Goal: Task Accomplishment & Management: Manage account settings

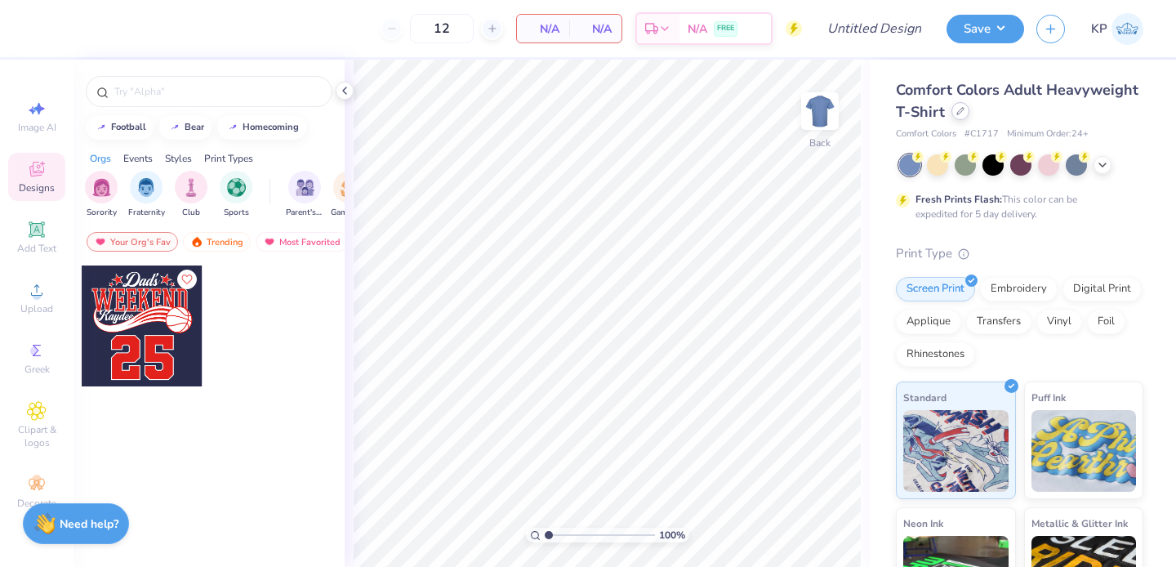
click at [965, 112] on icon at bounding box center [961, 111] width 8 height 8
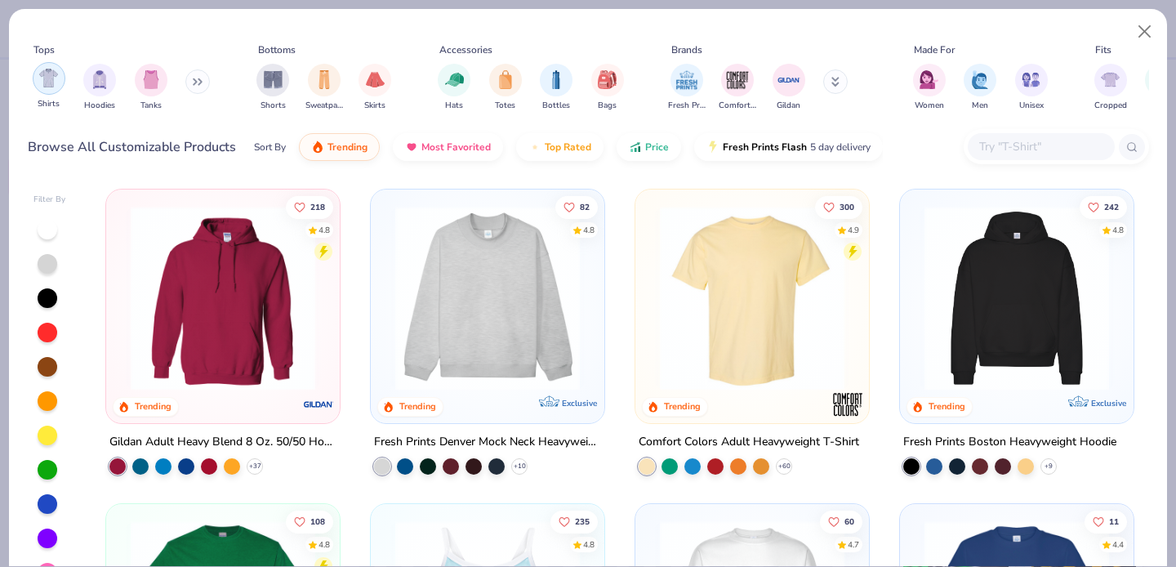
click at [45, 75] on img "filter for Shirts" at bounding box center [48, 78] width 19 height 19
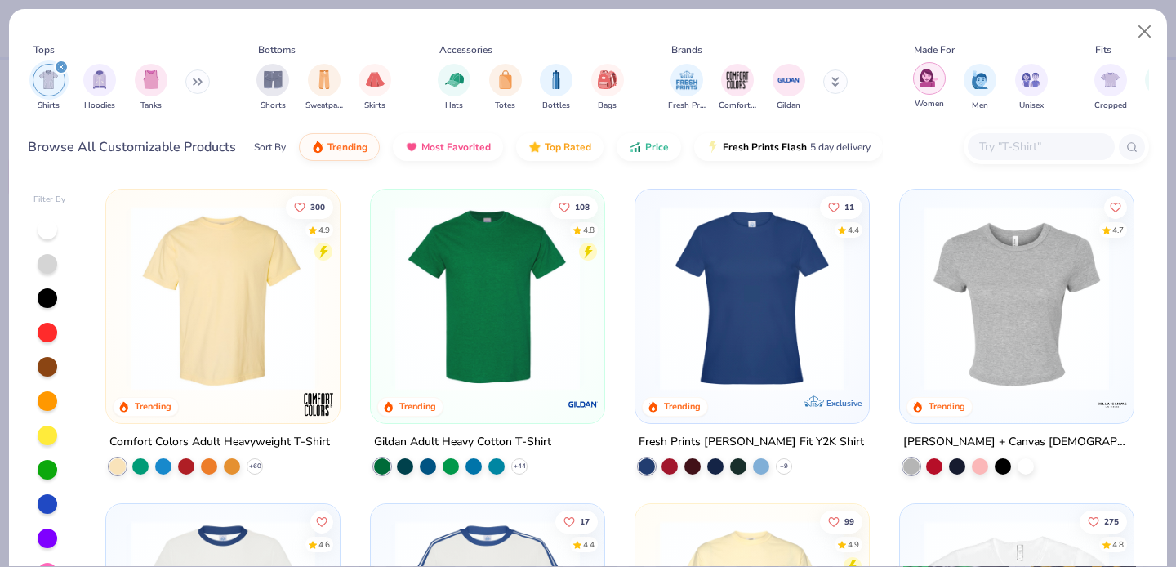
click at [918, 80] on div "filter for Women" at bounding box center [929, 78] width 33 height 33
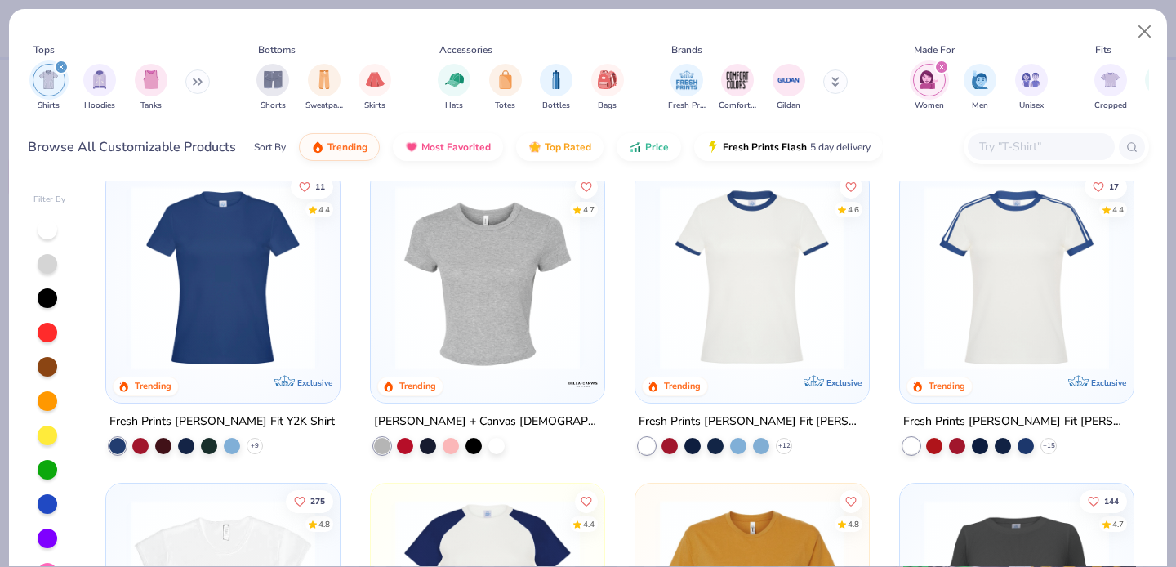
scroll to position [22, 0]
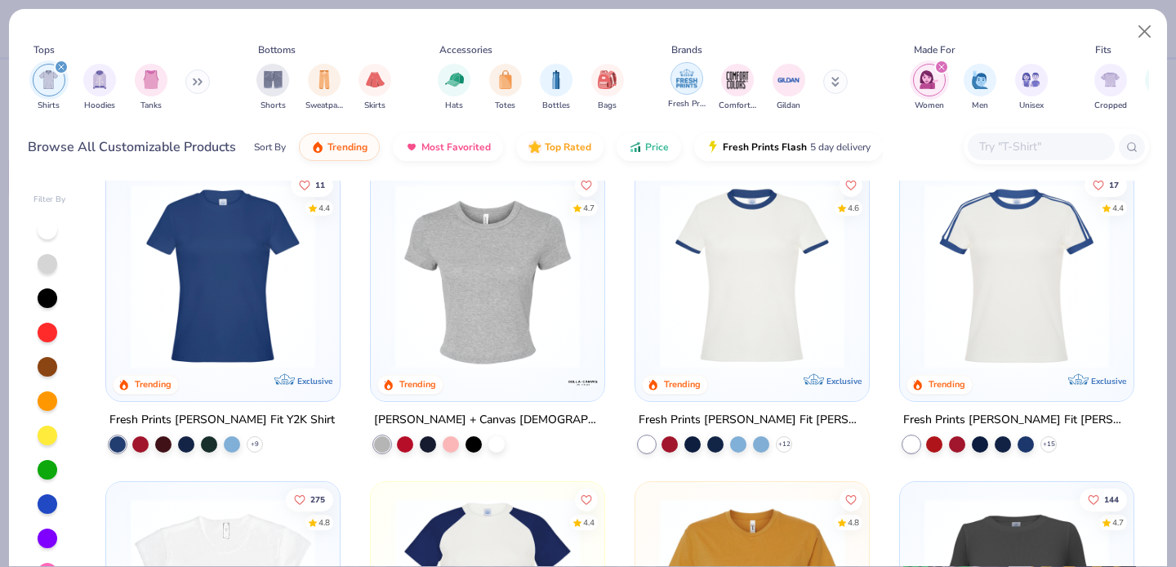
click at [690, 81] on img "filter for Fresh Prints" at bounding box center [687, 78] width 25 height 25
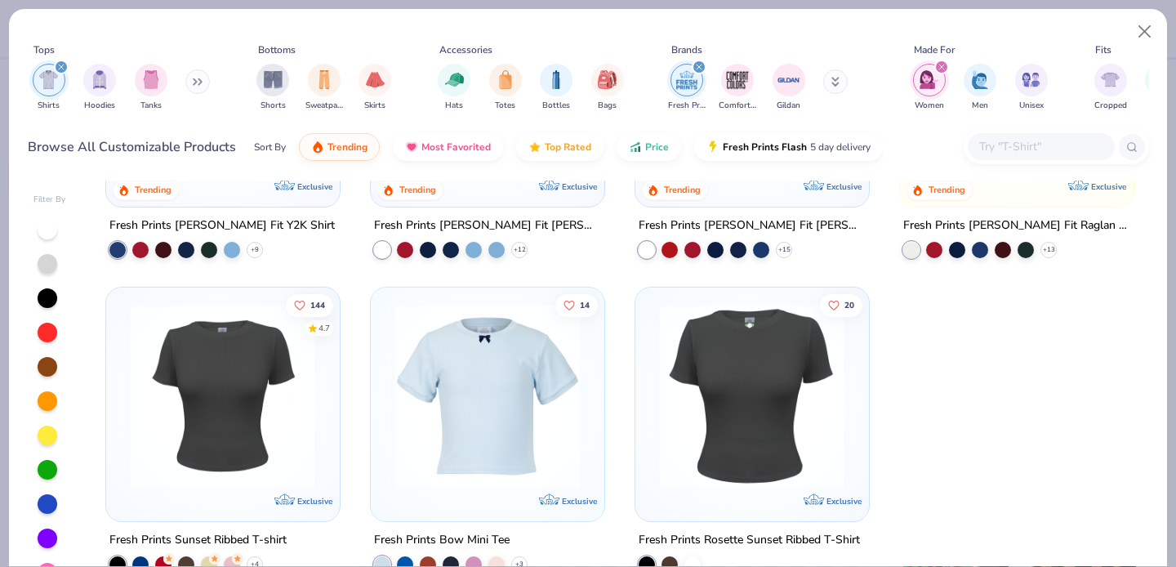
scroll to position [33, 0]
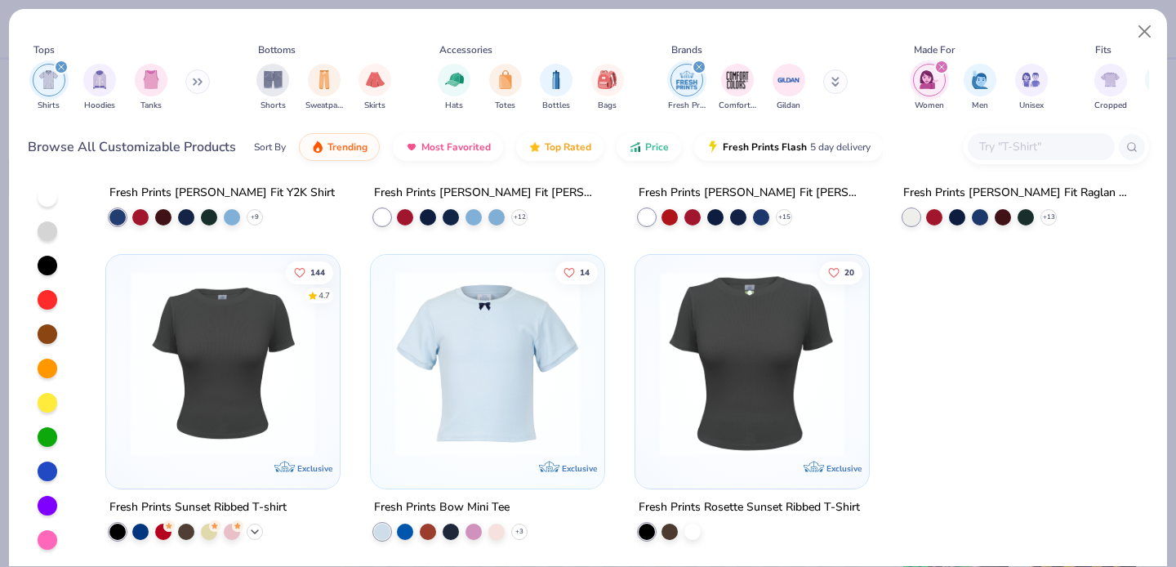
click at [252, 529] on polyline at bounding box center [255, 530] width 7 height 3
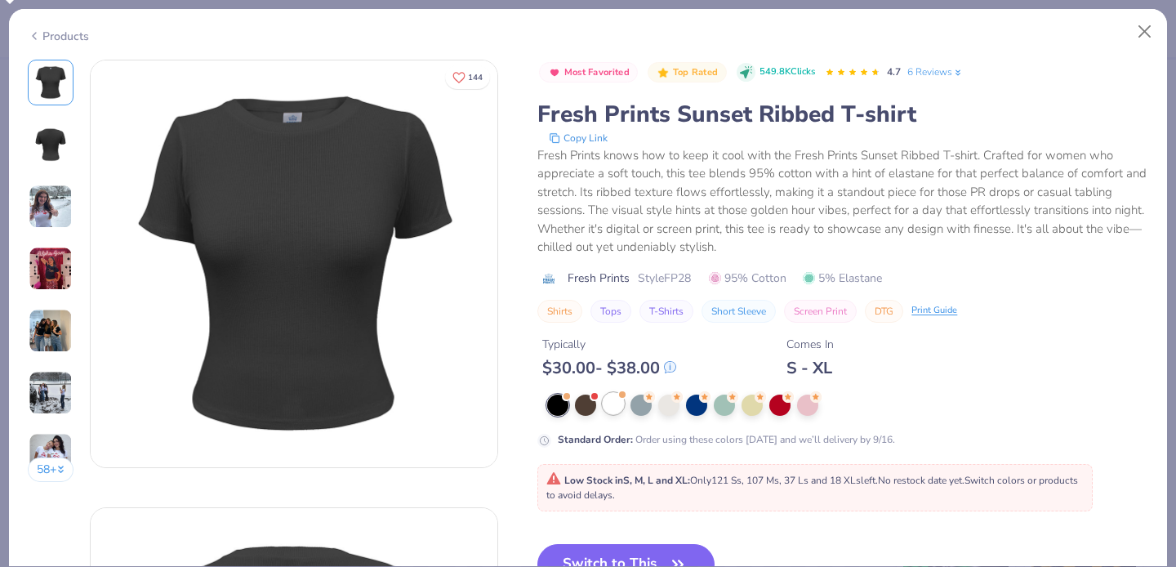
click at [623, 404] on div at bounding box center [613, 403] width 21 height 21
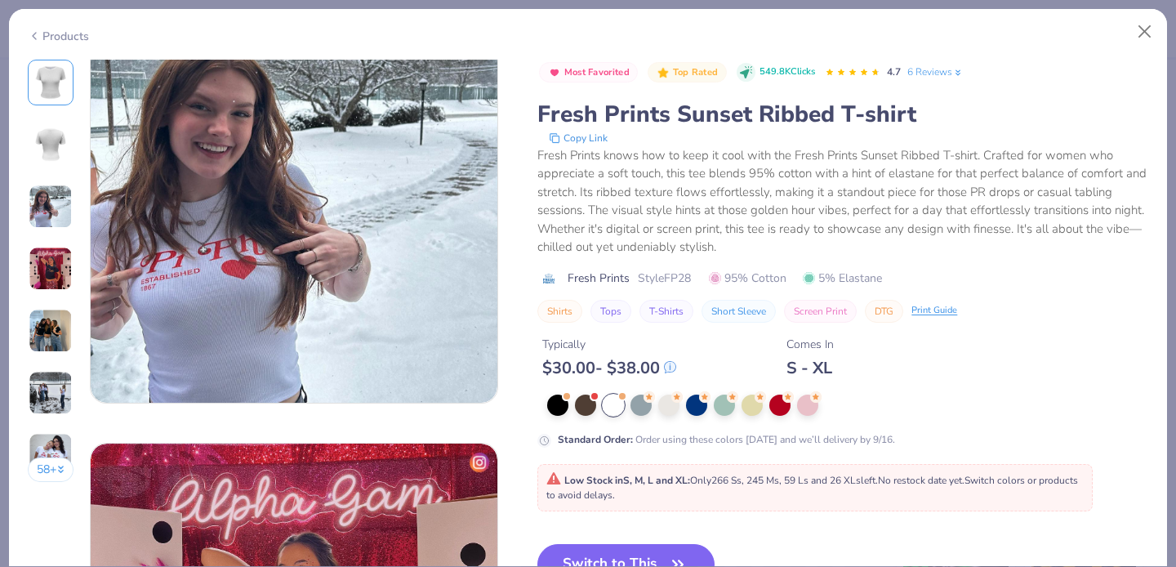
scroll to position [970, 0]
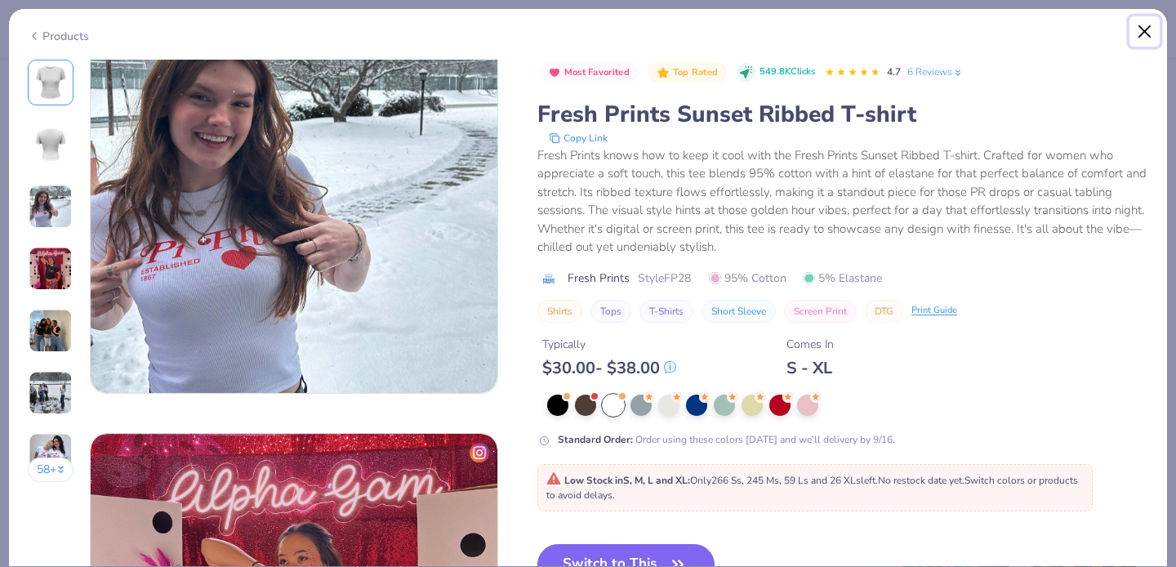
click at [1132, 27] on button "Close" at bounding box center [1145, 31] width 31 height 31
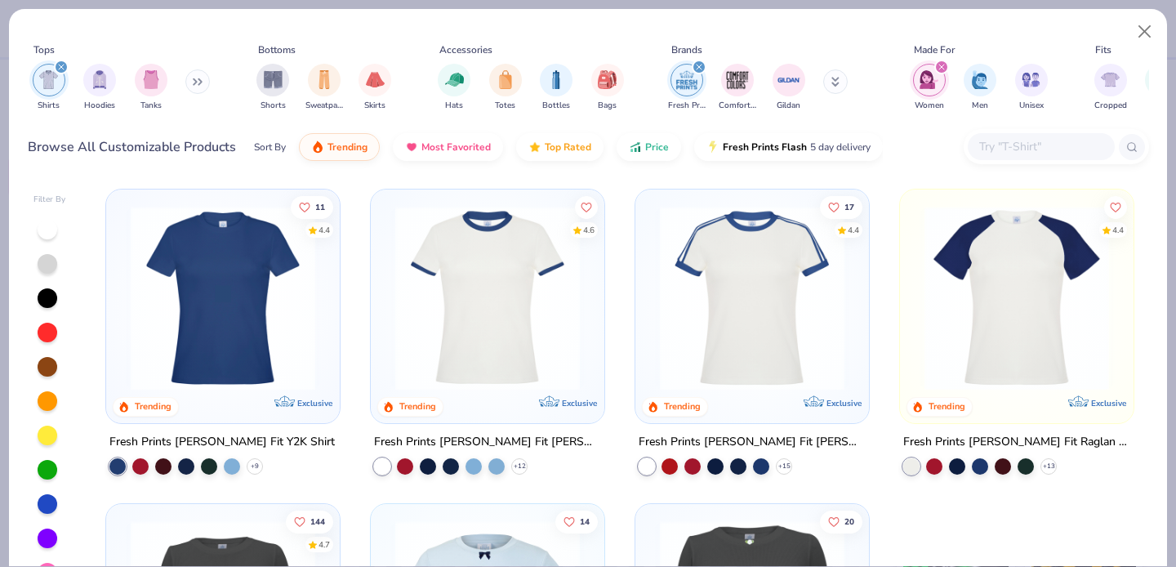
click at [698, 68] on icon "filter for Fresh Prints" at bounding box center [699, 67] width 7 height 7
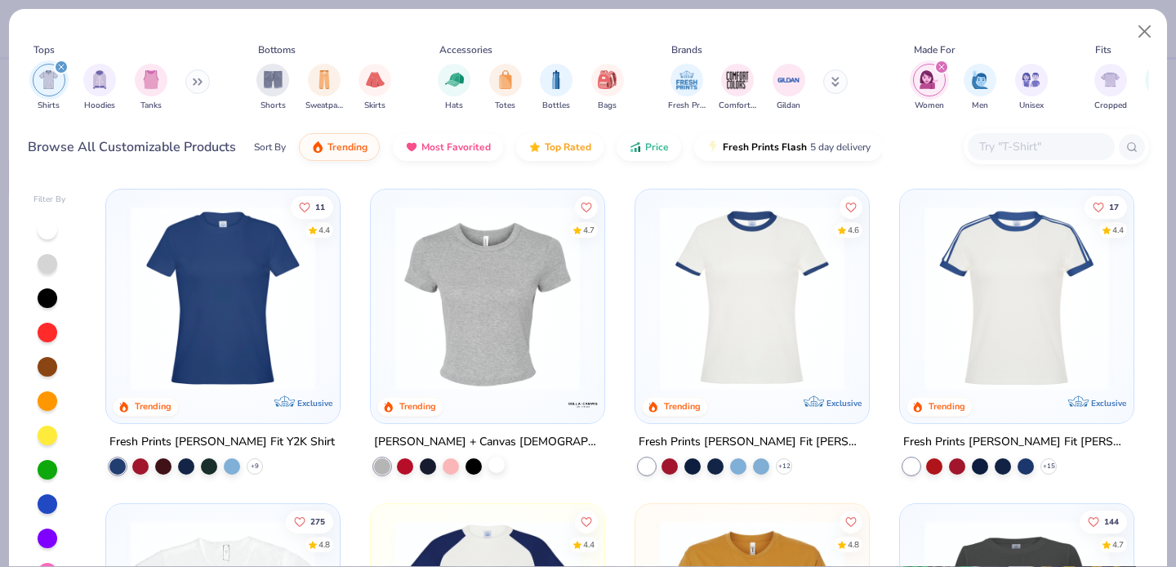
click at [489, 465] on div at bounding box center [497, 465] width 16 height 16
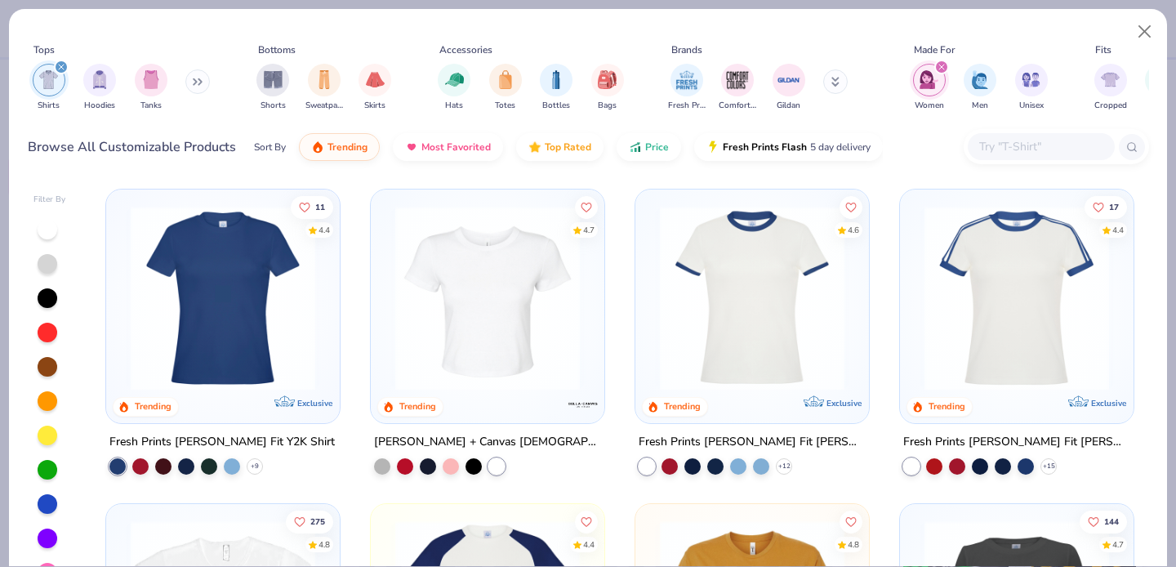
click at [503, 384] on img at bounding box center [487, 298] width 201 height 185
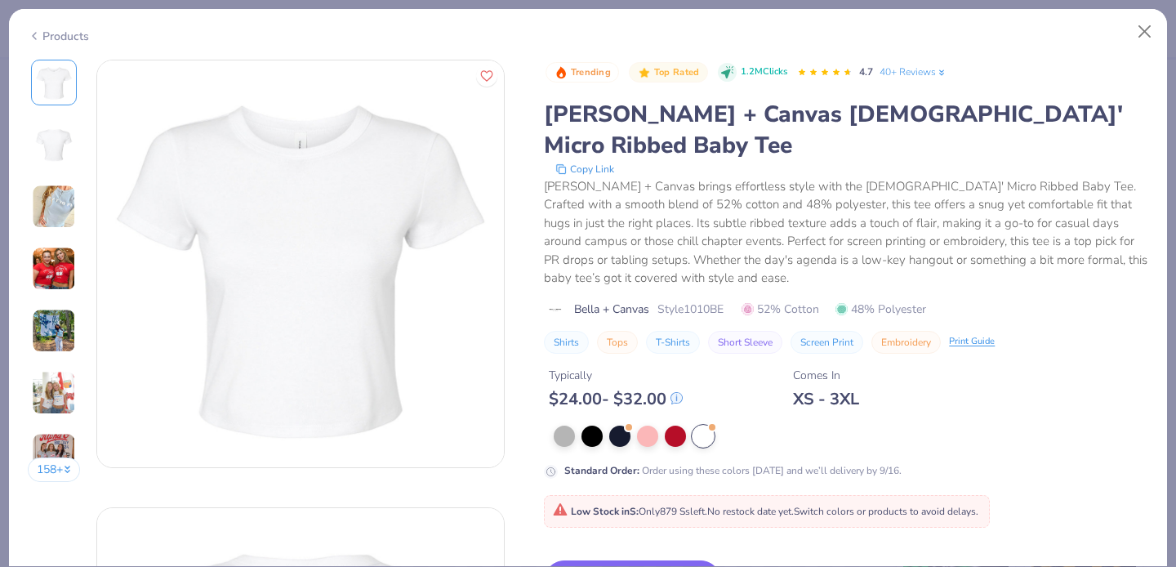
click at [55, 237] on div "158 +" at bounding box center [54, 277] width 53 height 435
click at [53, 268] on img at bounding box center [54, 269] width 44 height 44
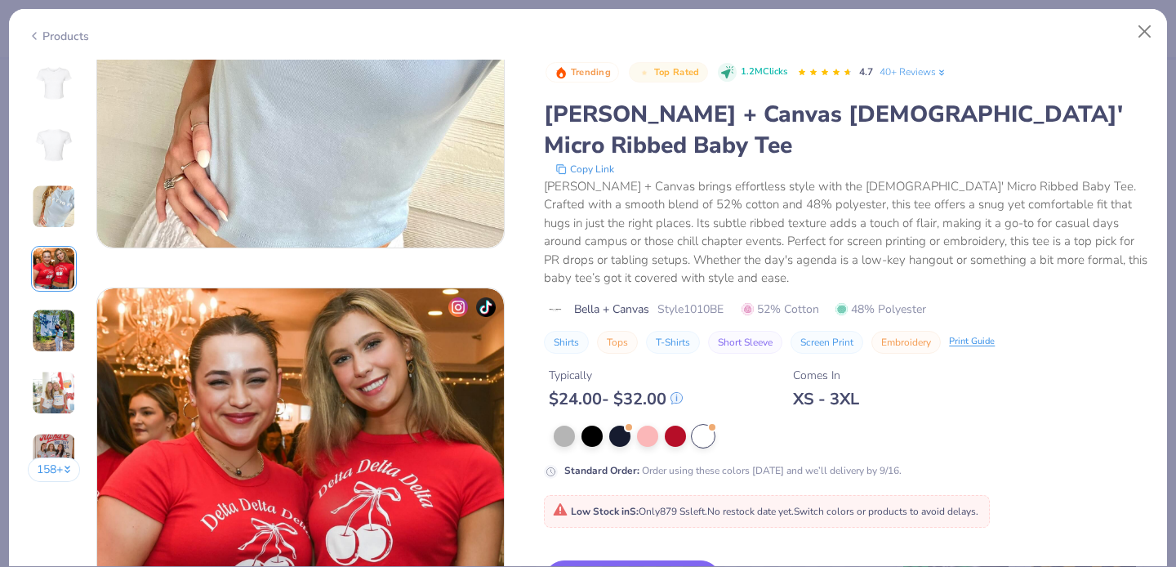
scroll to position [1343, 0]
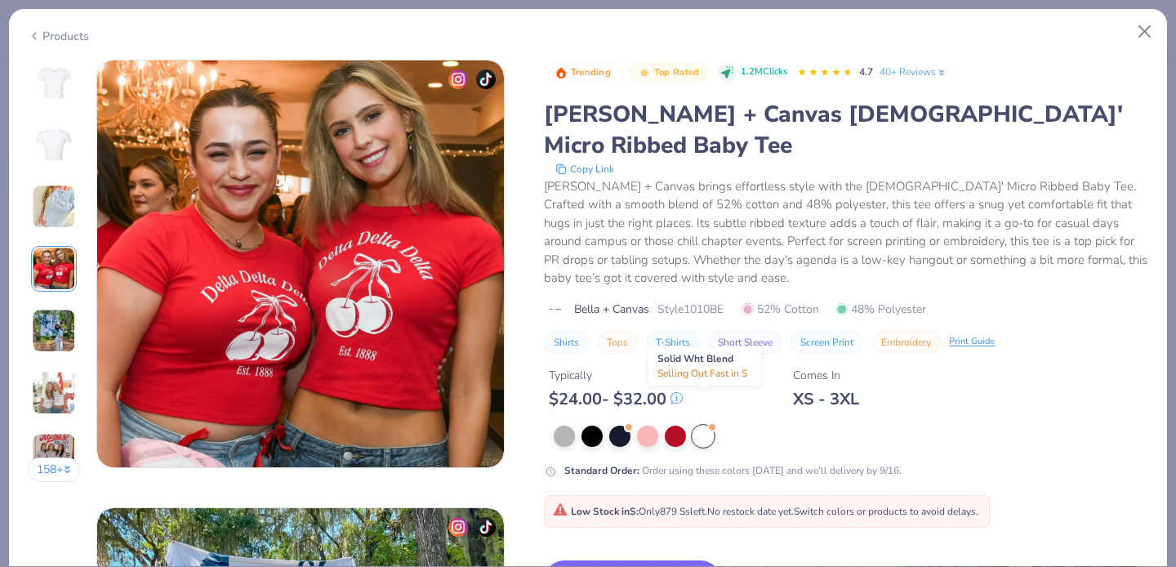
click at [708, 423] on span at bounding box center [712, 427] width 9 height 9
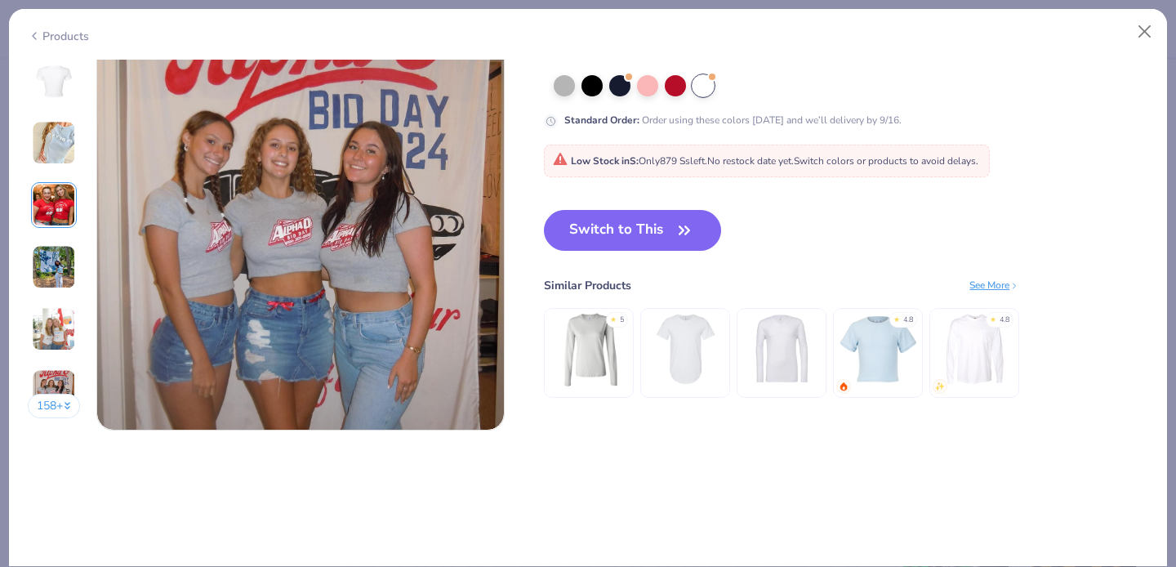
scroll to position [2725, 0]
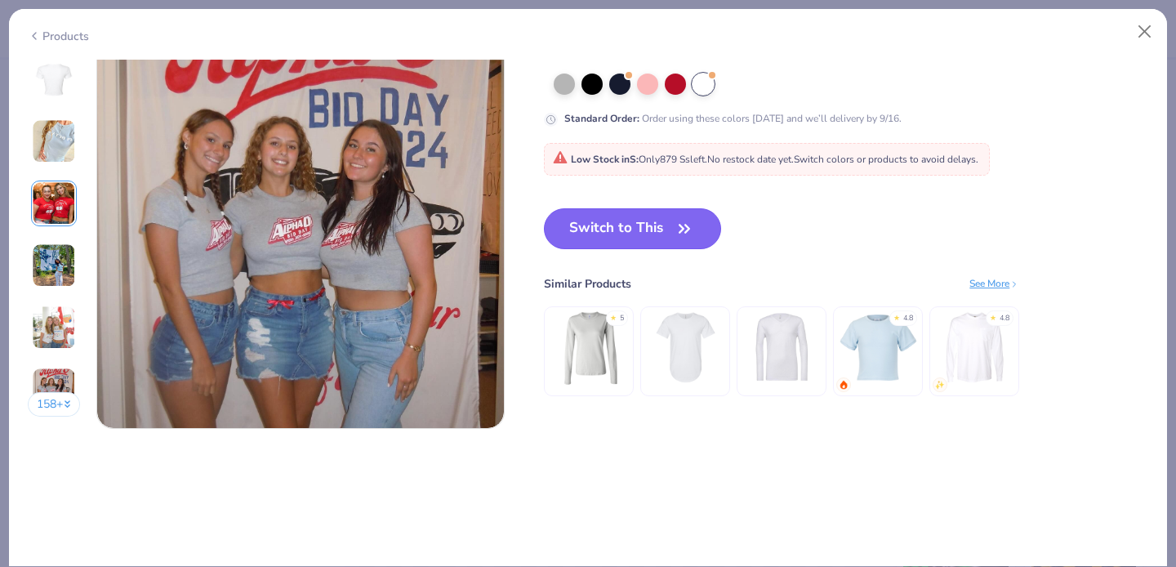
click at [668, 243] on button "Switch to This" at bounding box center [632, 228] width 177 height 41
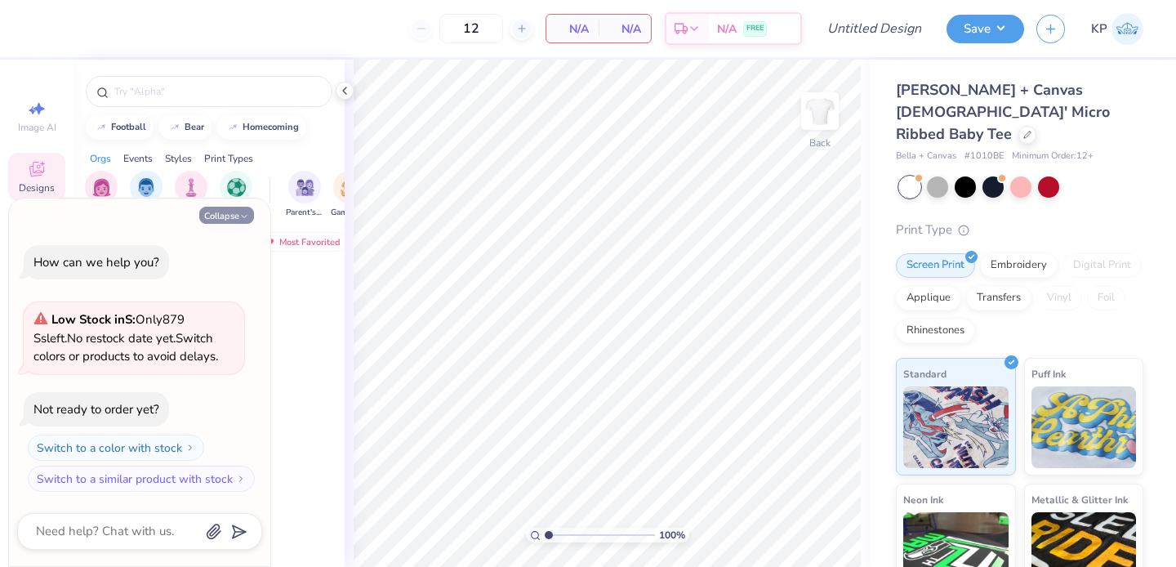
click at [223, 210] on button "Collapse" at bounding box center [226, 215] width 55 height 17
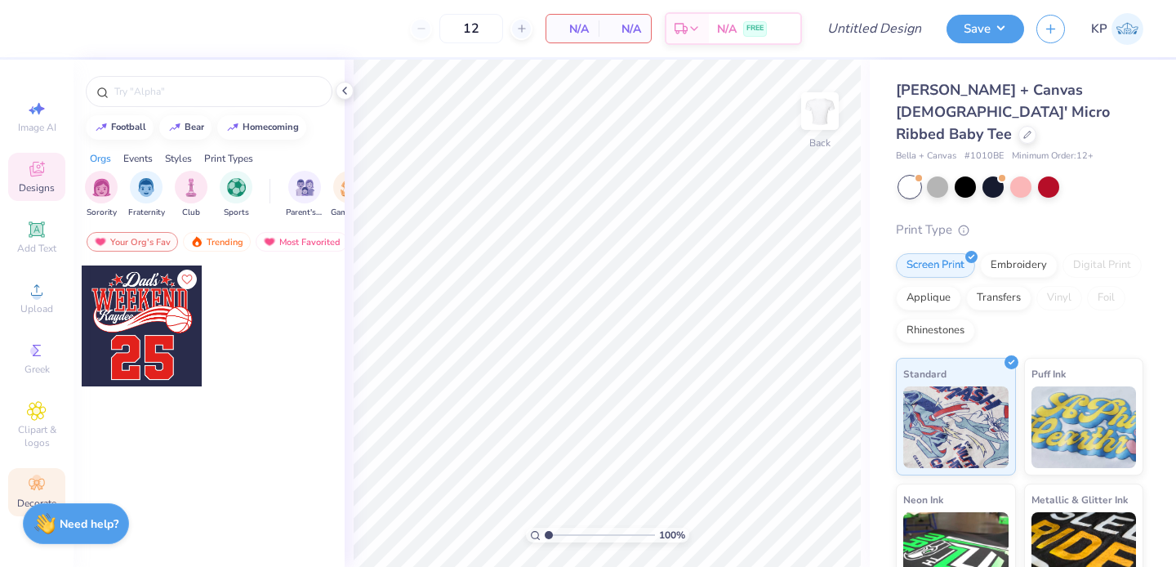
click at [34, 481] on icon at bounding box center [37, 484] width 16 height 11
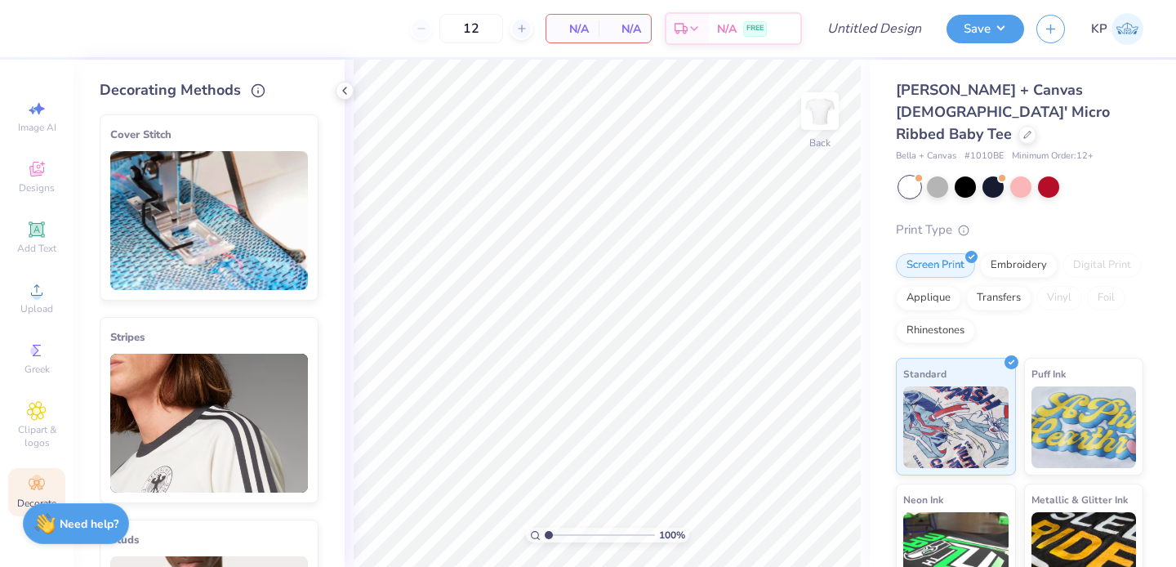
click at [170, 192] on img at bounding box center [209, 220] width 198 height 139
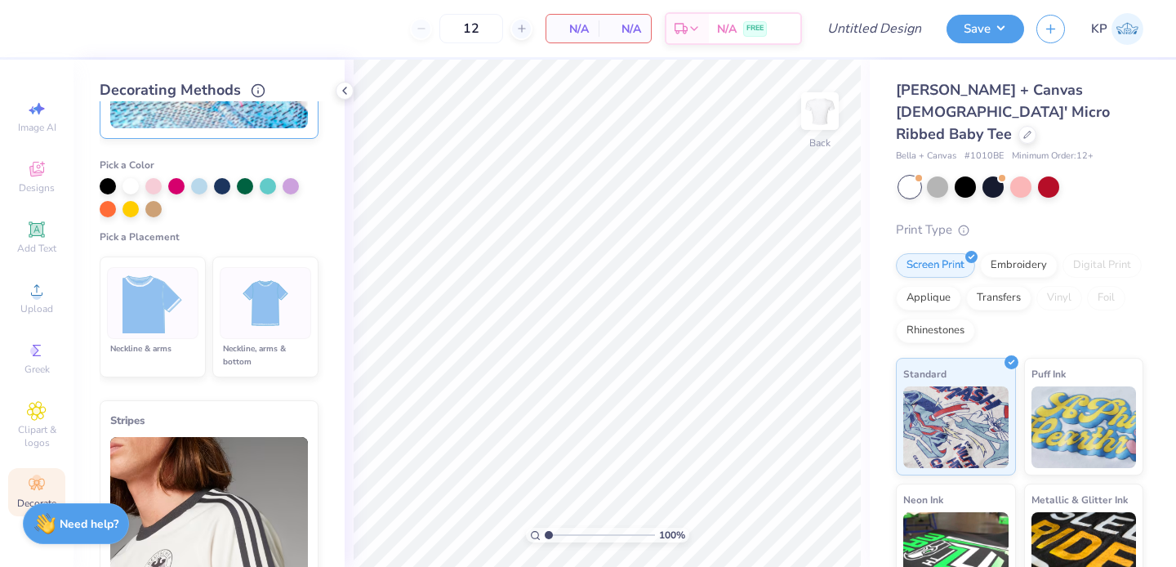
scroll to position [166, 0]
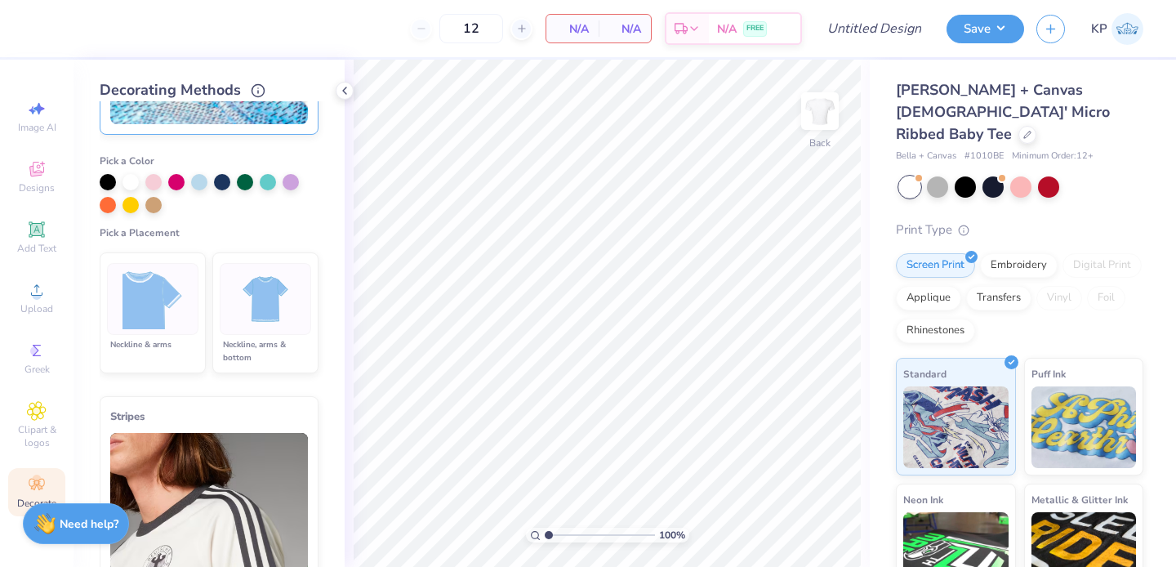
click at [236, 330] on div at bounding box center [266, 299] width 92 height 72
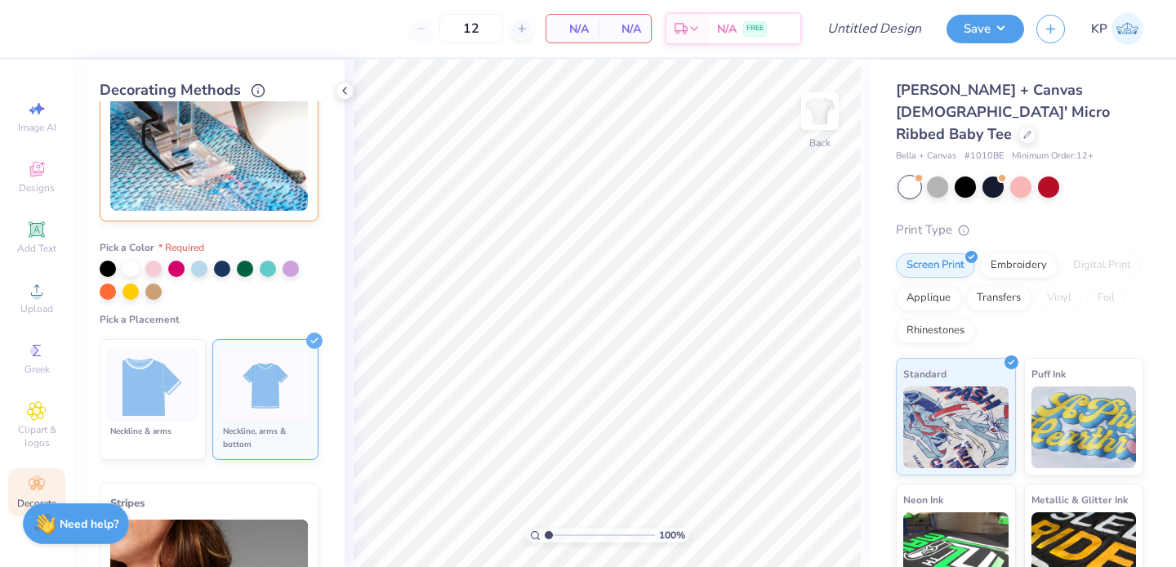
scroll to position [56, 0]
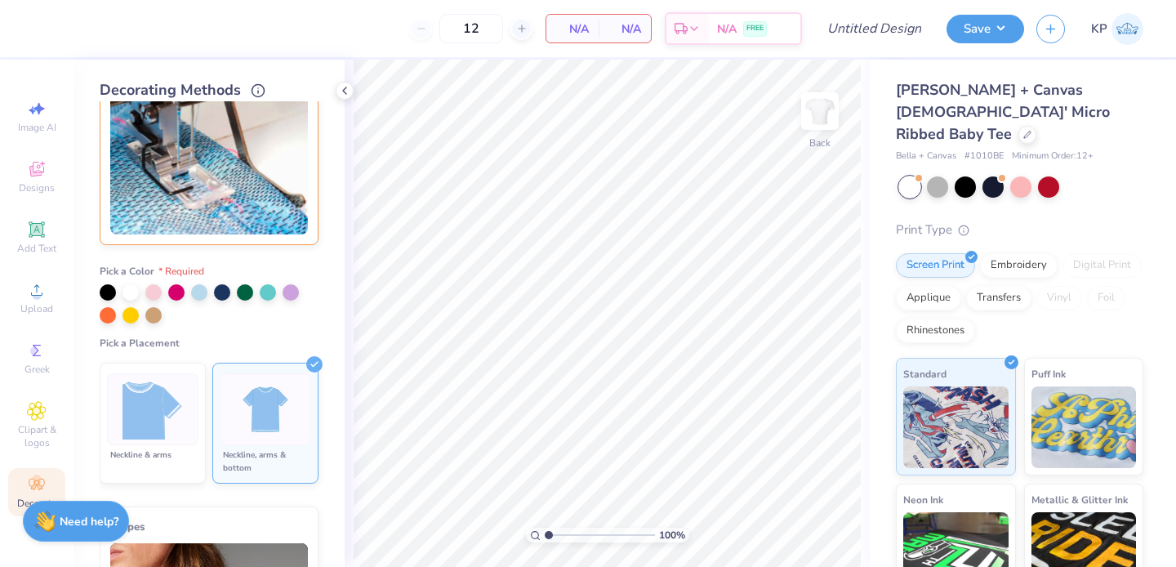
click at [87, 530] on div "Need help? Chat with us." at bounding box center [76, 521] width 106 height 41
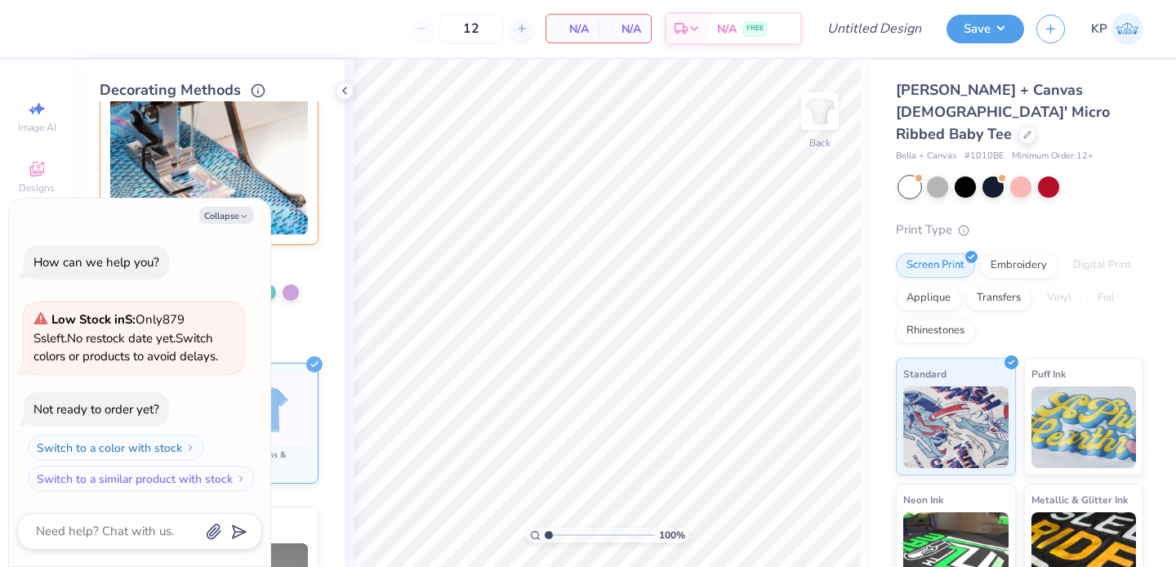
click at [110, 546] on div at bounding box center [139, 531] width 245 height 37
click at [118, 528] on textarea at bounding box center [117, 531] width 166 height 22
type textarea "x"
type textarea "a"
type textarea "x"
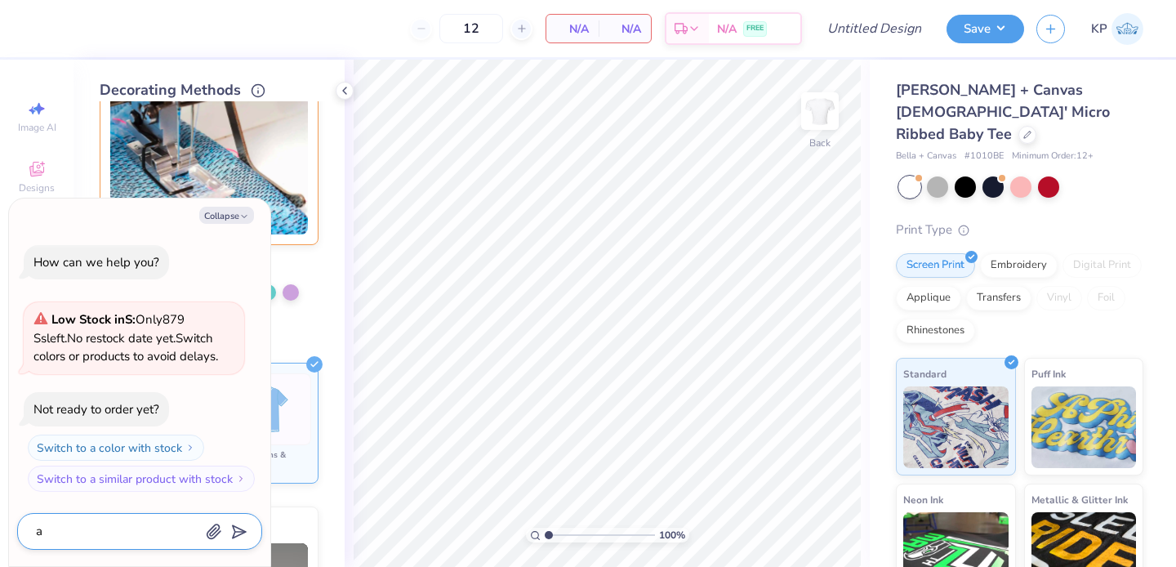
type textarea "ar"
type textarea "x"
type textarea "a"
type textarea "x"
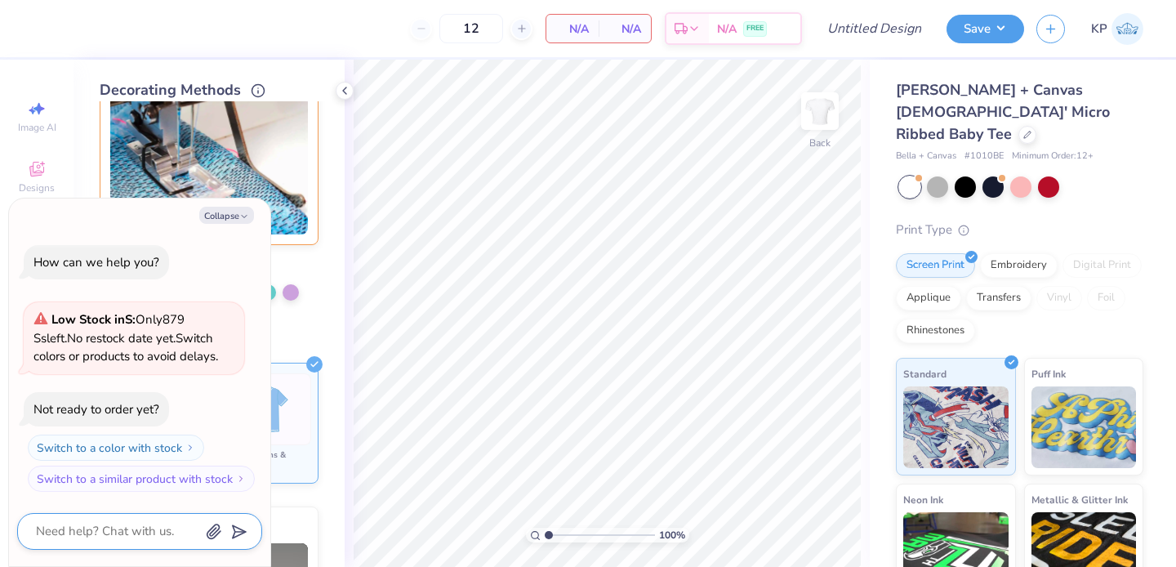
type textarea "S"
type textarea "x"
type textarea "IS"
type textarea "x"
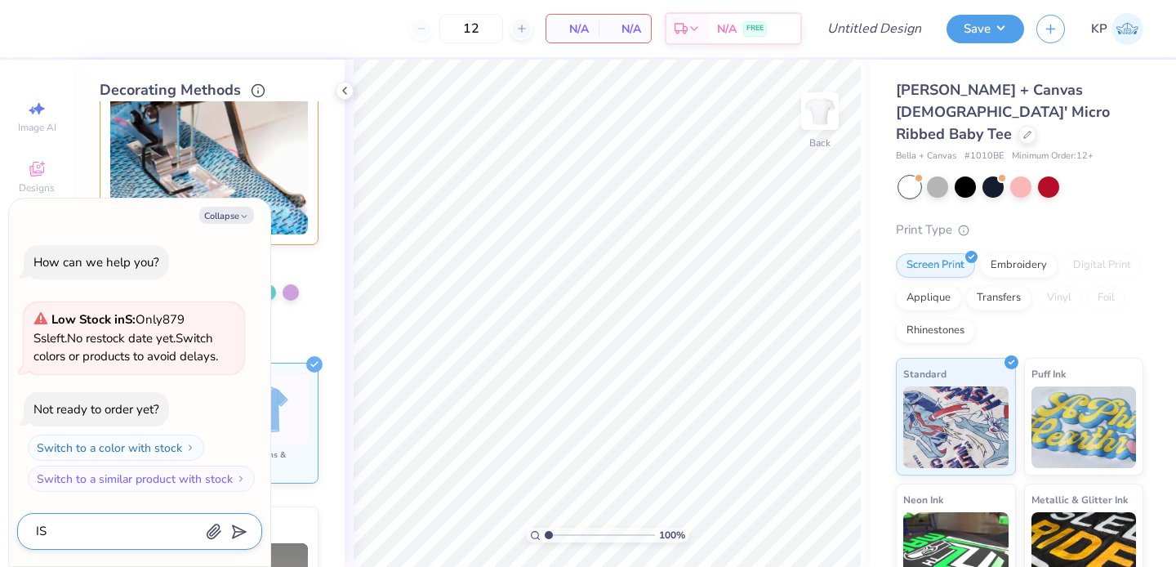
type textarea "IS"
type textarea "x"
type textarea "IS t"
type textarea "x"
type textarea "IS"
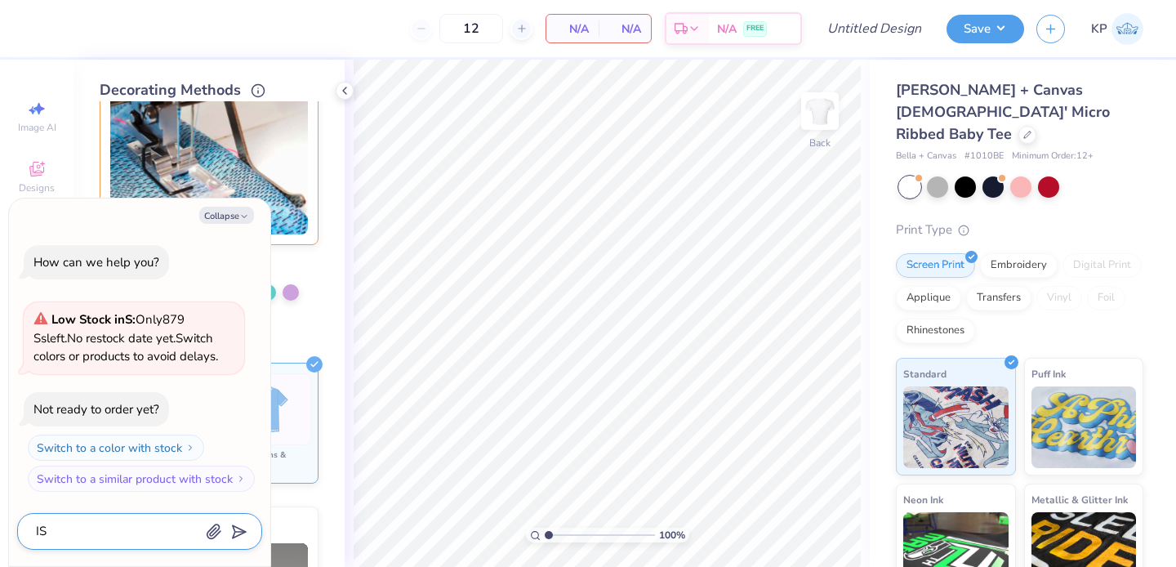
type textarea "x"
type textarea "IS"
type textarea "x"
type textarea "I"
type textarea "x"
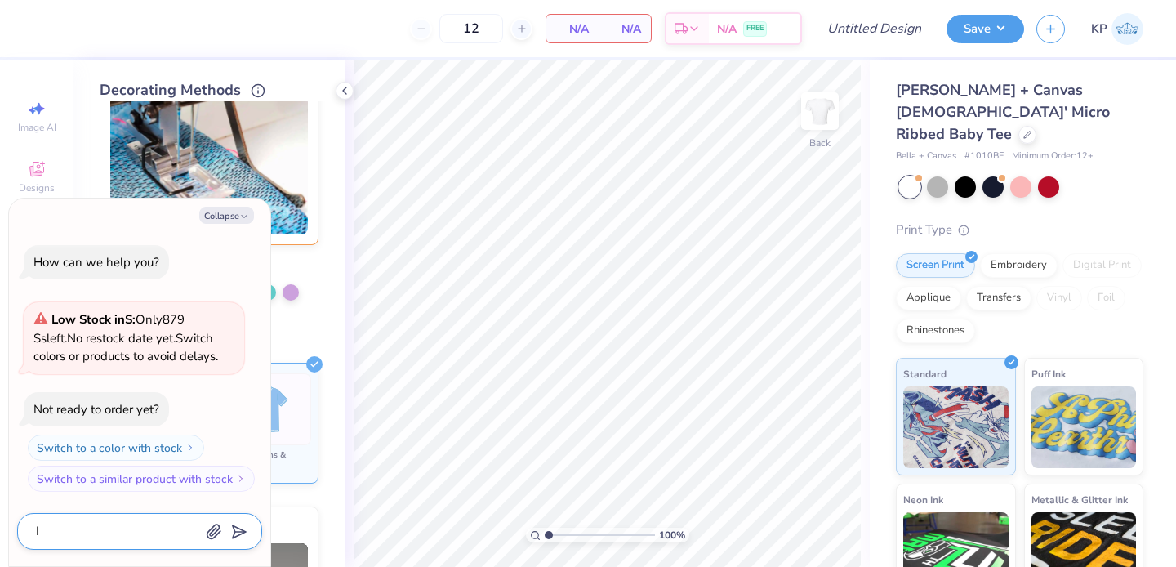
type textarea "Is"
type textarea "x"
type textarea "Is"
type textarea "x"
type textarea "Is h"
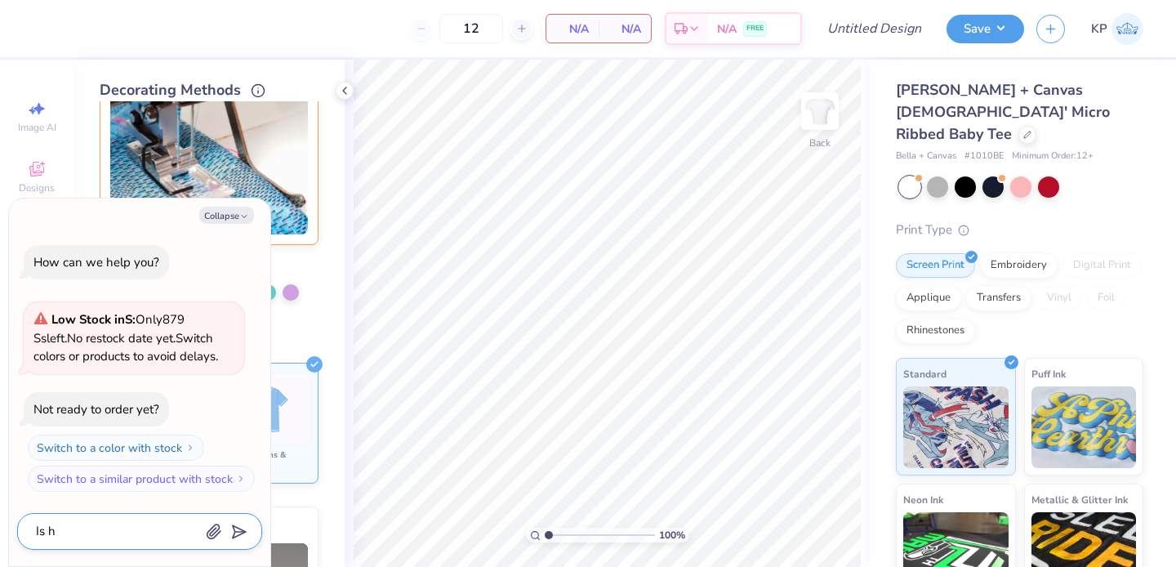
type textarea "x"
type textarea "Is"
type textarea "x"
type textarea "Is th"
type textarea "x"
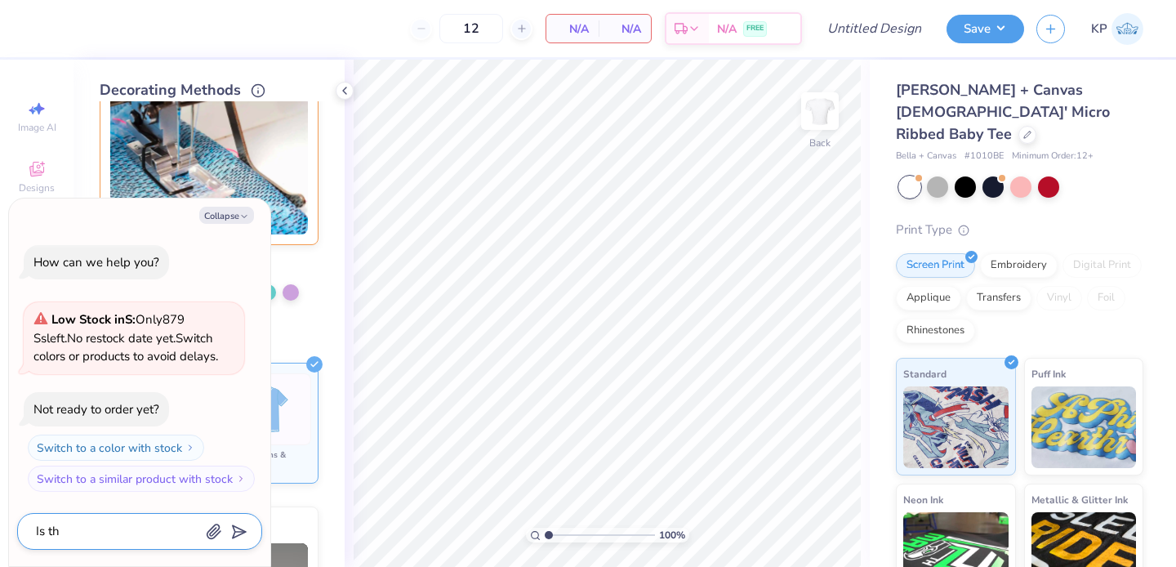
type textarea "Is the"
type textarea "x"
type textarea "Is ther"
type textarea "x"
type textarea "Is there"
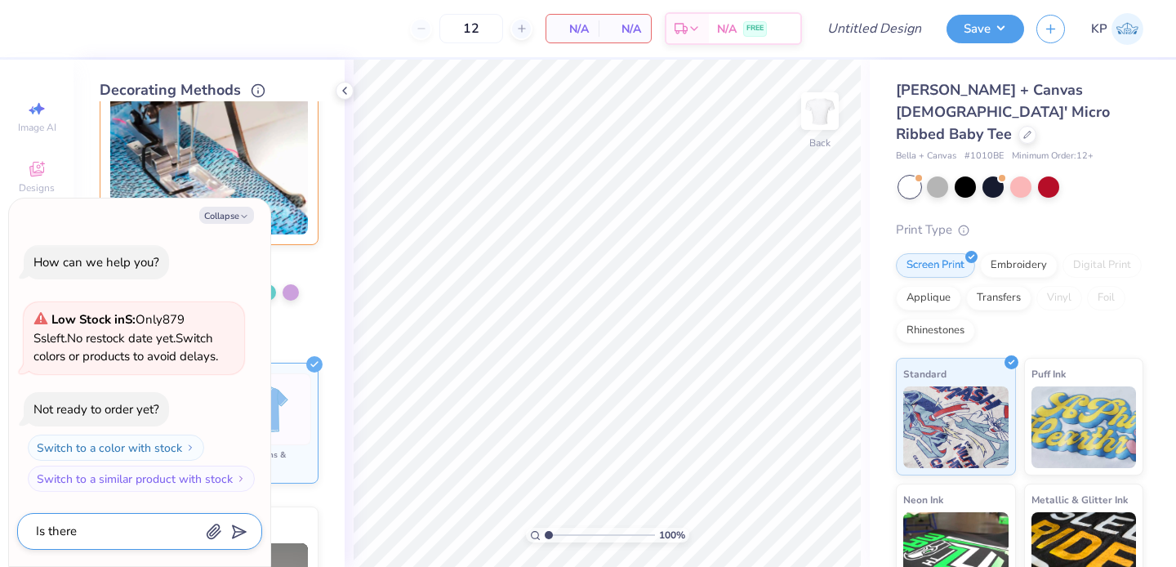
type textarea "x"
type textarea "Is there"
type textarea "x"
type textarea "Is there a"
type textarea "x"
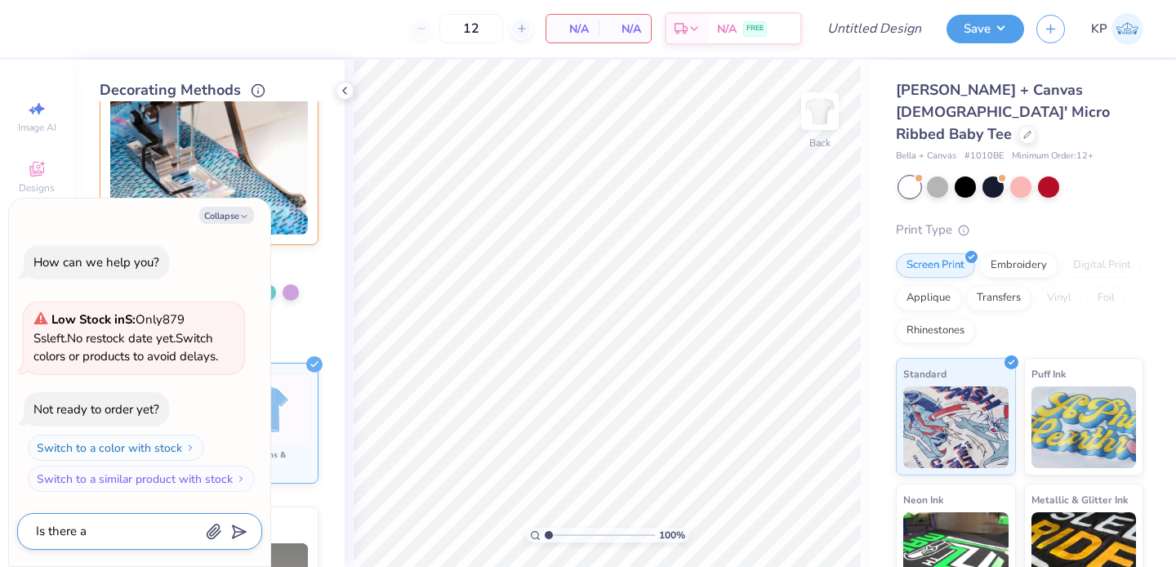
type textarea "Is there a"
type textarea "x"
type textarea "Is there a r"
type textarea "x"
type textarea "Is there a re"
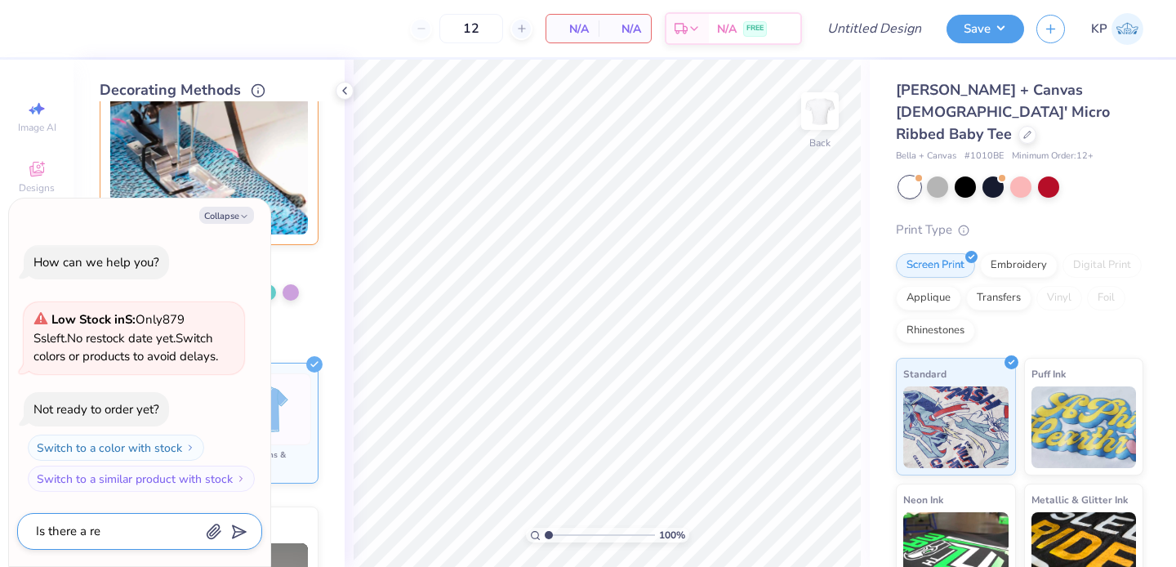
type textarea "x"
type textarea "Is there a red"
type textarea "x"
type textarea "Is there a red th"
type textarea "x"
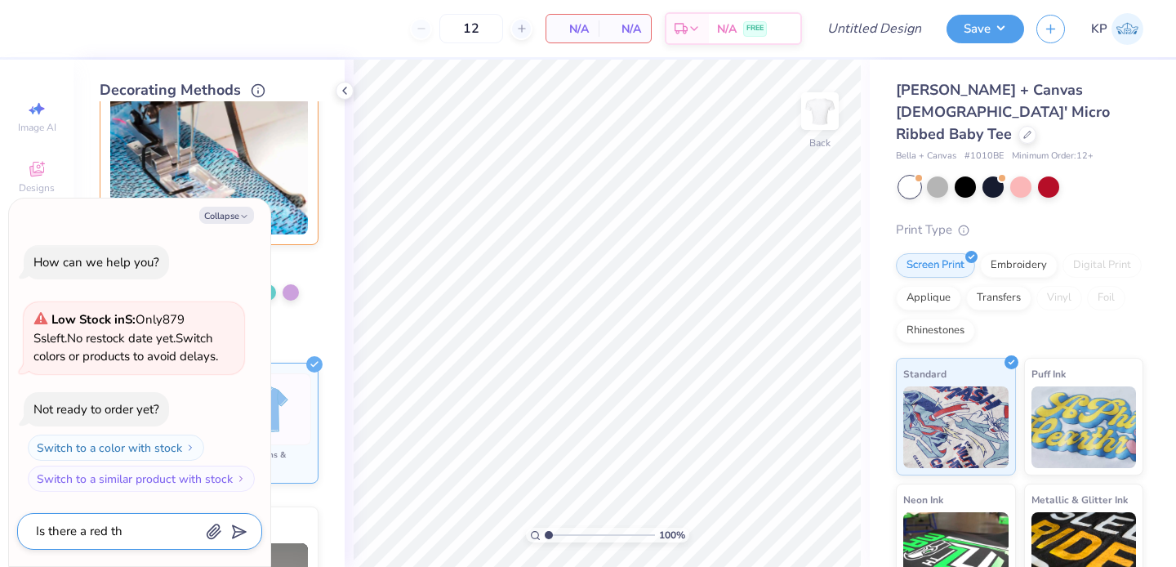
type textarea "Is there a red thr"
type textarea "x"
type textarea "Is there a red thre"
type textarea "x"
type textarea "Is there a red threa"
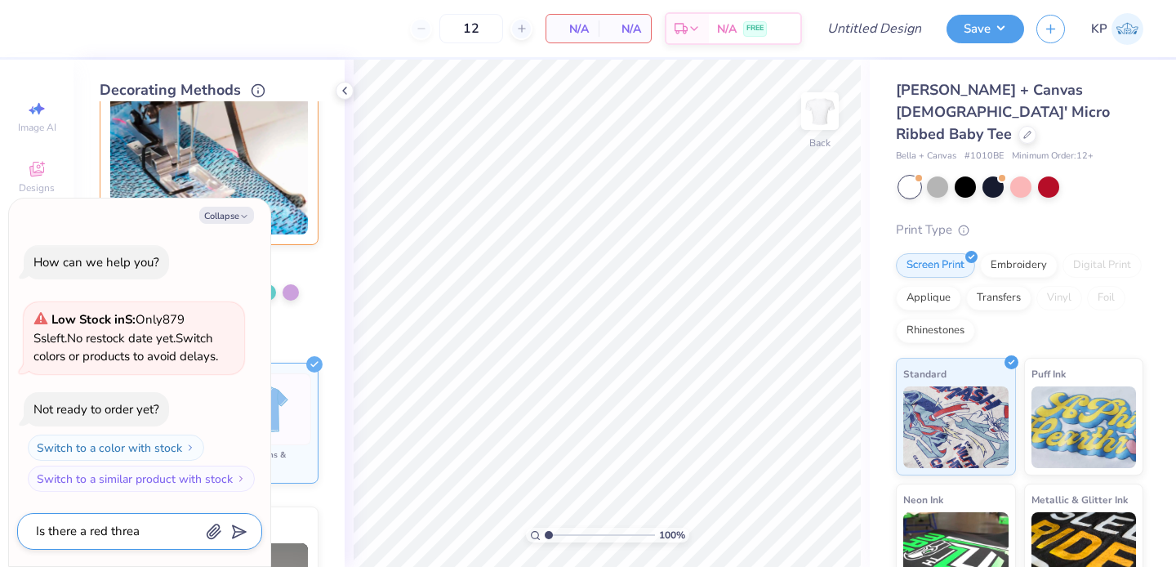
type textarea "x"
type textarea "Is there a red thread"
type textarea "x"
type textarea "Is there a red thread"
type textarea "x"
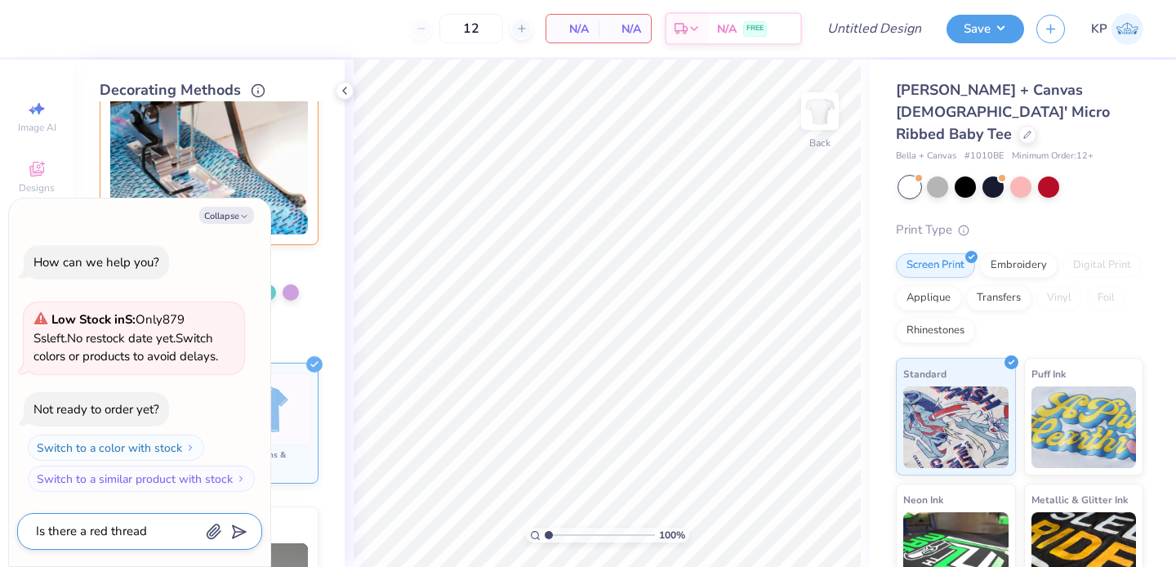
type textarea "Is there a red thread o"
type textarea "x"
type textarea "Is there a red thread opt"
type textarea "x"
type textarea "Is there a red thread opti"
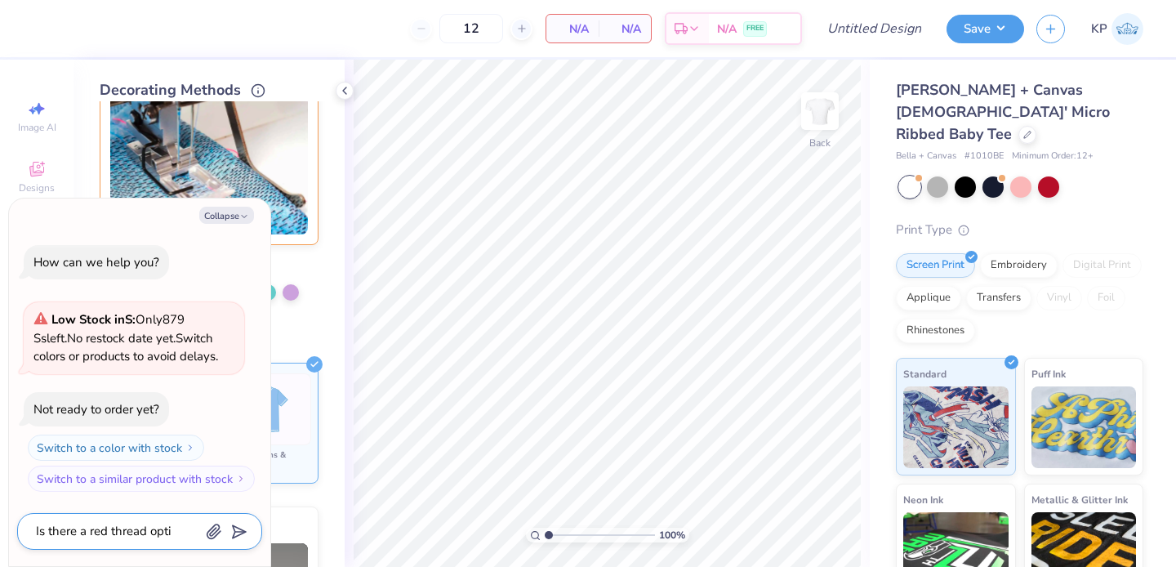
type textarea "x"
type textarea "Is there a red thread optio"
type textarea "x"
type textarea "Is there a red thread option"
type textarea "x"
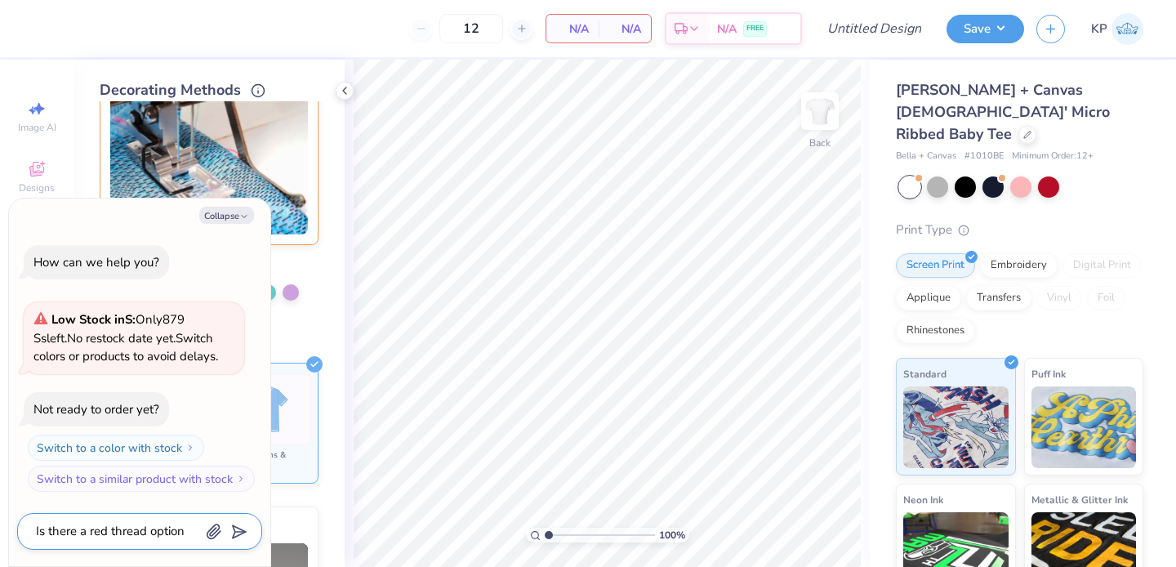
type textarea "Is there a red thread option"
type textarea "x"
type textarea "Is there a red thread option f"
type textarea "x"
type textarea "Is there a red thread option for"
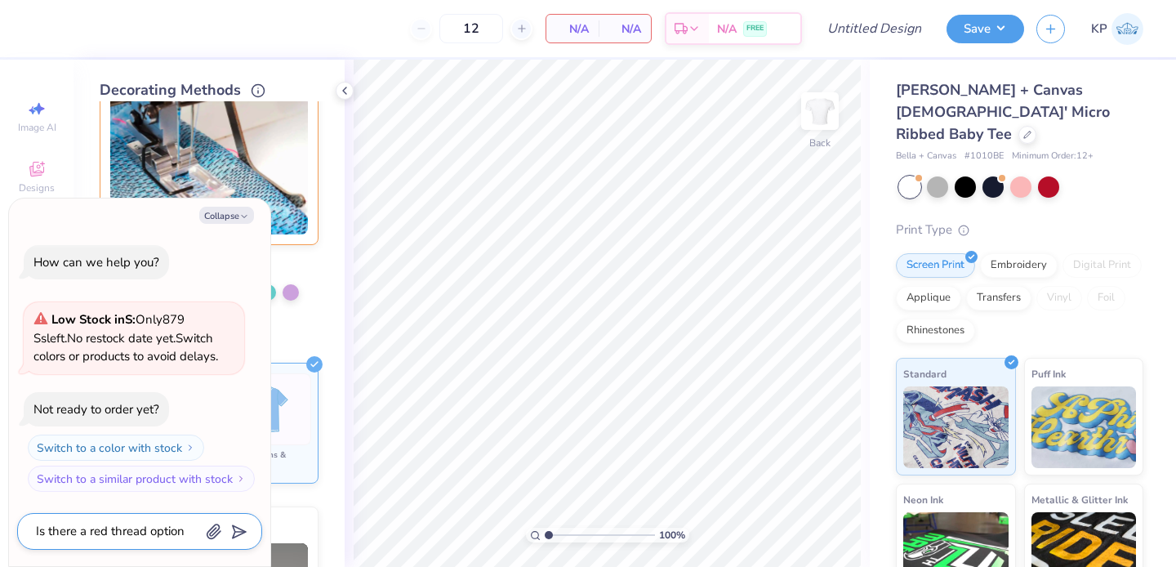
type textarea "x"
type textarea "Is there a red thread option for"
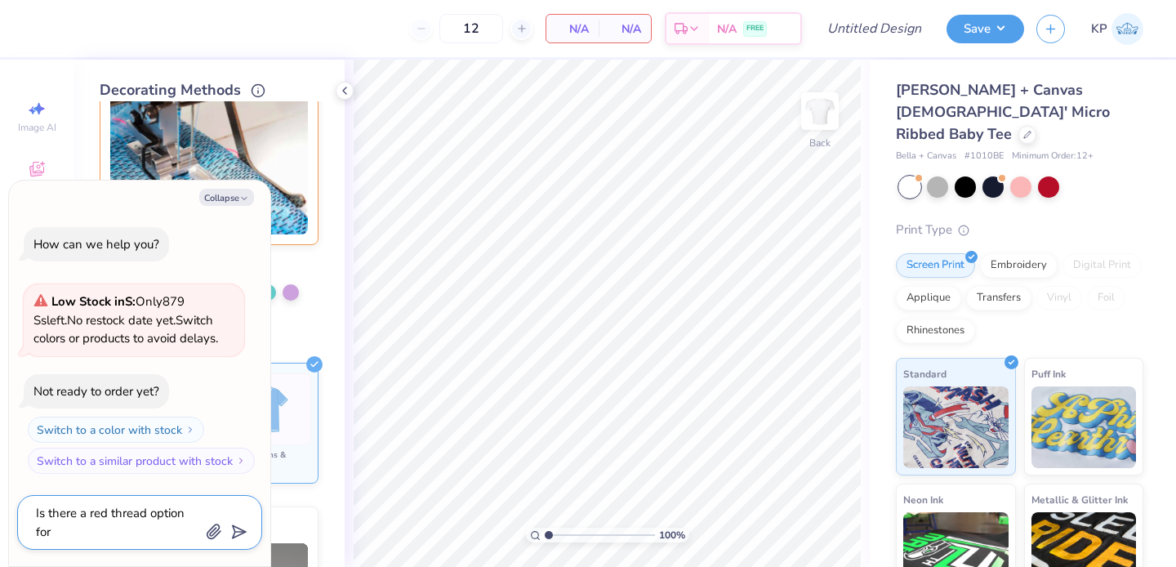
type textarea "x"
type textarea "Is there a red thread option for t"
type textarea "x"
type textarea "Is there a red thread option for th"
type textarea "x"
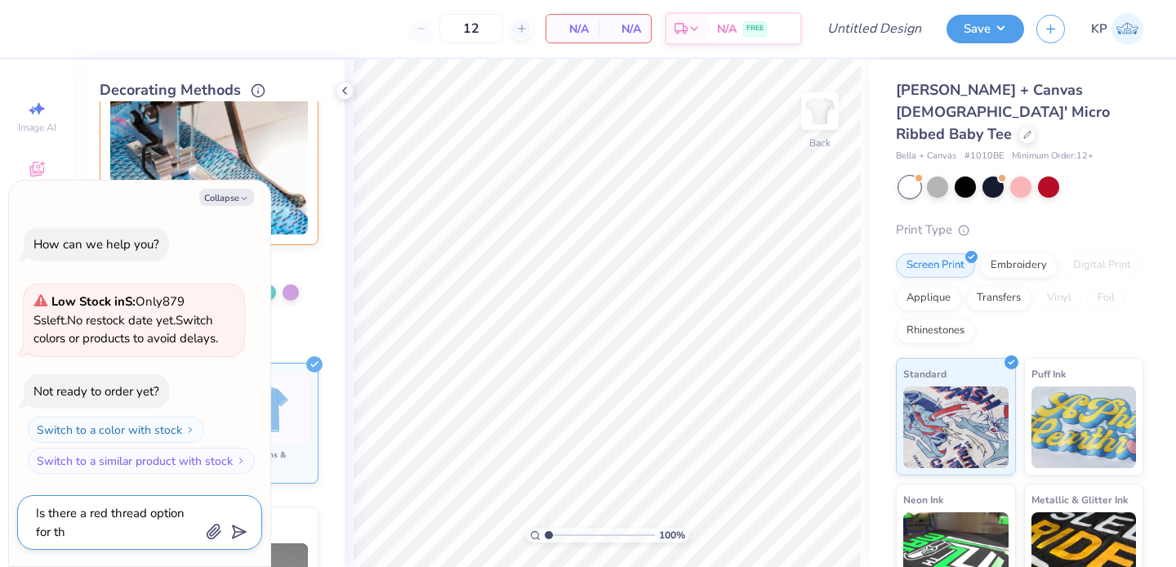
type textarea "Is there a red thread option for th"
type textarea "x"
type textarea "Is there a red thread option for th"
type textarea "x"
type textarea "Is there a red thread option for the"
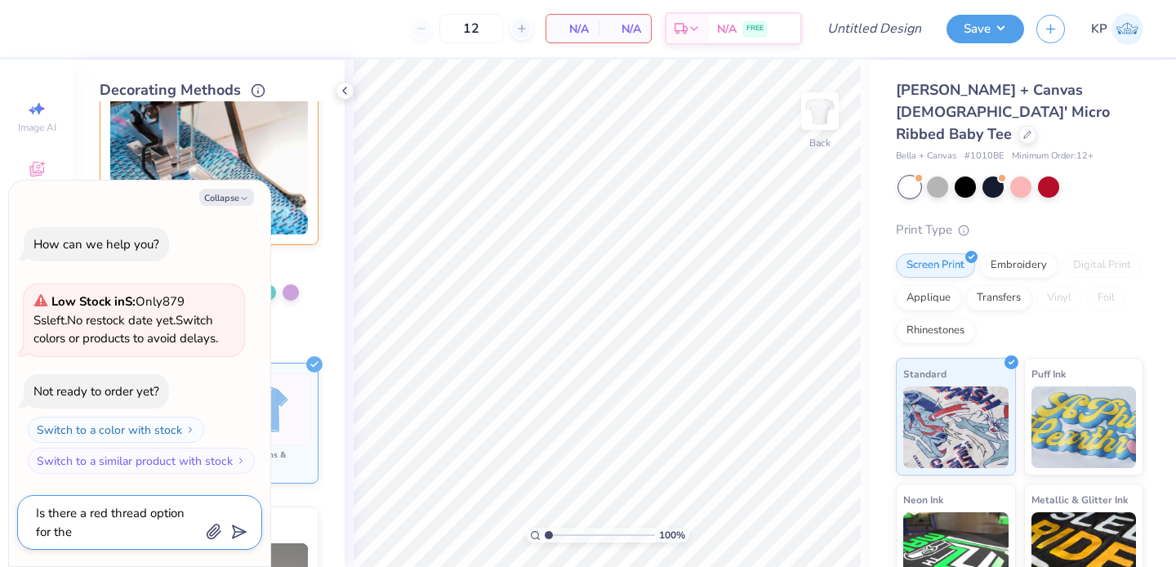
type textarea "x"
type textarea "Is there a red thread option for the"
type textarea "x"
type textarea "Is there a red thread option for the co"
type textarea "x"
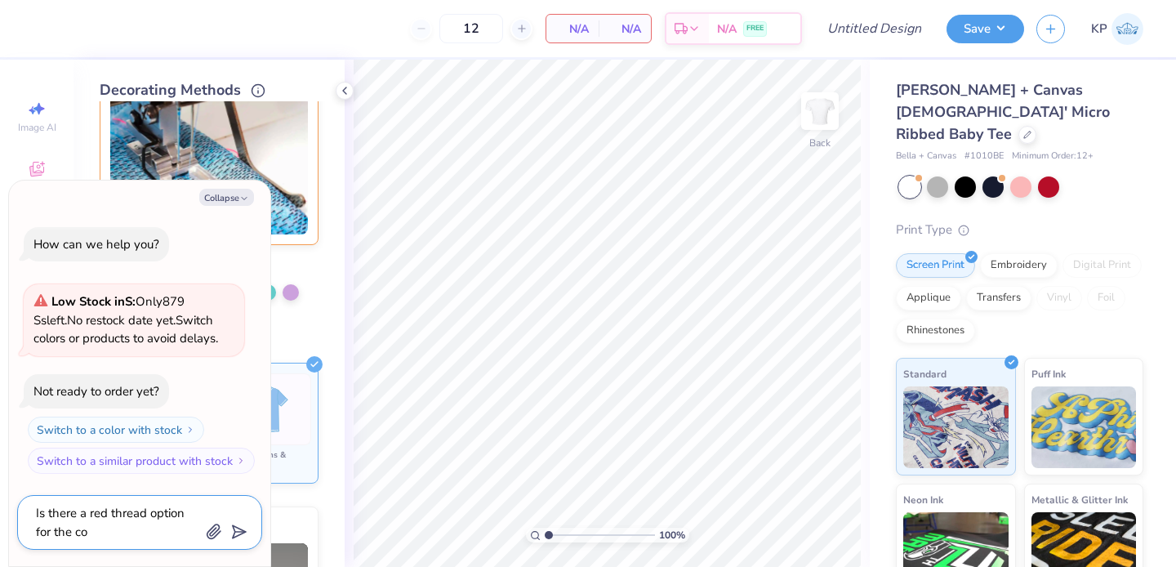
type textarea "Is there a red thread option for the cov"
type textarea "x"
type textarea "Is there a red thread option for the cove"
type textarea "x"
type textarea "Is there a red thread option for the cover"
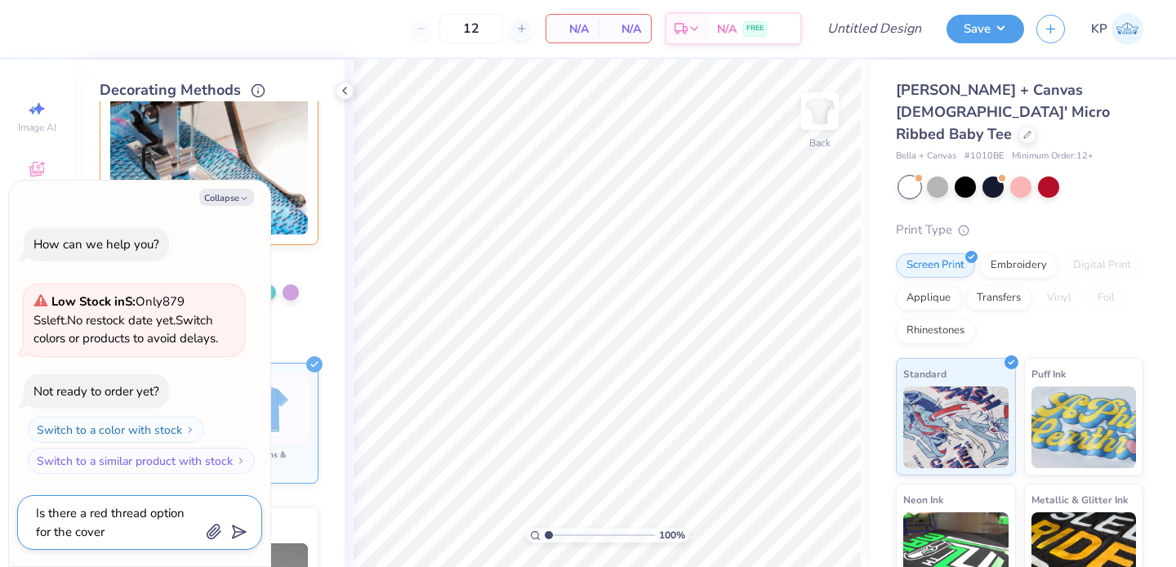
type textarea "x"
type textarea "Is there a red thread option for the cover"
type textarea "x"
type textarea "Is there a red thread option for the cover s"
type textarea "x"
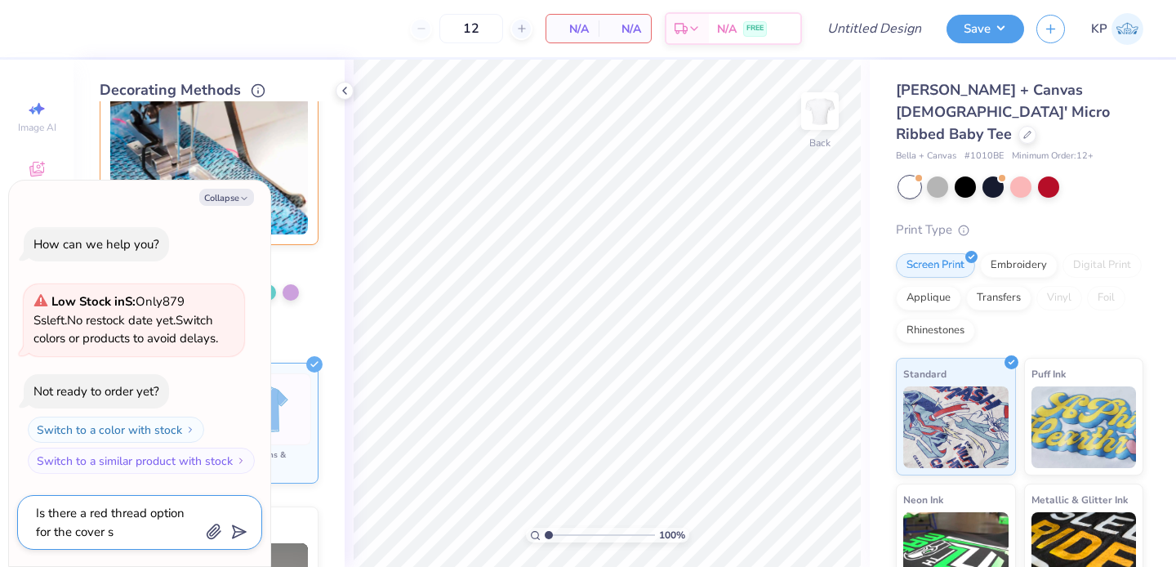
type textarea "Is there a red thread option for the cover st"
type textarea "x"
type textarea "Is there a red thread option for the cover sti"
type textarea "x"
type textarea "Is there a red thread option for the cover stich"
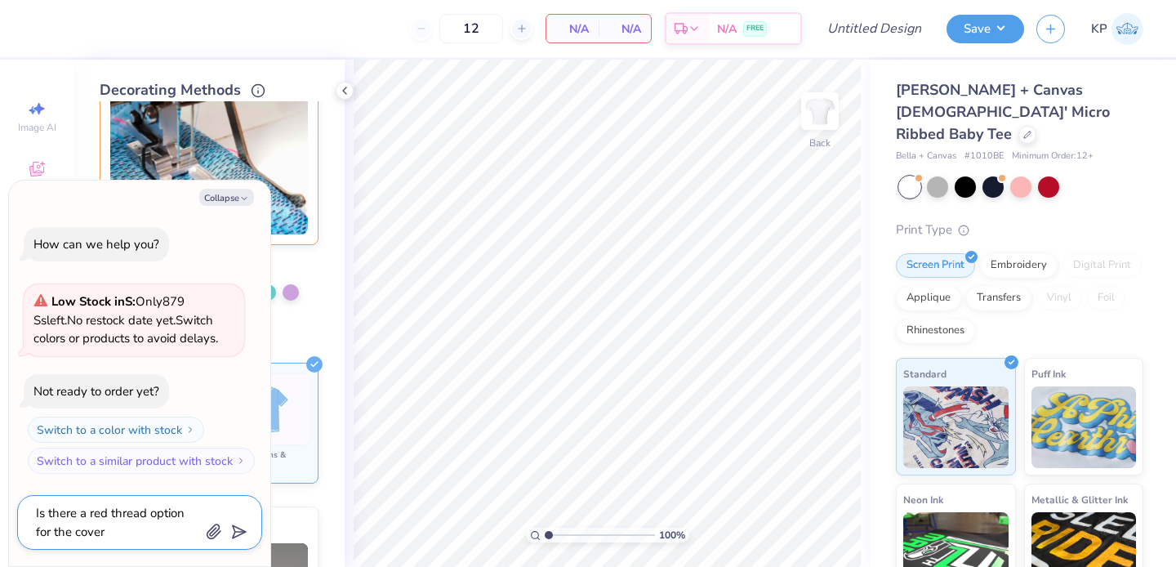
type textarea "x"
type textarea "Is there a red thread option for the cover stich?"
type textarea "x"
type textarea "Is there a red thread option for the cover stich?"
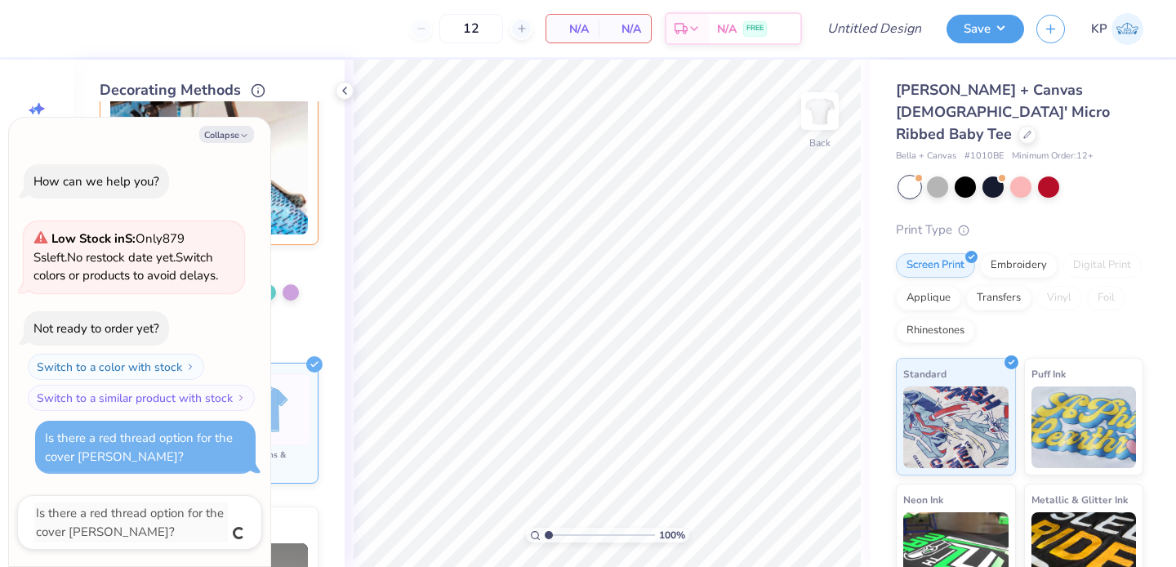
type textarea "x"
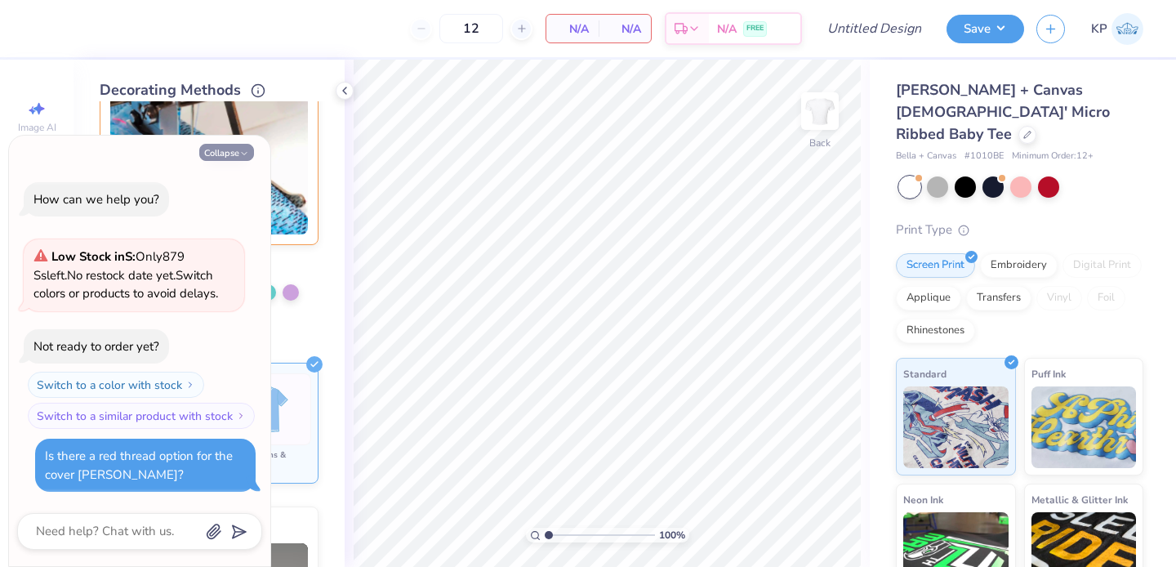
click at [241, 150] on icon "button" at bounding box center [244, 154] width 10 height 10
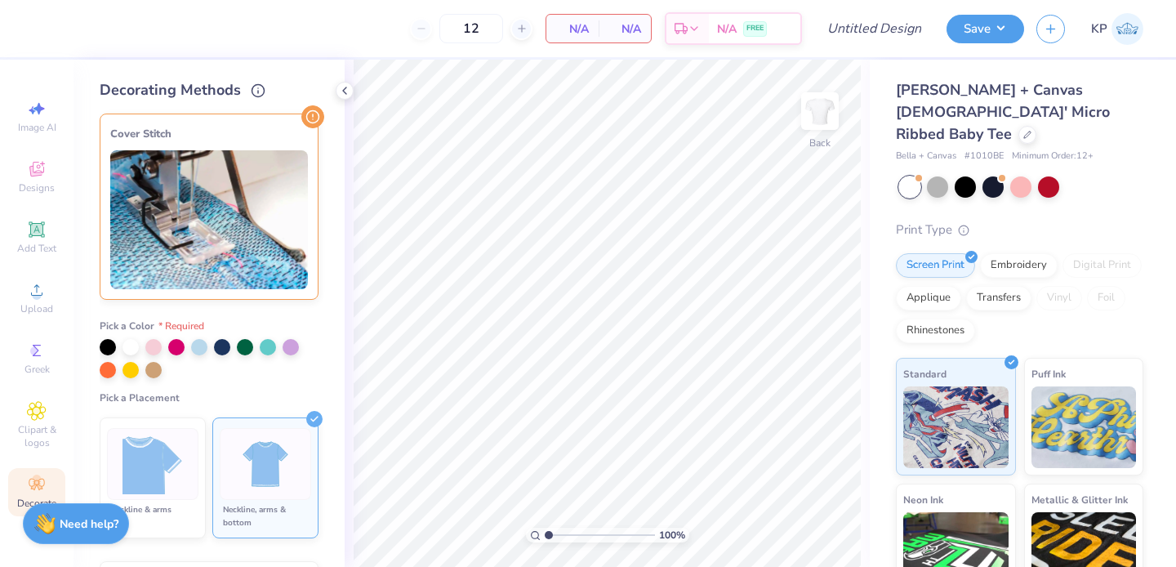
scroll to position [0, 0]
click at [175, 345] on div at bounding box center [176, 346] width 16 height 16
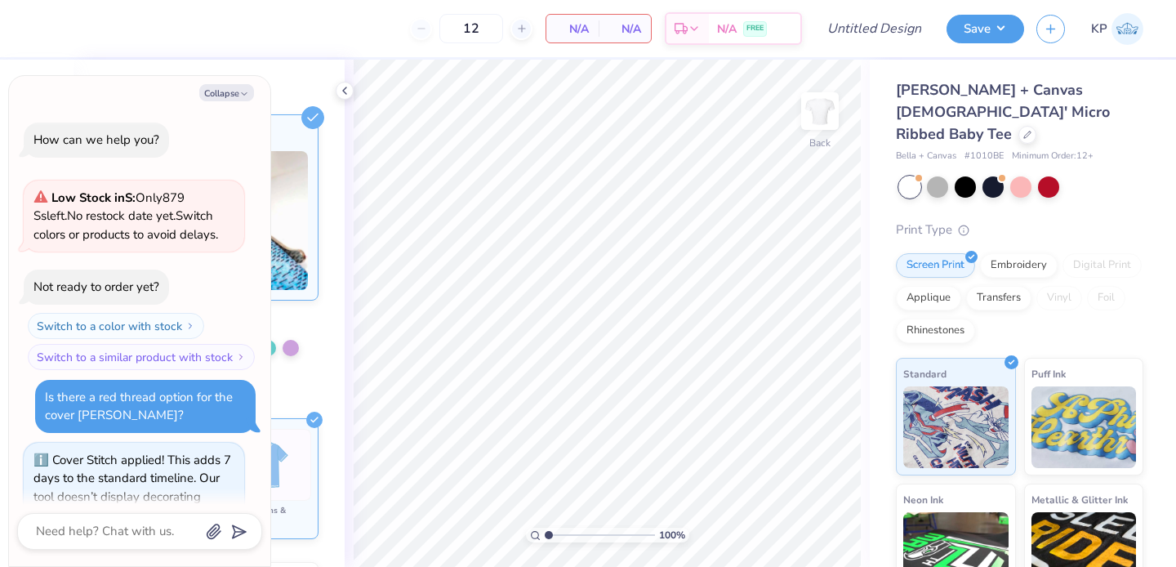
scroll to position [59, 0]
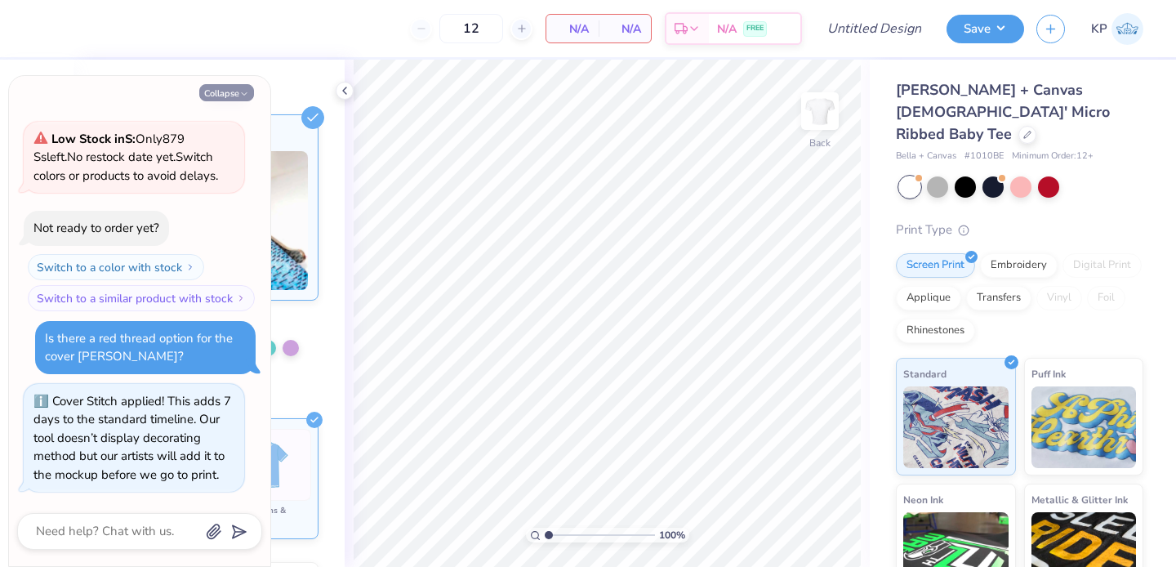
click at [241, 97] on icon "button" at bounding box center [244, 94] width 10 height 10
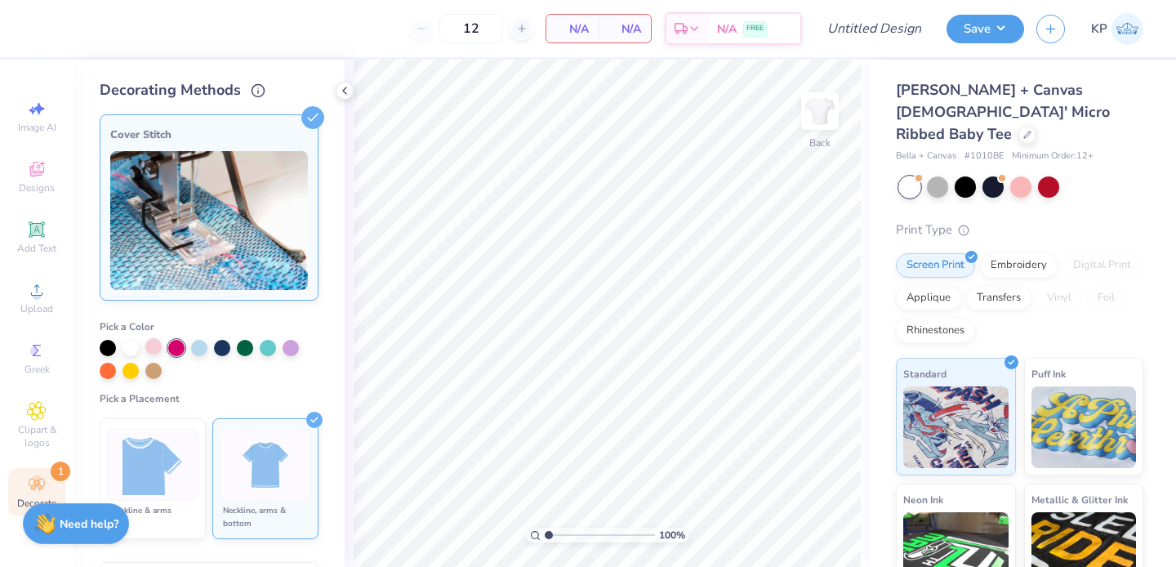
click at [153, 349] on div at bounding box center [153, 346] width 16 height 16
click at [173, 348] on div at bounding box center [176, 346] width 16 height 16
click at [234, 228] on img at bounding box center [209, 220] width 198 height 139
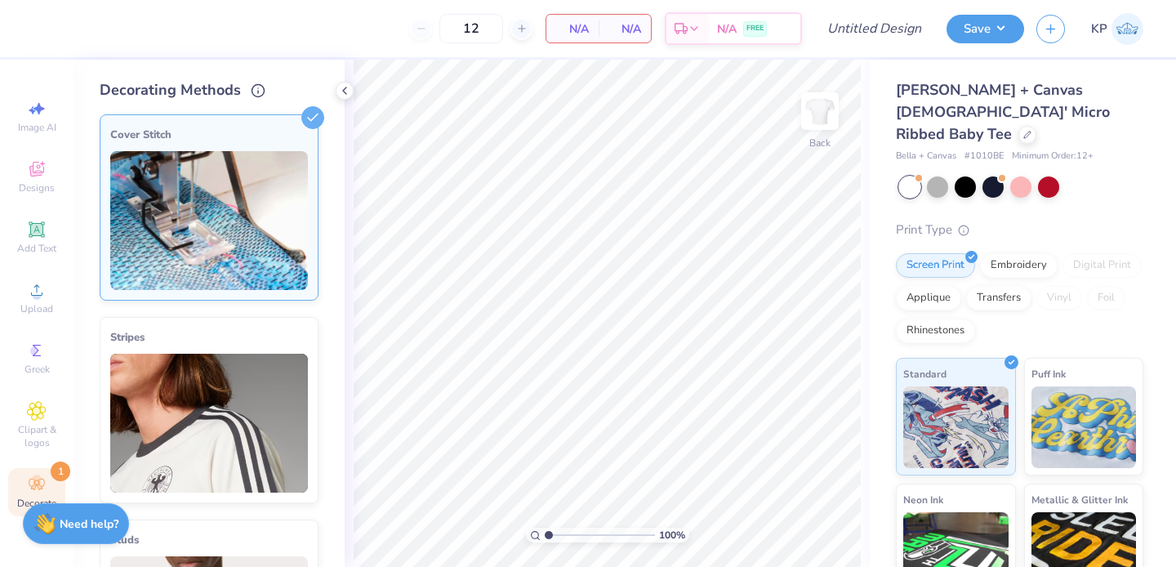
click at [234, 226] on img at bounding box center [209, 220] width 198 height 139
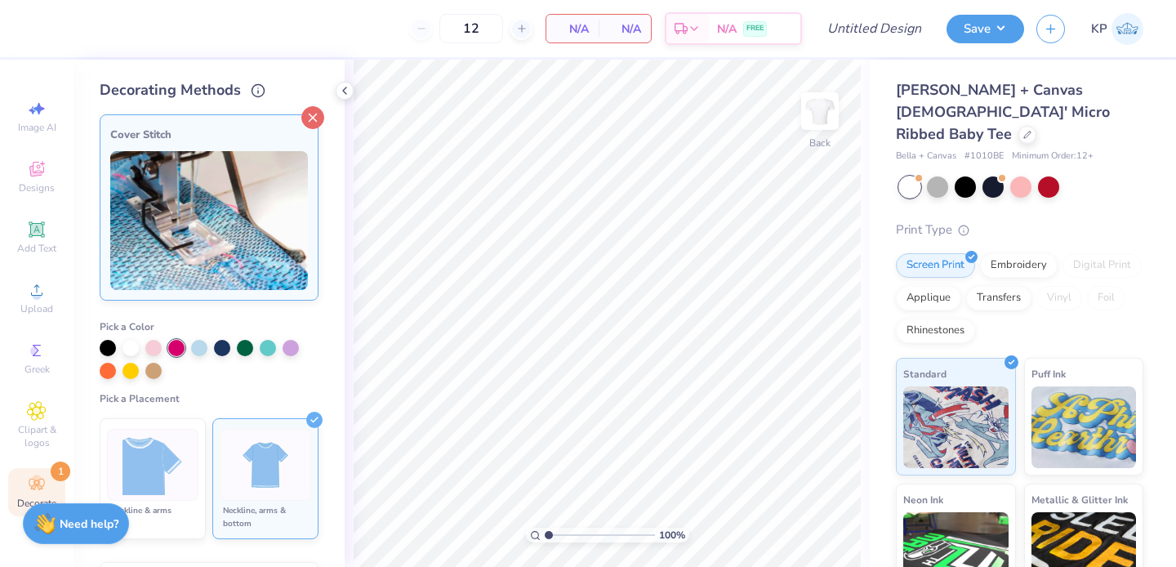
click at [301, 114] on icon at bounding box center [312, 117] width 23 height 23
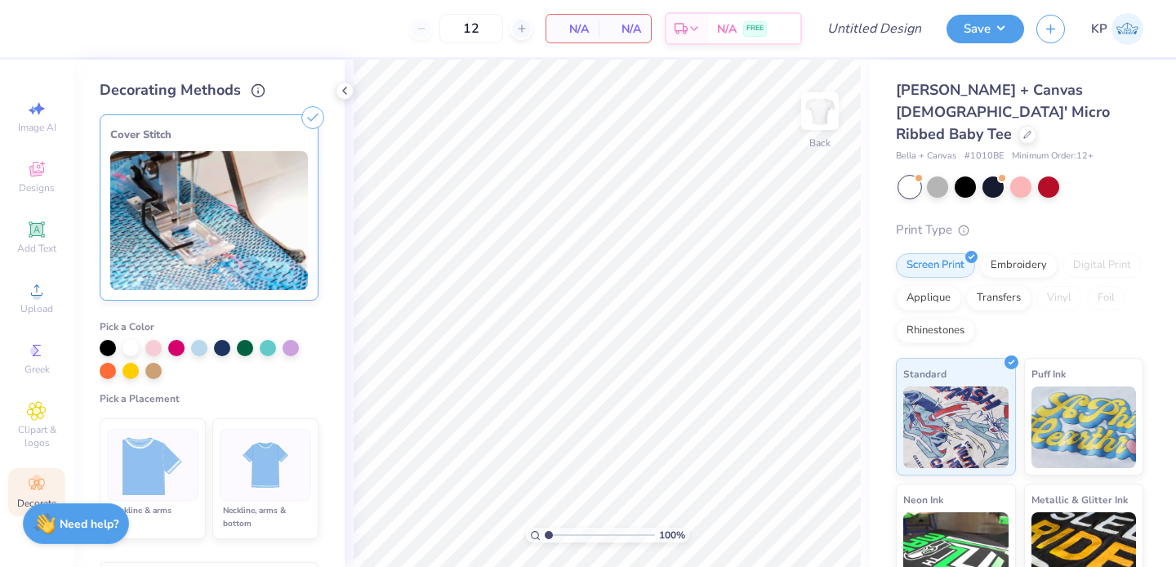
click at [301, 114] on icon at bounding box center [312, 117] width 23 height 23
click at [175, 348] on div at bounding box center [176, 346] width 16 height 16
click at [281, 132] on div "Cover Stitch" at bounding box center [209, 135] width 198 height 20
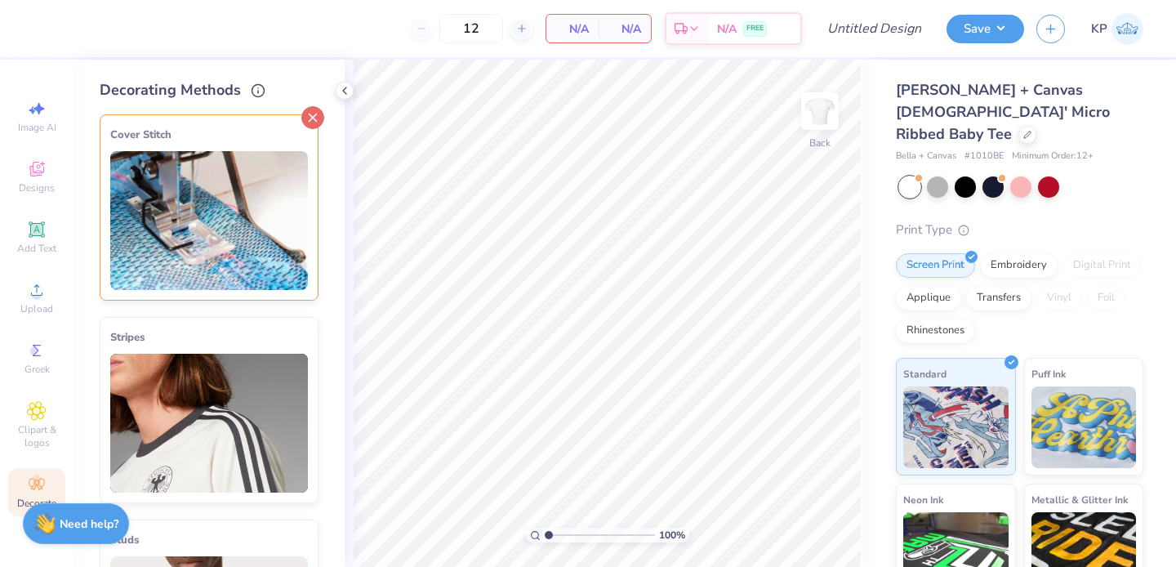
click at [310, 116] on line at bounding box center [313, 117] width 7 height 7
click at [233, 393] on img at bounding box center [209, 423] width 198 height 139
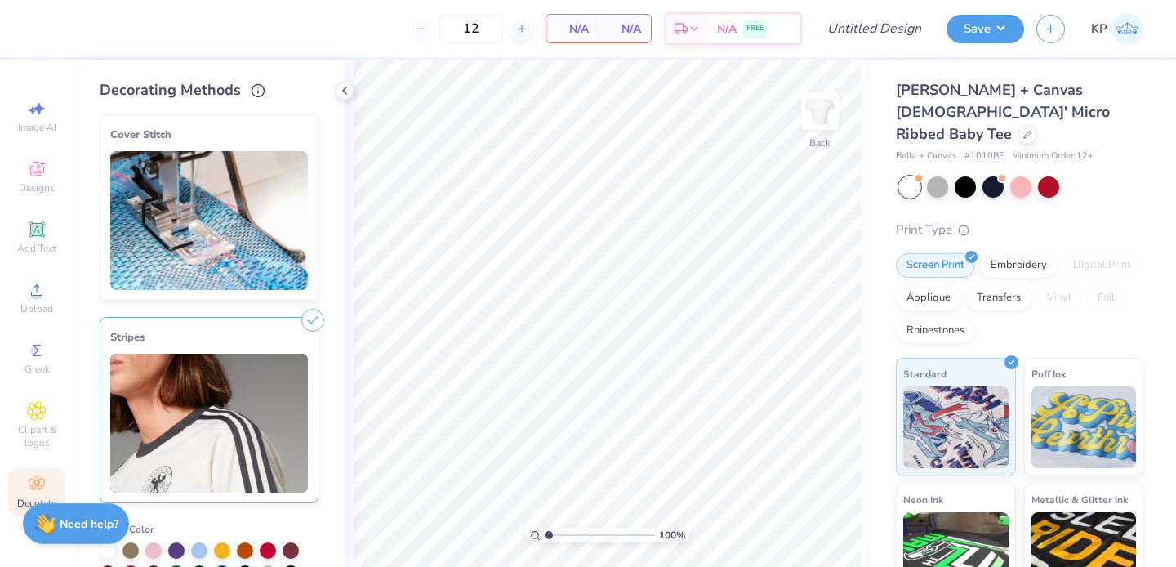
click at [243, 200] on img at bounding box center [209, 220] width 198 height 139
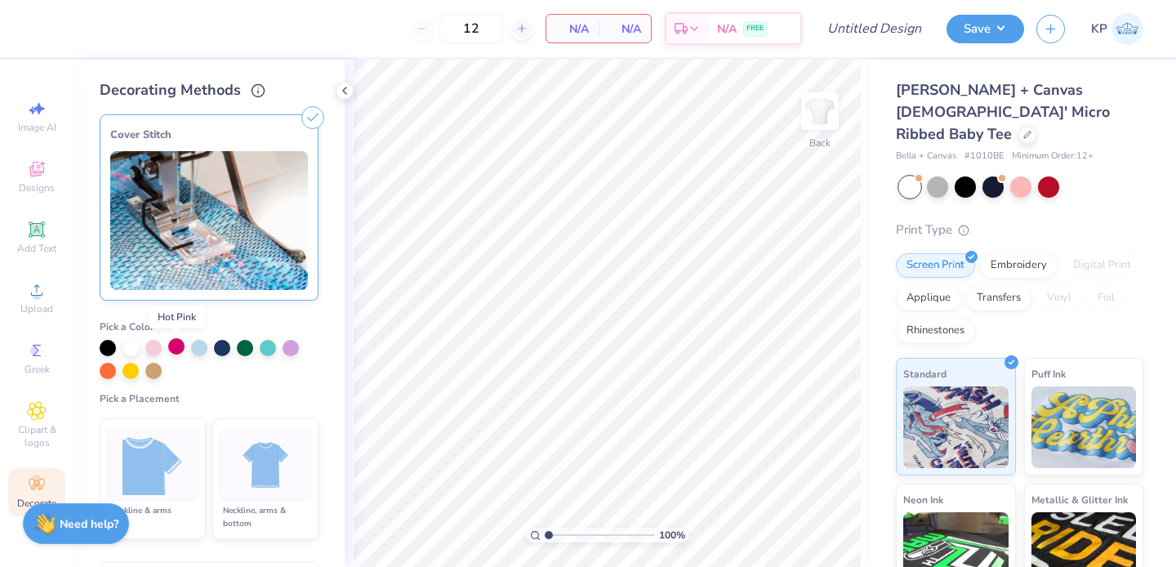
click at [176, 346] on div at bounding box center [176, 346] width 16 height 16
click at [220, 454] on div at bounding box center [266, 465] width 92 height 72
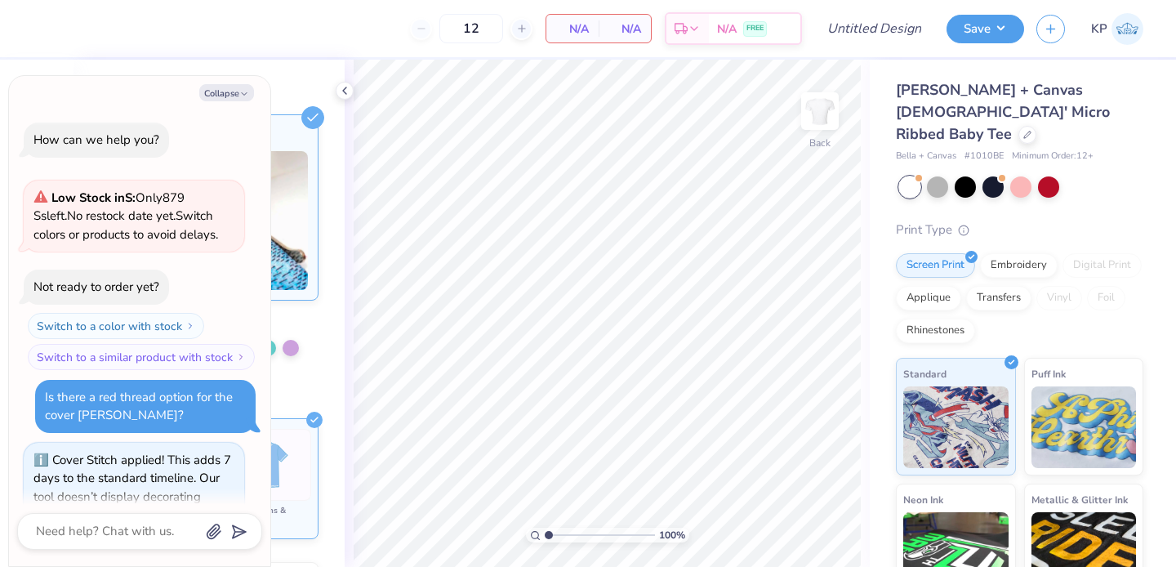
scroll to position [176, 0]
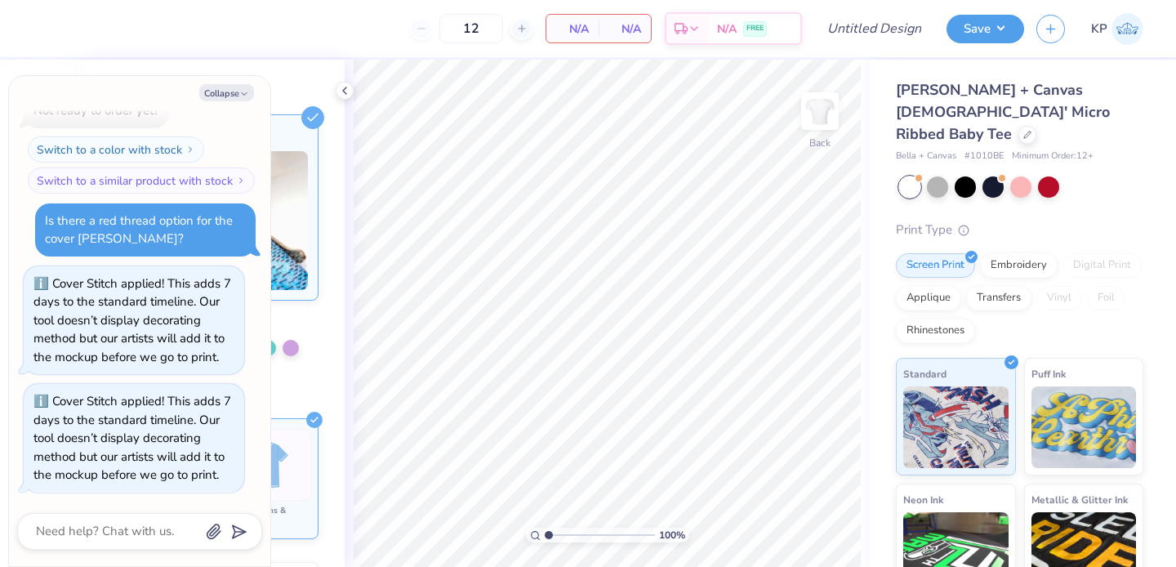
click at [310, 364] on div "Cover Stitch Pick a Color Pick a Placement Neckline & arms Neckline, arms & bot…" at bounding box center [222, 334] width 245 height 466
click at [214, 91] on button "Collapse" at bounding box center [226, 92] width 55 height 17
type textarea "x"
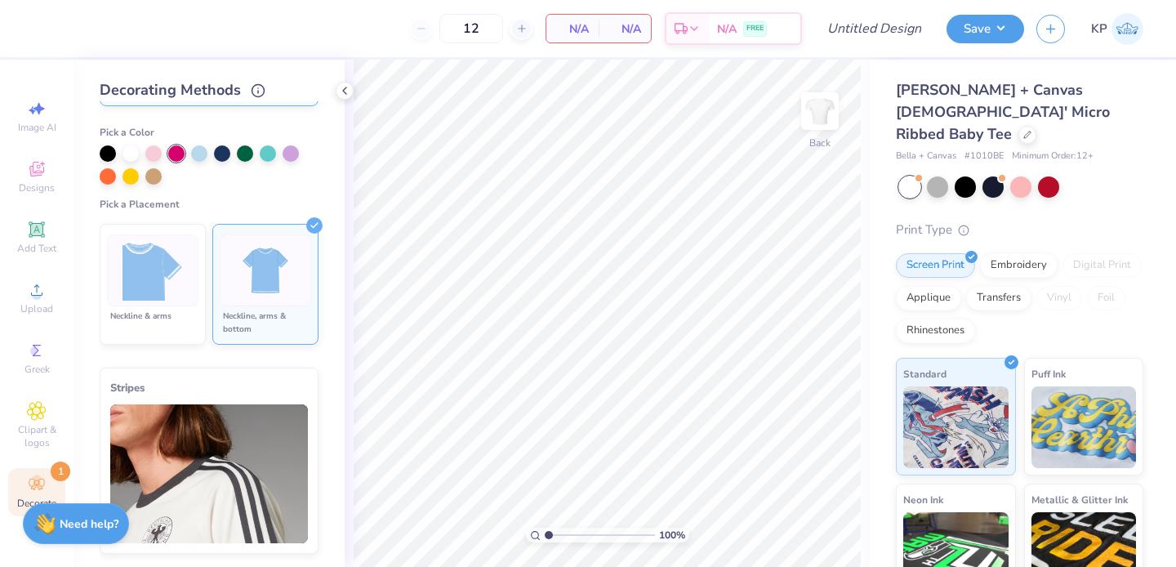
scroll to position [0, 0]
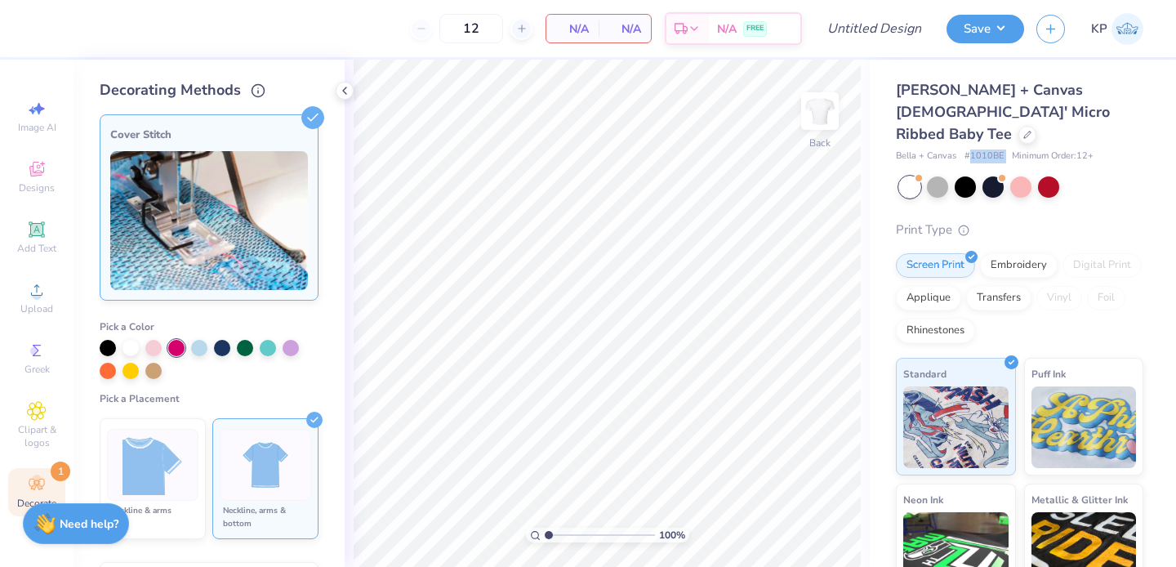
drag, startPoint x: 972, startPoint y: 135, endPoint x: 1015, endPoint y: 138, distance: 42.6
click at [1015, 150] on div "Bella + Canvas # 1010BE Minimum Order: 12 +" at bounding box center [1020, 157] width 248 height 14
copy span "1010BE"
click at [35, 302] on span "Upload" at bounding box center [36, 308] width 33 height 13
click at [20, 290] on div "Upload" at bounding box center [36, 298] width 57 height 48
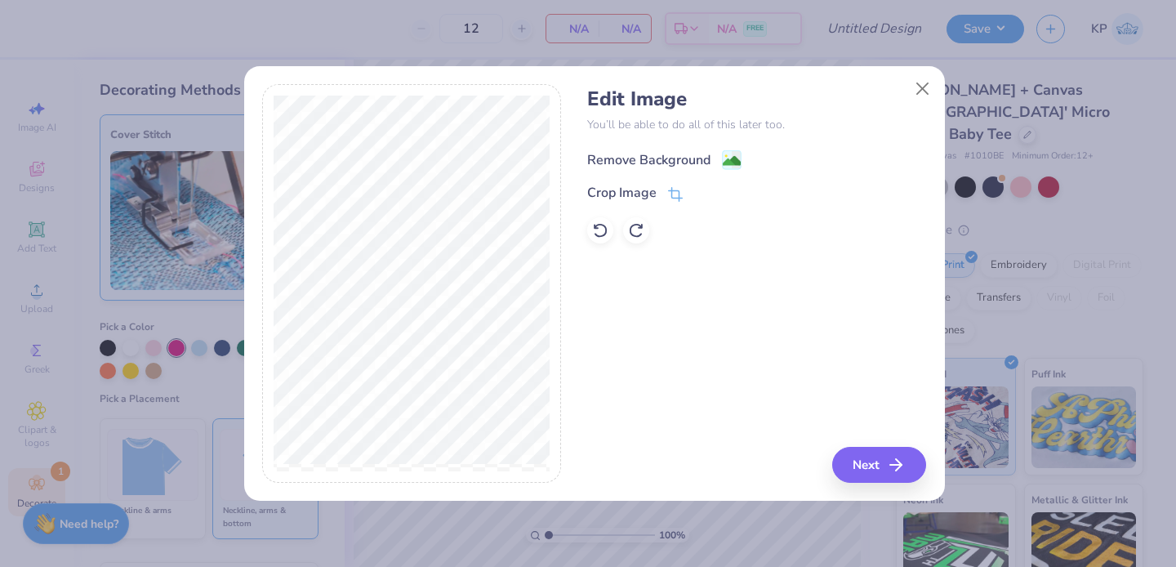
click at [654, 150] on div "Remove Background" at bounding box center [648, 160] width 123 height 20
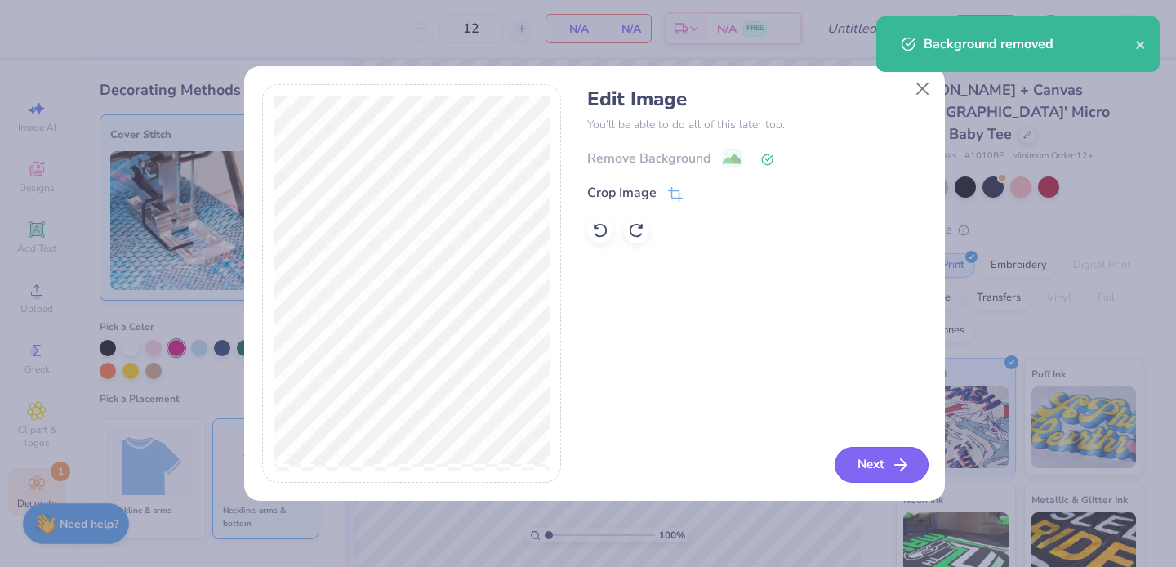
click at [860, 468] on button "Next" at bounding box center [882, 465] width 94 height 36
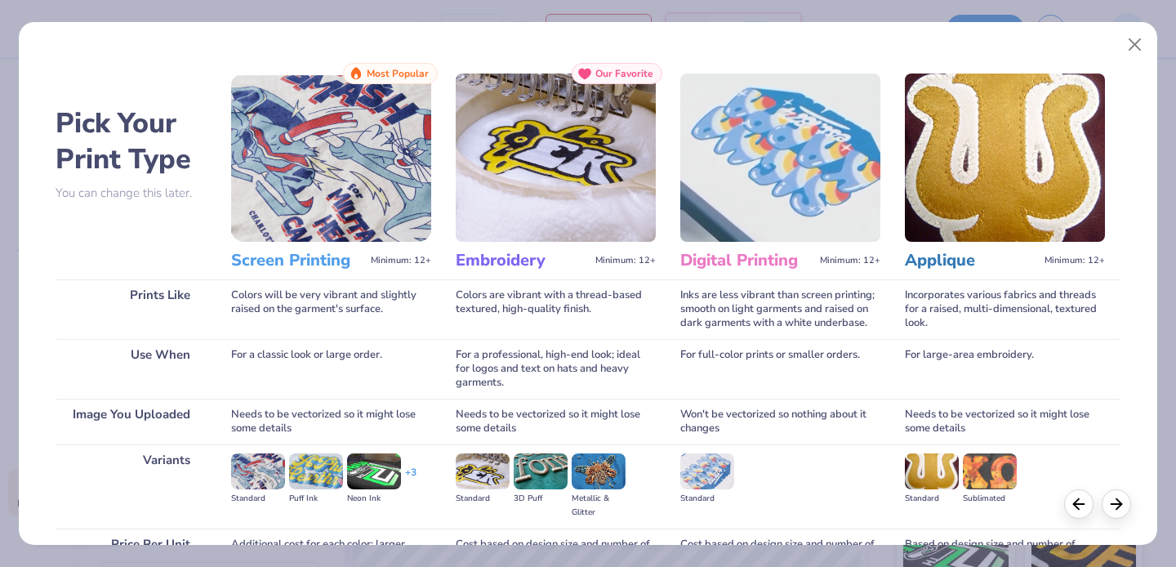
scroll to position [166, 0]
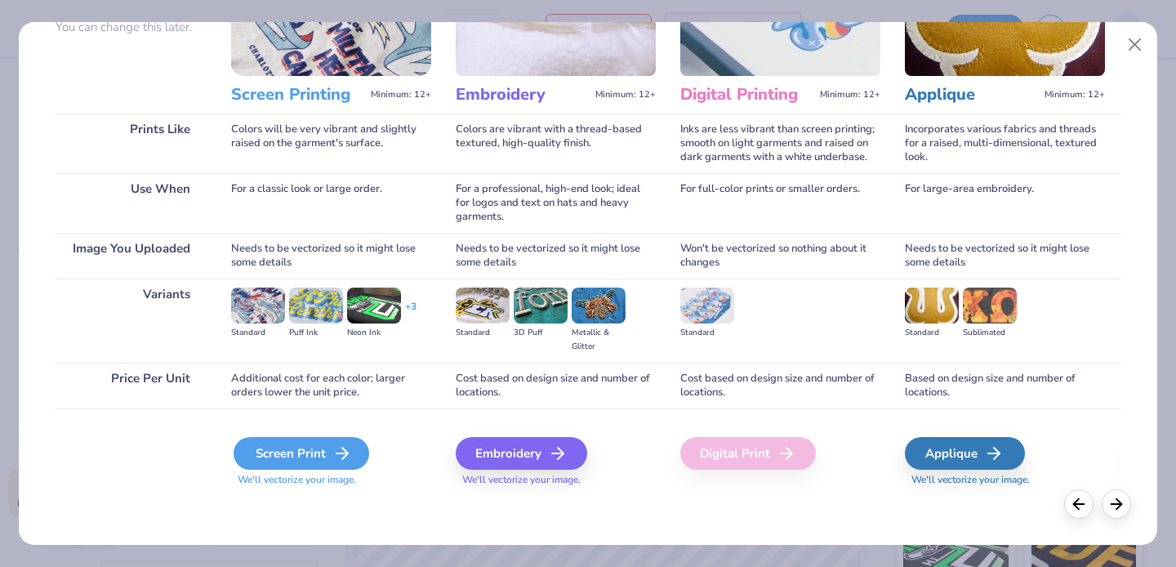
click at [288, 450] on div "Screen Print" at bounding box center [302, 453] width 136 height 33
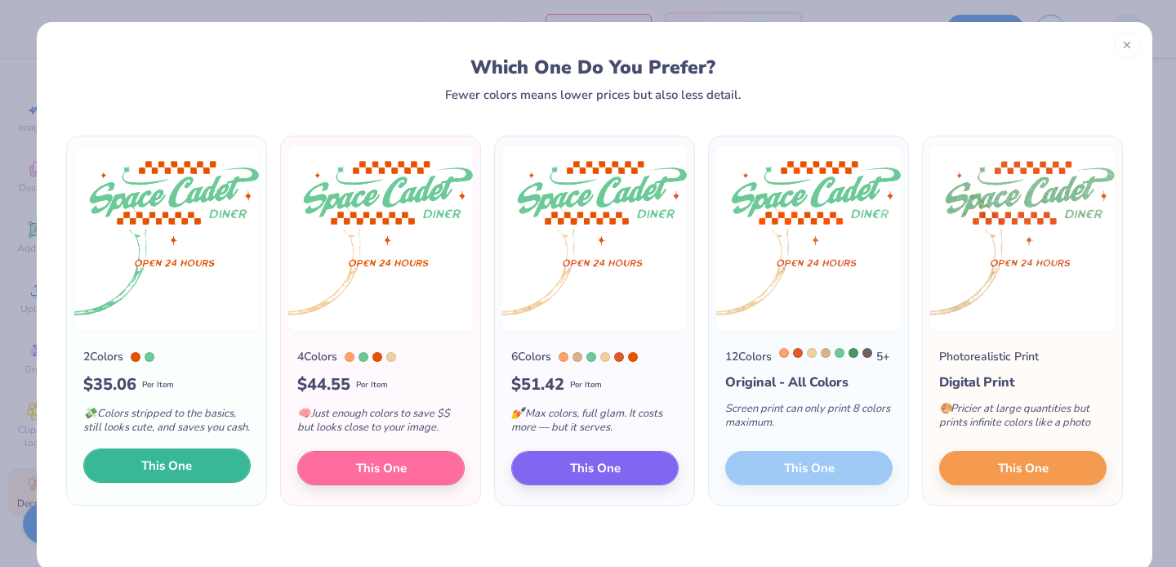
click at [172, 475] on span "This One" at bounding box center [166, 466] width 51 height 19
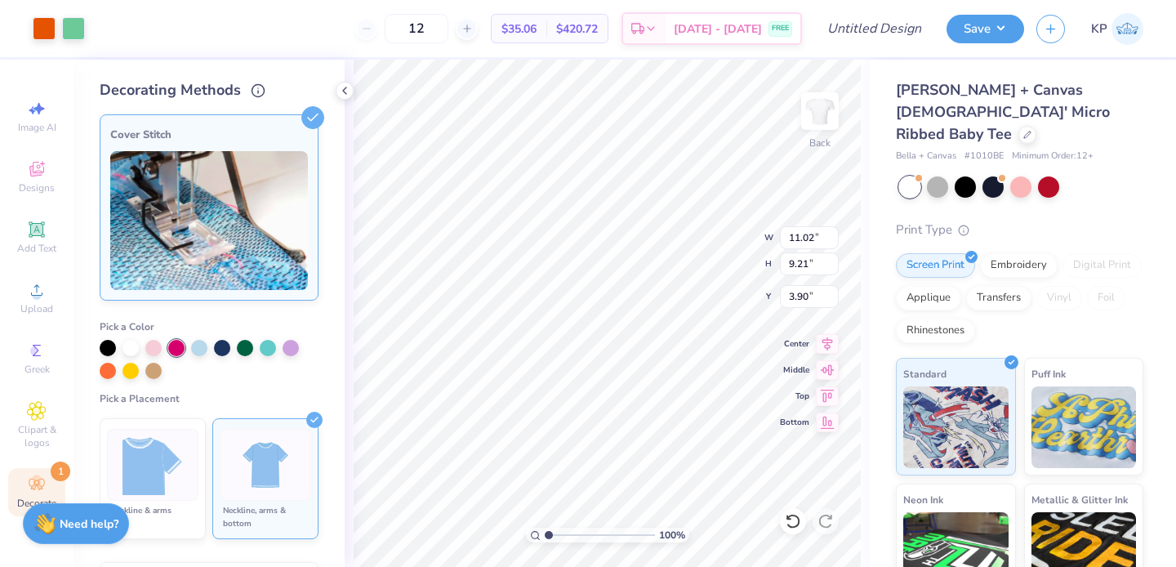
type input "1.94"
click at [29, 240] on div "Add Text" at bounding box center [36, 237] width 57 height 48
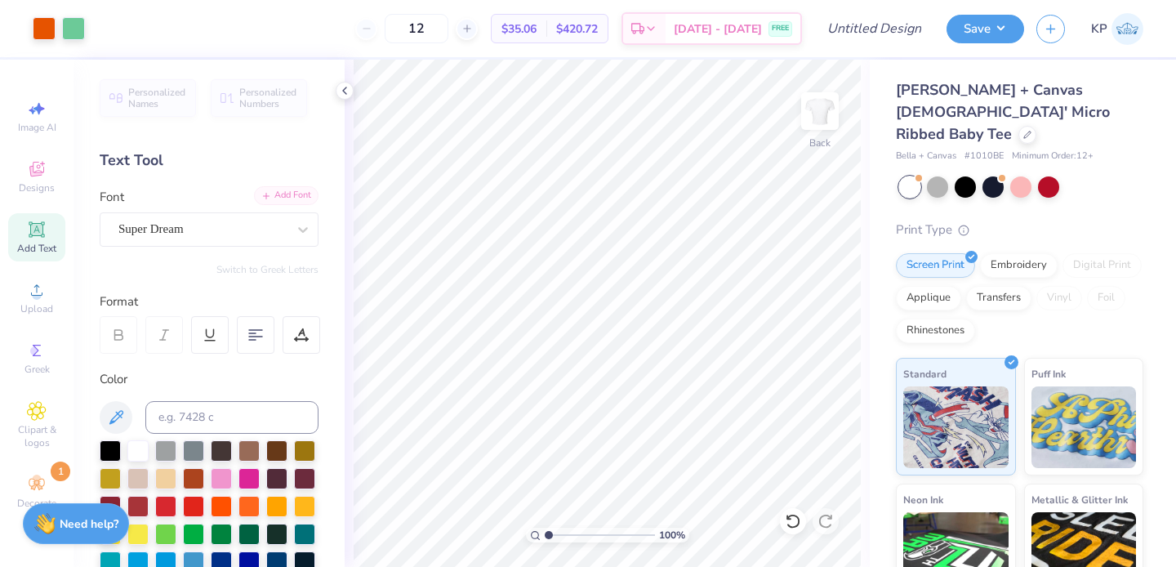
click at [266, 193] on div "Add Font" at bounding box center [286, 195] width 65 height 19
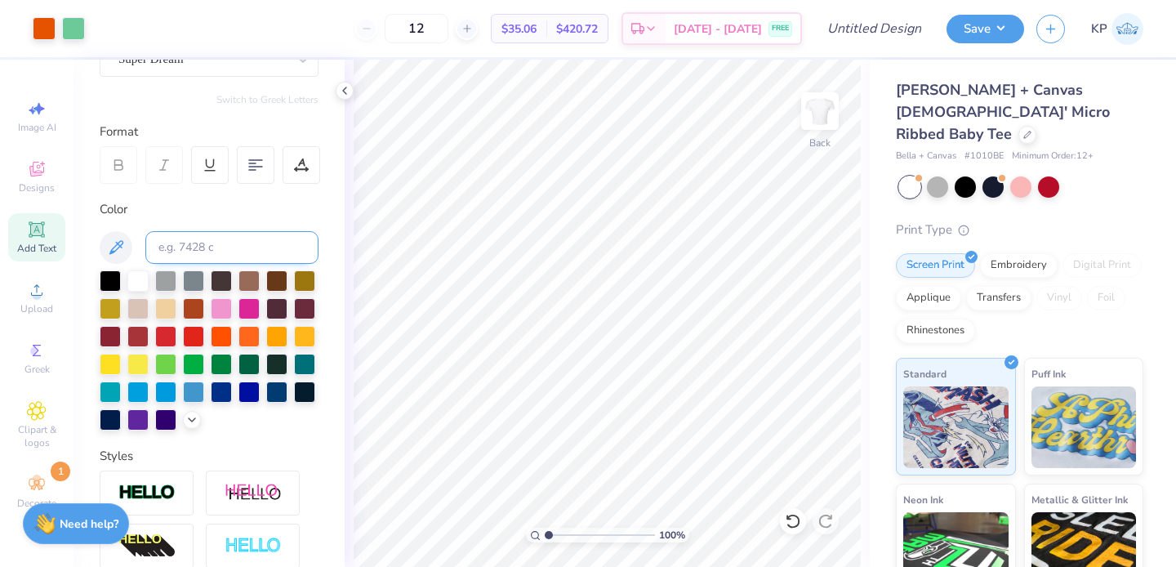
scroll to position [172, 0]
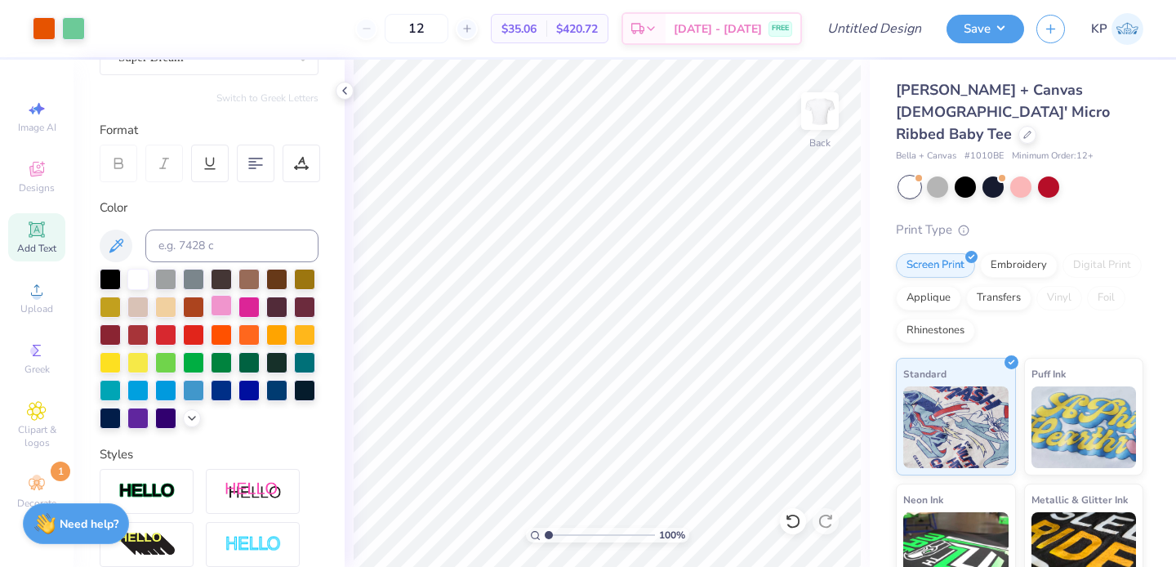
click at [232, 306] on div at bounding box center [221, 305] width 21 height 21
click at [31, 237] on icon at bounding box center [37, 229] width 16 height 16
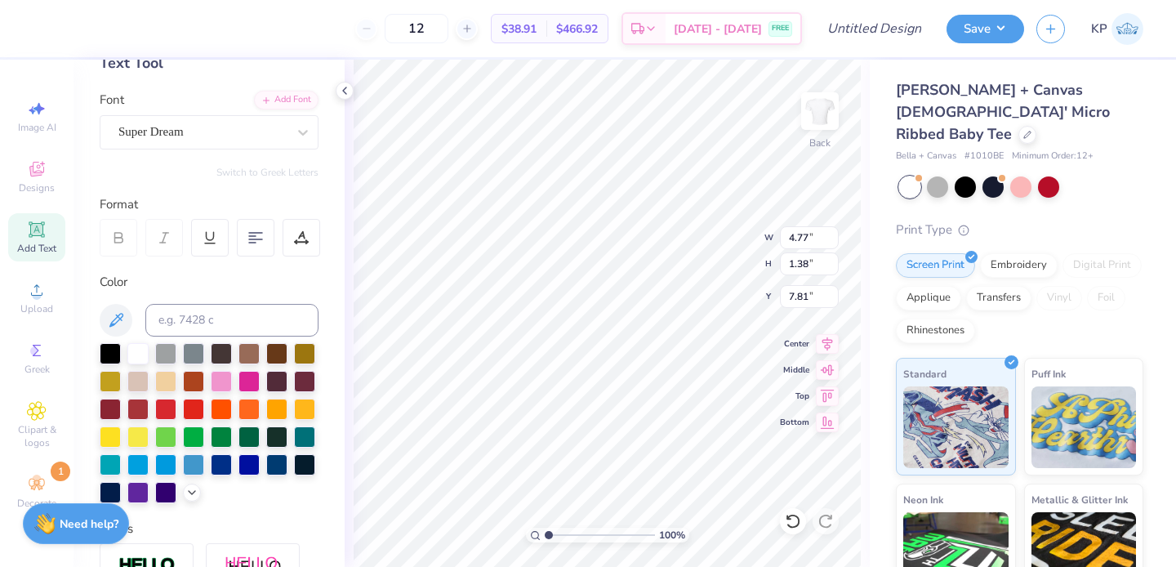
scroll to position [64, 0]
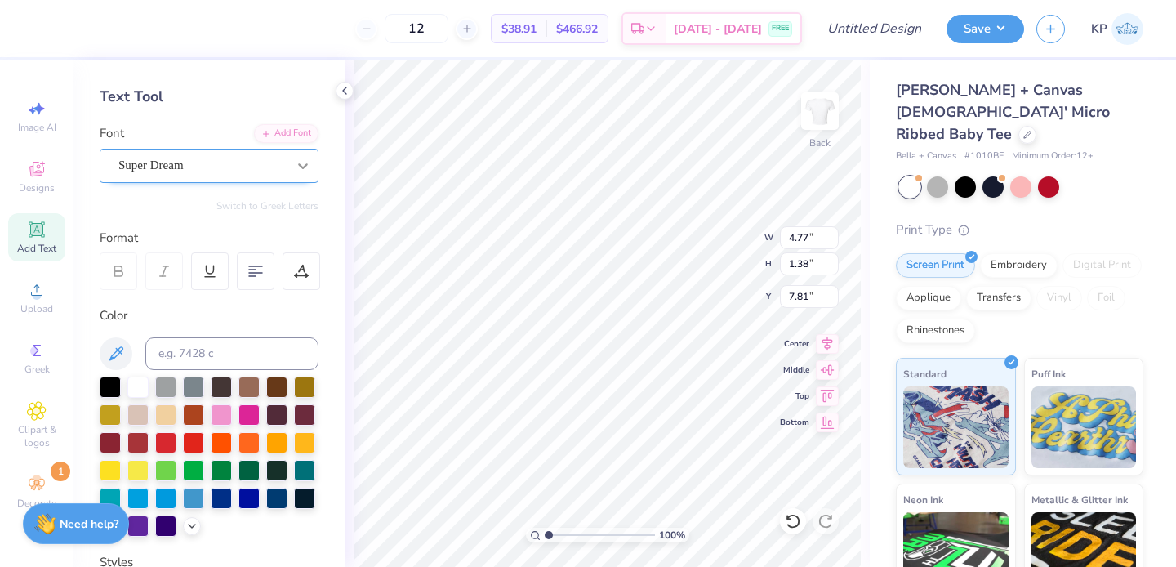
click at [292, 180] on div at bounding box center [302, 165] width 29 height 29
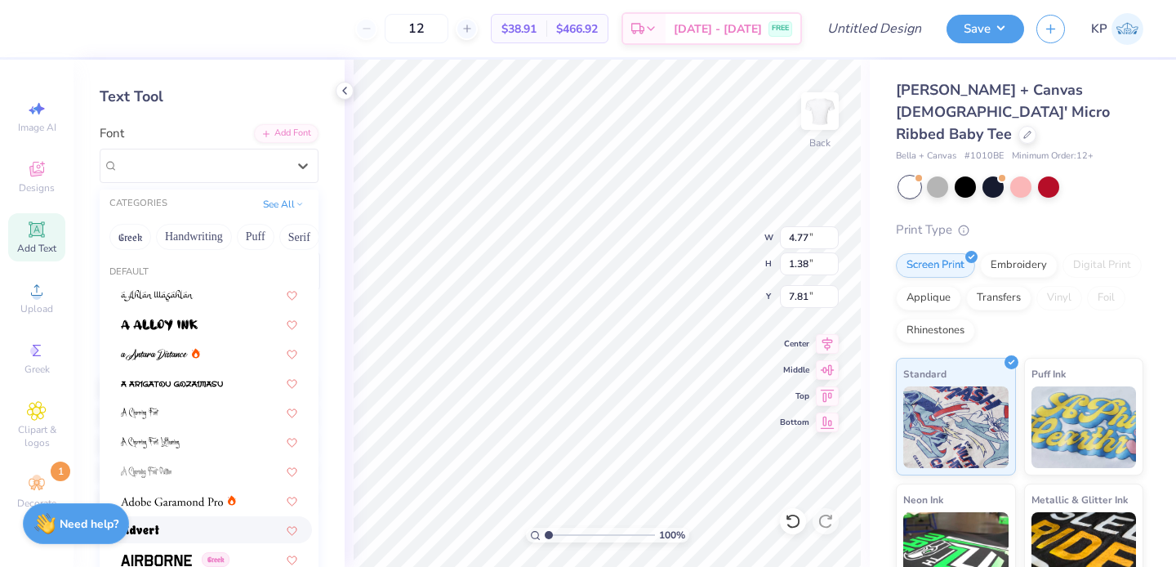
scroll to position [109, 0]
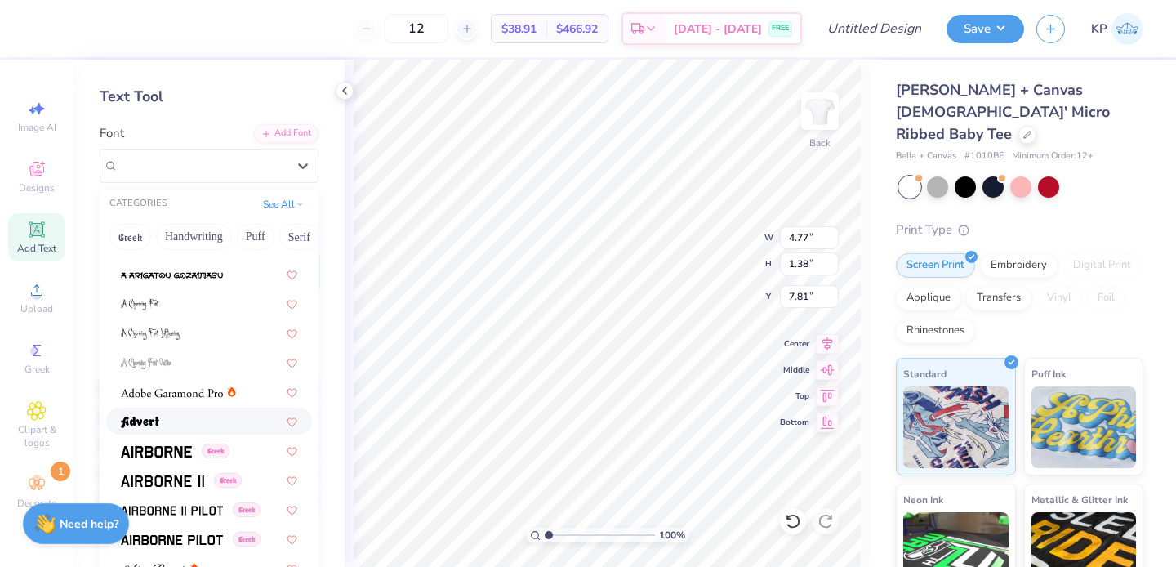
click at [163, 424] on div at bounding box center [209, 421] width 176 height 17
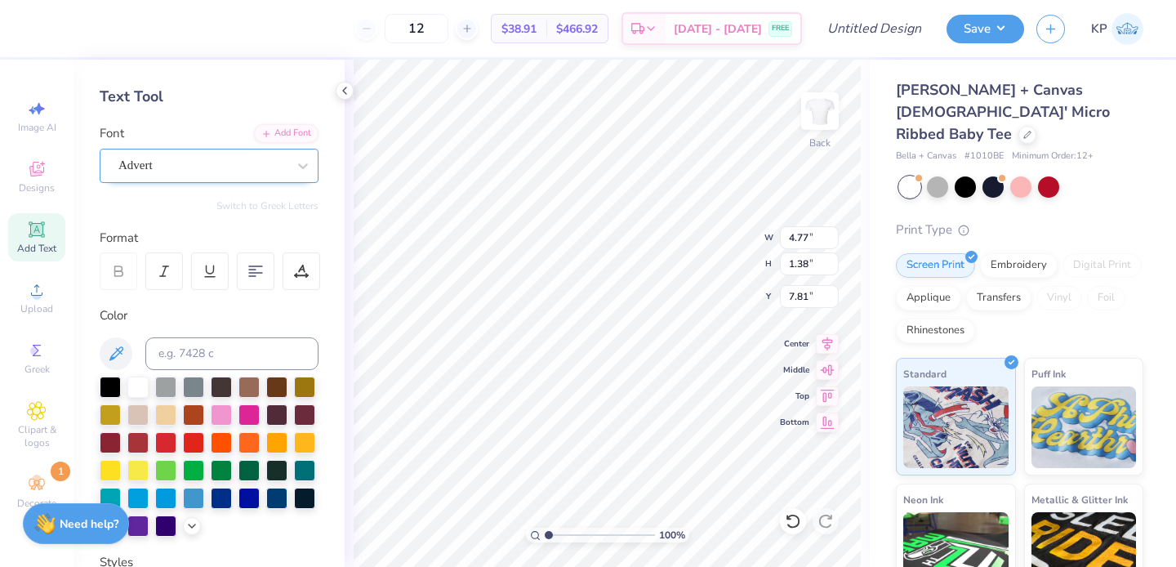
click at [240, 158] on div "Advert" at bounding box center [203, 165] width 172 height 25
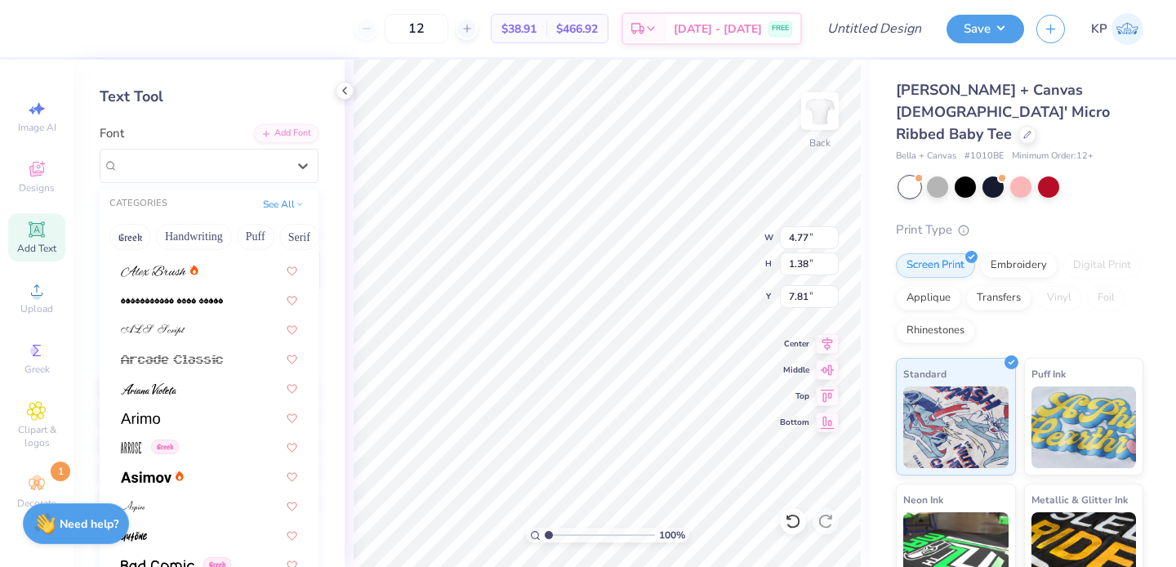
scroll to position [577, 0]
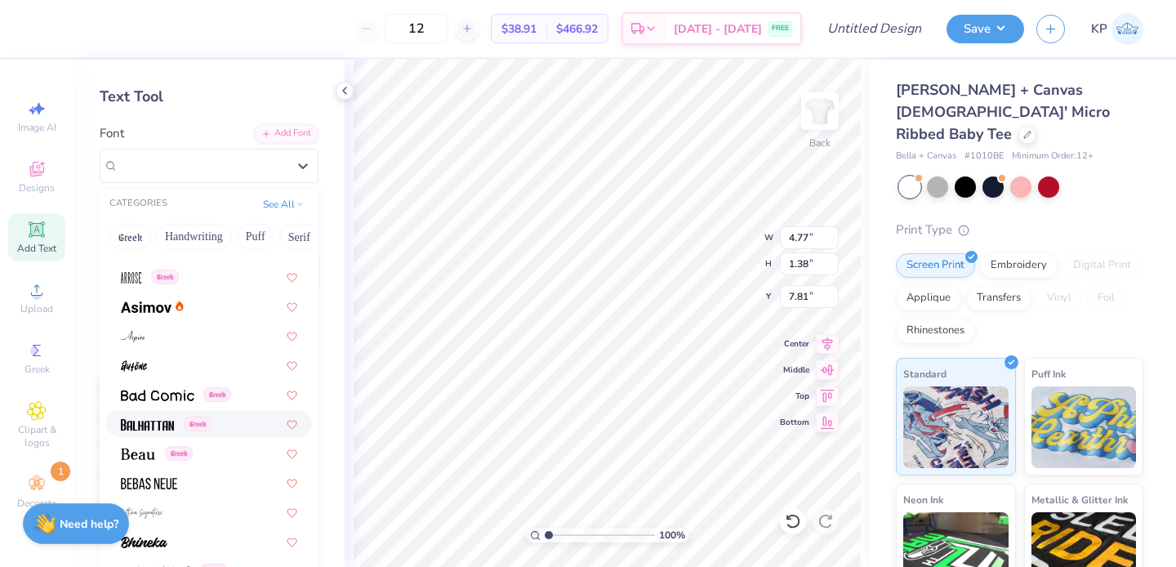
click at [159, 425] on img at bounding box center [147, 424] width 53 height 11
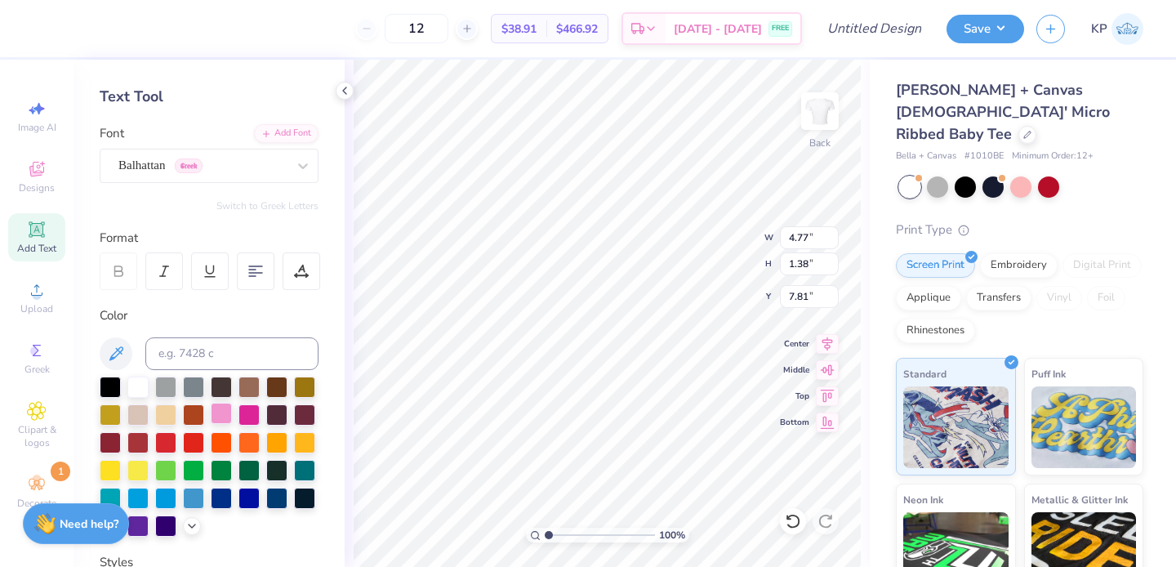
click at [232, 413] on div at bounding box center [221, 413] width 21 height 21
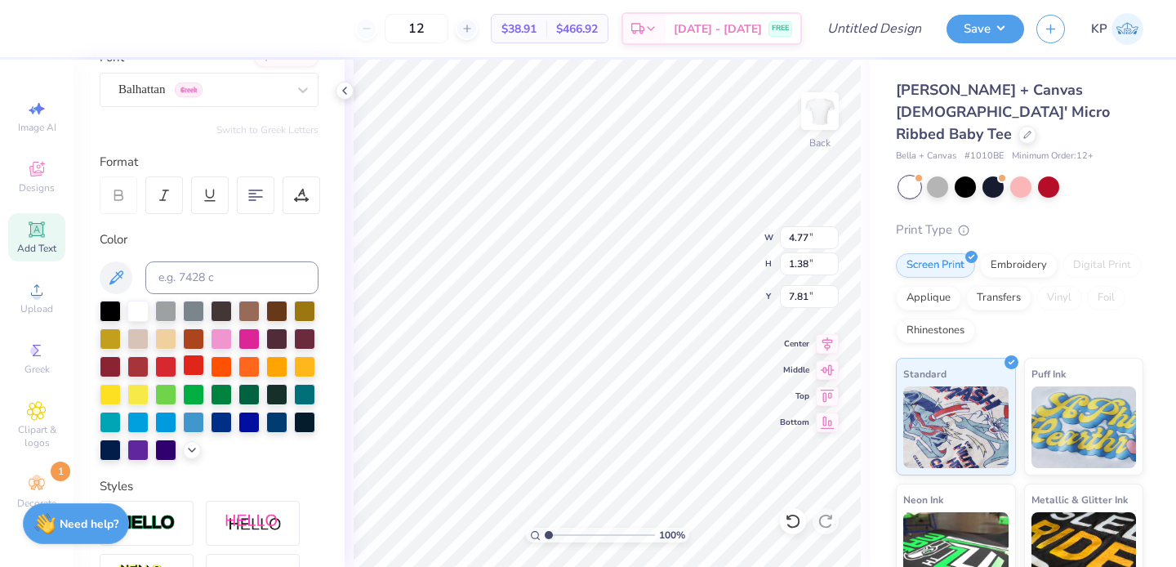
scroll to position [150, 0]
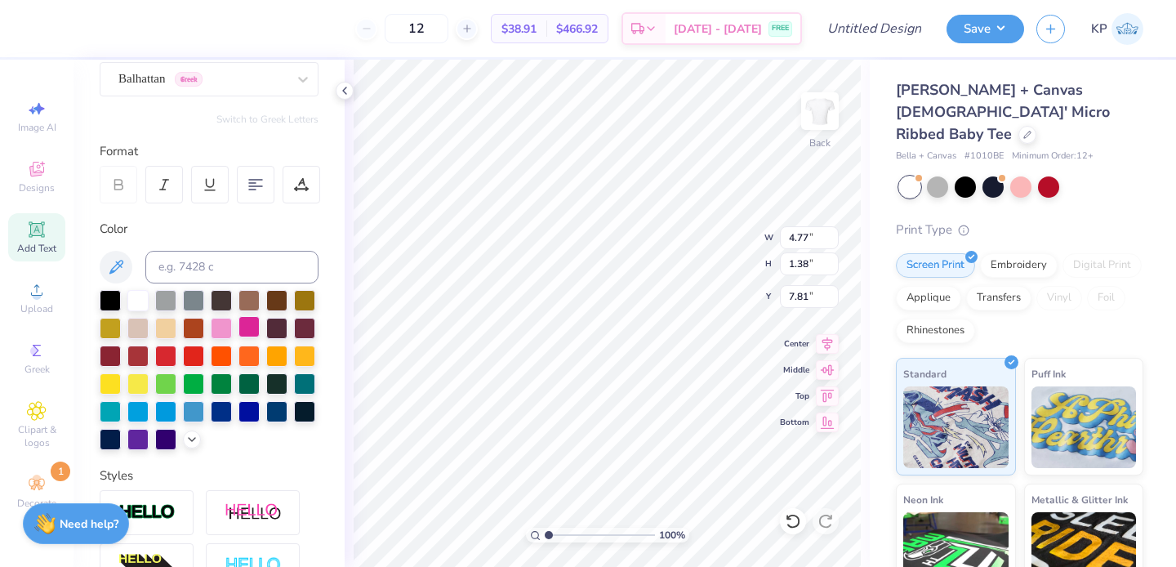
click at [260, 325] on div at bounding box center [249, 326] width 21 height 21
click at [232, 323] on div at bounding box center [221, 326] width 21 height 21
type textarea "PHI HO"
type input "5.05"
type input "4.22"
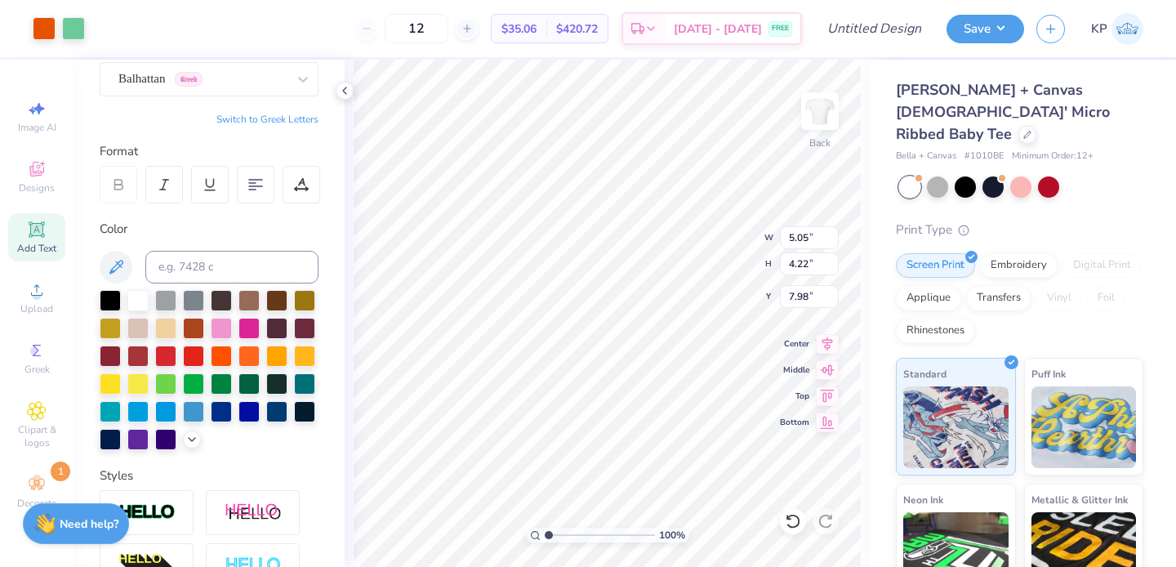
type input "12.28"
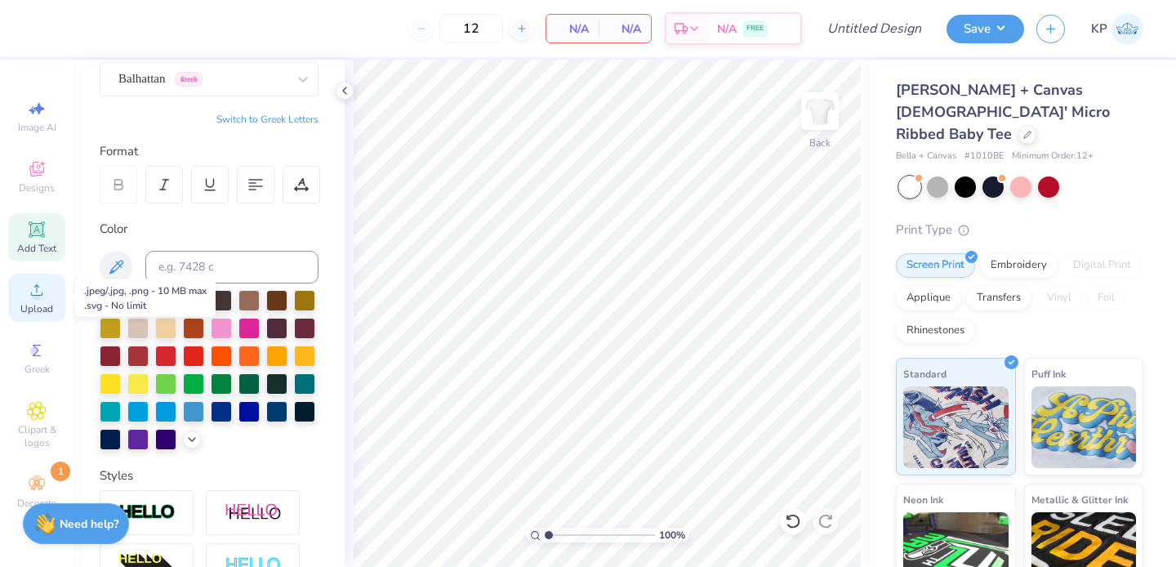
click at [33, 298] on circle at bounding box center [36, 295] width 9 height 9
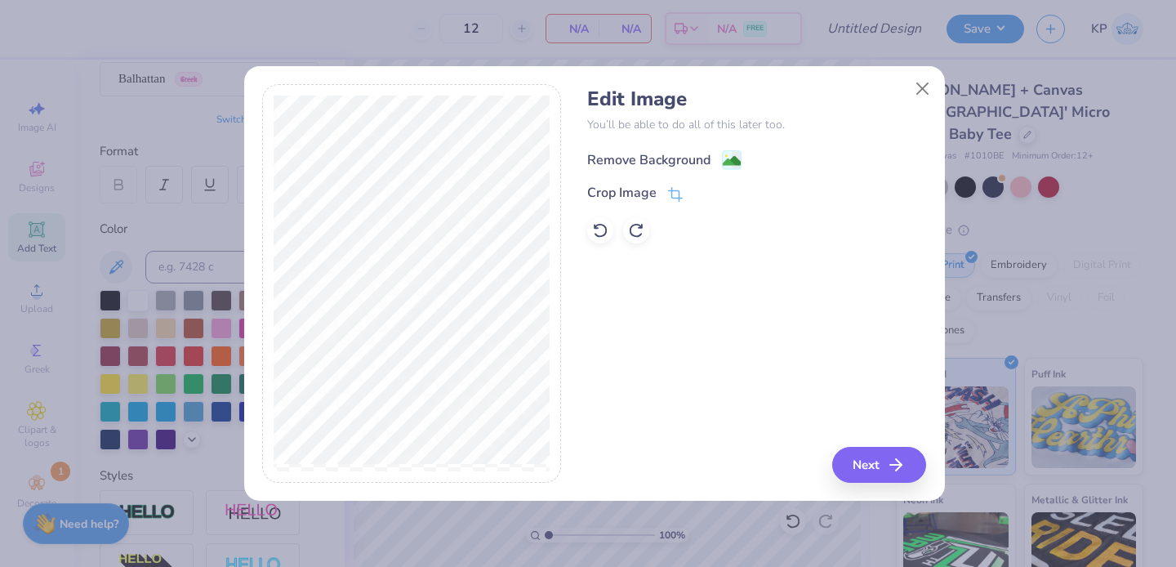
click at [681, 167] on div "Remove Background" at bounding box center [648, 160] width 123 height 20
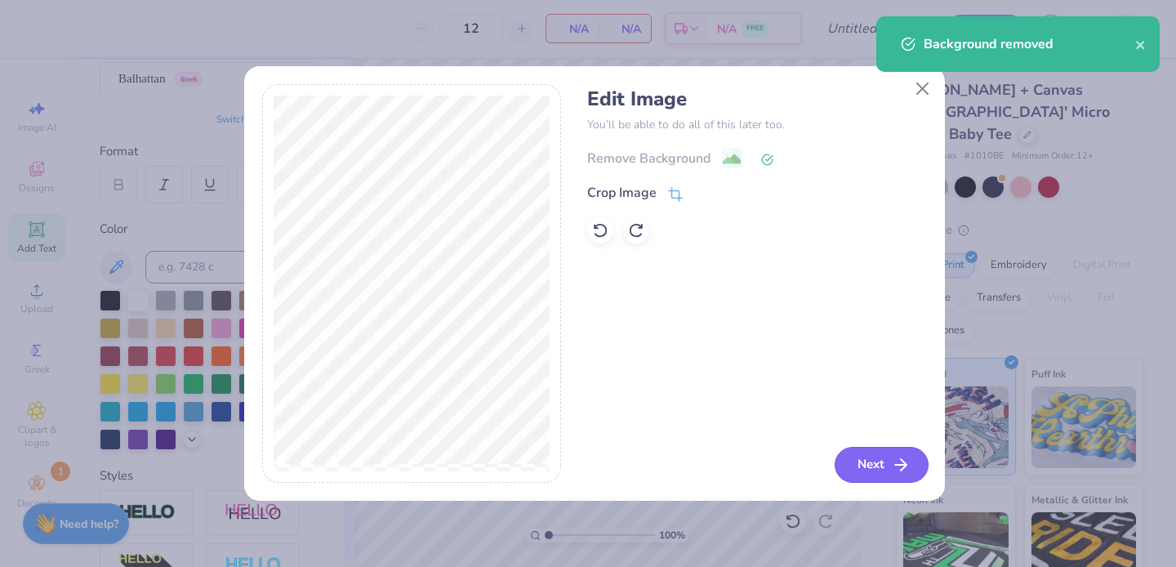
click at [889, 469] on button "Next" at bounding box center [882, 465] width 94 height 36
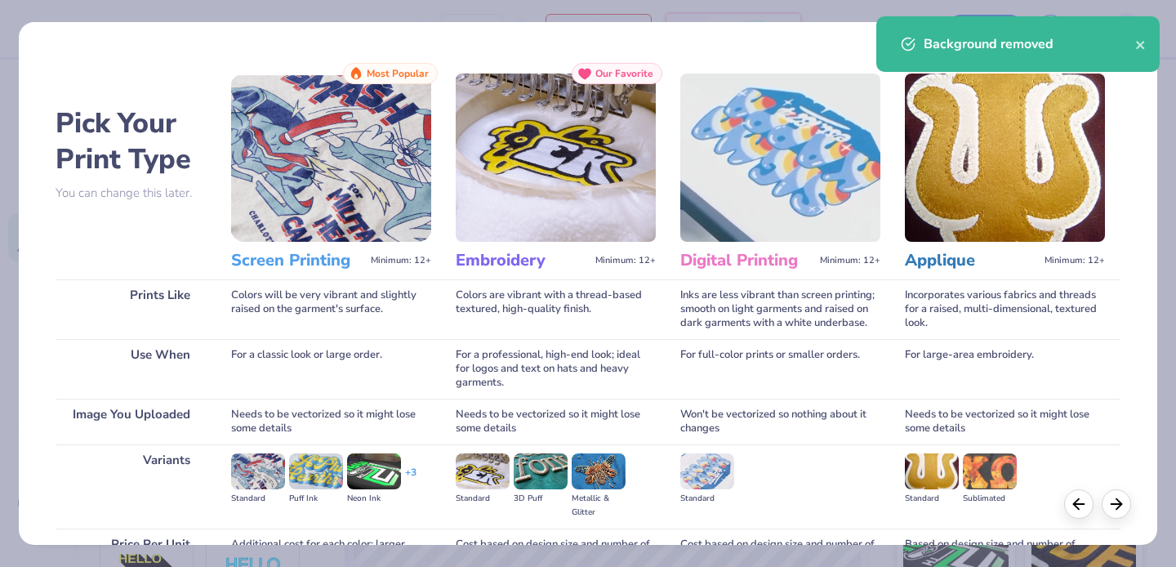
scroll to position [166, 0]
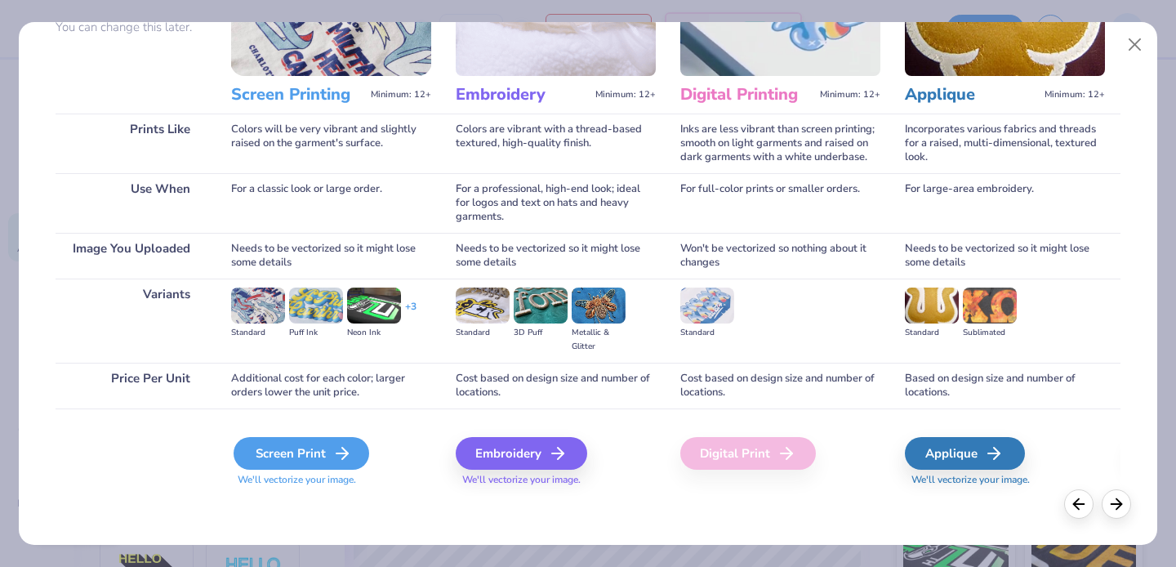
click at [289, 443] on div "Screen Print" at bounding box center [302, 453] width 136 height 33
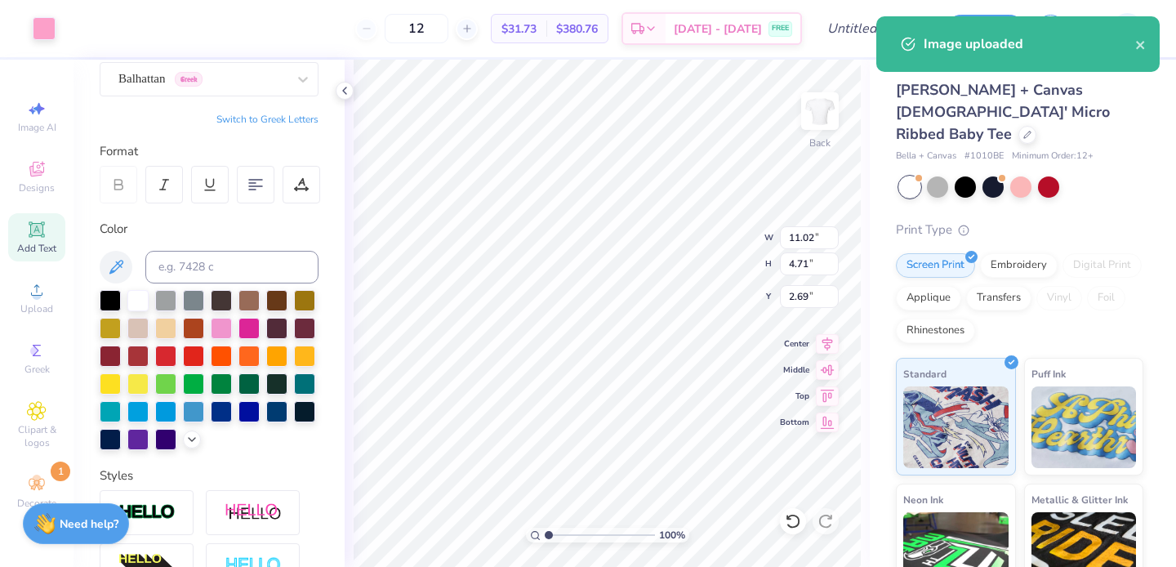
type input "2.69"
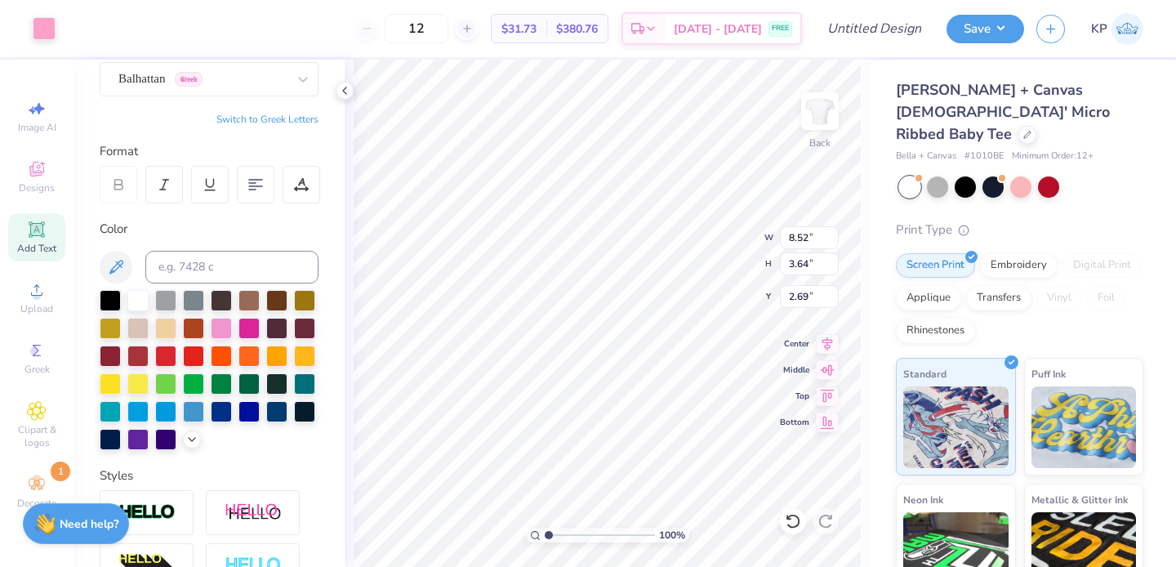
type input "8.52"
type input "3.64"
type input "3.00"
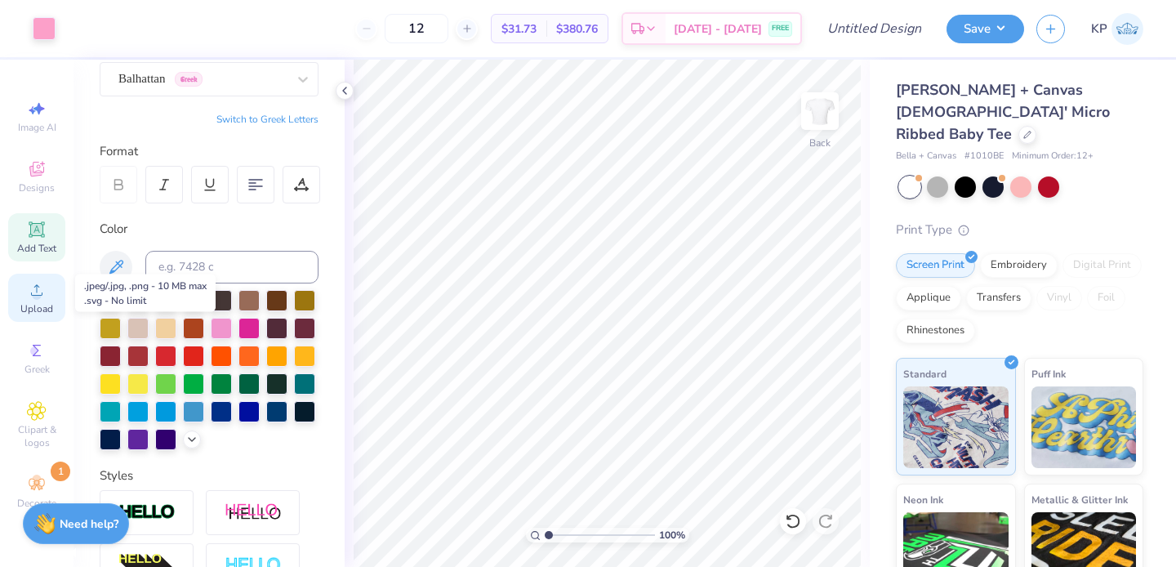
click at [34, 303] on span "Upload" at bounding box center [36, 308] width 33 height 13
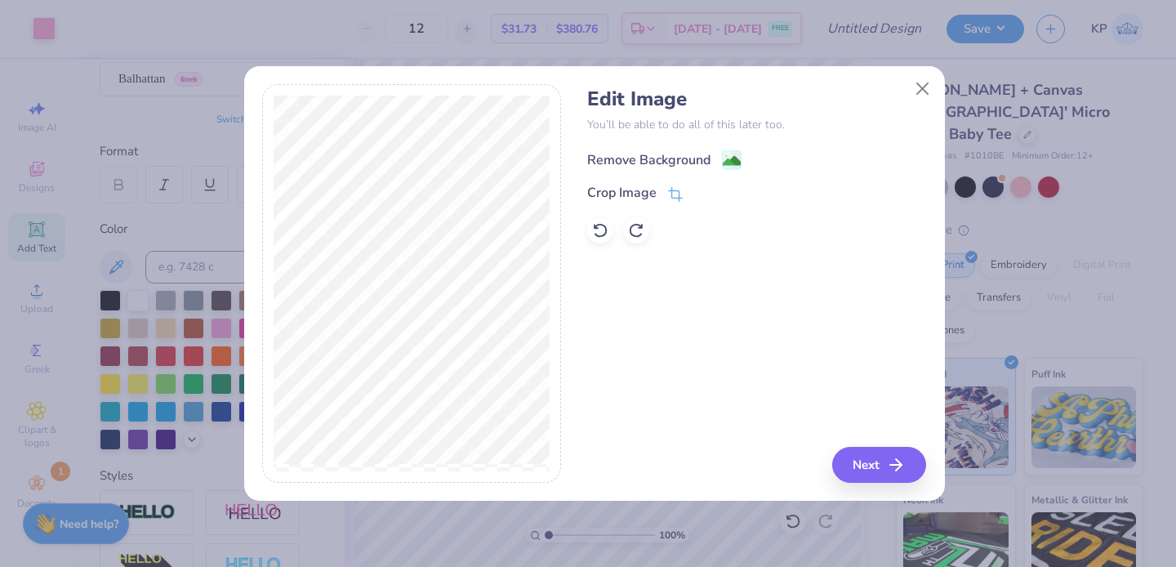
click at [639, 158] on div "Remove Background" at bounding box center [648, 160] width 123 height 20
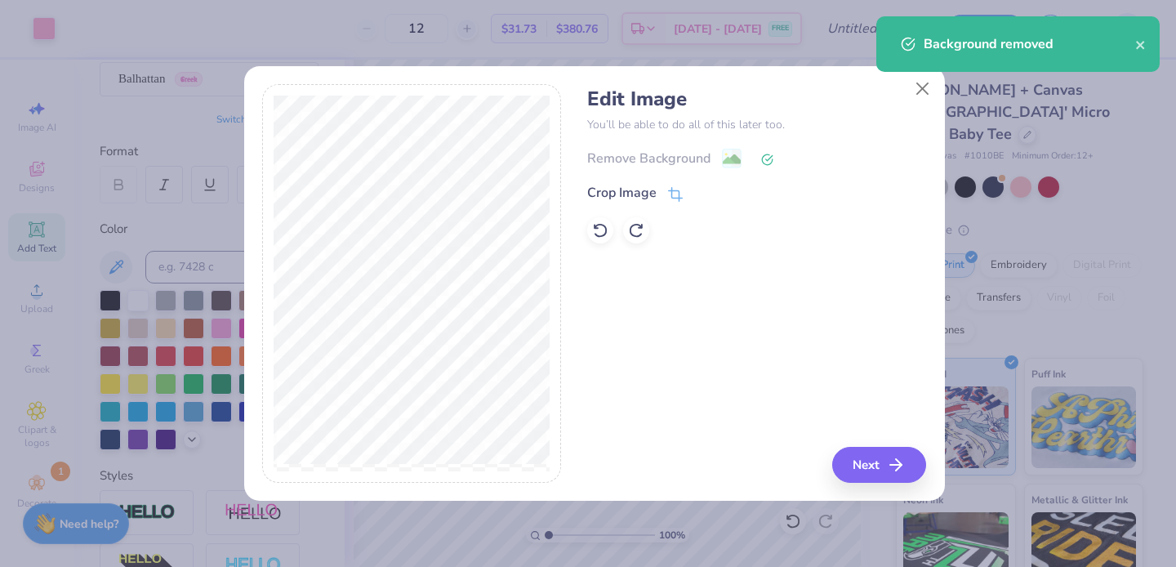
click at [873, 440] on div "Edit Image You’ll be able to do all of this later too. Remove Background Crop I…" at bounding box center [756, 283] width 339 height 399
click at [871, 458] on button "Next" at bounding box center [882, 465] width 94 height 36
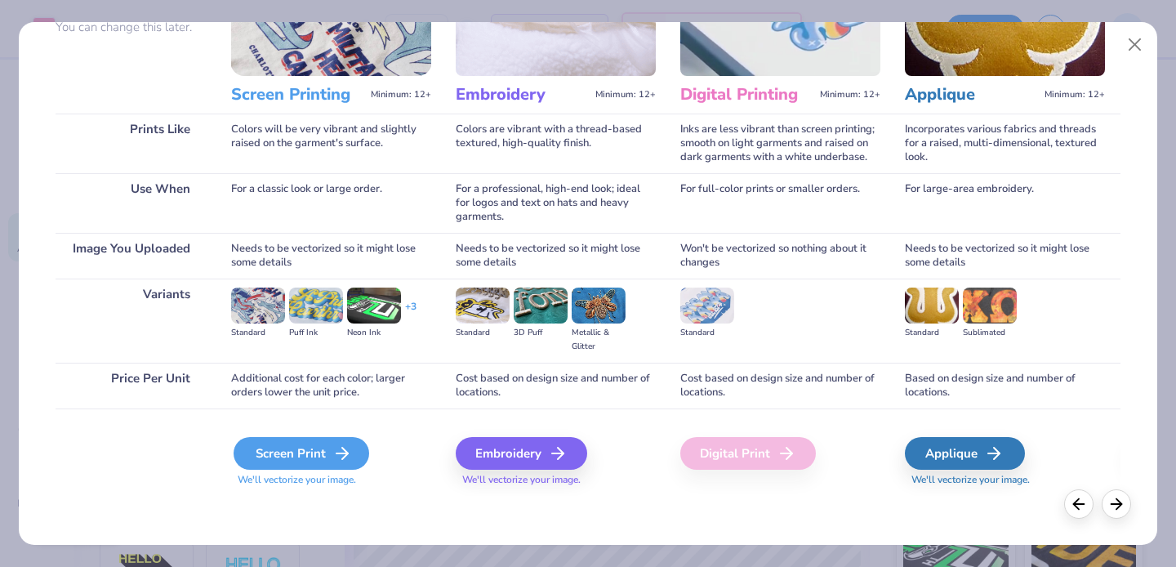
click at [276, 440] on div "Screen Print" at bounding box center [302, 453] width 136 height 33
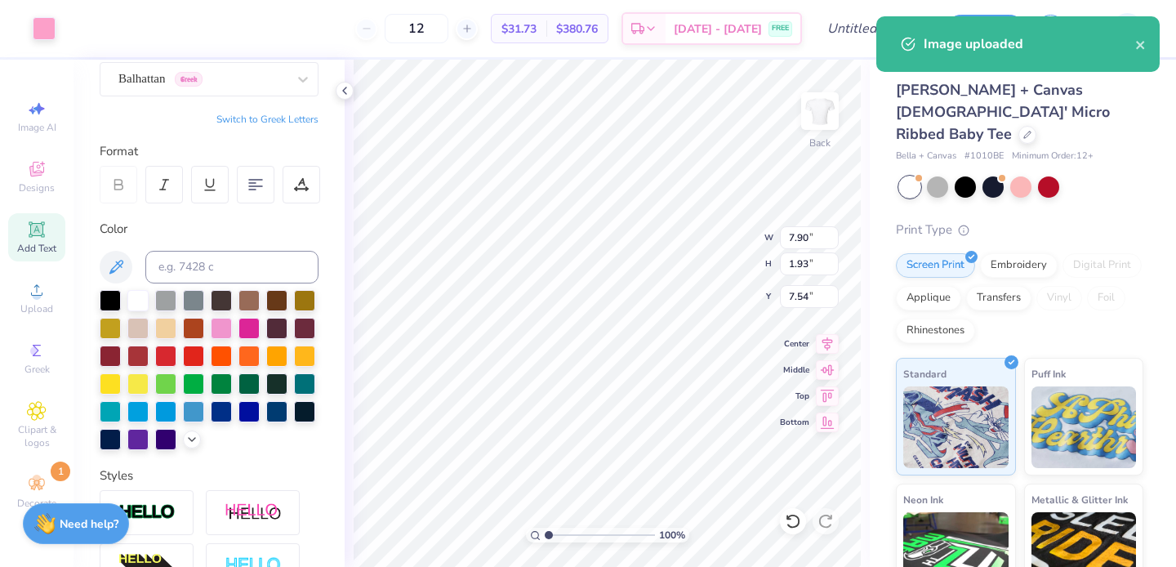
type input "3.05"
type input "0.74"
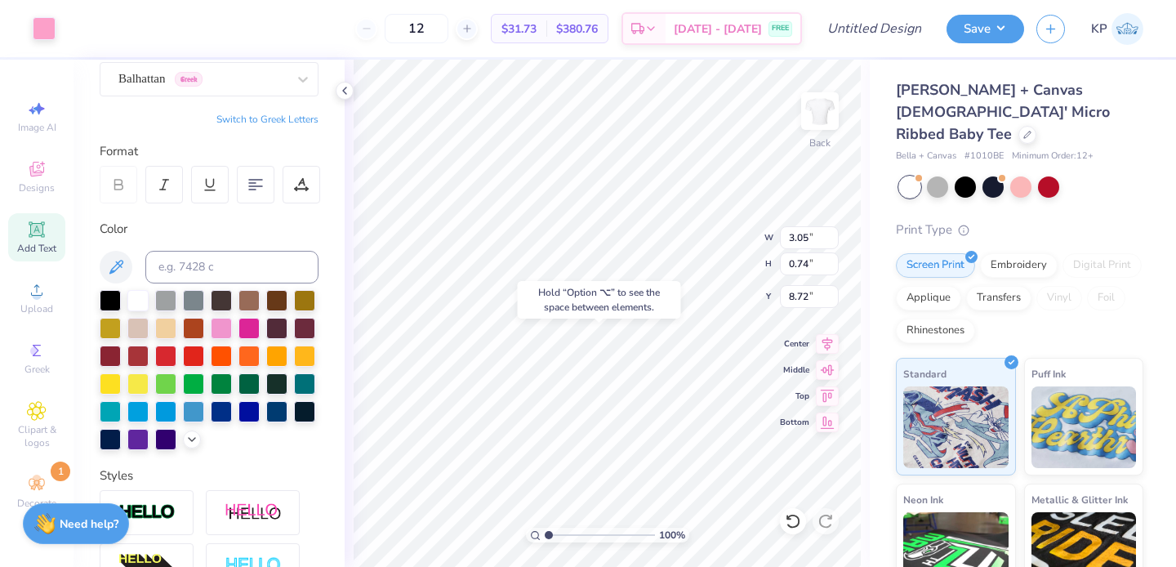
type input "7.76"
click at [28, 295] on icon at bounding box center [37, 290] width 20 height 20
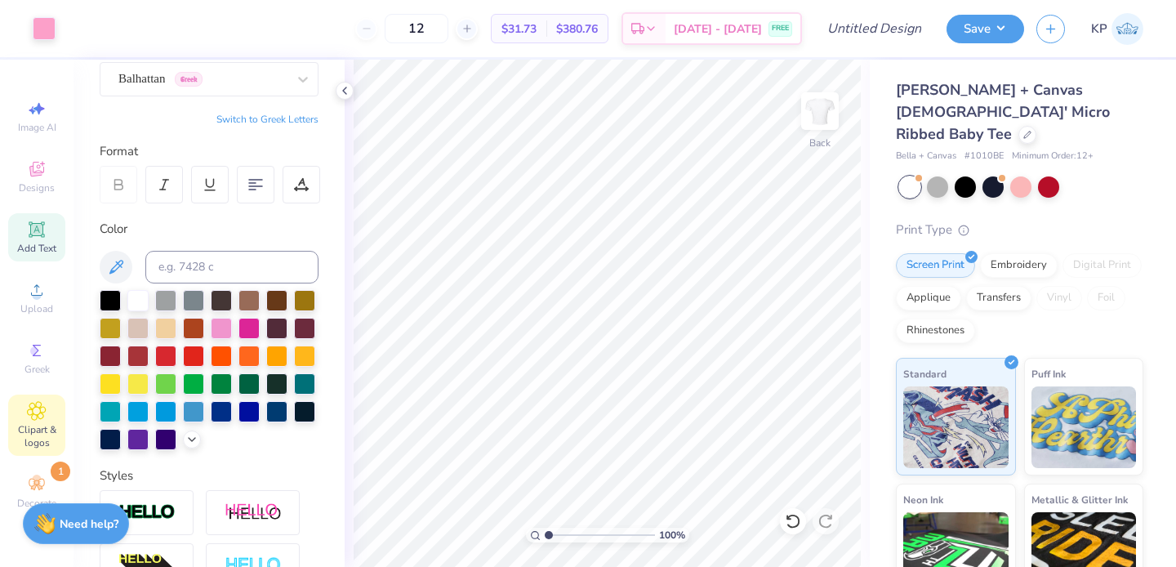
click at [36, 407] on icon at bounding box center [37, 411] width 8 height 8
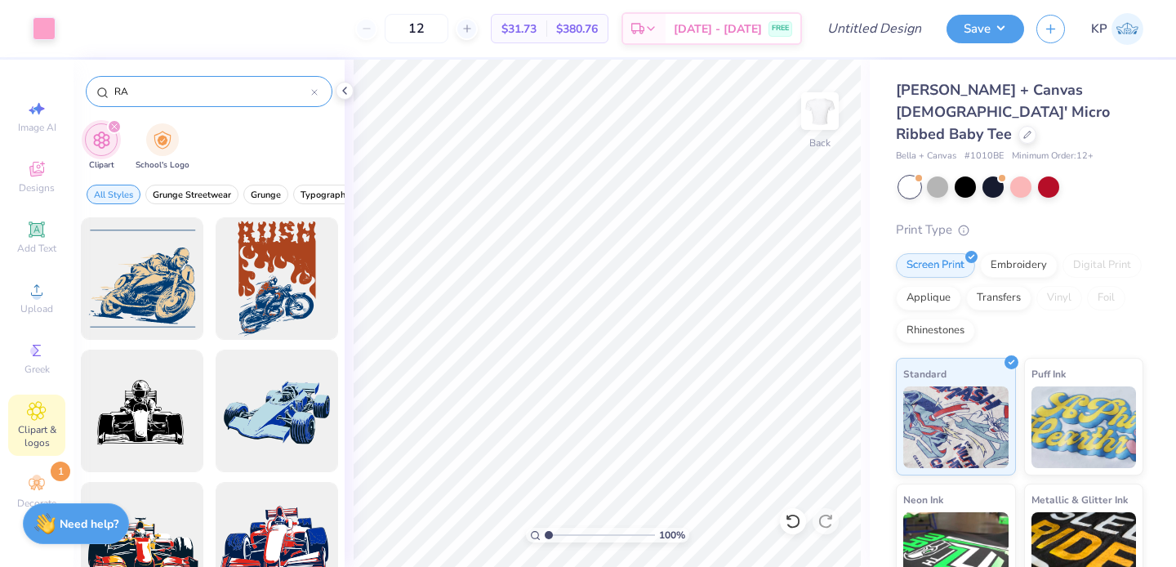
type input "R"
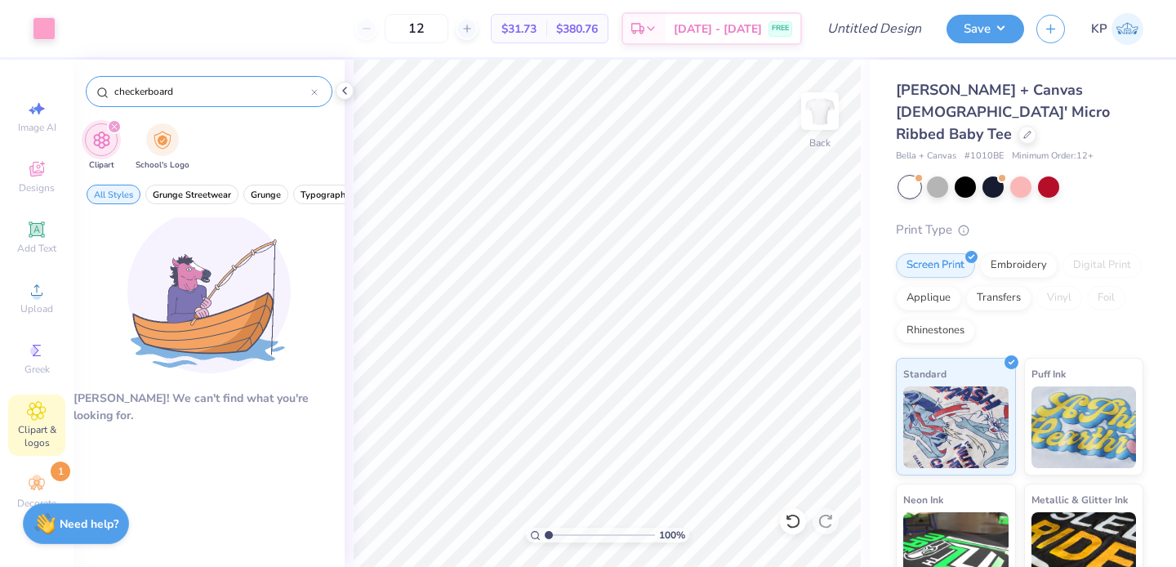
click at [149, 94] on input "checkerboard" at bounding box center [212, 91] width 199 height 16
click at [225, 92] on input "checkerboard" at bounding box center [212, 91] width 199 height 16
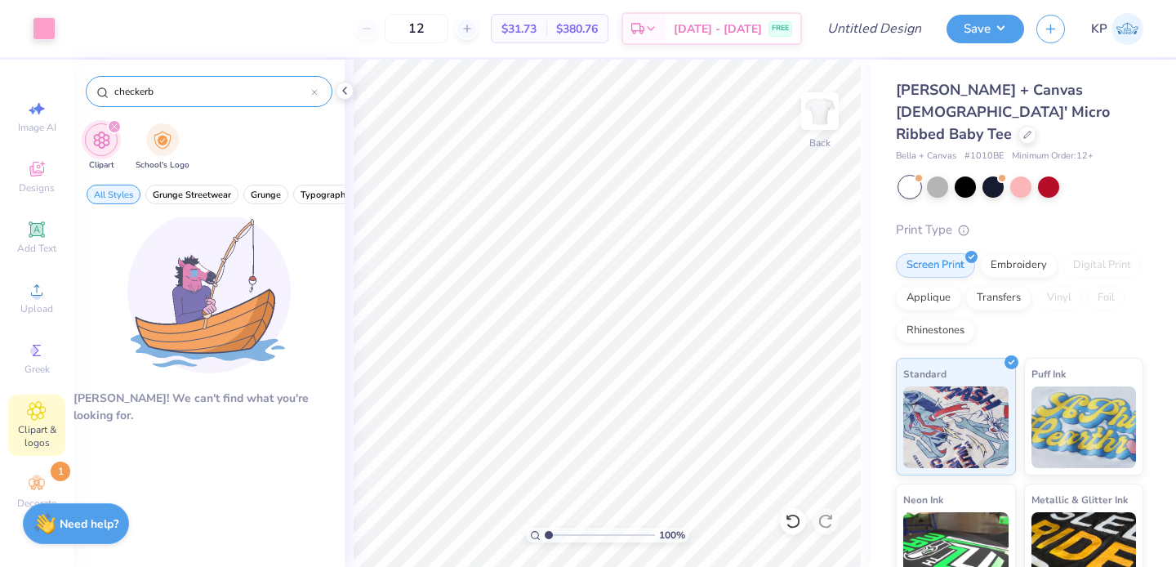
type input "checker"
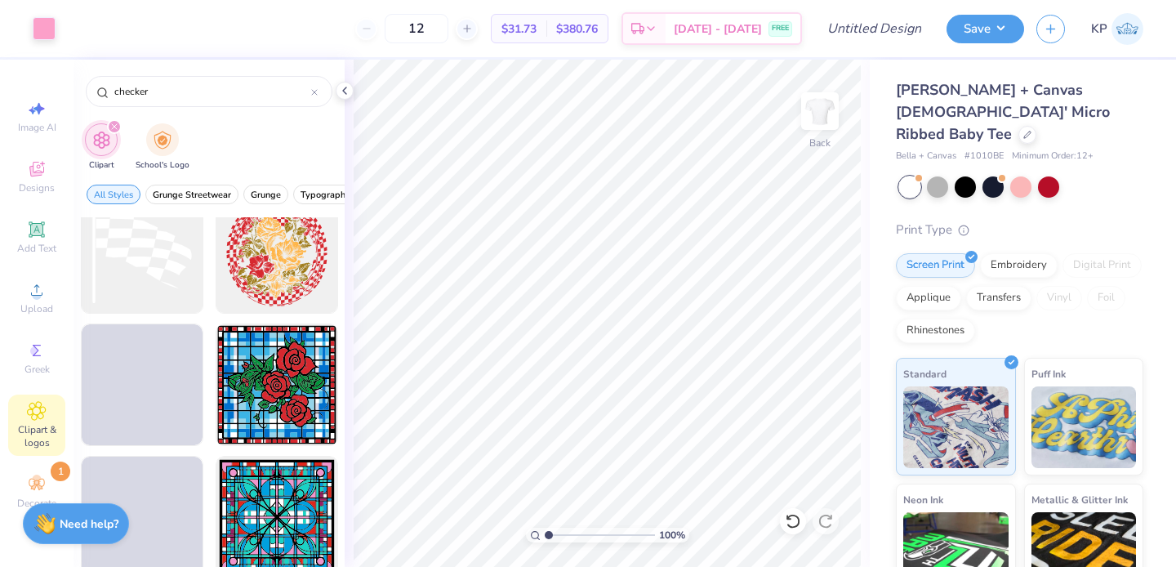
type textarea "x"
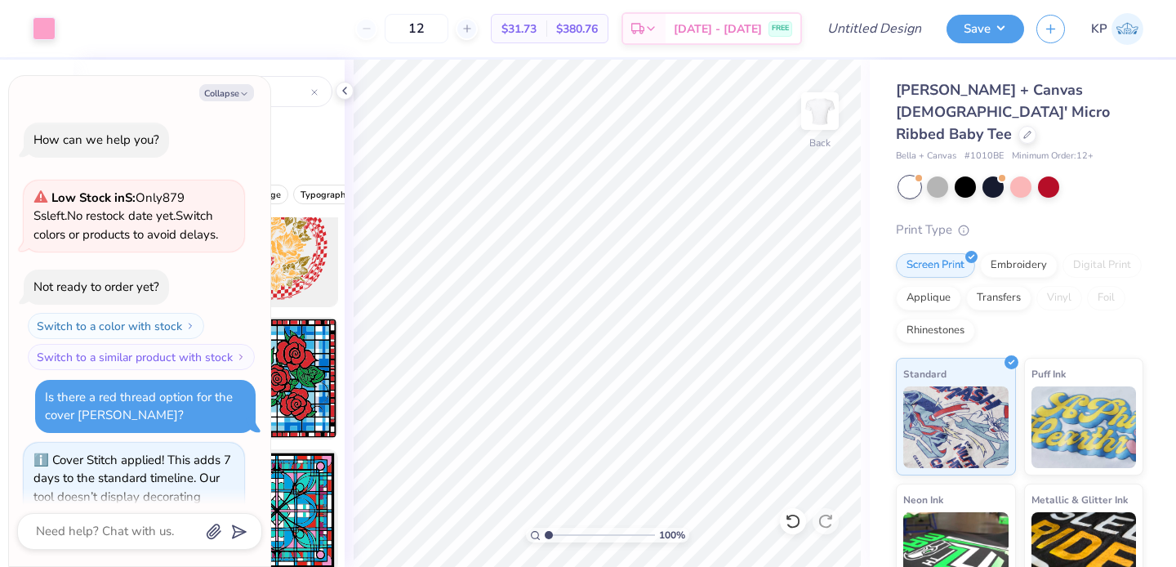
scroll to position [254, 0]
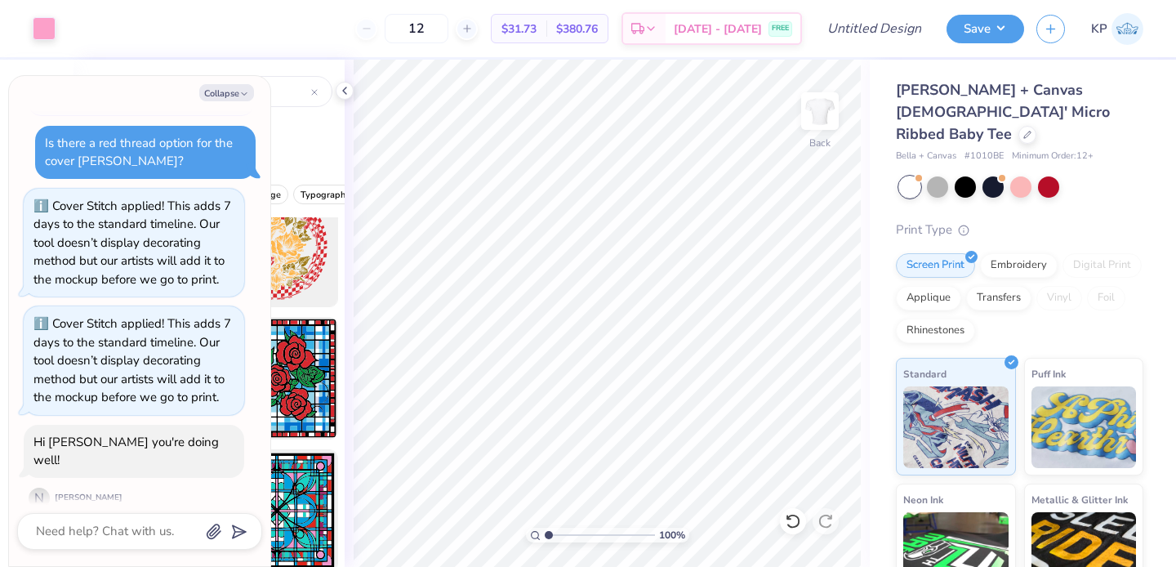
type input "checker"
click at [96, 517] on div at bounding box center [139, 531] width 245 height 37
click at [96, 521] on textarea at bounding box center [117, 531] width 166 height 22
type textarea "x"
type textarea "H"
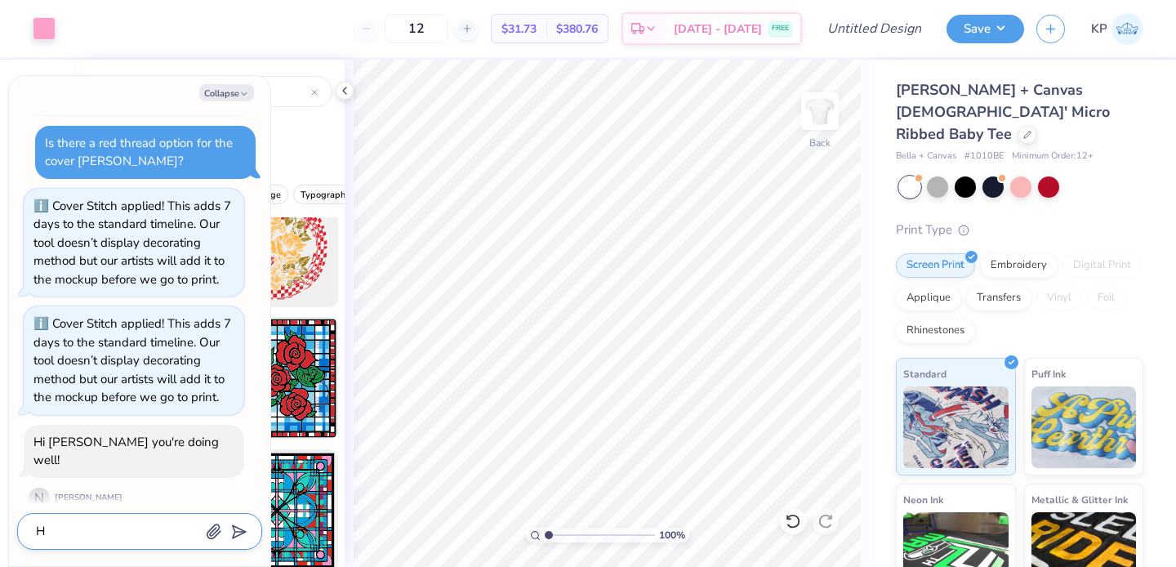
type textarea "x"
type textarea "He"
type textarea "x"
type textarea "Hel"
type textarea "x"
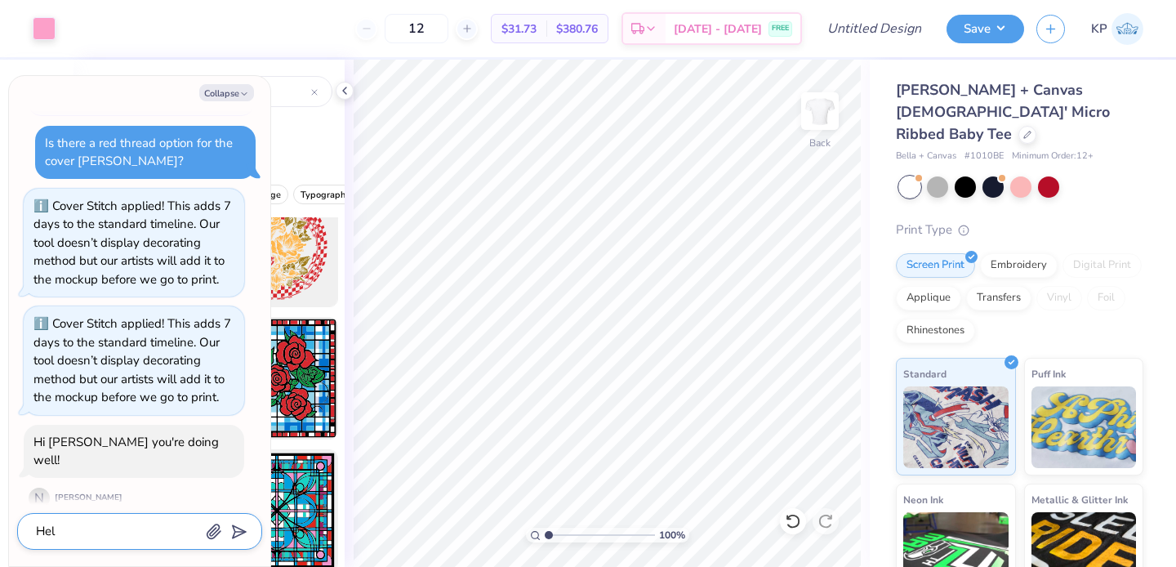
type textarea "Hell"
type textarea "x"
type textarea "Hello"
type textarea "x"
type textarea "Hello!"
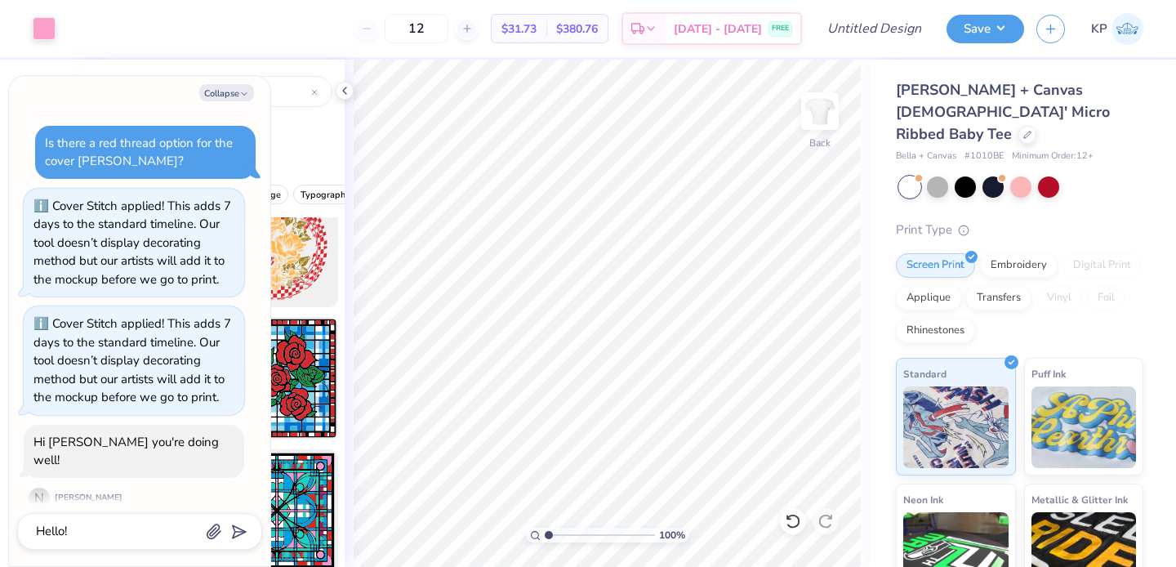
scroll to position [298, 0]
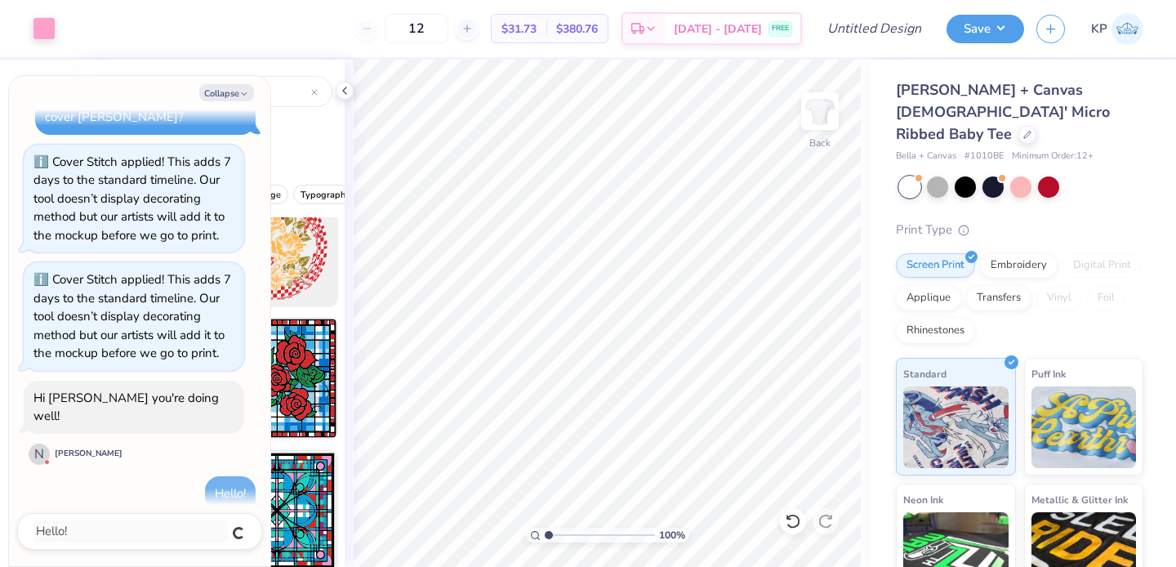
type textarea "x"
click at [222, 99] on button "Collapse" at bounding box center [226, 92] width 55 height 17
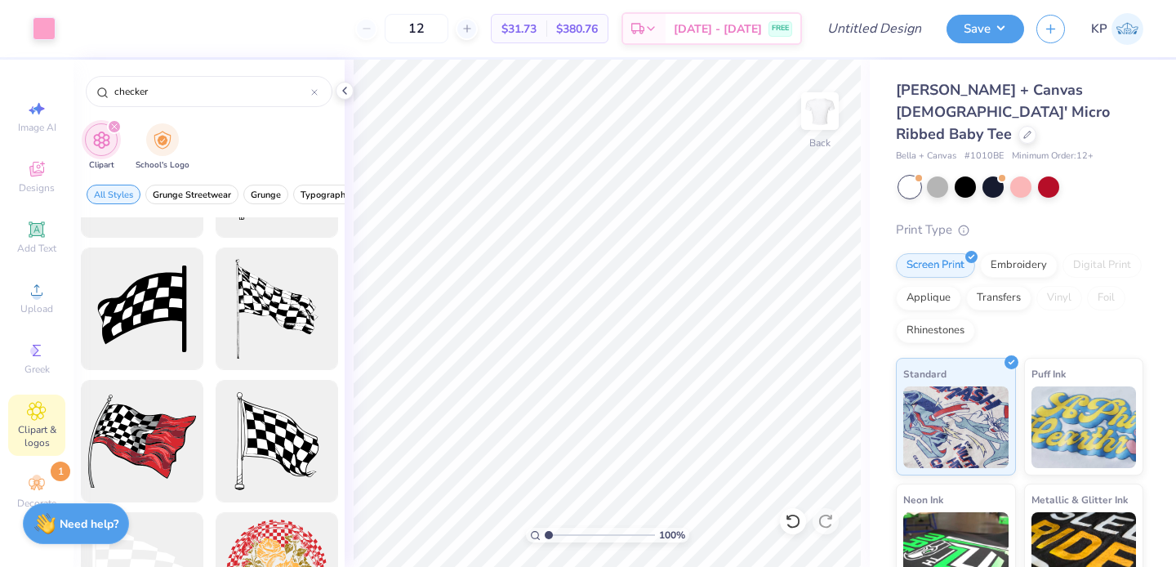
scroll to position [0, 0]
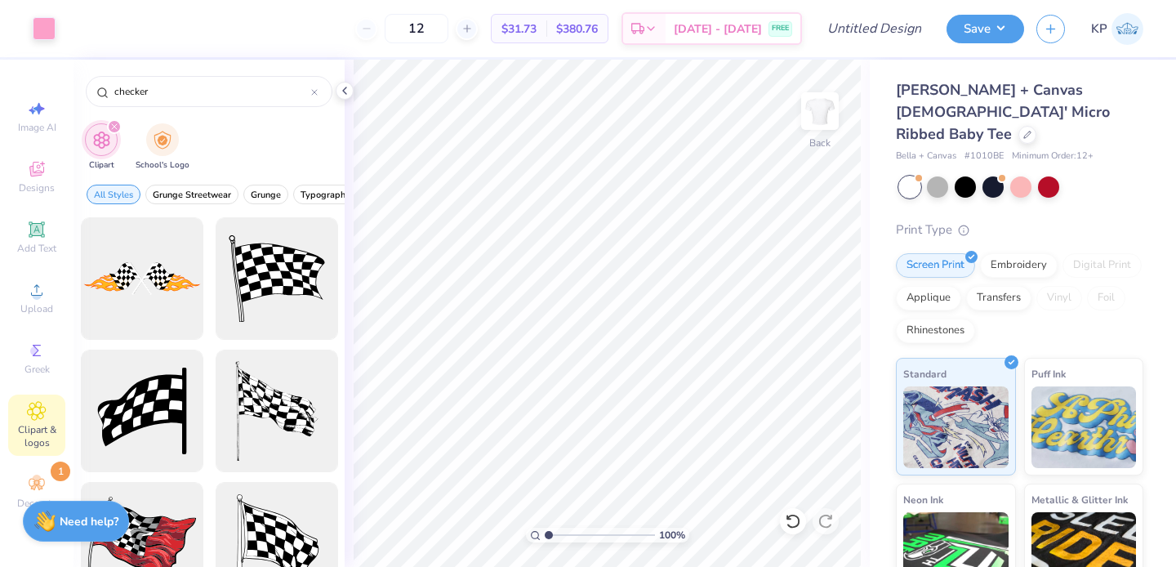
click at [61, 509] on div "Need help? Chat with us." at bounding box center [76, 521] width 106 height 41
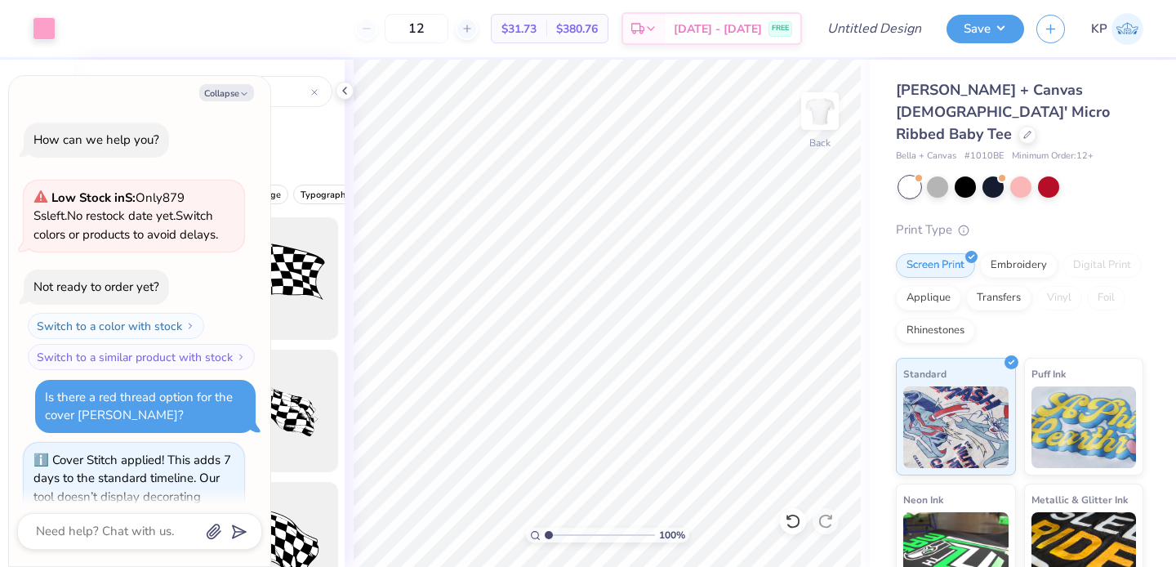
scroll to position [298, 0]
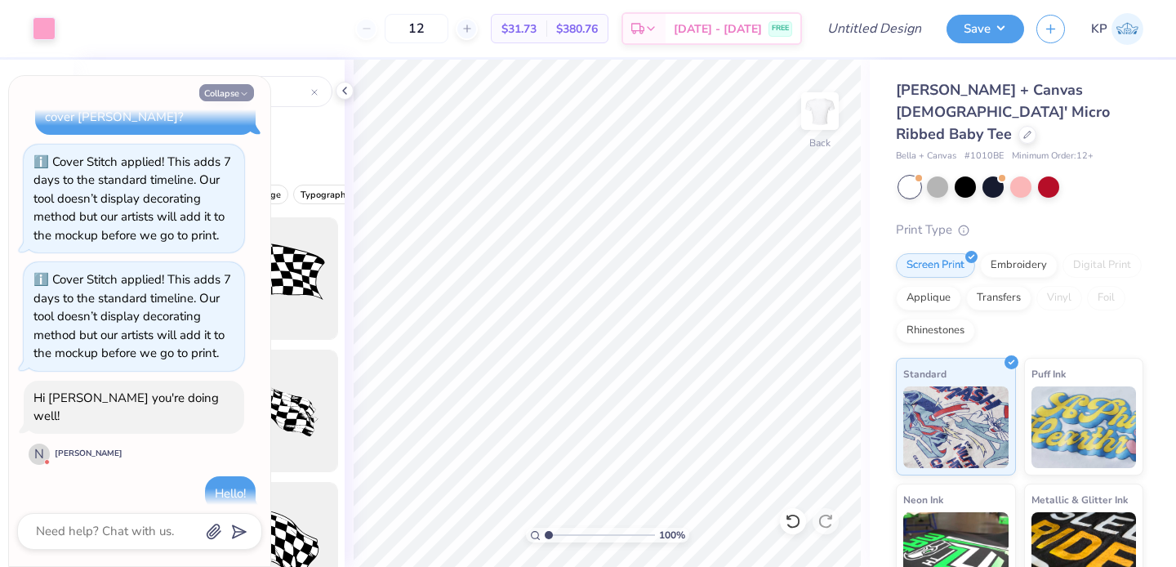
click at [235, 85] on button "Collapse" at bounding box center [226, 92] width 55 height 17
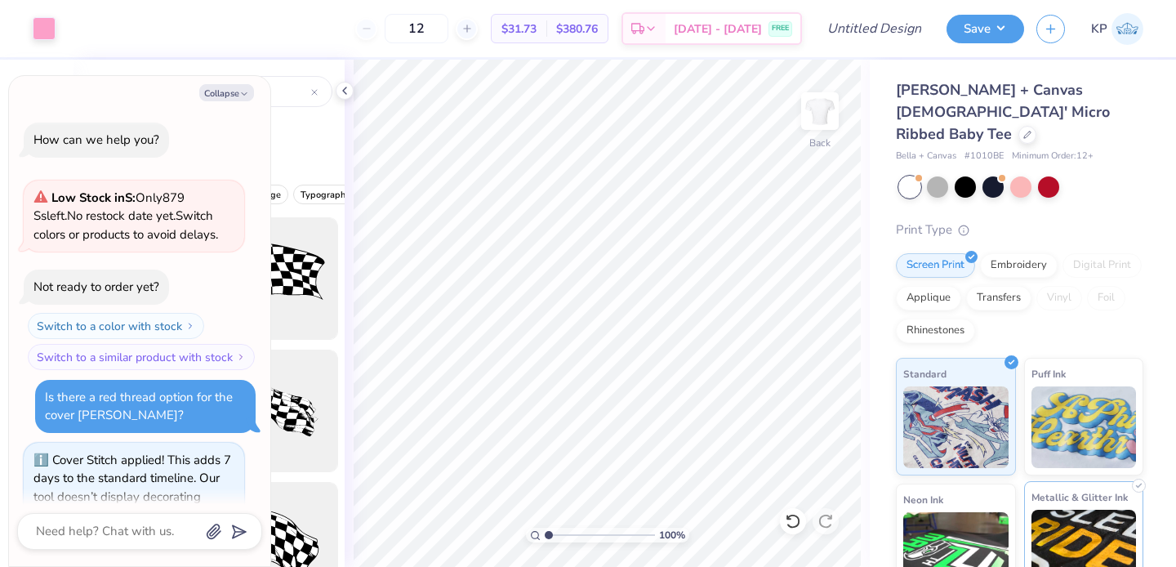
scroll to position [413, 0]
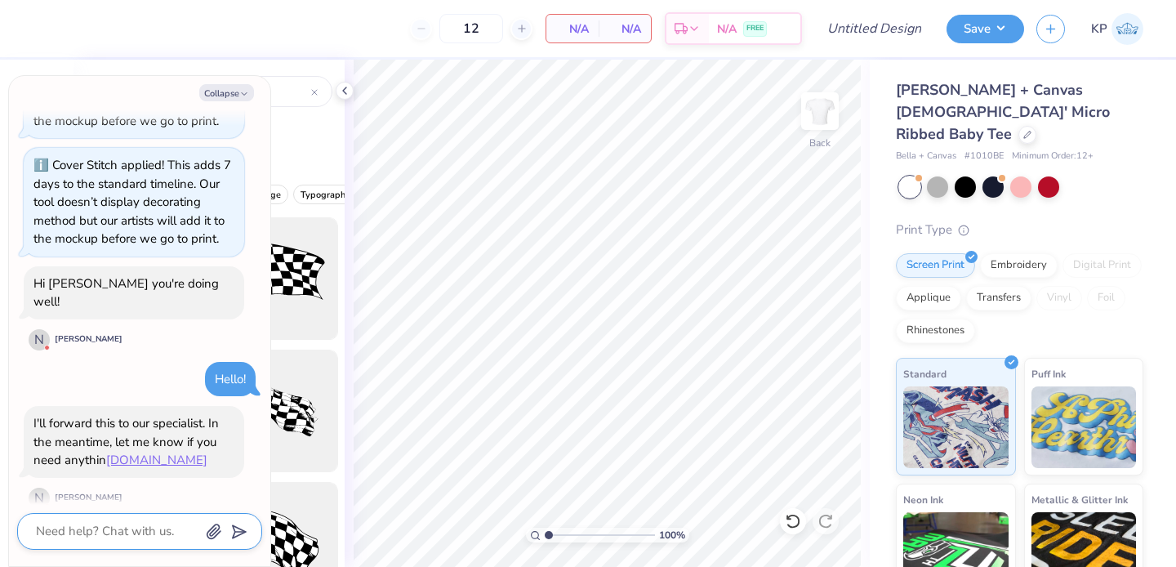
click at [127, 520] on textarea at bounding box center [117, 531] width 166 height 22
type textarea "x"
type textarea "I"
type textarea "x"
type textarea "I"
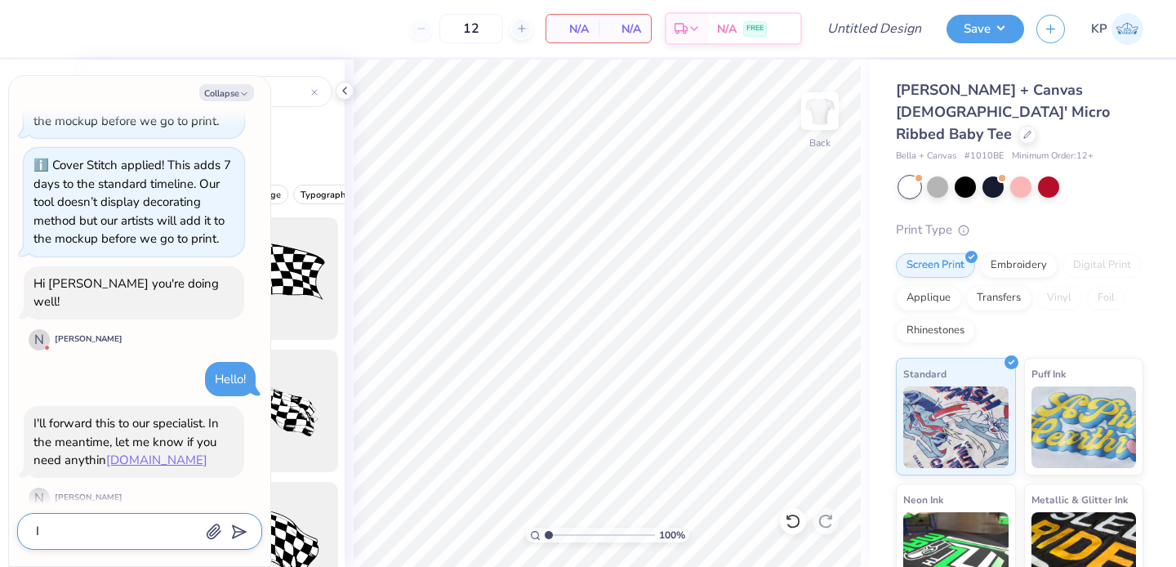
type textarea "x"
type textarea "I"
type textarea "x"
click at [246, 96] on icon "button" at bounding box center [244, 94] width 10 height 10
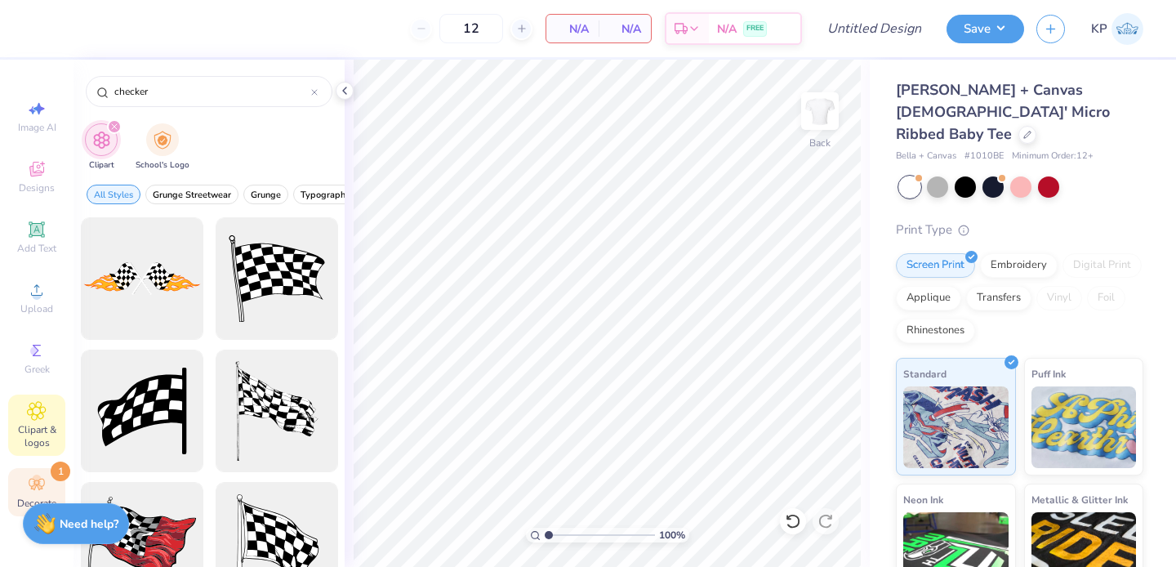
click at [38, 483] on icon at bounding box center [37, 484] width 16 height 11
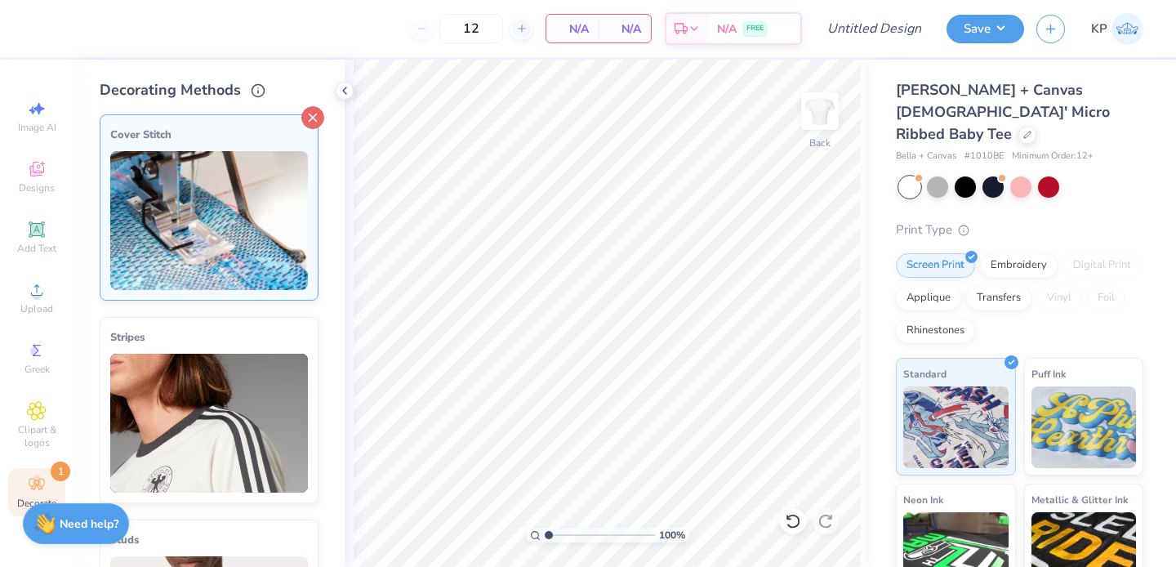
click at [302, 116] on icon at bounding box center [312, 117] width 23 height 23
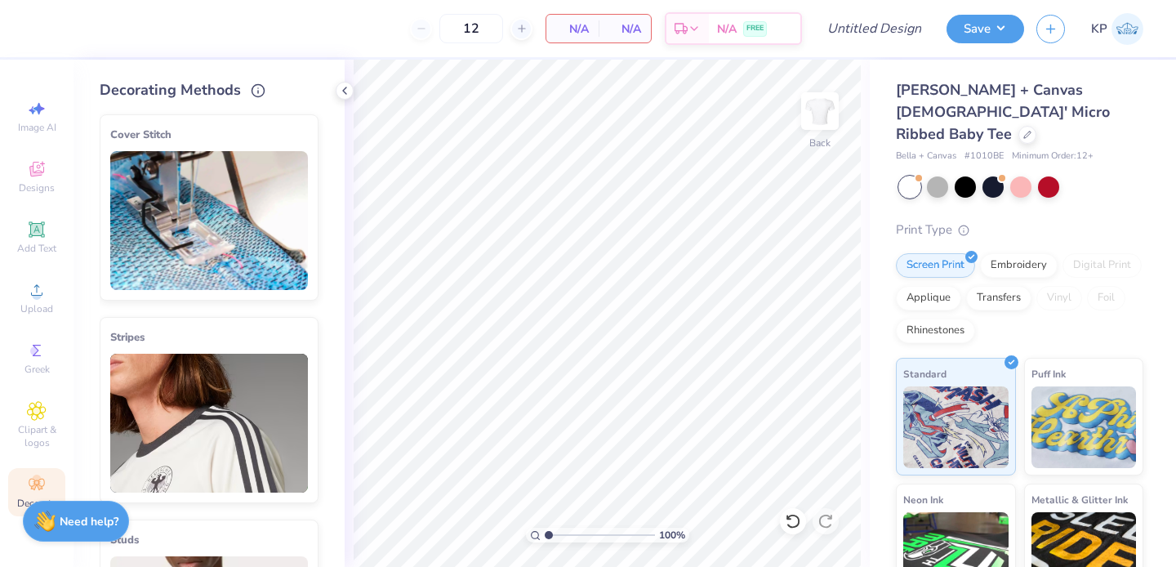
click at [53, 512] on img at bounding box center [44, 521] width 21 height 21
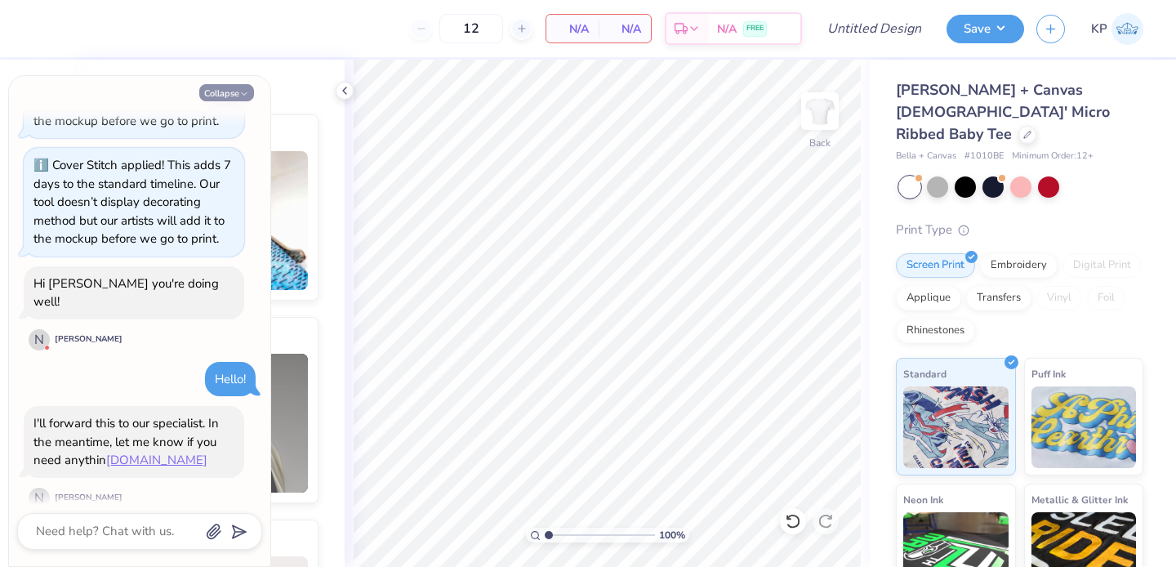
click at [241, 94] on icon "button" at bounding box center [244, 94] width 10 height 10
type textarea "x"
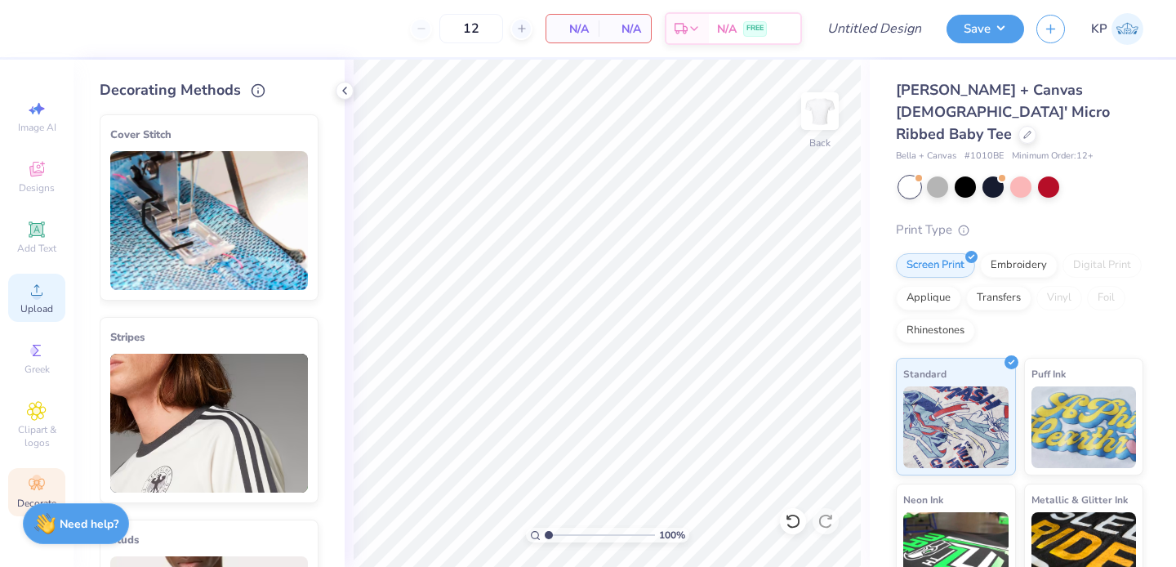
click at [40, 315] on div "Upload" at bounding box center [36, 298] width 57 height 48
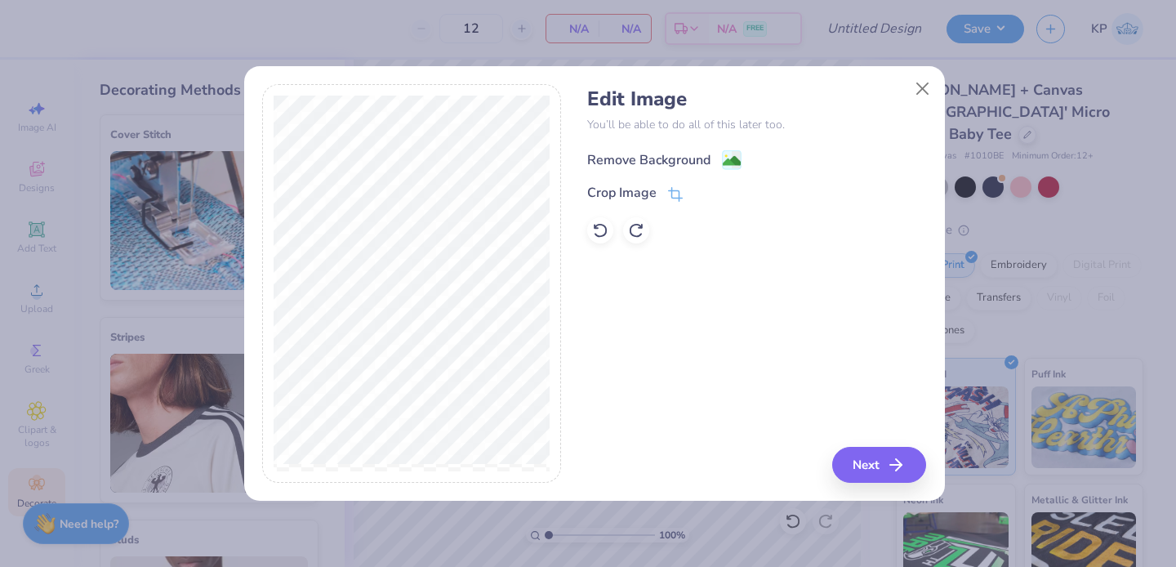
click at [662, 163] on div "Remove Background" at bounding box center [648, 160] width 123 height 20
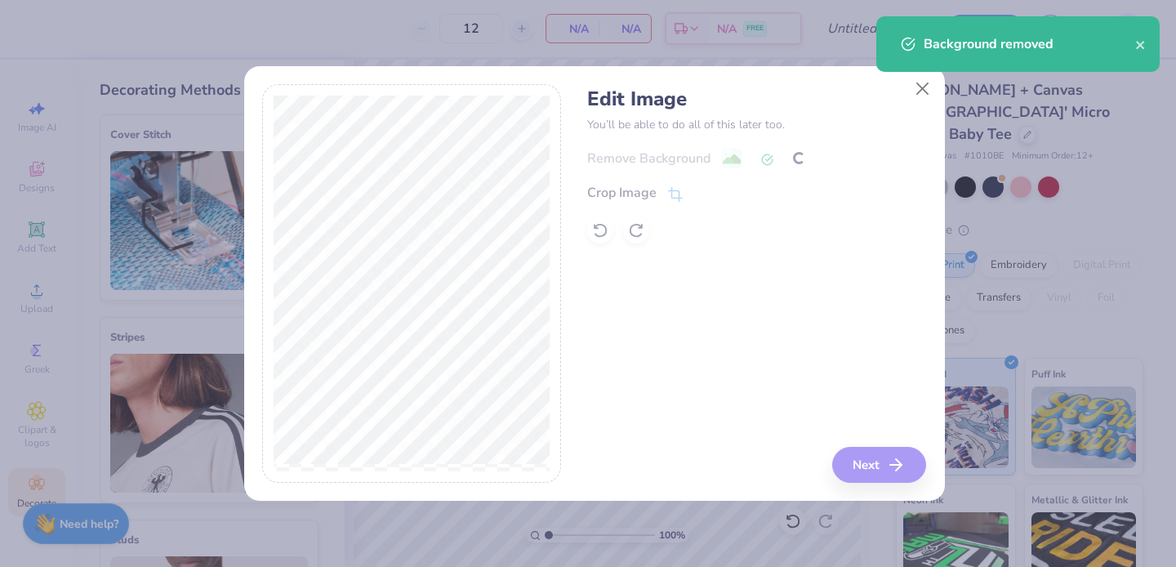
click at [858, 467] on div "Edit Image You’ll be able to do all of this later too. Remove Background Crop I…" at bounding box center [756, 283] width 339 height 399
click at [866, 466] on button "Next" at bounding box center [882, 465] width 94 height 36
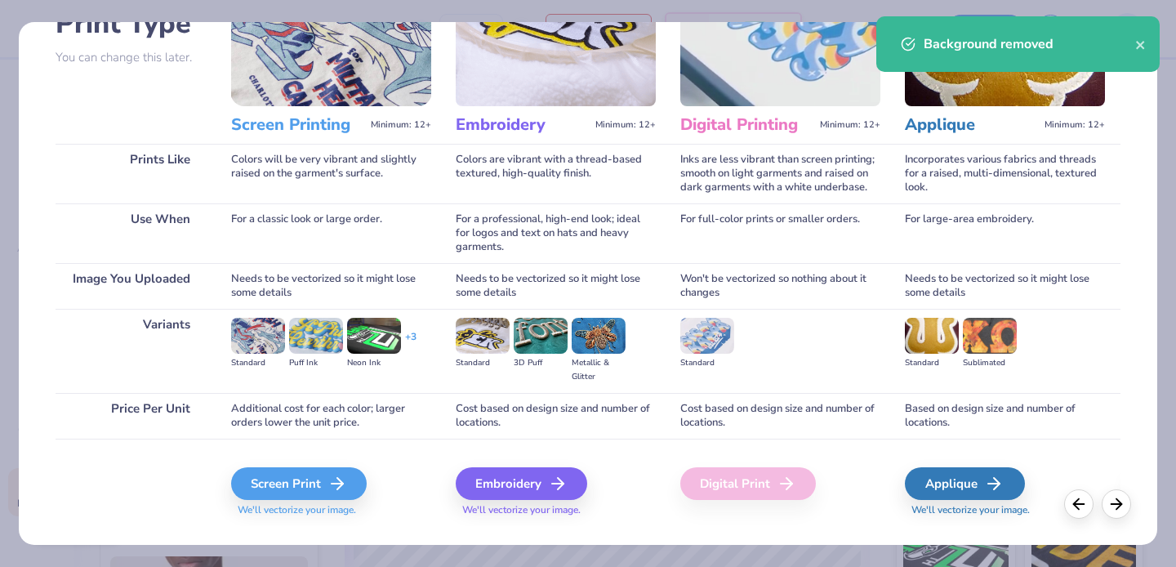
scroll to position [166, 0]
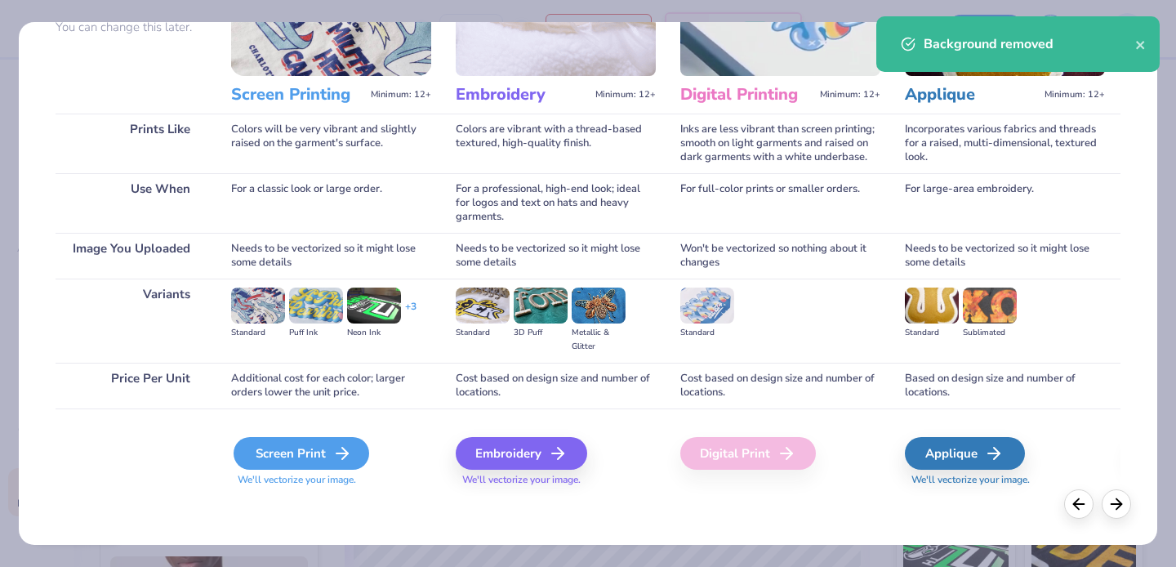
click at [303, 451] on div "Screen Print" at bounding box center [302, 453] width 136 height 33
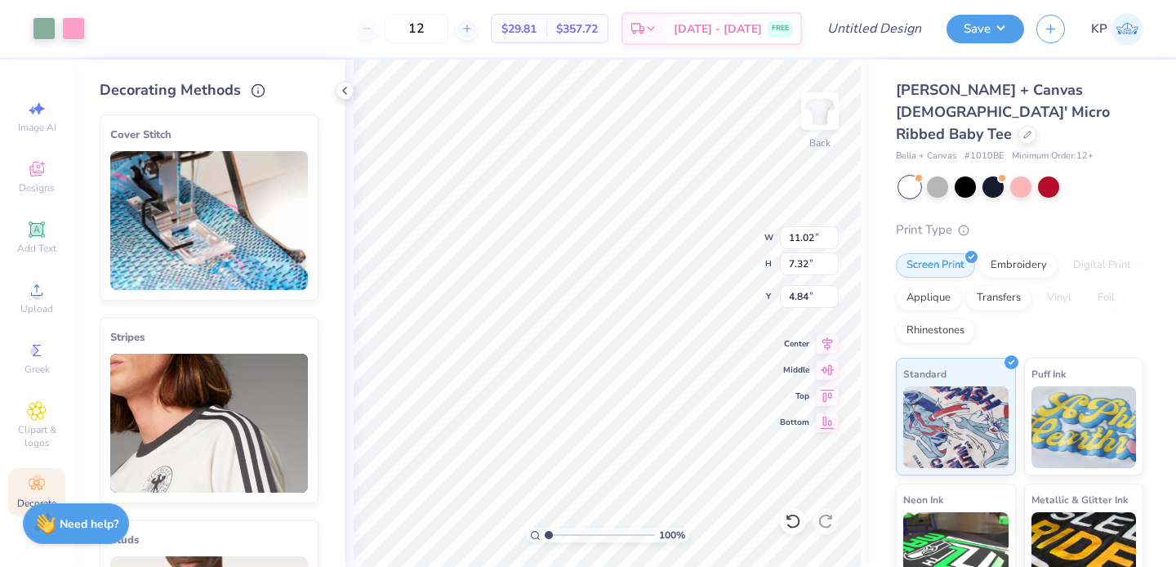
type input "2.08"
type input "8.81"
type input "5.85"
type input "2.65"
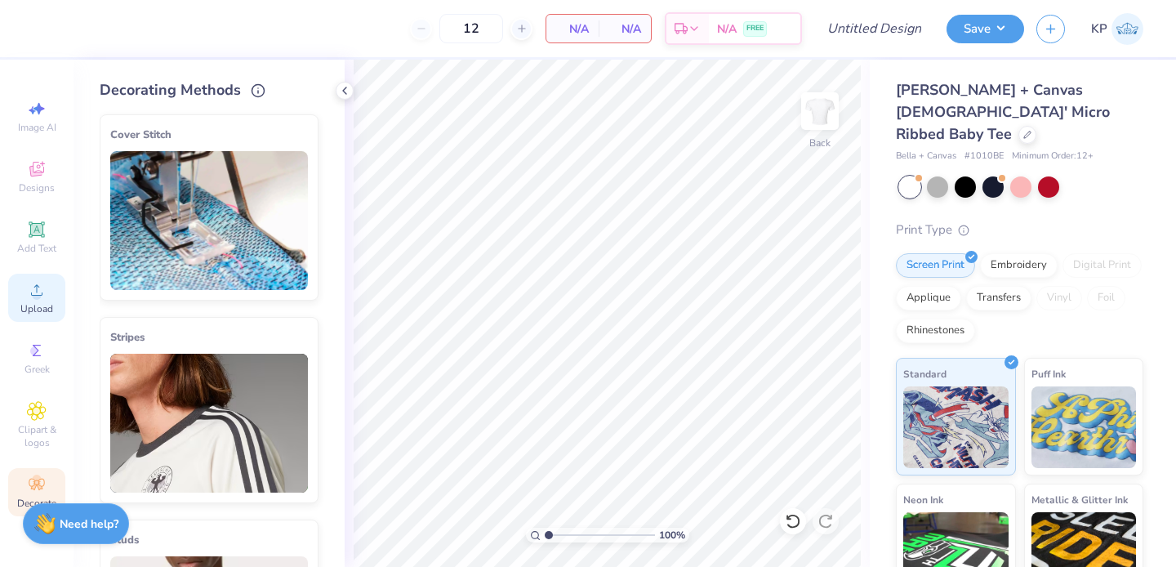
click at [33, 290] on icon at bounding box center [37, 290] width 20 height 20
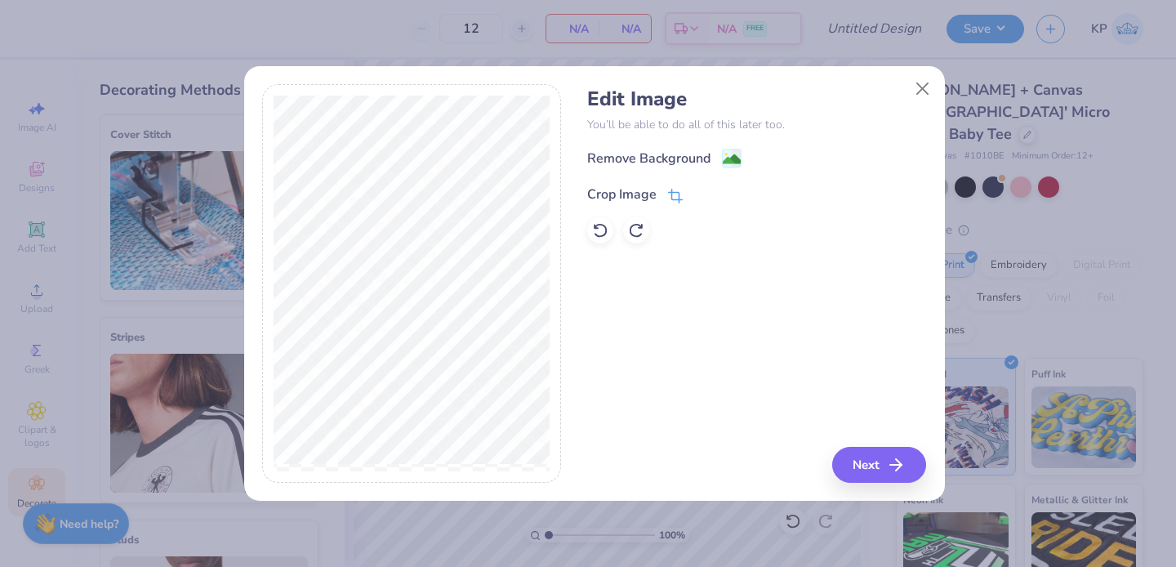
click at [658, 192] on div "Crop Image" at bounding box center [635, 195] width 96 height 20
click at [654, 267] on div "Edit Image You’ll be able to do all of this later too. Remove Background Crop I…" at bounding box center [756, 283] width 339 height 399
click at [699, 195] on icon at bounding box center [703, 193] width 10 height 10
click at [700, 161] on div "Remove Background" at bounding box center [648, 160] width 123 height 20
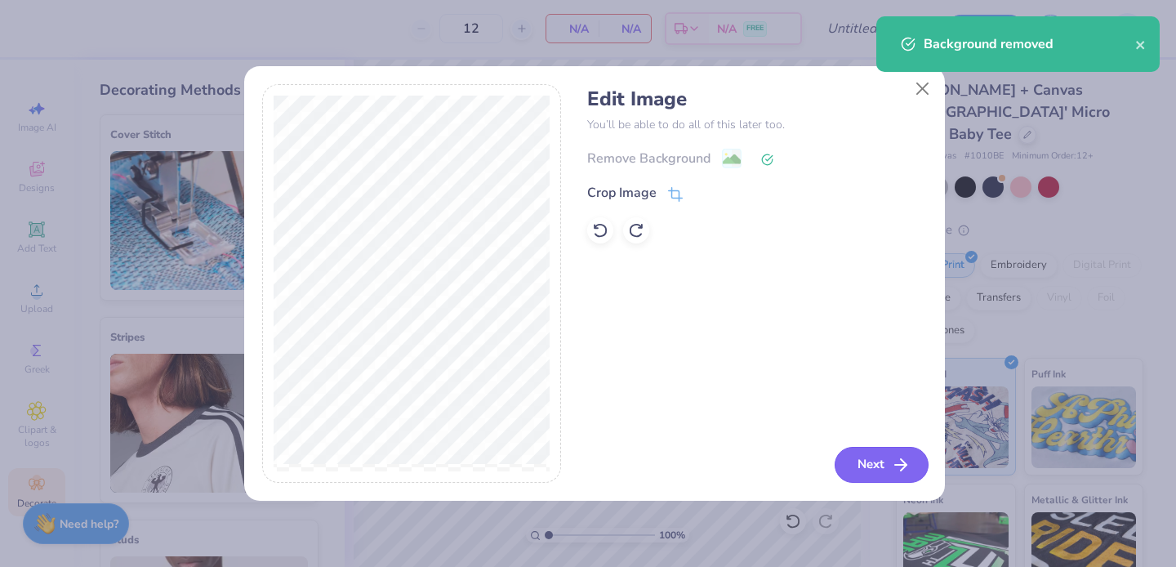
click at [873, 467] on button "Next" at bounding box center [882, 465] width 94 height 36
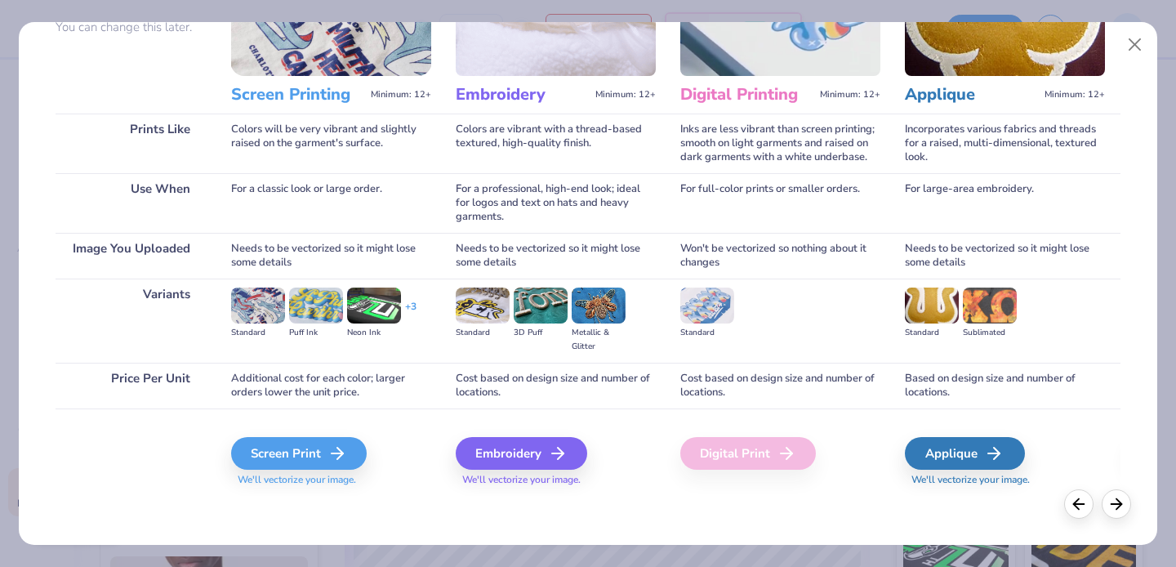
click at [319, 429] on div "Screen Print We'll vectorize your image." at bounding box center [331, 451] width 200 height 87
click at [318, 446] on div "Screen Print" at bounding box center [302, 453] width 136 height 33
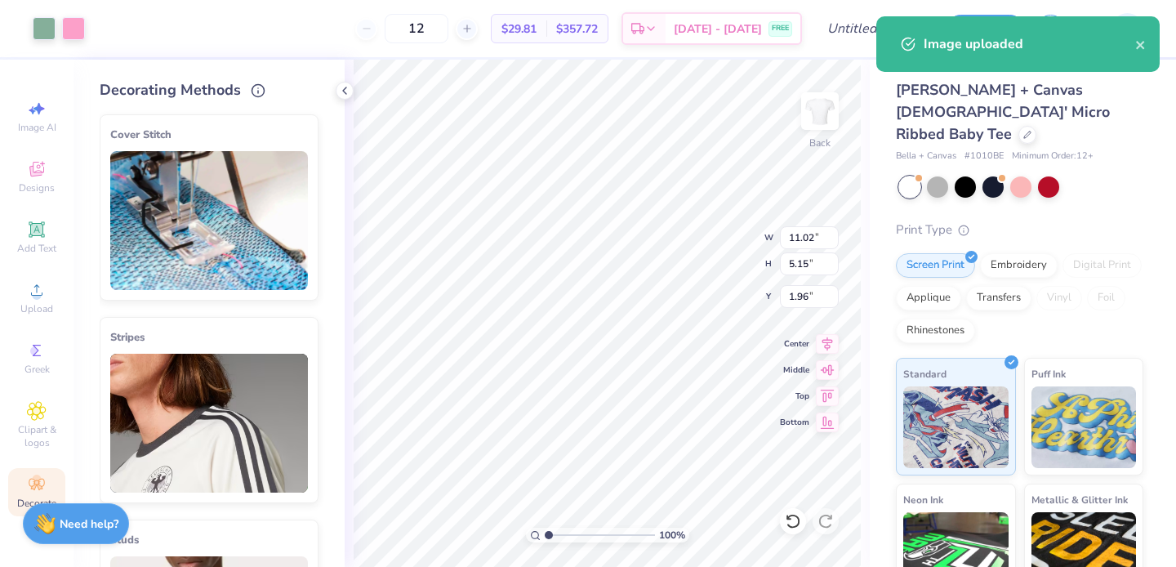
type input "1.96"
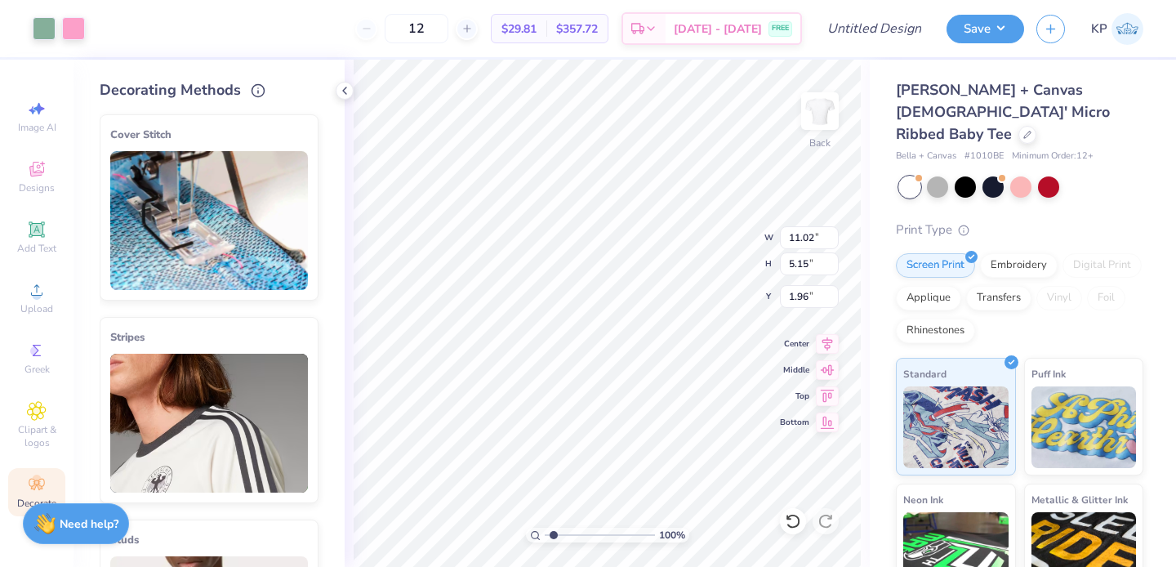
type input "1.44"
click at [553, 532] on input "range" at bounding box center [600, 535] width 110 height 15
type input "9.77"
type input "4.57"
type input "2.61"
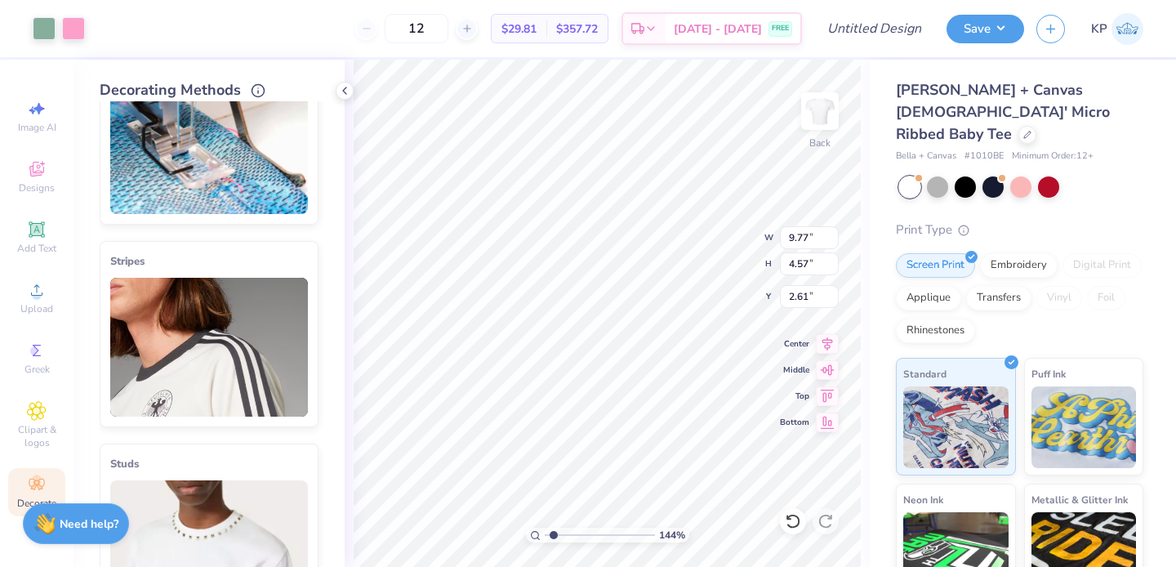
scroll to position [74, 0]
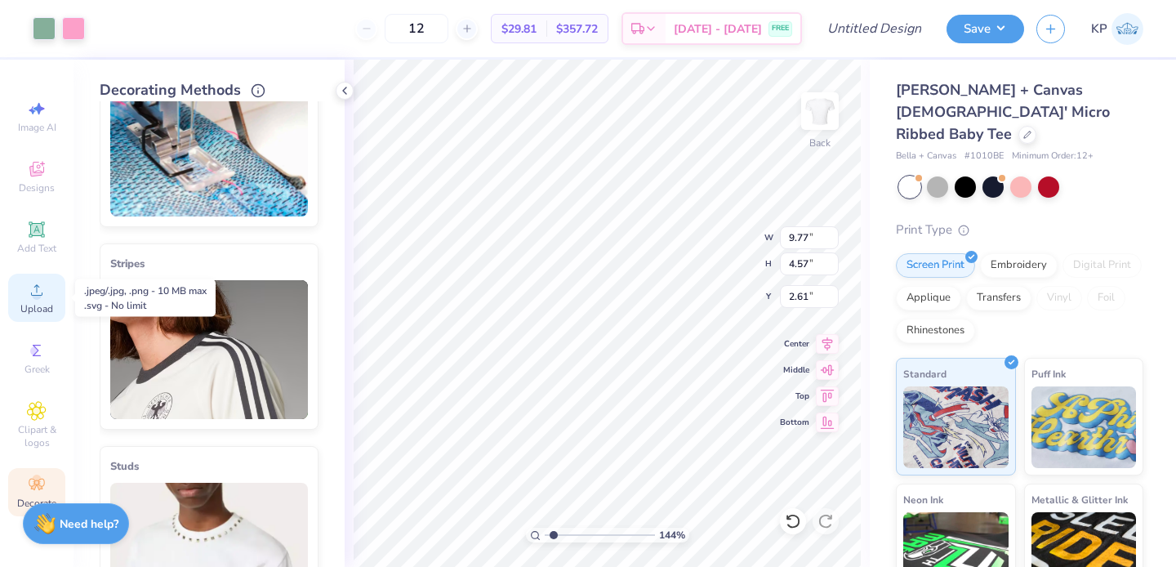
click at [48, 288] on div "Upload" at bounding box center [36, 298] width 57 height 48
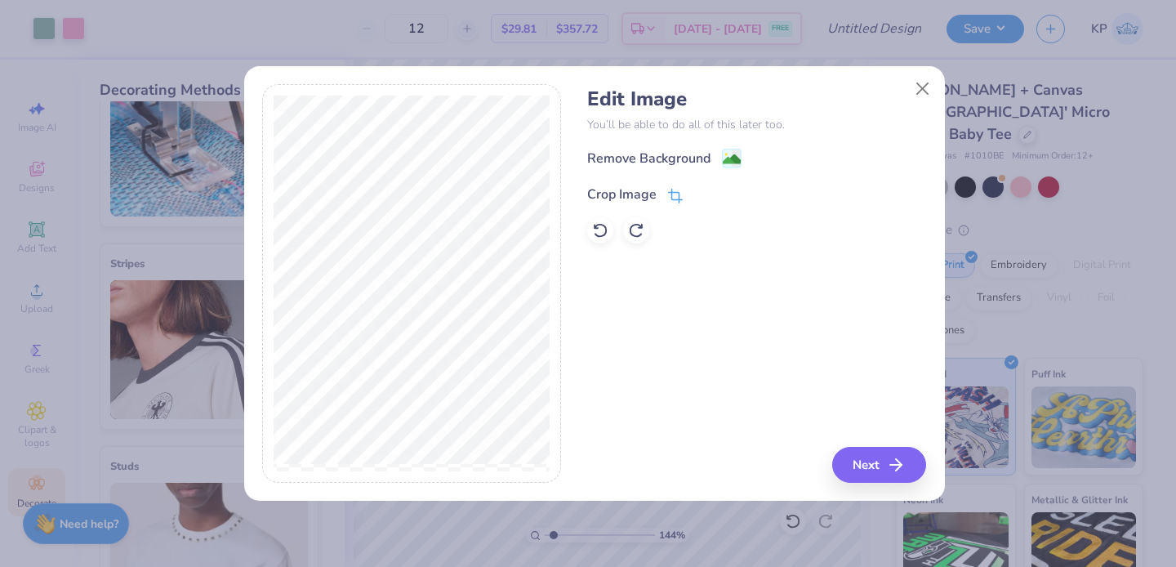
click at [630, 192] on div "Crop Image" at bounding box center [621, 195] width 69 height 20
click at [696, 194] on button at bounding box center [702, 193] width 17 height 17
click at [698, 159] on div "Remove Background" at bounding box center [648, 160] width 123 height 20
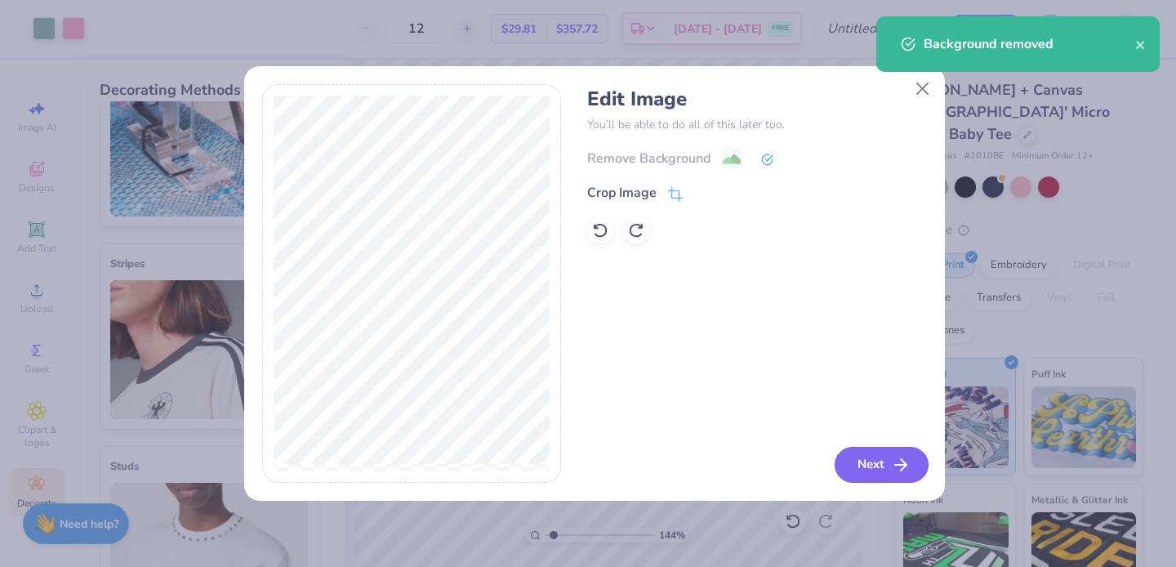
click at [895, 468] on icon "button" at bounding box center [901, 465] width 20 height 20
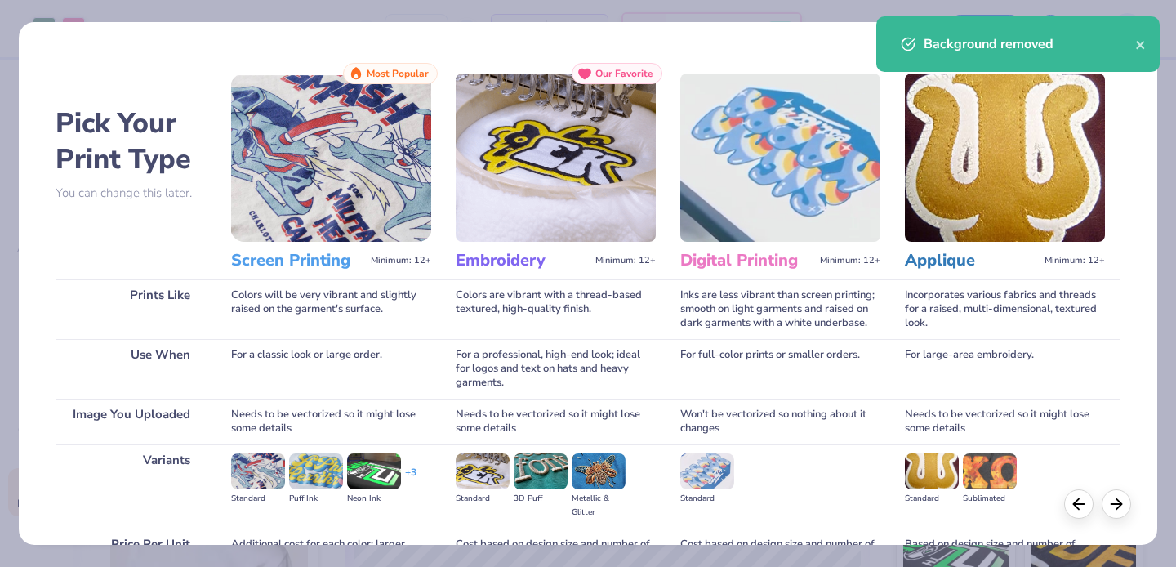
scroll to position [166, 0]
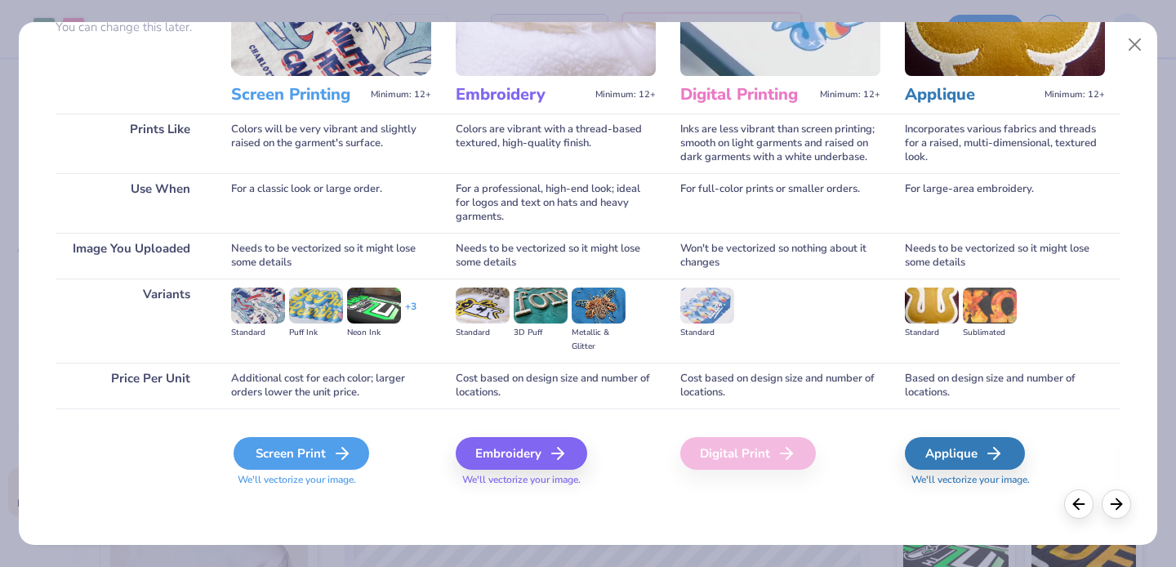
click at [303, 448] on div "Screen Print" at bounding box center [302, 453] width 136 height 33
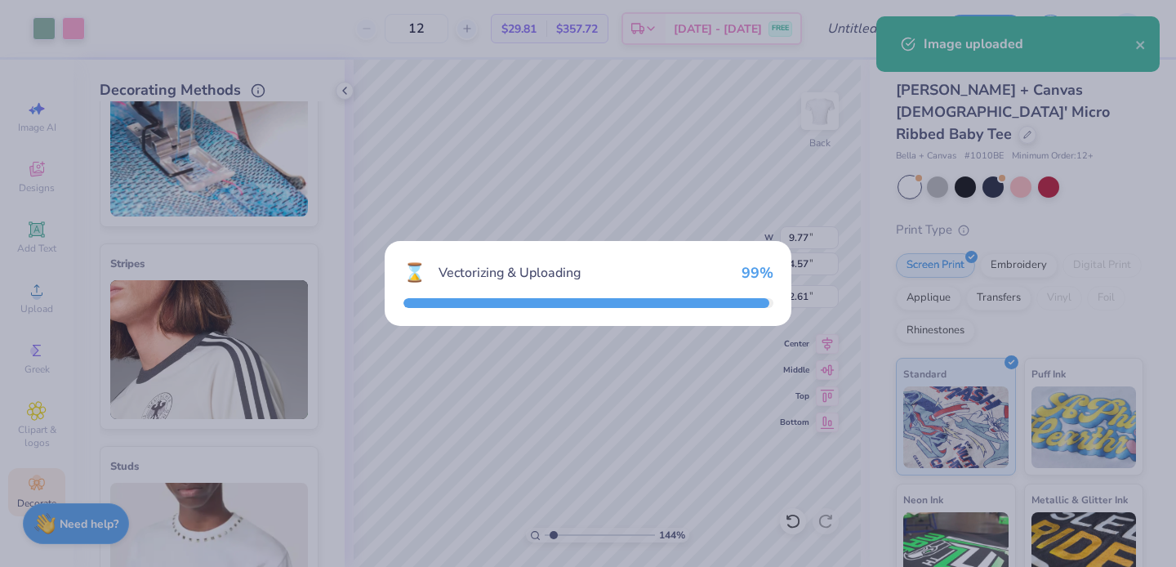
type input "10.35"
type input "5.95"
type input "5.53"
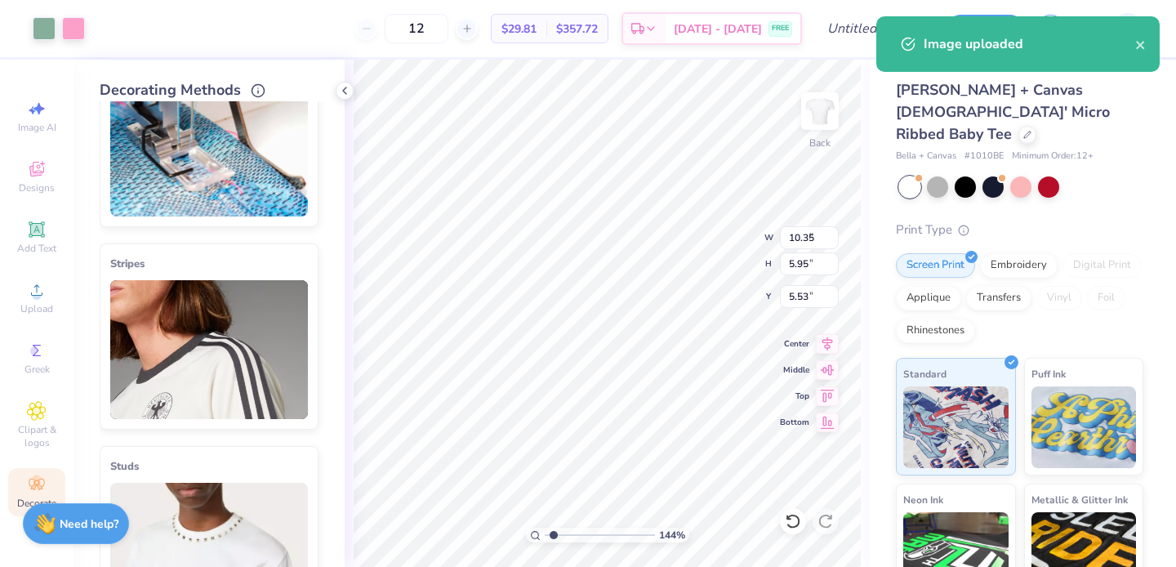
type input "3.48"
type input "2.00"
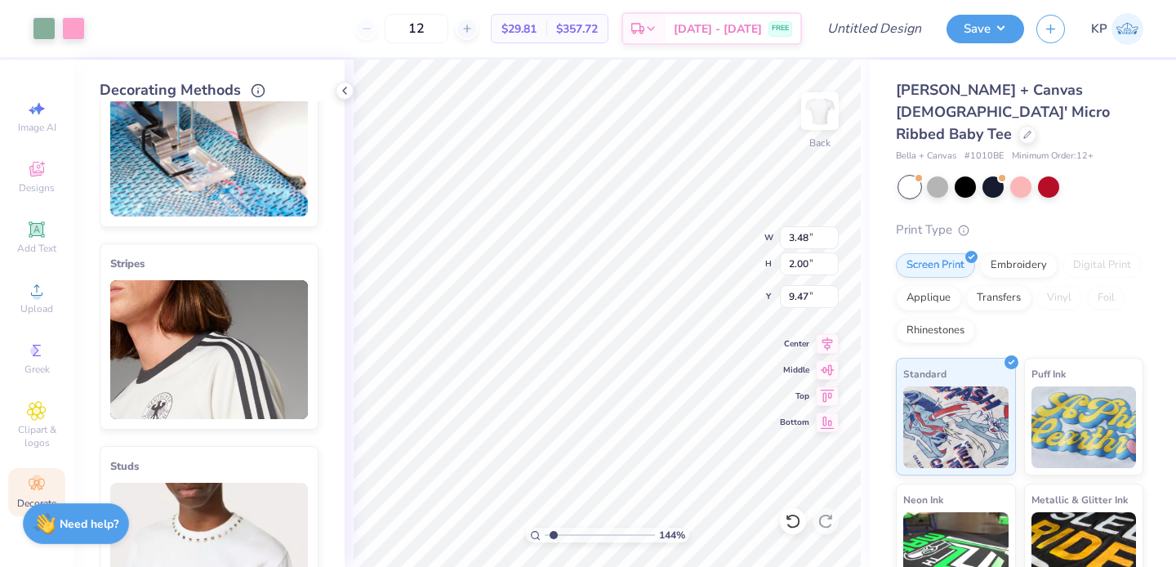
type input "7.72"
type input "2.28"
type input "1.31"
type input "7.68"
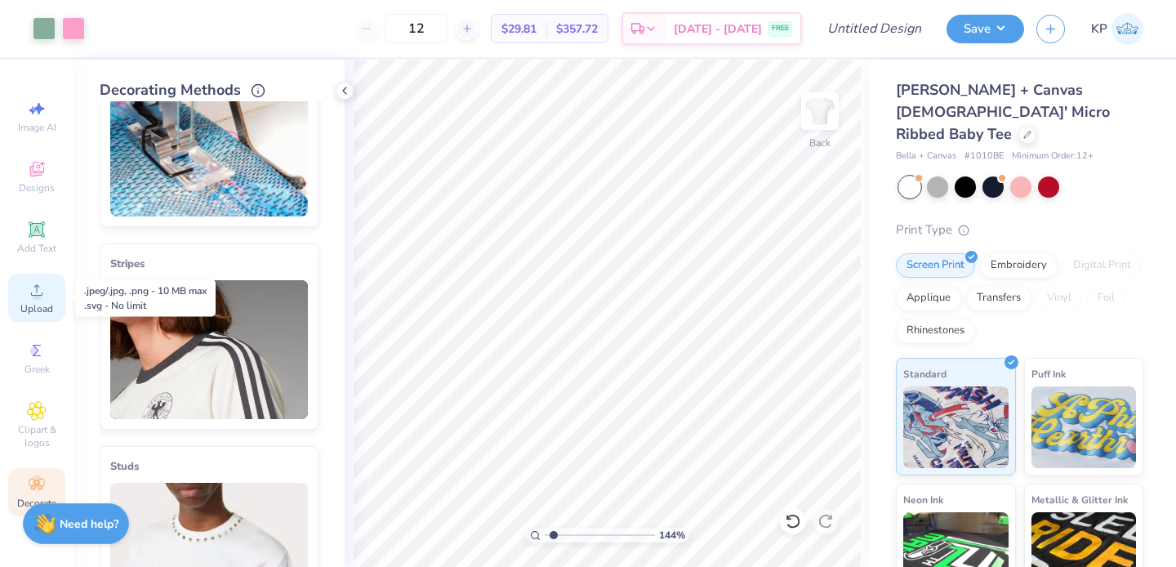
click at [38, 289] on icon at bounding box center [37, 290] width 20 height 20
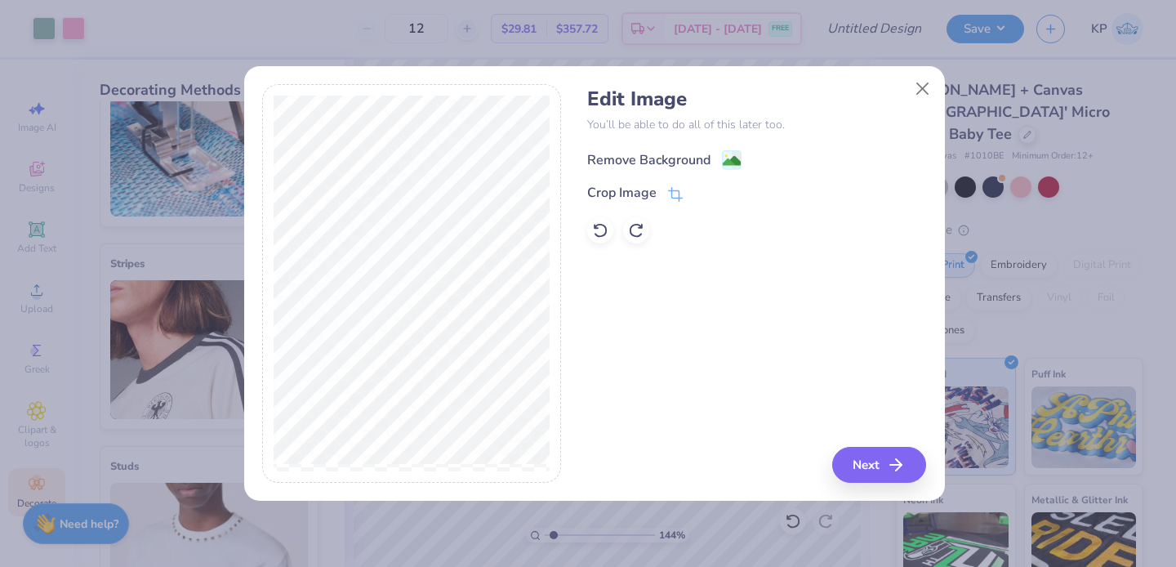
click at [672, 155] on div "Remove Background" at bounding box center [648, 160] width 123 height 20
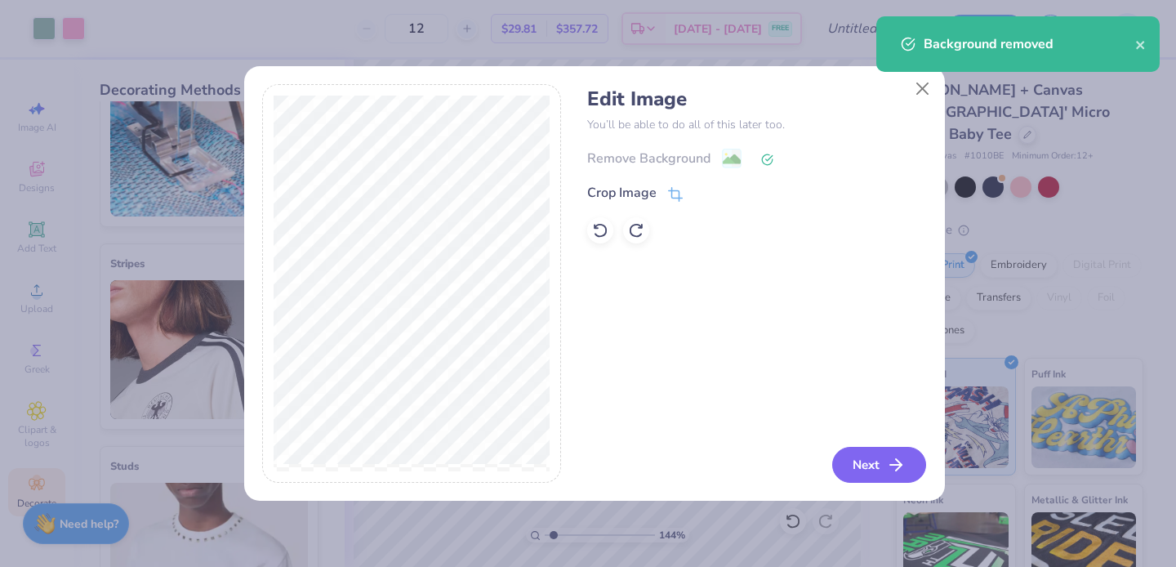
click at [859, 462] on button "Next" at bounding box center [879, 465] width 94 height 36
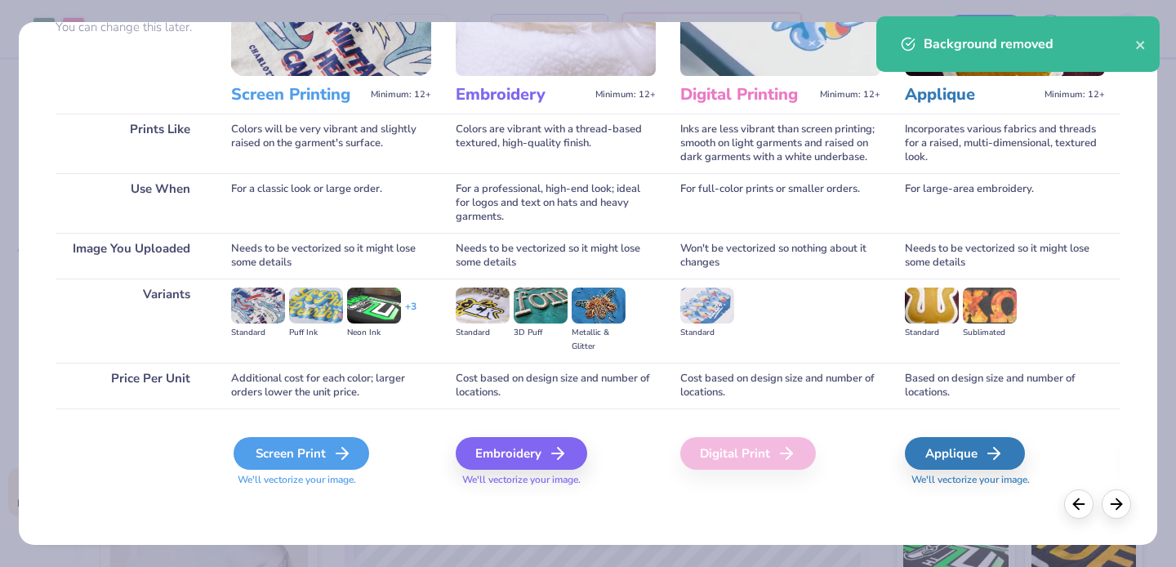
click at [285, 459] on div "Screen Print" at bounding box center [302, 453] width 136 height 33
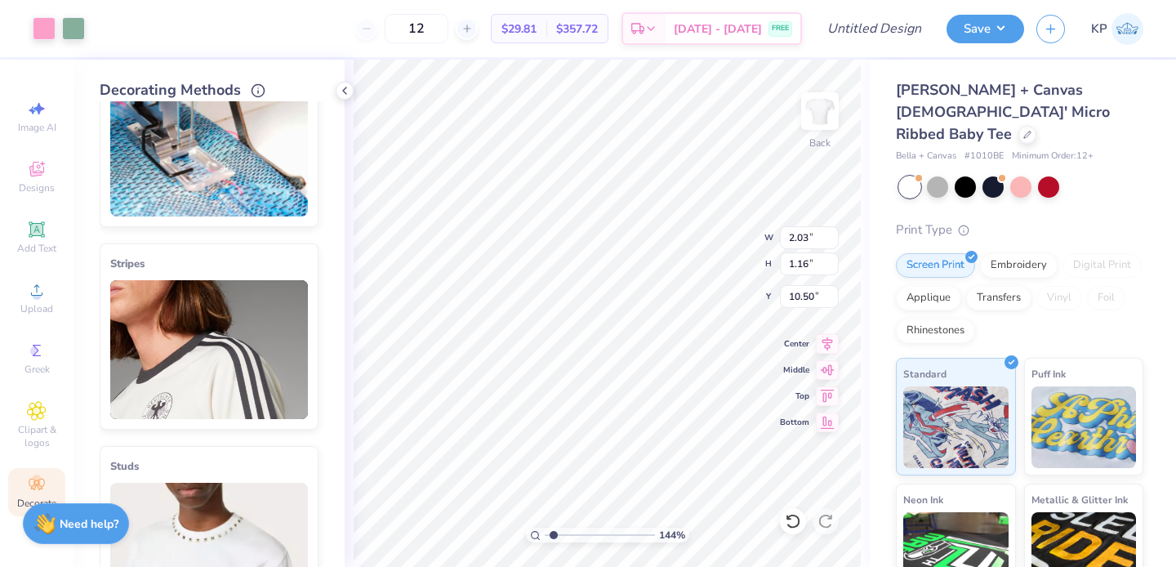
type input "2.03"
type input "1.16"
type input "7.75"
type input "7.51"
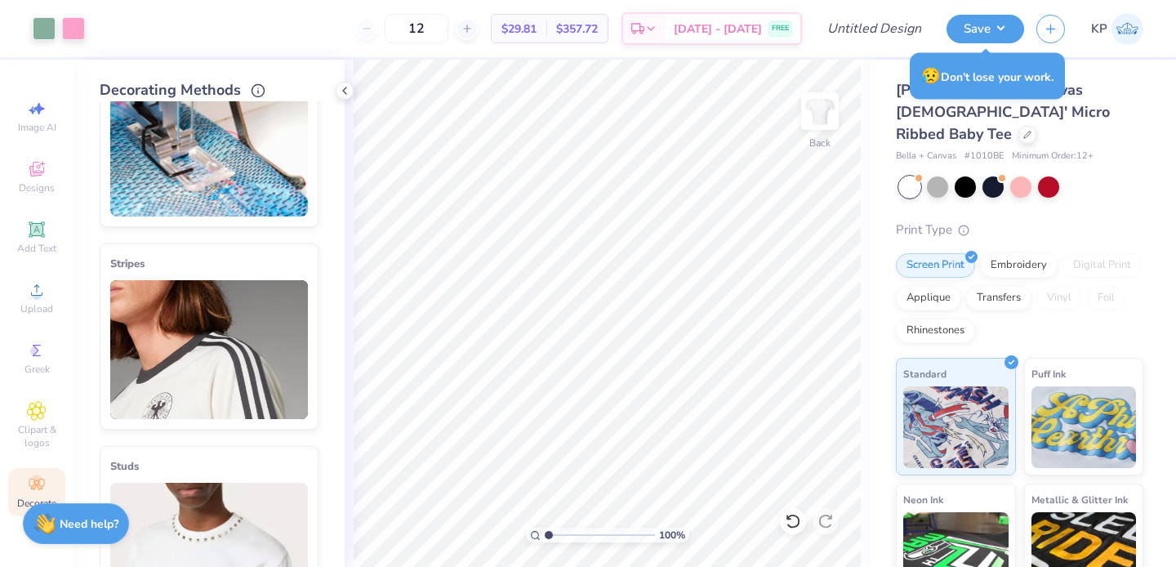
drag, startPoint x: 550, startPoint y: 534, endPoint x: 538, endPoint y: 536, distance: 11.6
type input "1"
click at [545, 536] on input "range" at bounding box center [600, 535] width 110 height 15
click at [912, 32] on input "Design Title" at bounding box center [895, 28] width 80 height 33
type input "S"
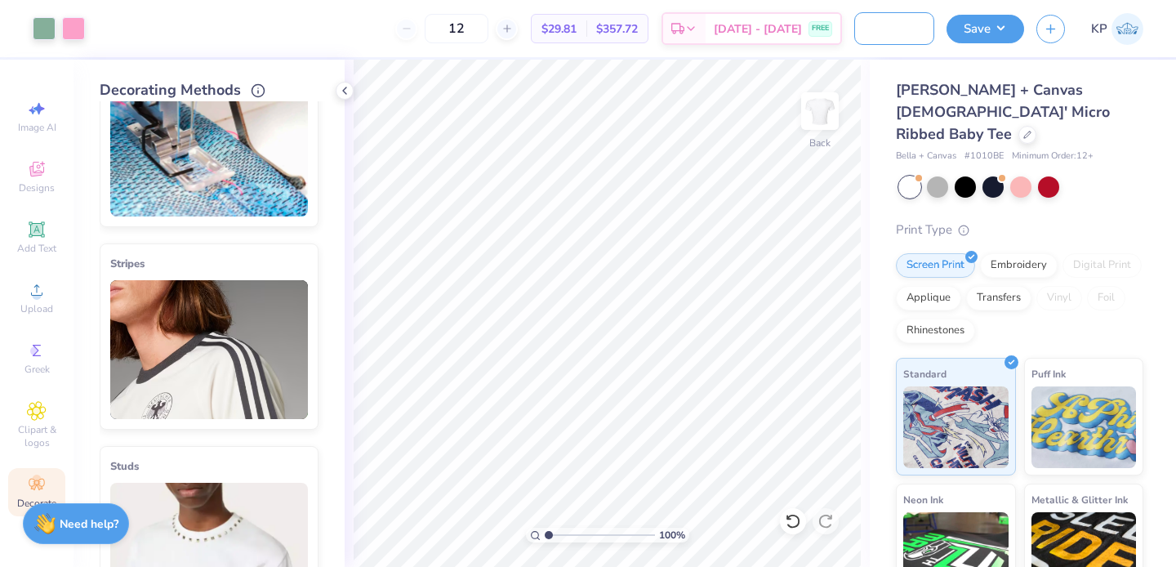
scroll to position [0, 69]
type input "Phi Hop baby tee #1"
click at [1008, 30] on button "Save" at bounding box center [986, 26] width 78 height 29
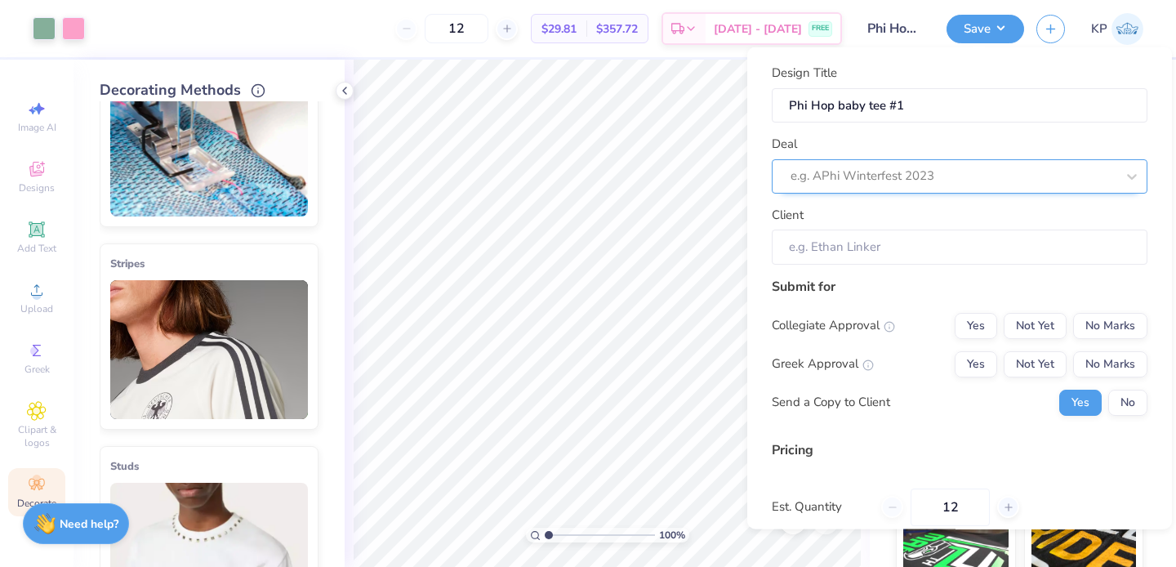
click at [962, 170] on div at bounding box center [953, 176] width 325 height 22
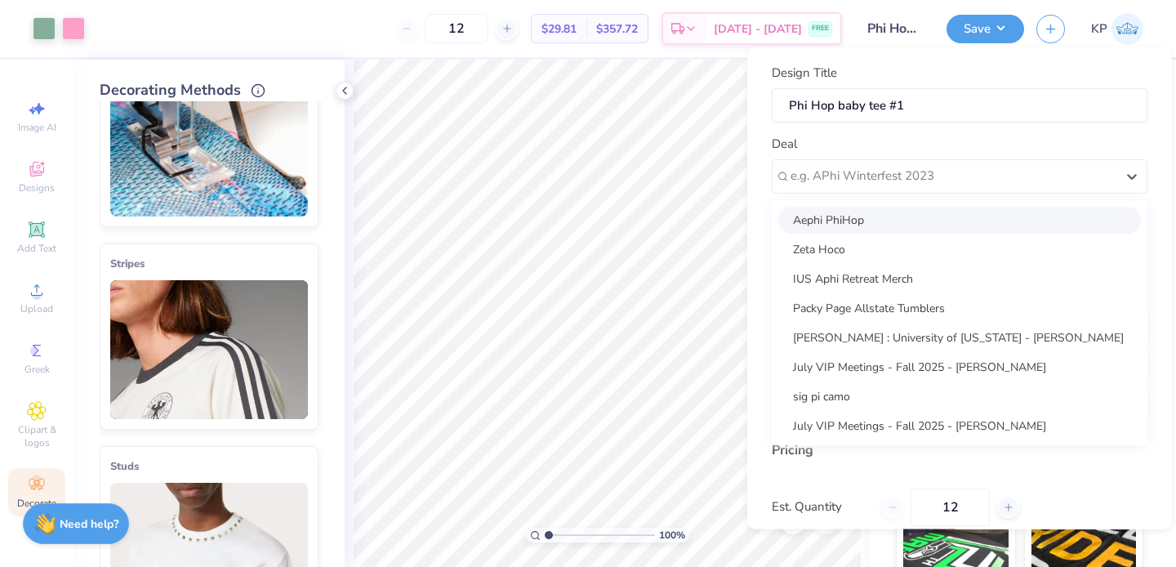
click at [911, 220] on div "Aephi PhiHop" at bounding box center [960, 219] width 363 height 27
type input "Peyton Cooperstein"
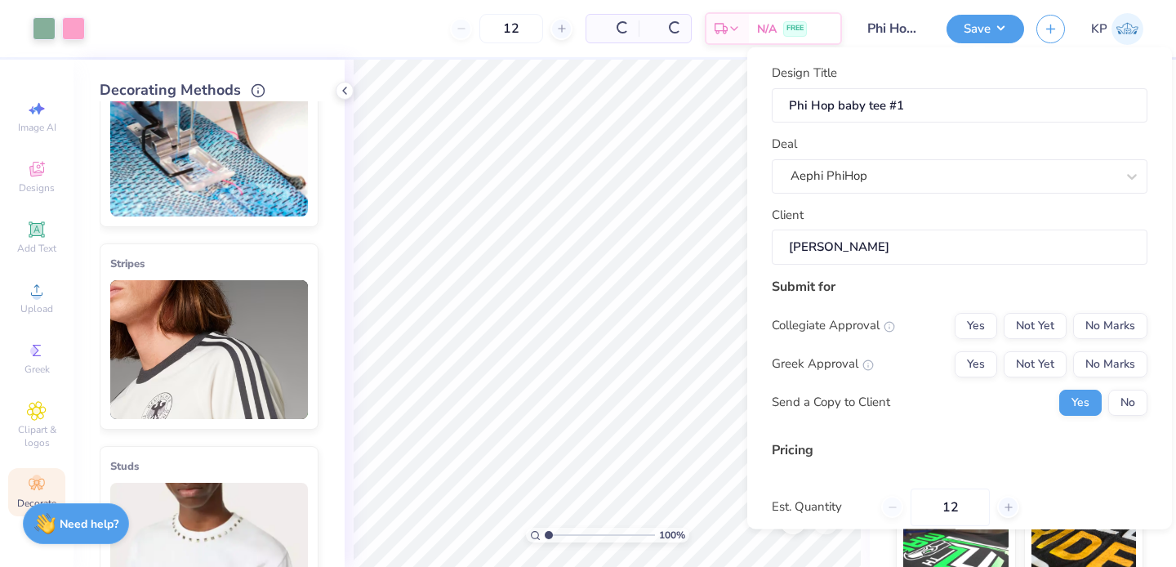
type input "$35.35"
click at [975, 325] on button "Yes" at bounding box center [976, 325] width 42 height 26
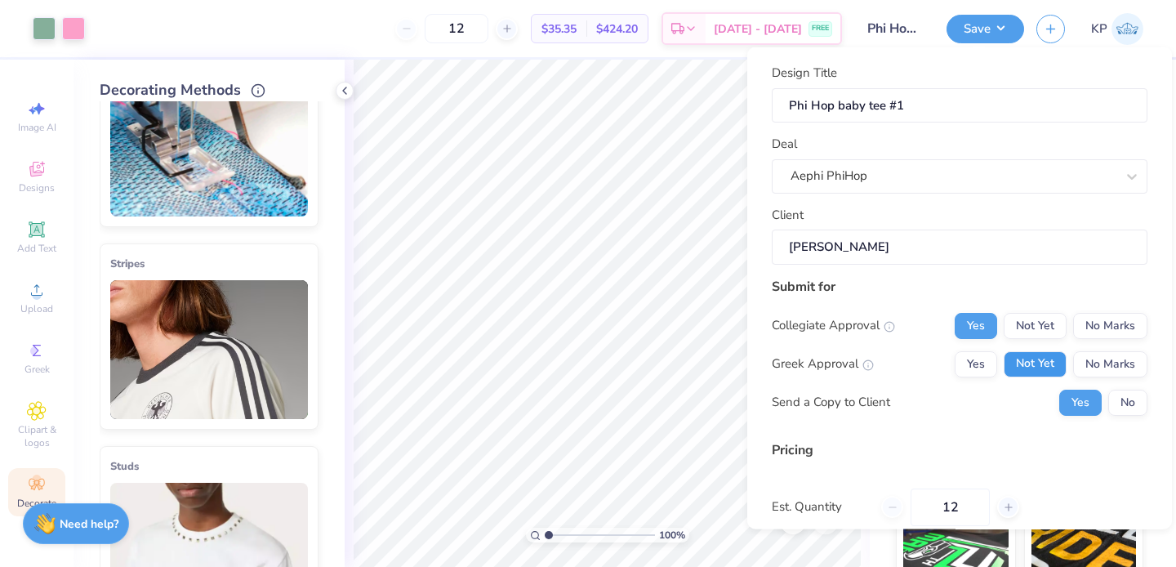
click at [1009, 370] on button "Not Yet" at bounding box center [1035, 363] width 63 height 26
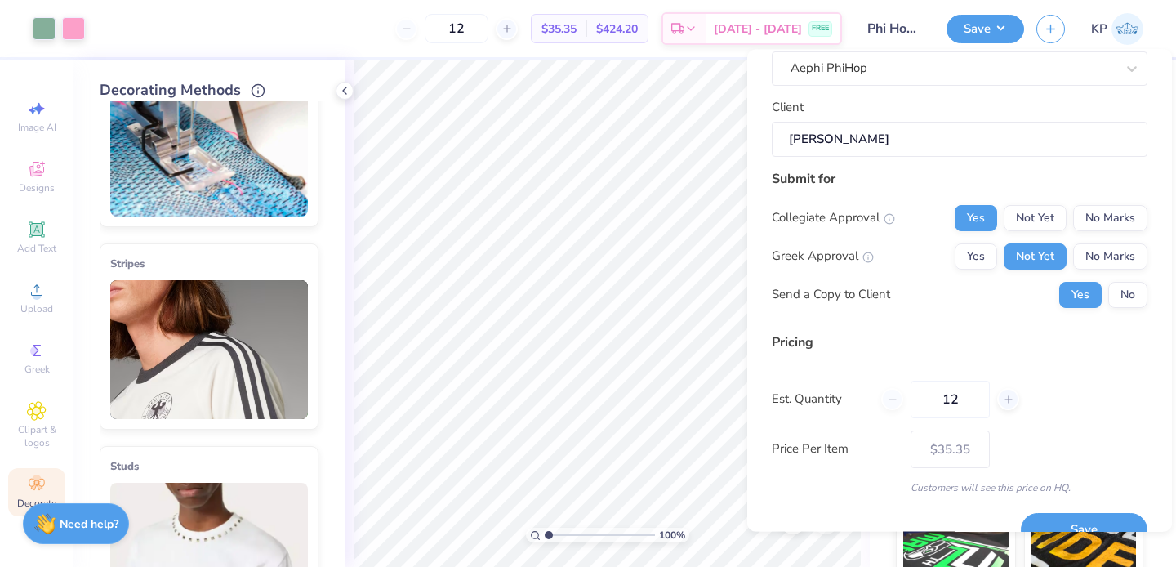
scroll to position [112, 0]
click at [968, 404] on input "12" at bounding box center [950, 397] width 79 height 38
type input "1"
type input "65"
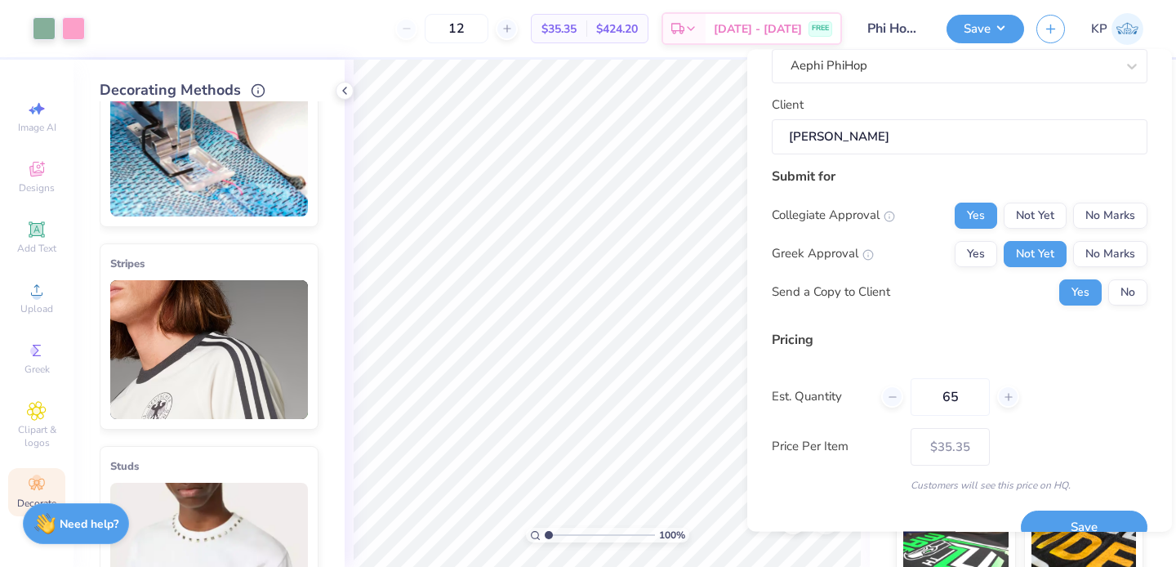
type input "65"
type input "$22.11"
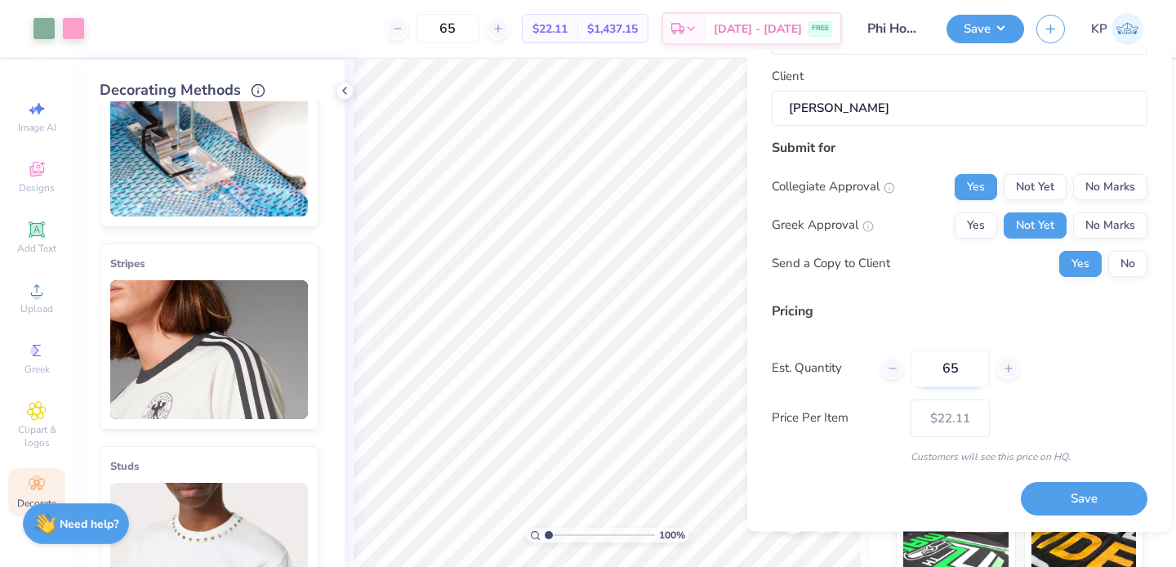
click at [977, 378] on input "65" at bounding box center [950, 369] width 79 height 38
type input "6"
type input "70"
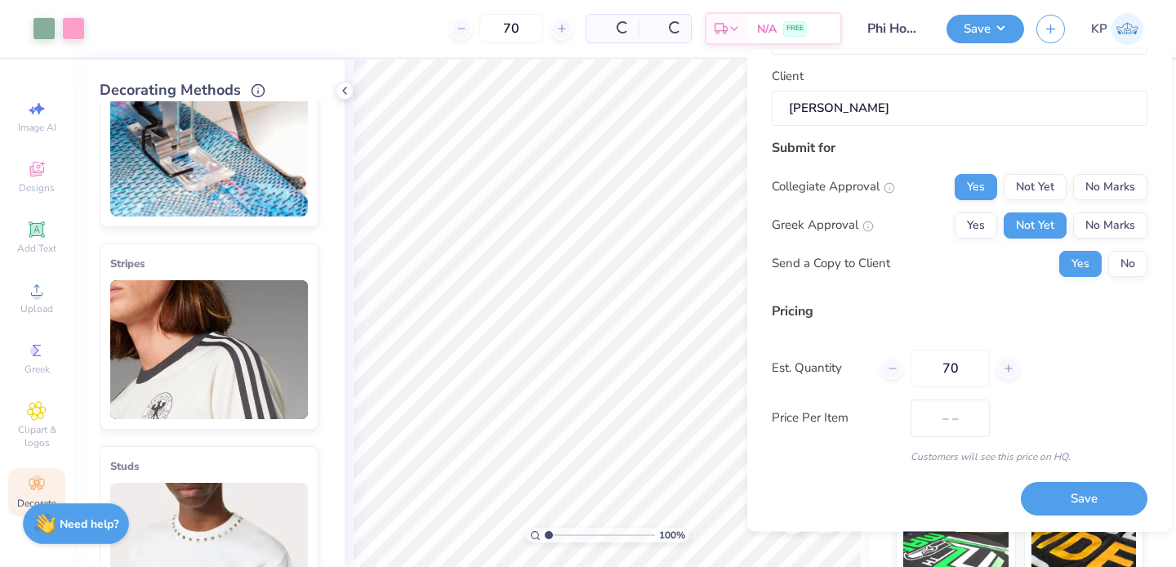
type input "$22.02"
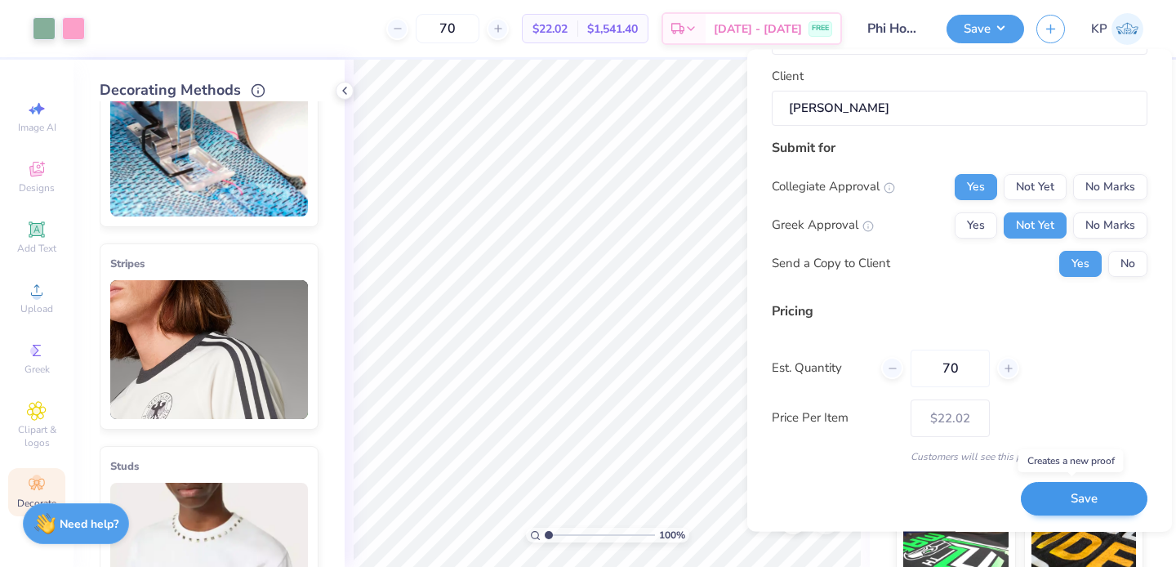
type input "70"
click at [1034, 496] on button "Save" at bounding box center [1084, 499] width 127 height 33
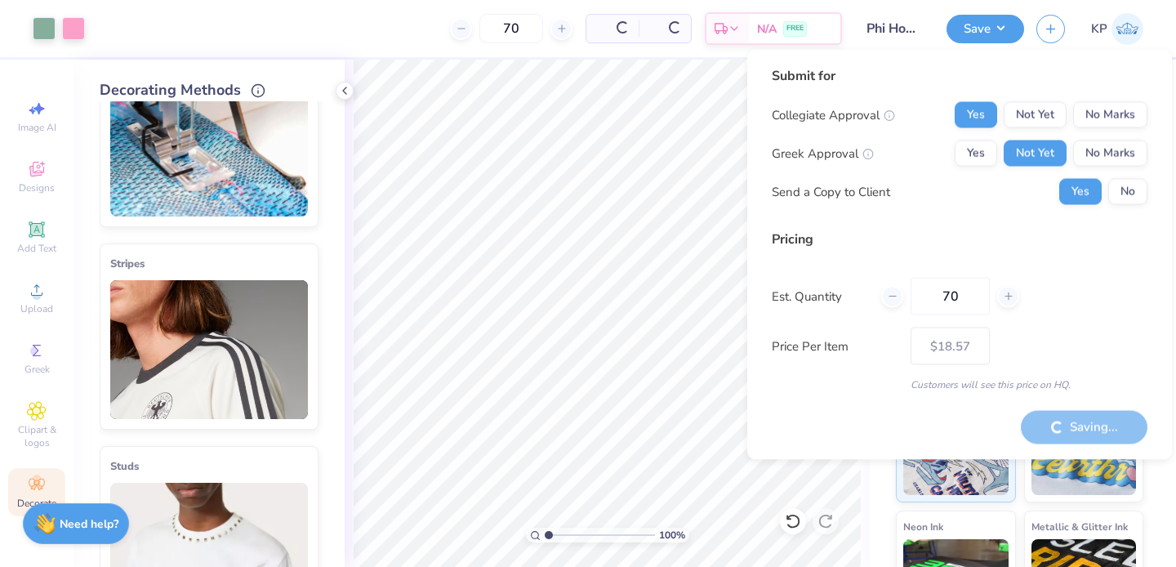
type input "– –"
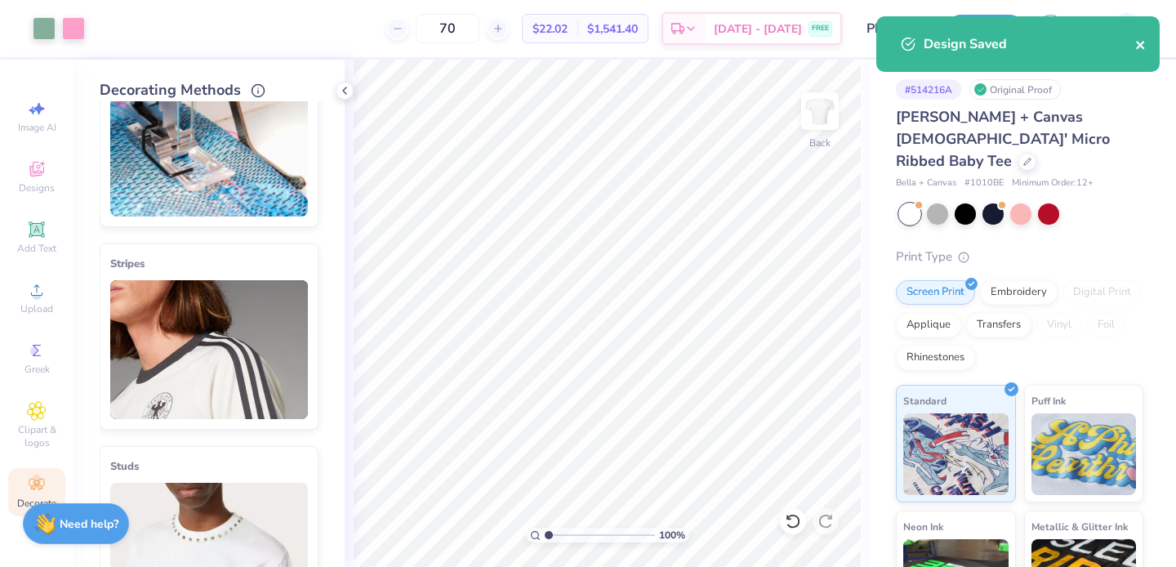
click at [1143, 41] on icon "close" at bounding box center [1141, 44] width 11 height 13
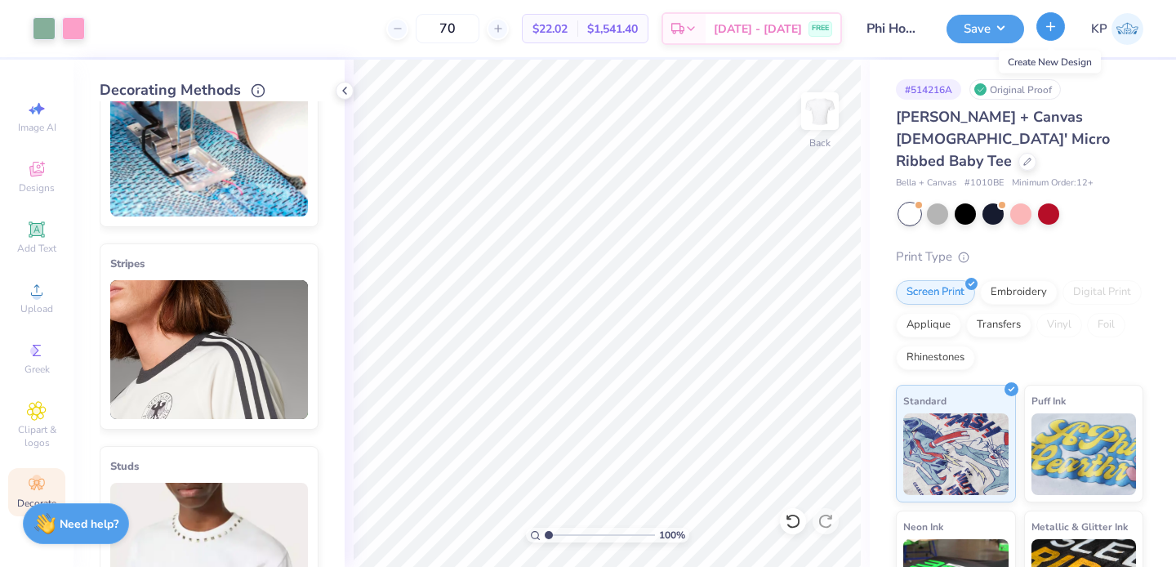
click at [1065, 25] on button "button" at bounding box center [1051, 26] width 29 height 29
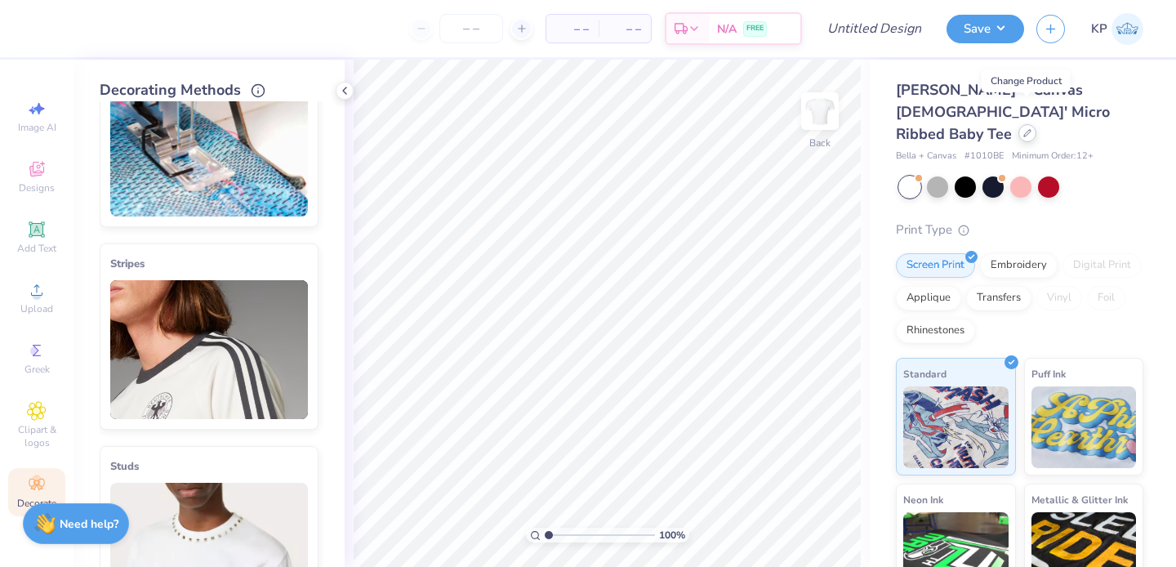
click at [1029, 129] on icon at bounding box center [1028, 133] width 8 height 8
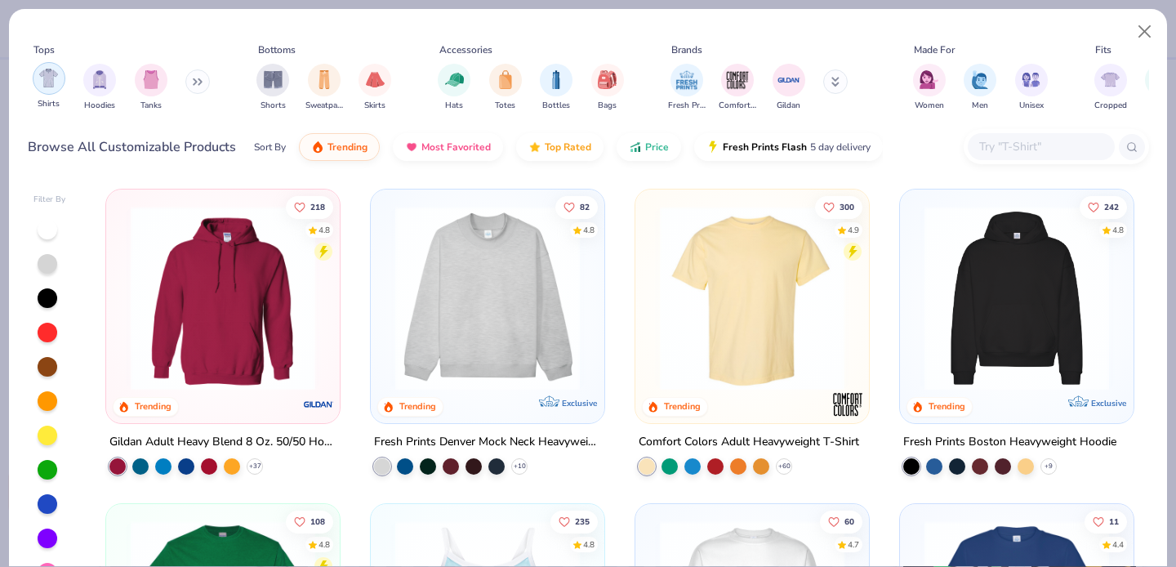
click at [45, 84] on img "filter for Shirts" at bounding box center [48, 78] width 19 height 19
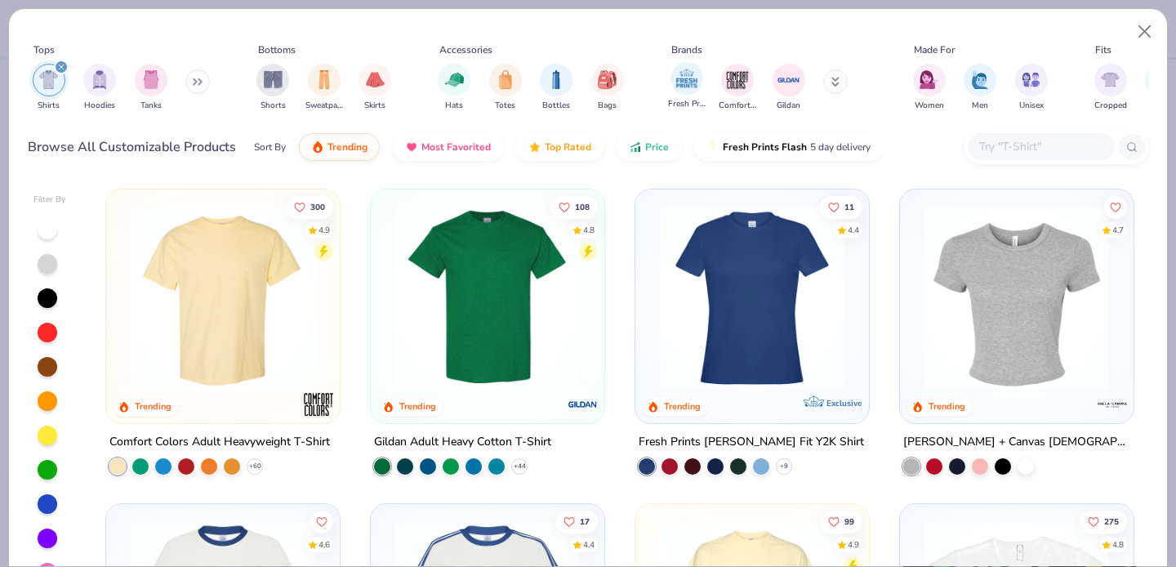
click at [690, 98] on span "Fresh Prints" at bounding box center [687, 104] width 38 height 12
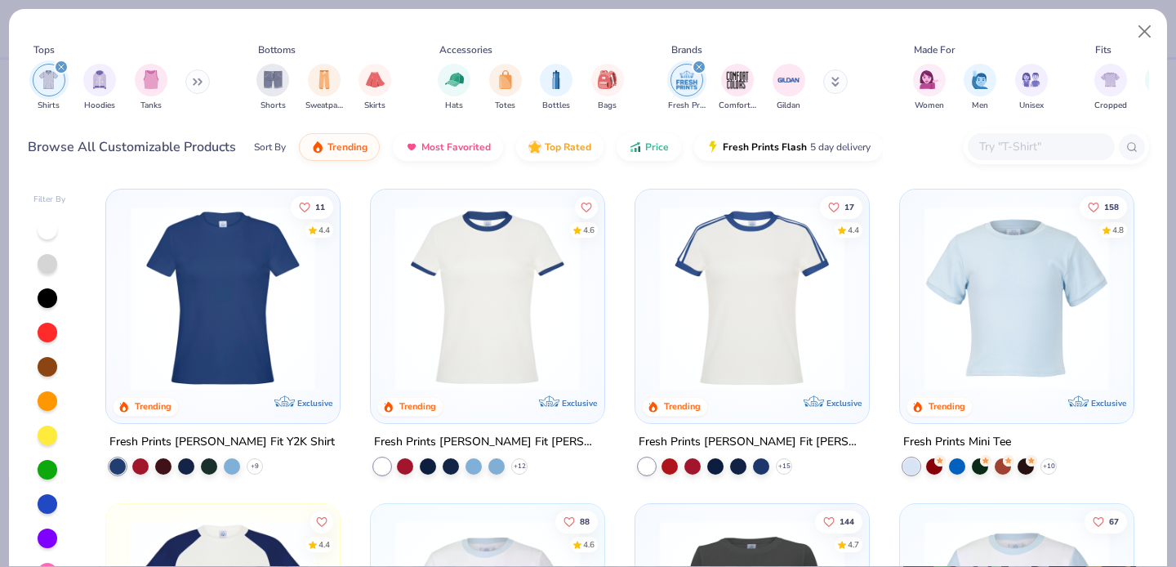
click at [248, 310] on img at bounding box center [223, 298] width 201 height 185
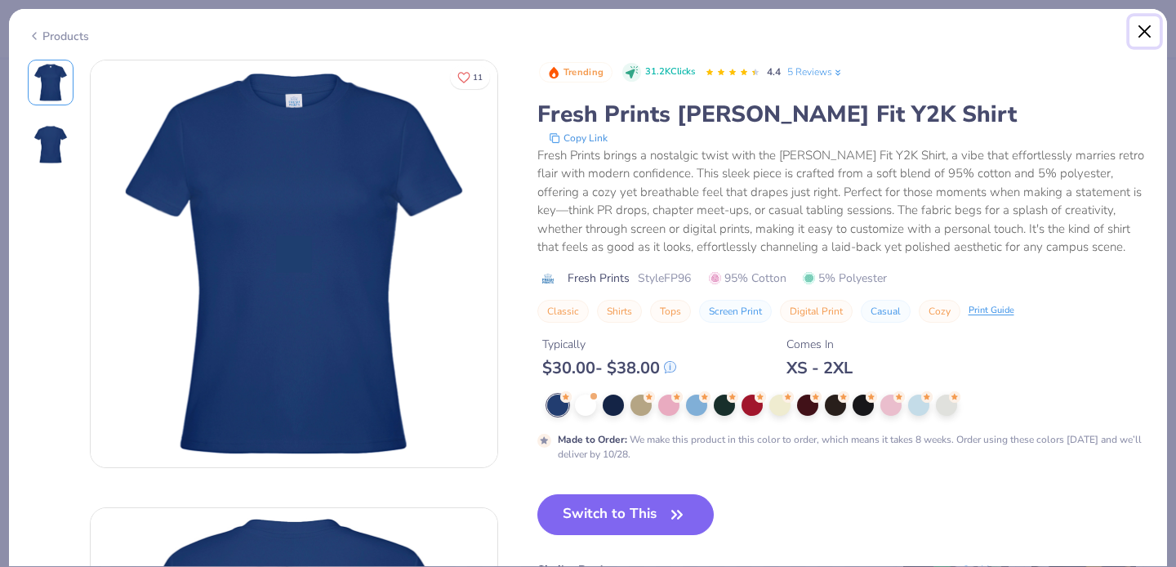
click at [1140, 29] on button "Close" at bounding box center [1145, 31] width 31 height 31
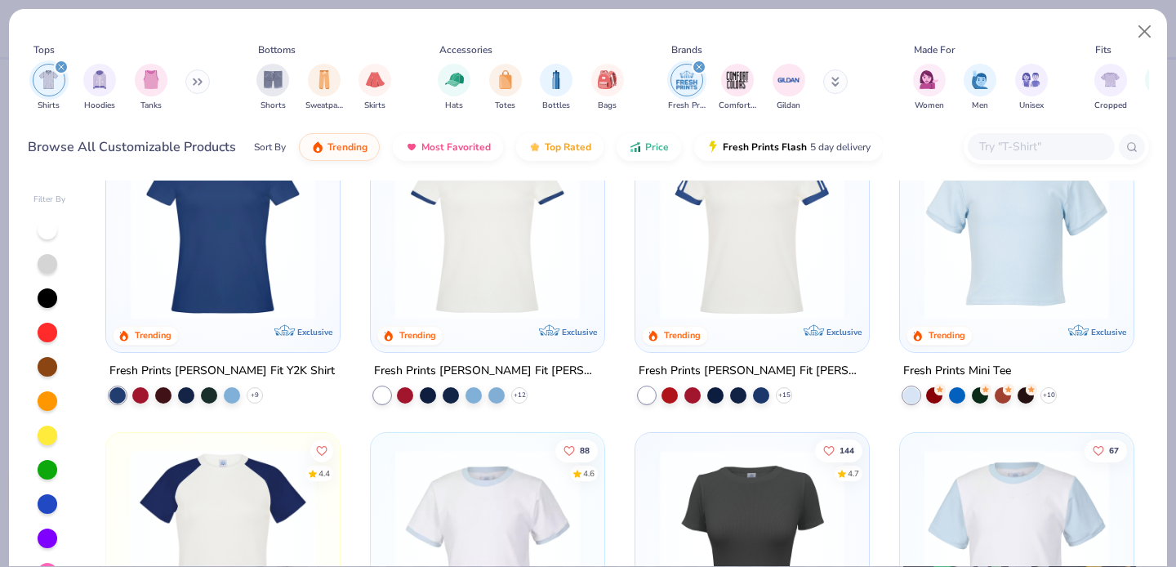
scroll to position [13, 0]
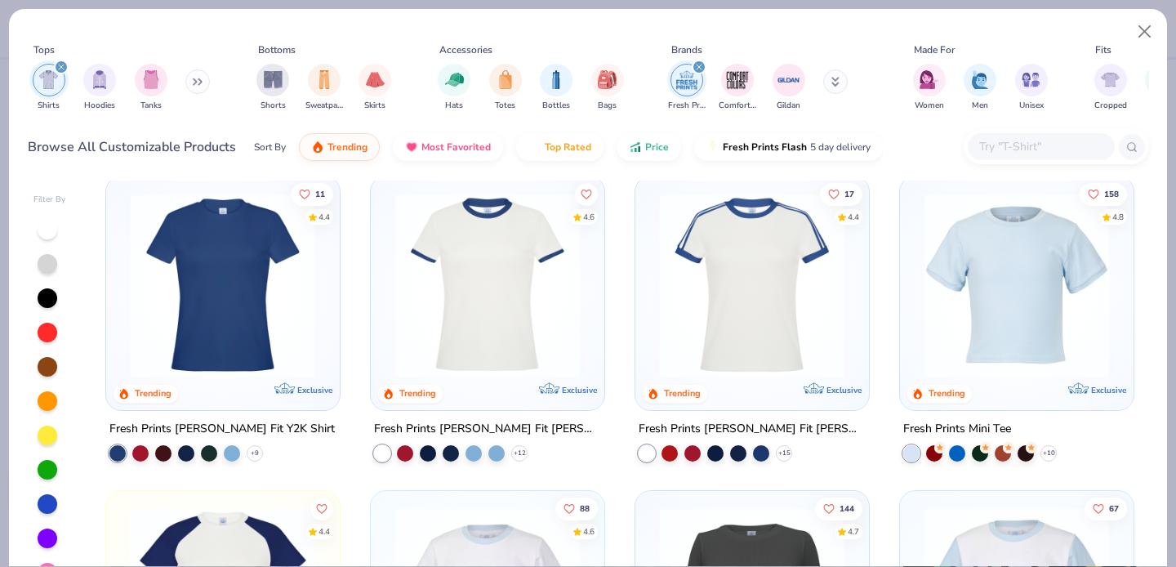
click at [1076, 276] on img at bounding box center [1017, 285] width 201 height 185
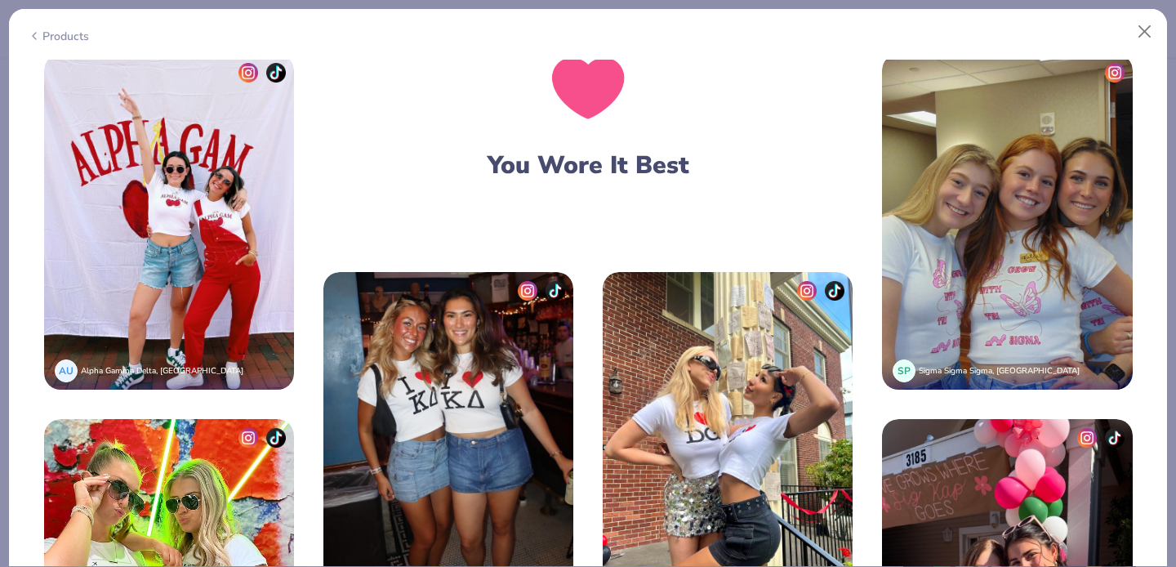
scroll to position [3278, 0]
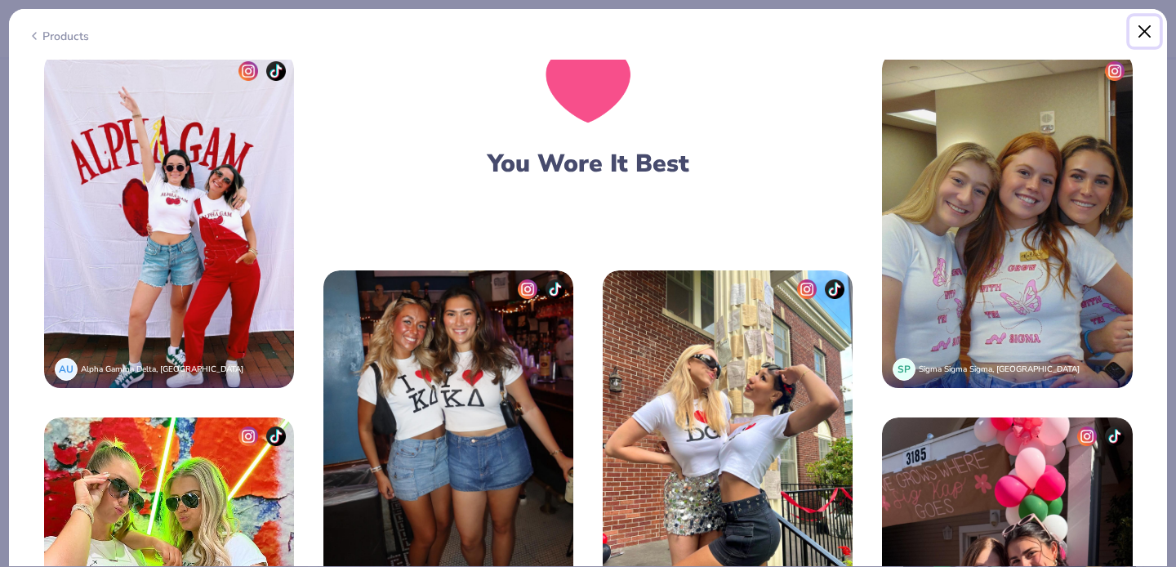
click at [1136, 29] on button "Close" at bounding box center [1145, 31] width 31 height 31
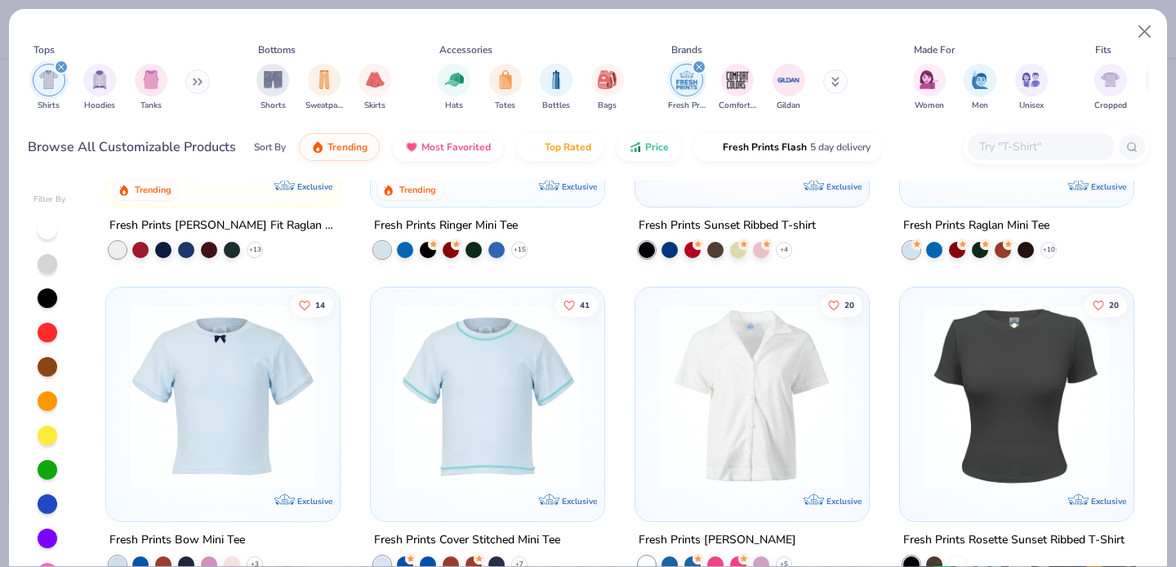
scroll to position [33, 0]
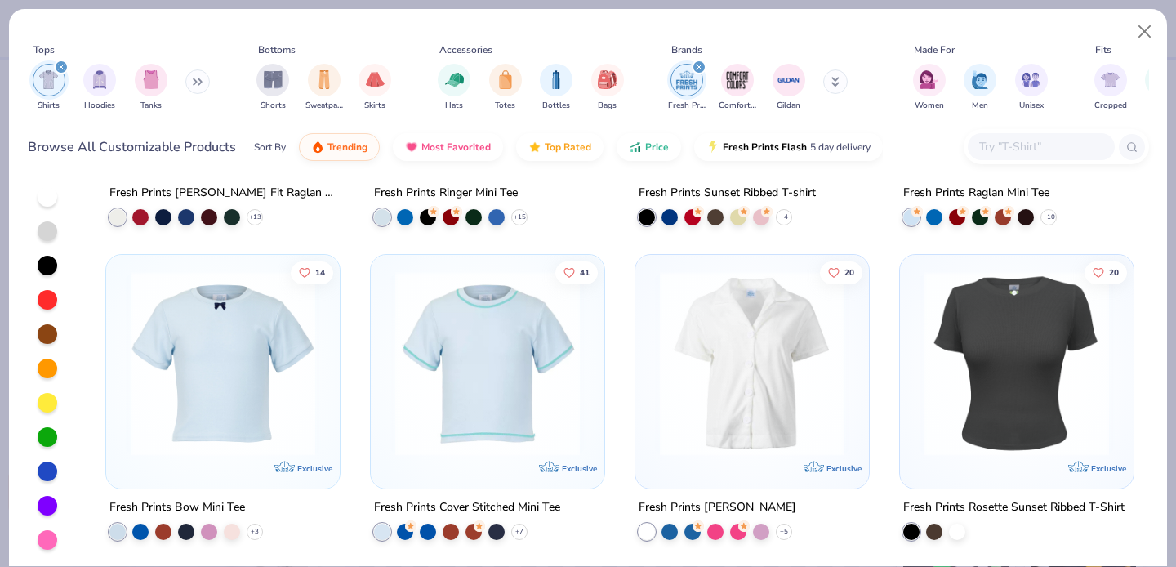
click at [696, 65] on icon "filter for Fresh Prints" at bounding box center [699, 67] width 7 height 7
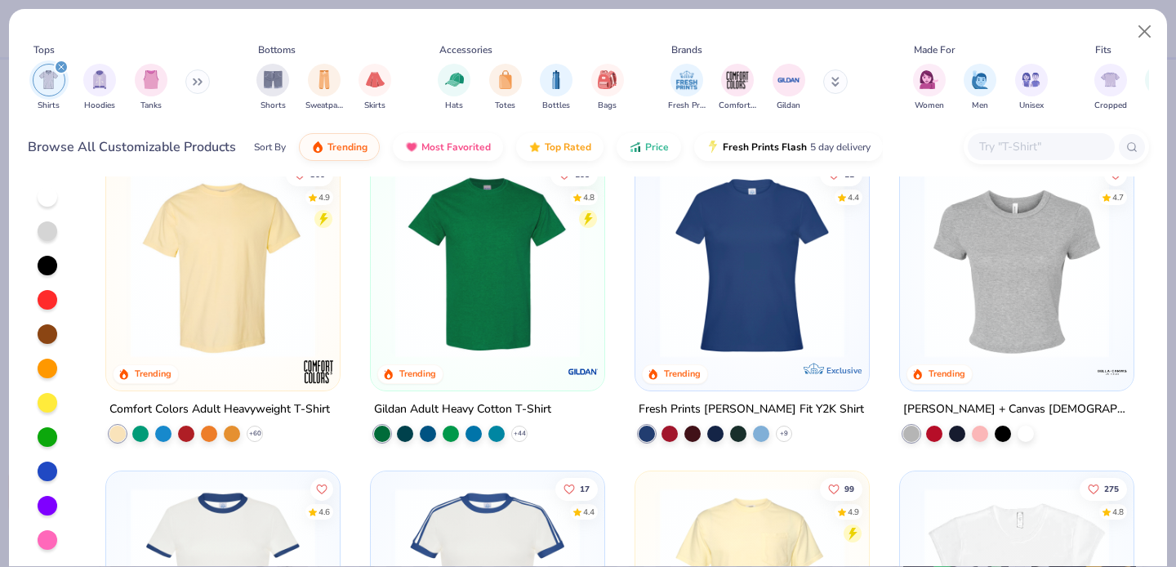
click at [1024, 315] on img at bounding box center [1017, 265] width 201 height 185
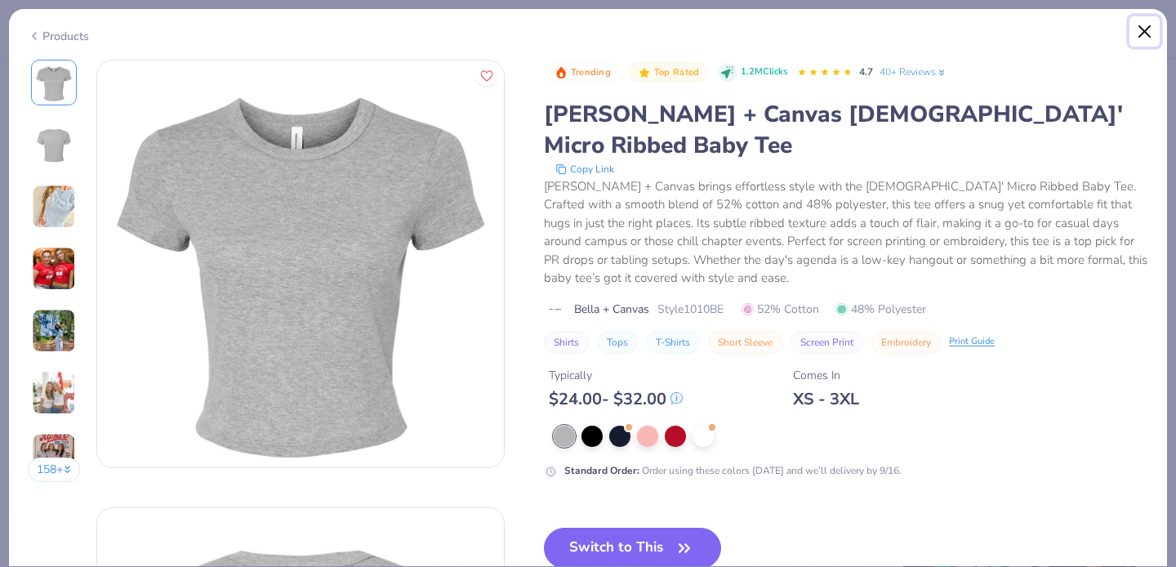
click at [1149, 27] on button "Close" at bounding box center [1145, 31] width 31 height 31
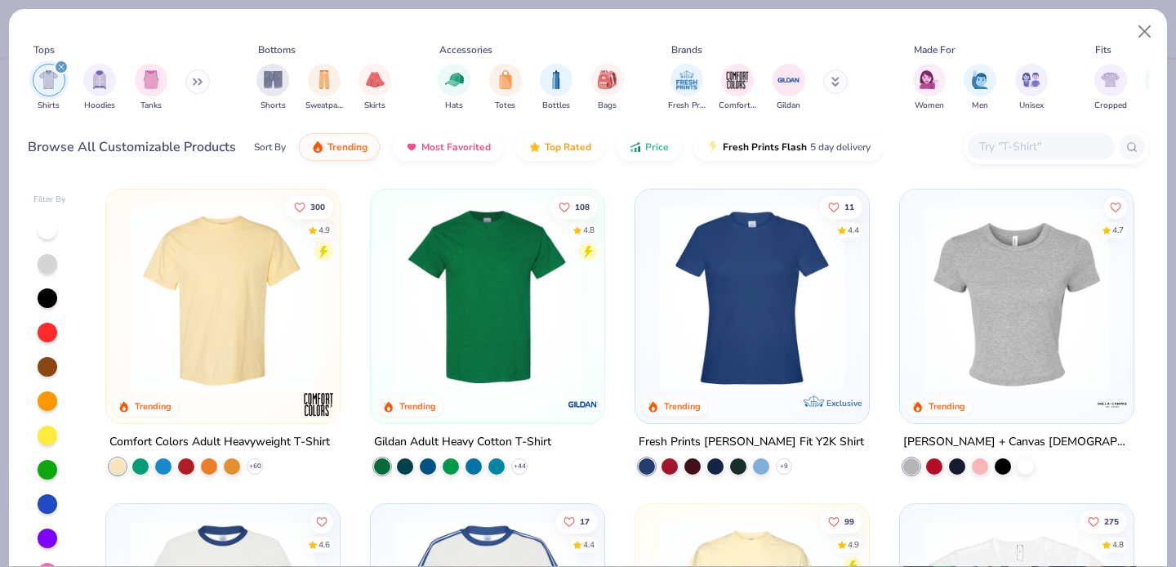
click at [52, 199] on div "Filter By" at bounding box center [49, 200] width 33 height 12
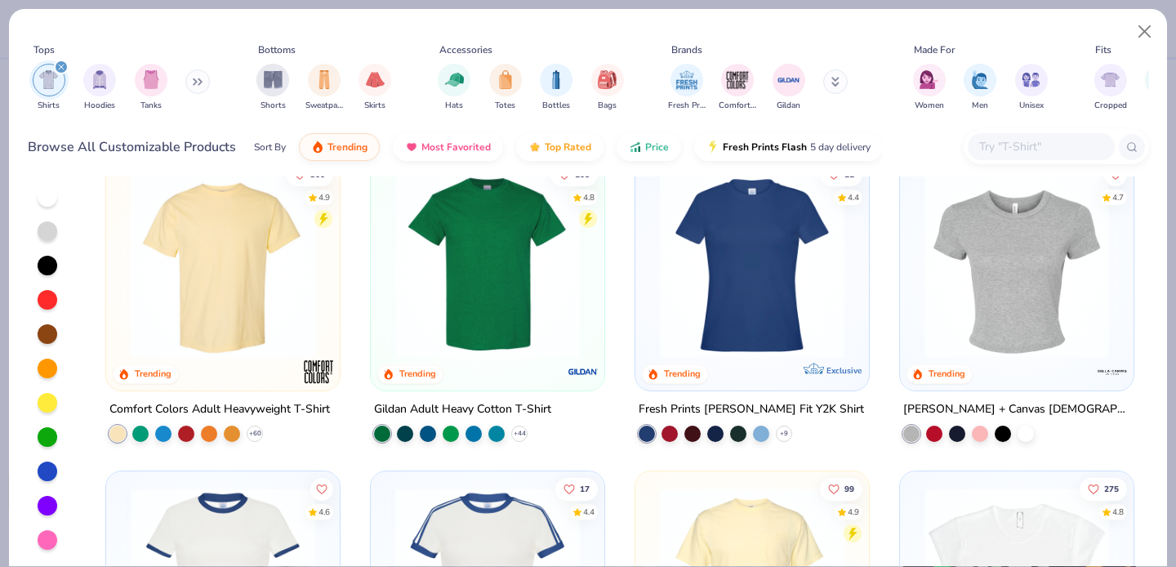
click at [999, 143] on input "text" at bounding box center [1041, 146] width 126 height 19
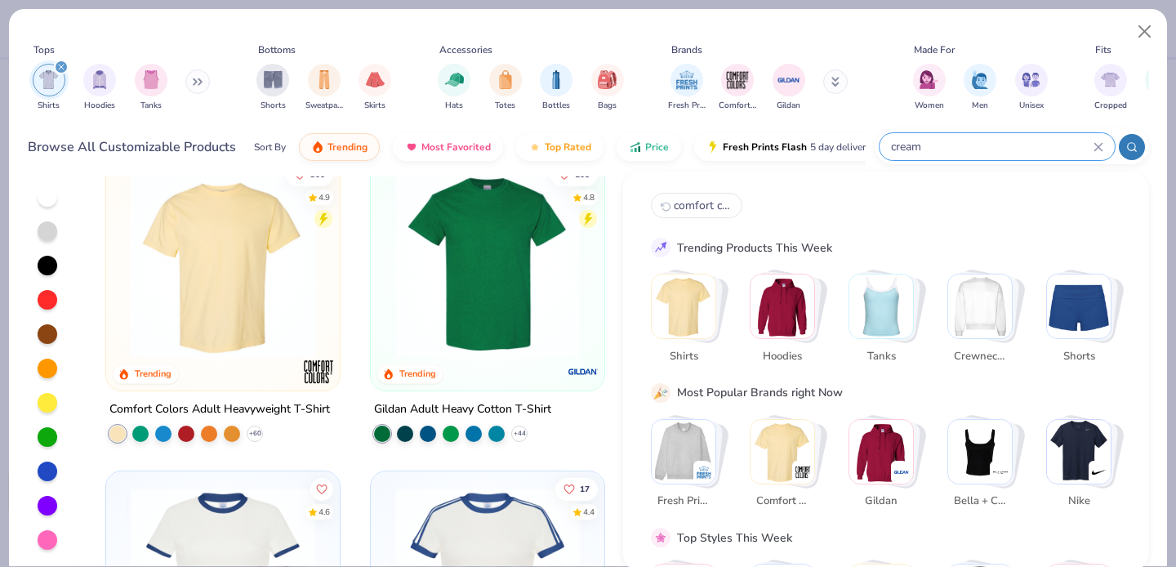
type input "cream"
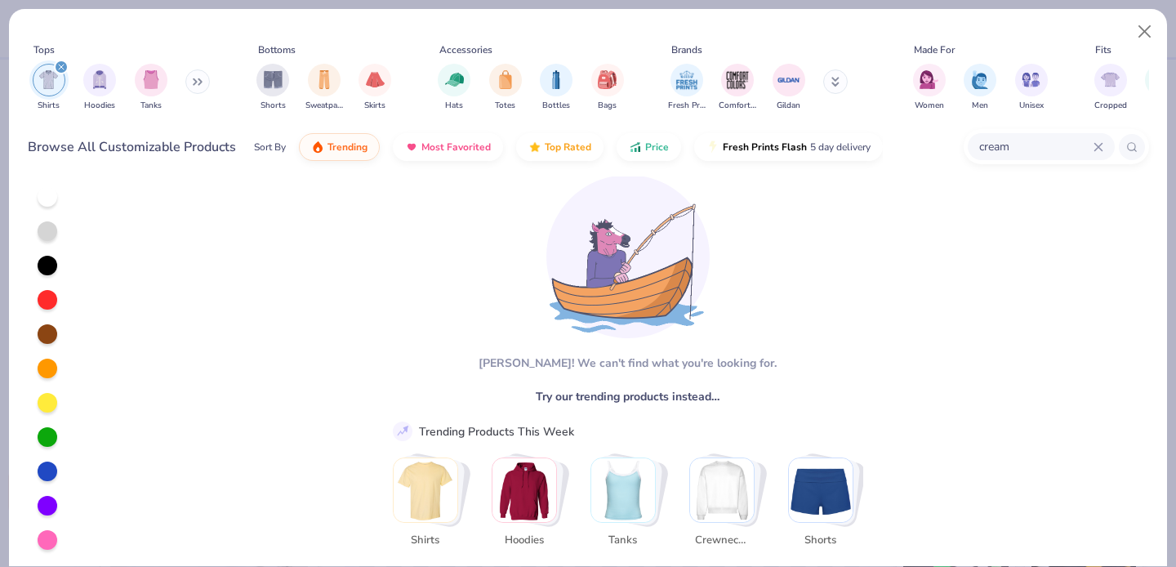
click at [1100, 146] on icon at bounding box center [1099, 147] width 10 height 10
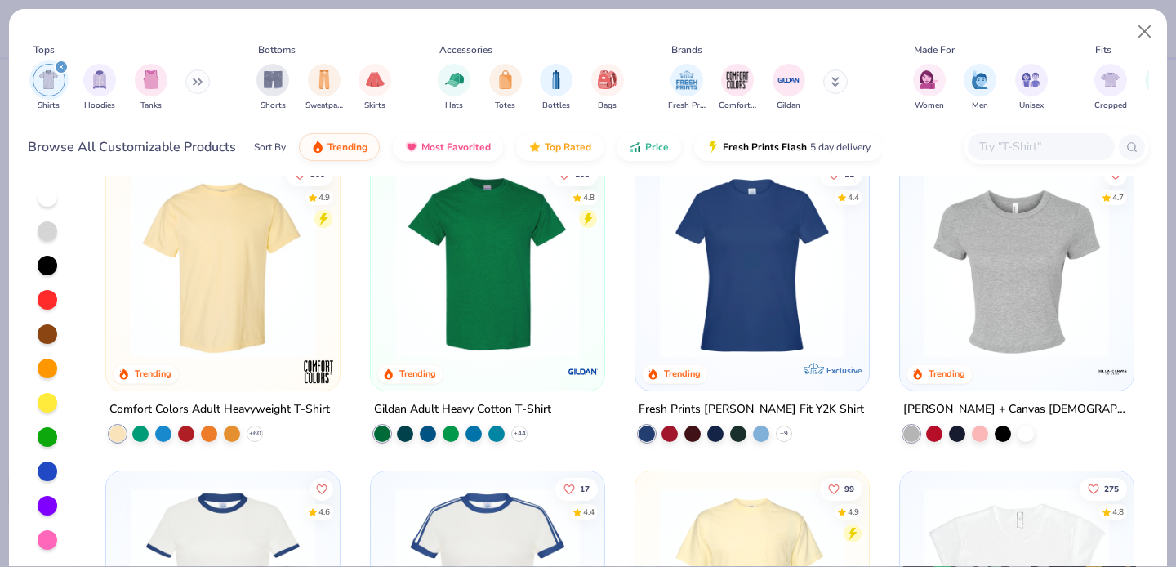
scroll to position [11, 0]
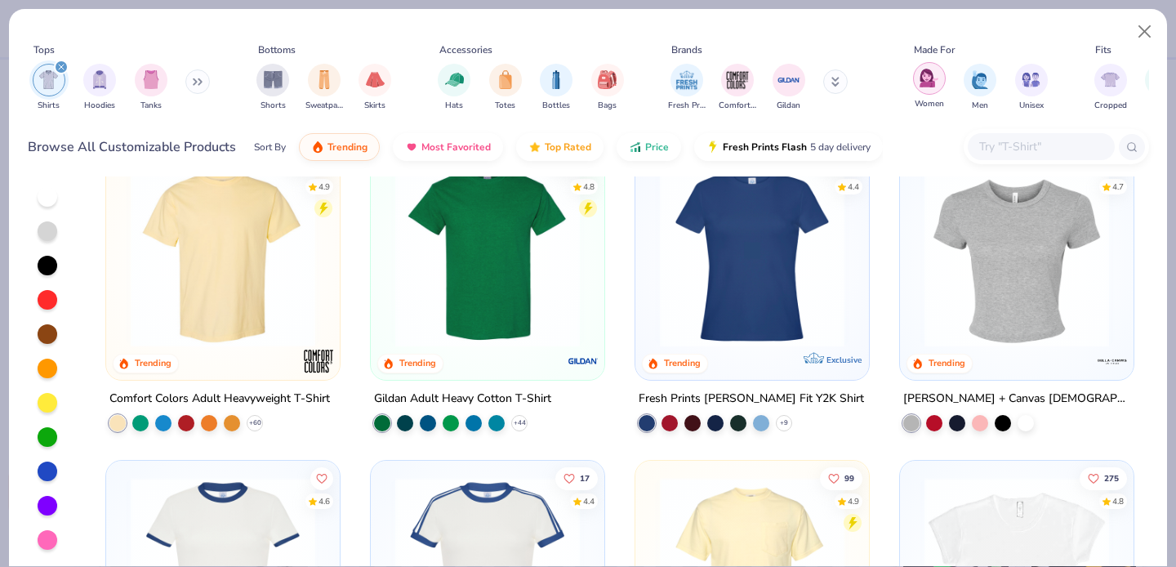
click at [929, 80] on img "filter for Women" at bounding box center [929, 78] width 19 height 19
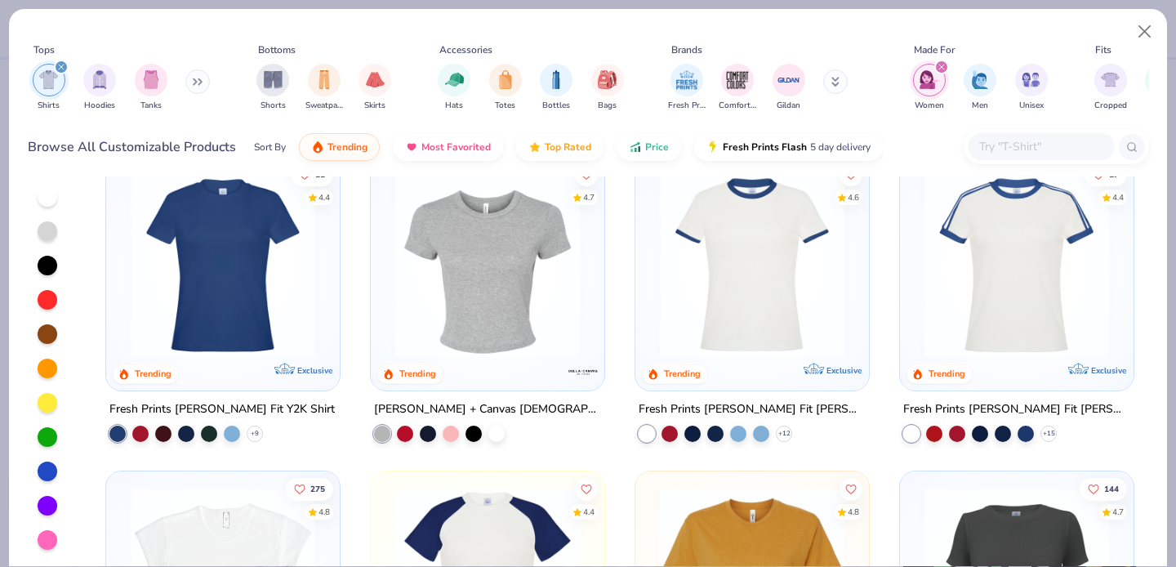
click at [258, 430] on div "Fresh Prints Naomi Slim Fit Y2K Shirt + 9" at bounding box center [222, 421] width 235 height 42
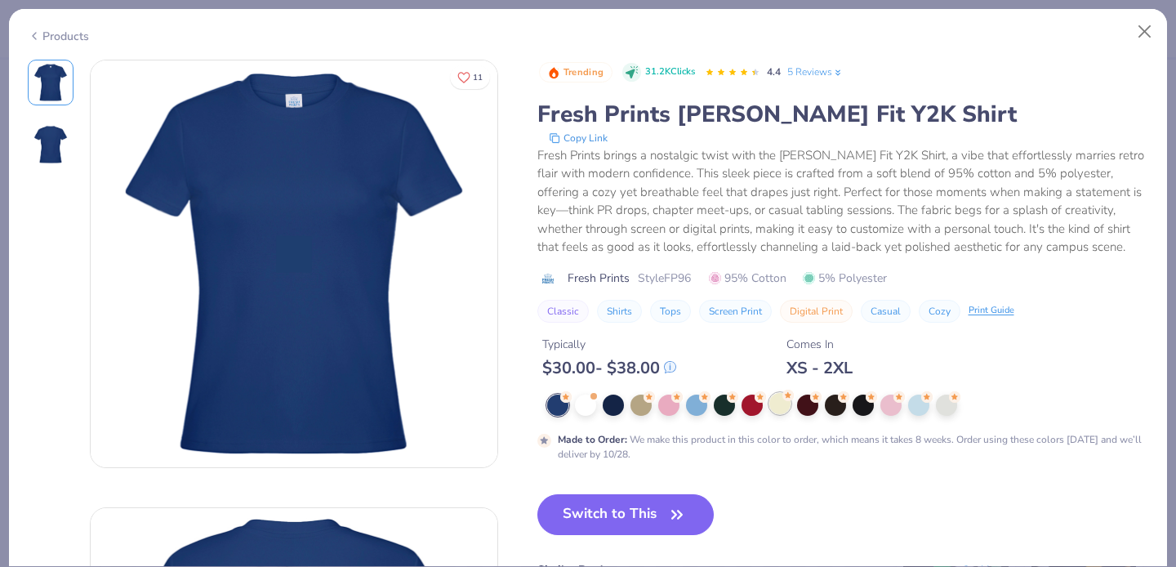
click at [779, 412] on div at bounding box center [780, 403] width 21 height 21
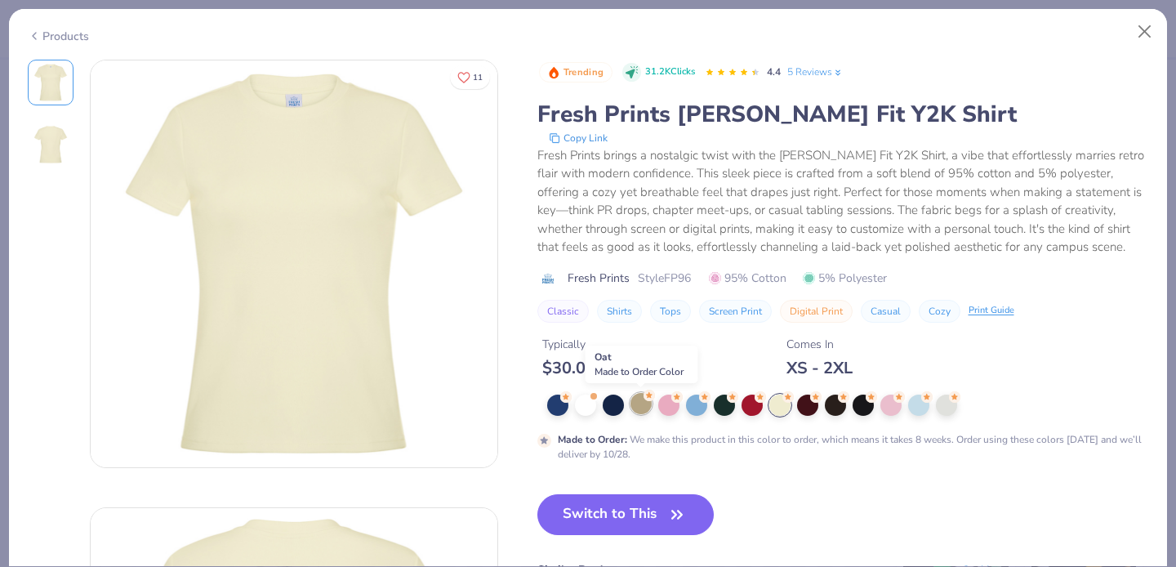
click at [635, 406] on div at bounding box center [641, 403] width 21 height 21
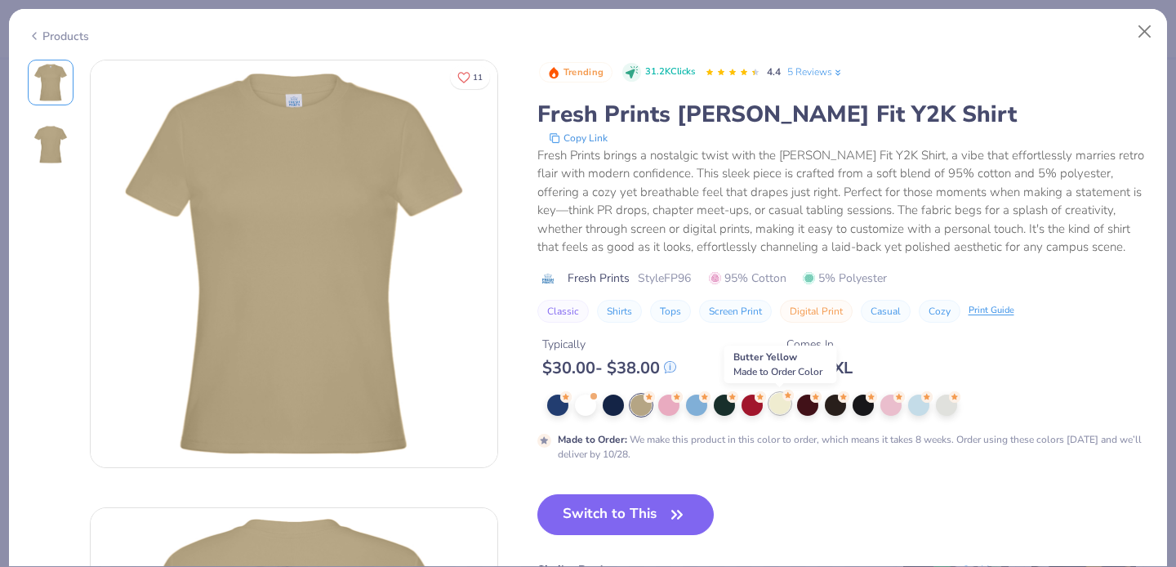
click at [779, 401] on div at bounding box center [780, 403] width 21 height 21
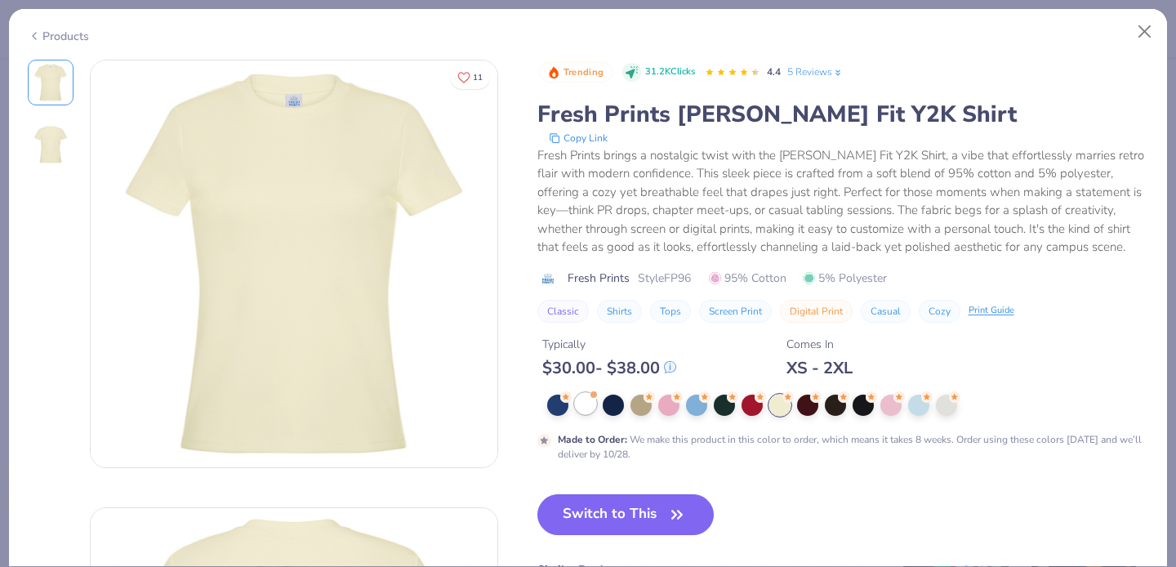
click at [584, 408] on div at bounding box center [585, 403] width 21 height 21
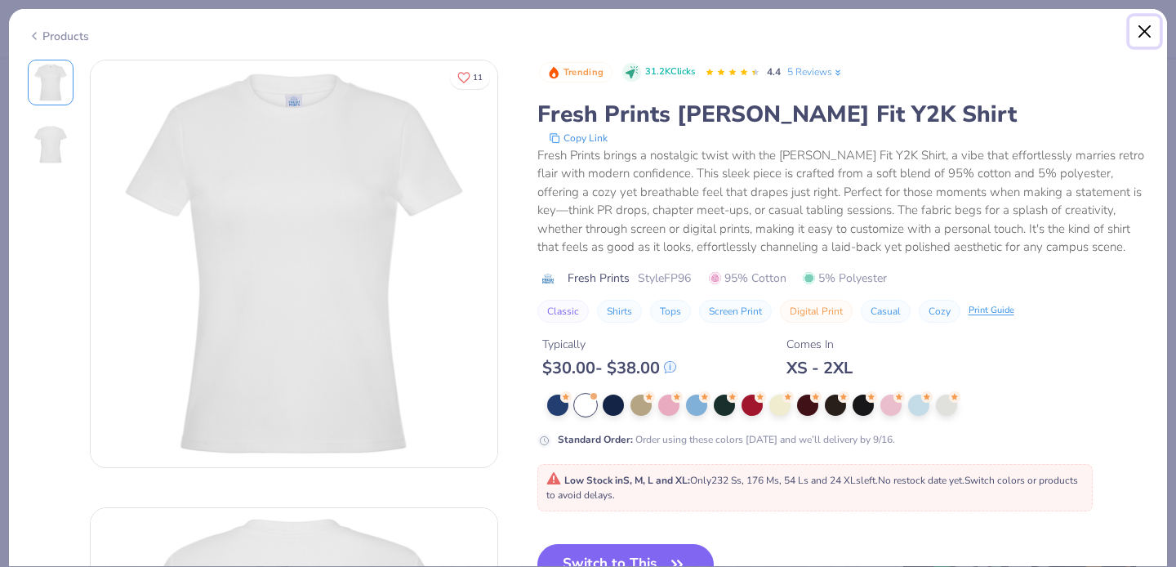
click at [1154, 25] on button "Close" at bounding box center [1145, 31] width 31 height 31
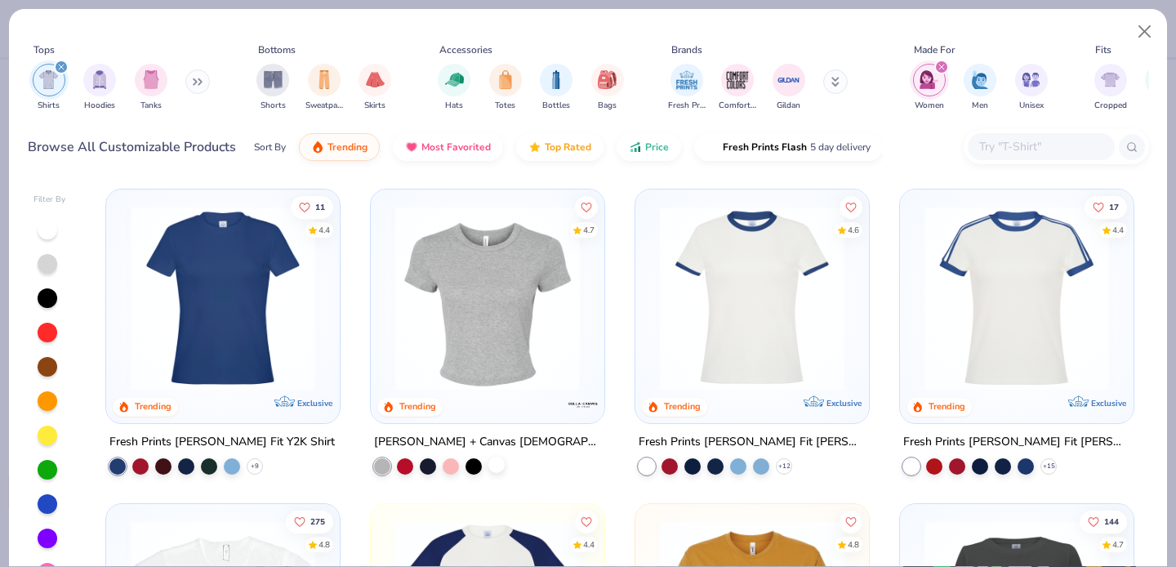
click at [489, 464] on div at bounding box center [497, 465] width 16 height 16
click at [941, 63] on div "filter for Women" at bounding box center [942, 67] width 15 height 15
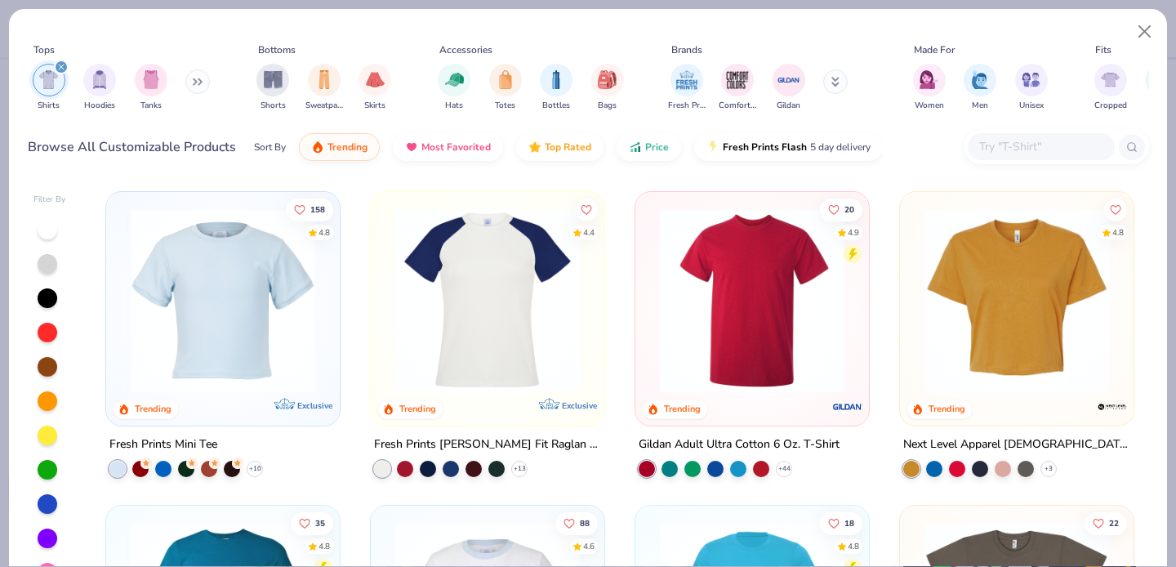
scroll to position [648, 0]
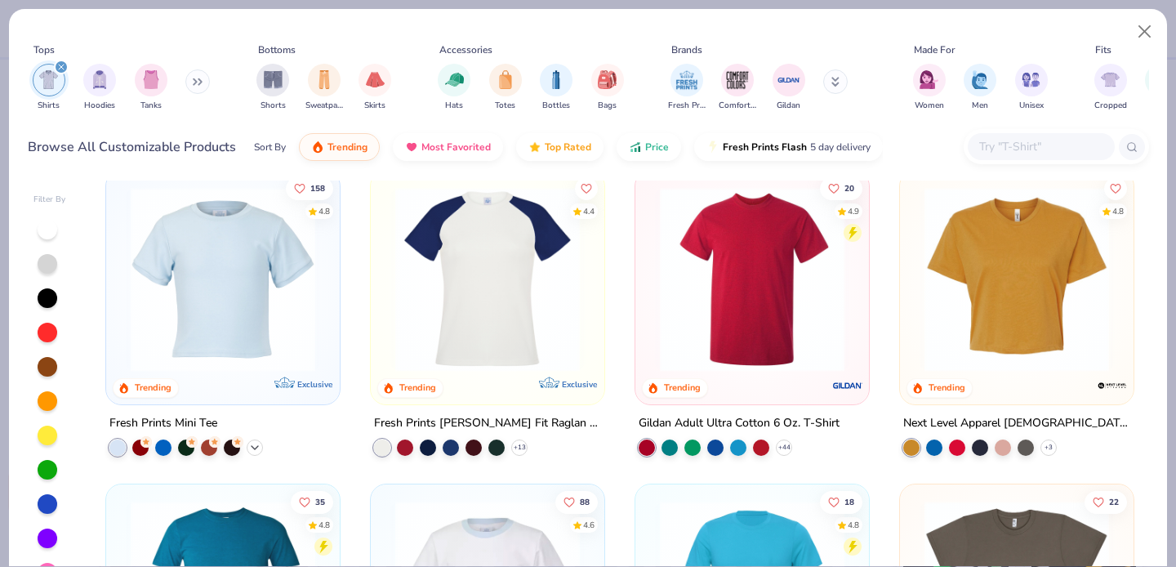
click at [252, 445] on polyline at bounding box center [255, 446] width 7 height 3
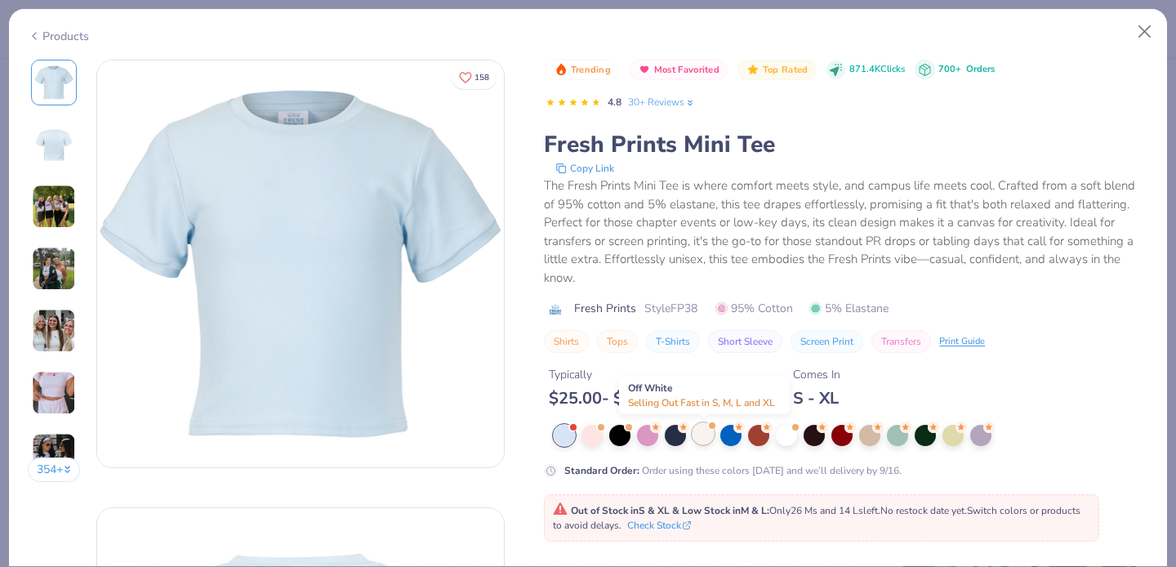
click at [699, 436] on div at bounding box center [703, 433] width 21 height 21
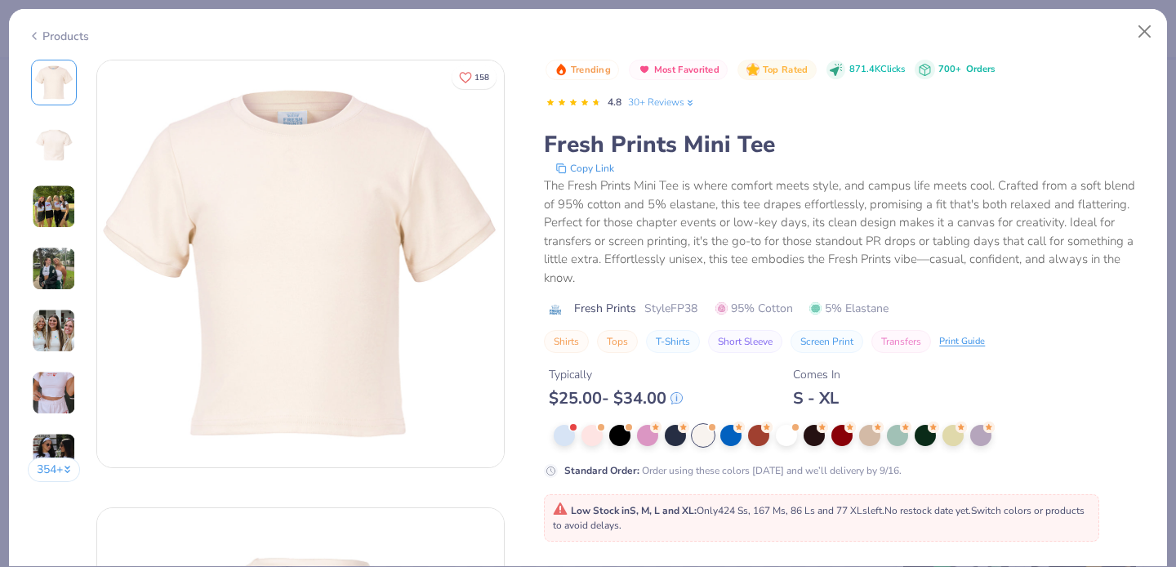
click at [56, 169] on div "354 +" at bounding box center [54, 277] width 53 height 435
click at [57, 158] on img at bounding box center [53, 144] width 39 height 39
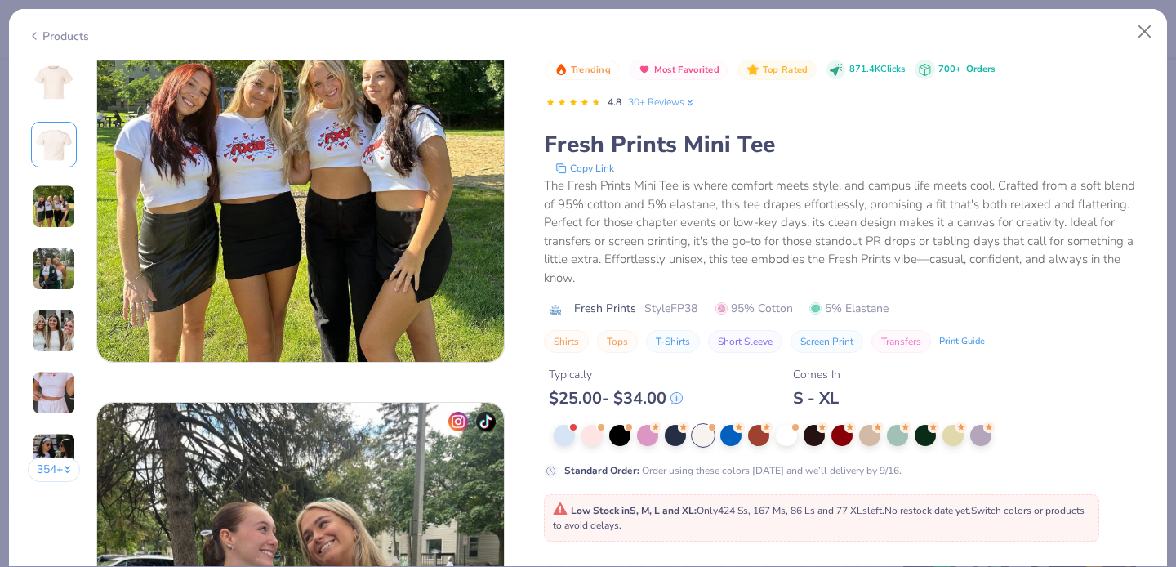
scroll to position [880, 0]
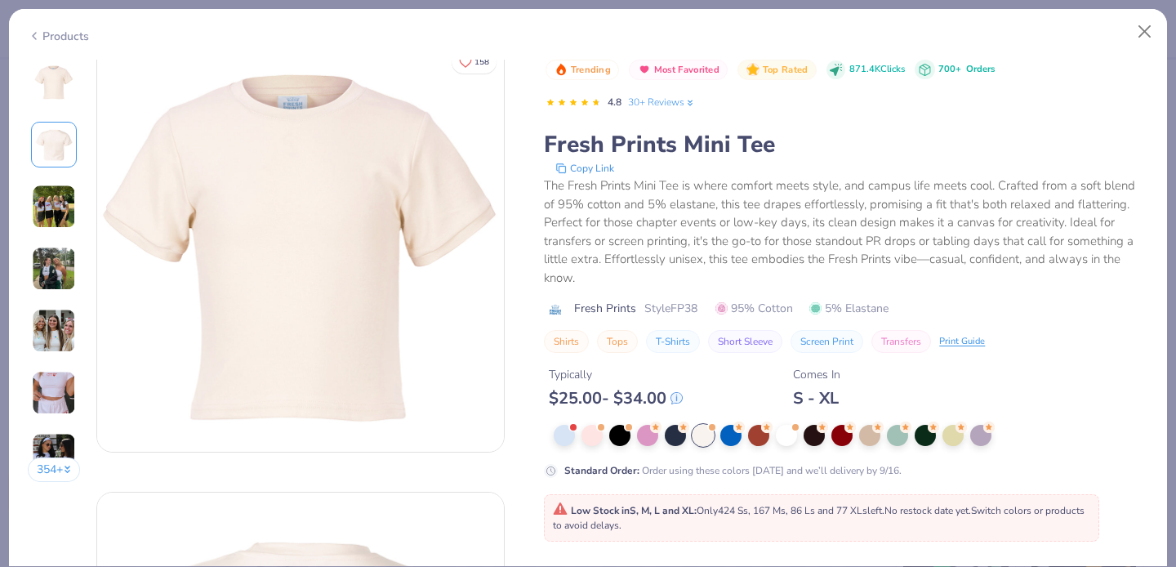
scroll to position [0, 0]
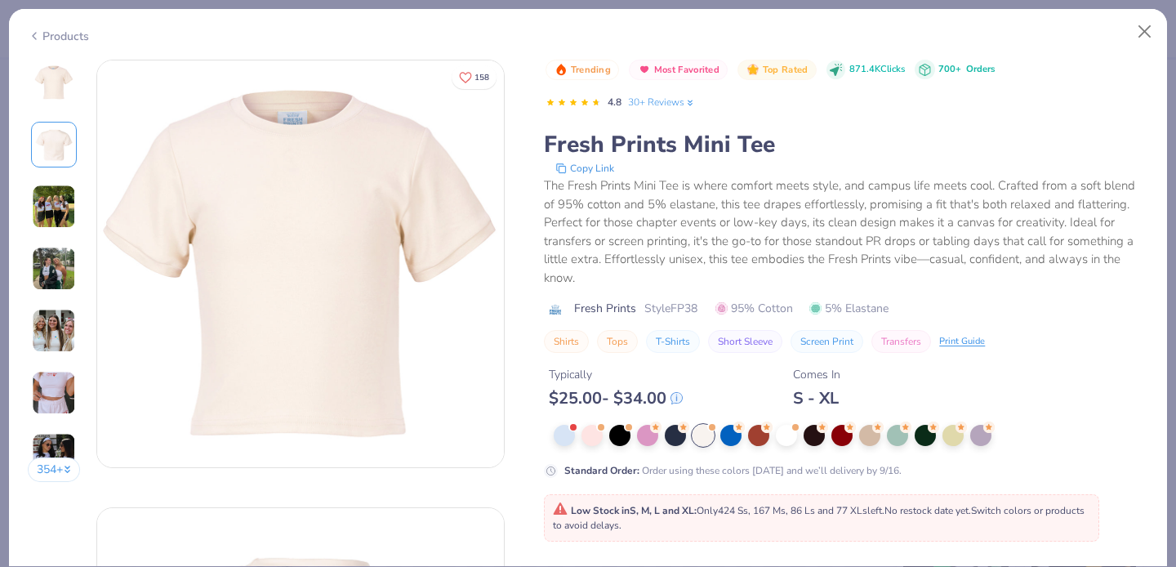
type input "is"
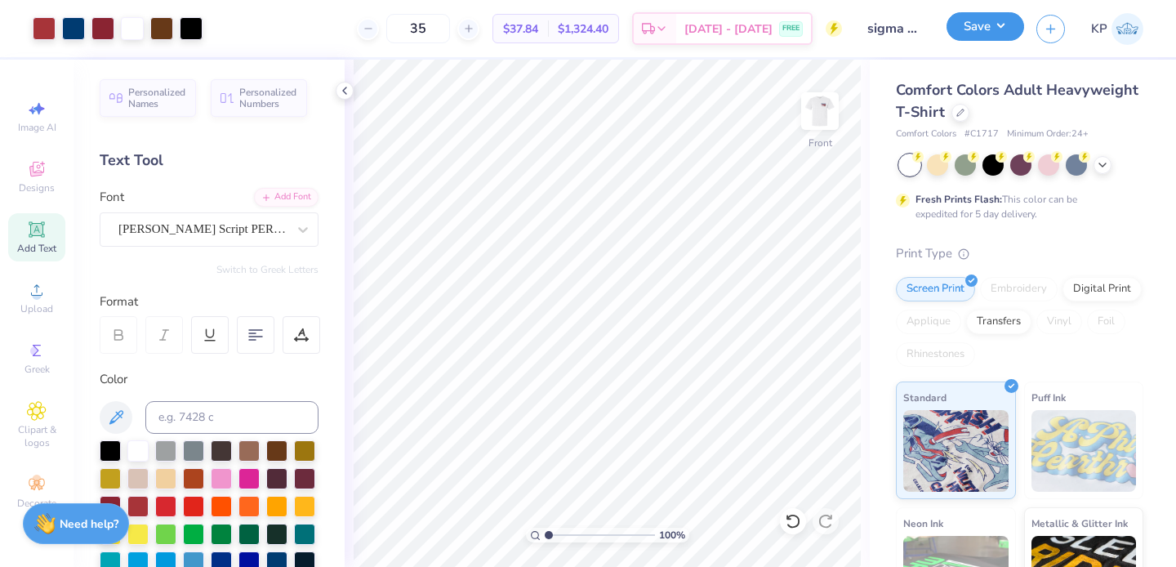
click at [984, 25] on button "Save" at bounding box center [986, 26] width 78 height 29
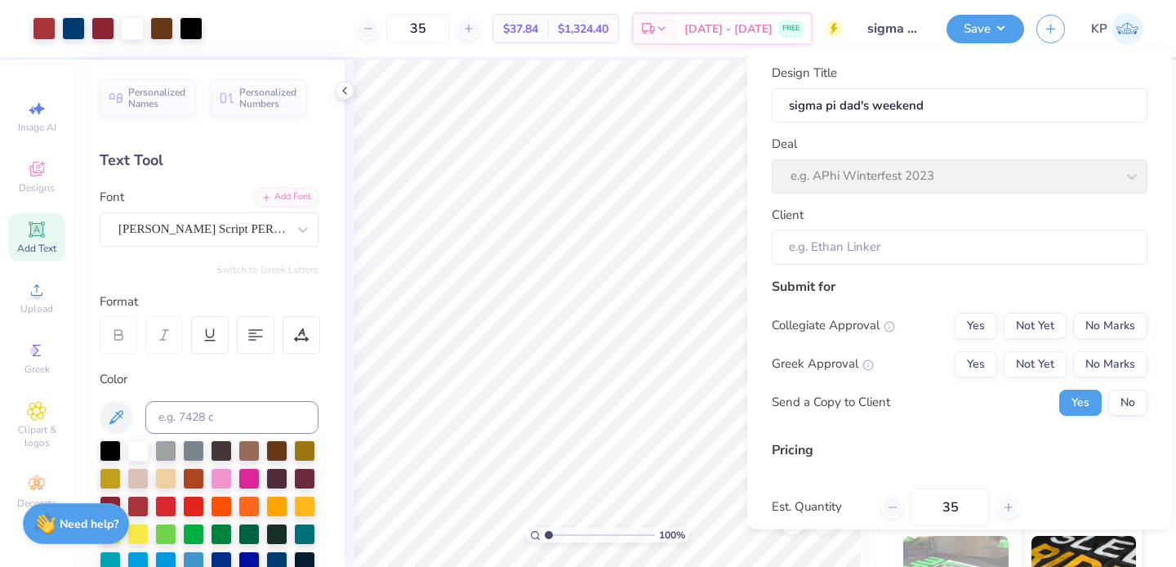
click at [941, 187] on div "Deal e.g. APhi Winterfest 2023" at bounding box center [960, 164] width 376 height 59
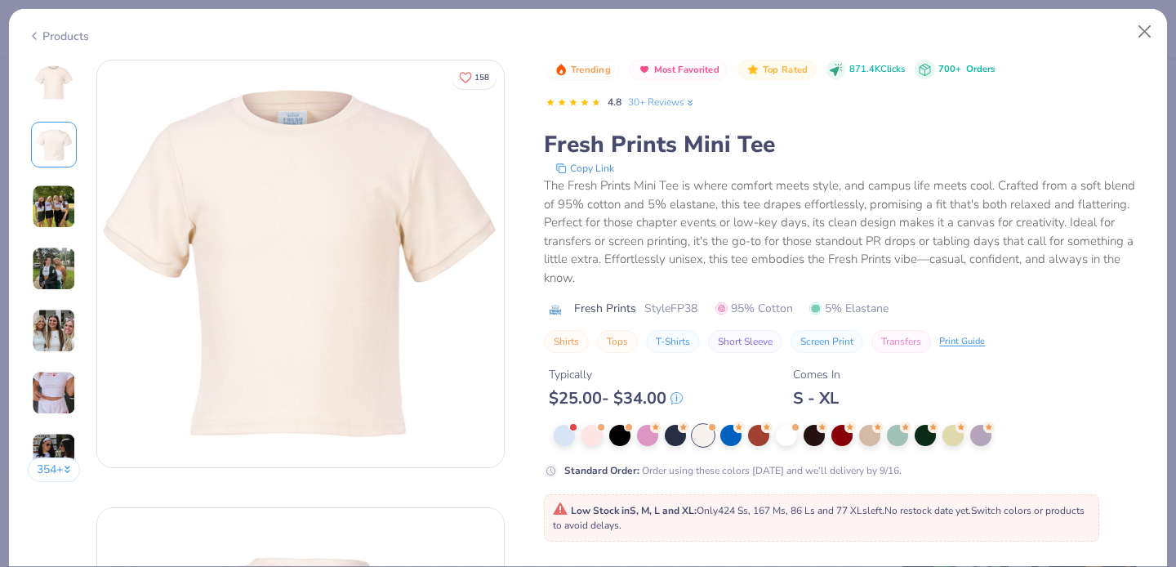
type input "s"
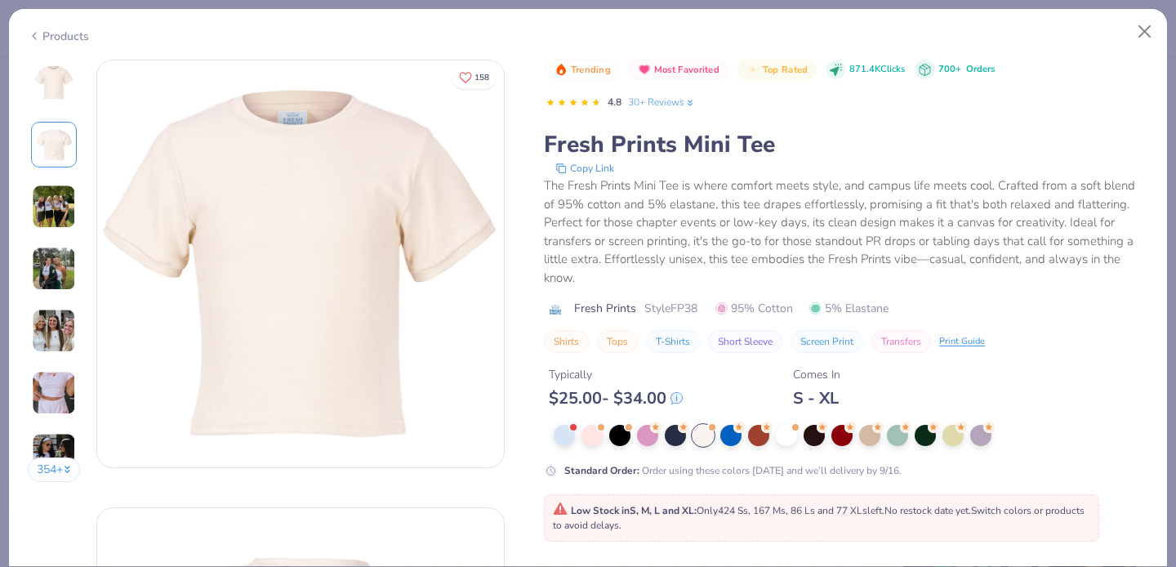
click at [643, 241] on div "The Fresh Prints Mini Tee is where comfort meets style, and campus life meets c…" at bounding box center [846, 231] width 605 height 110
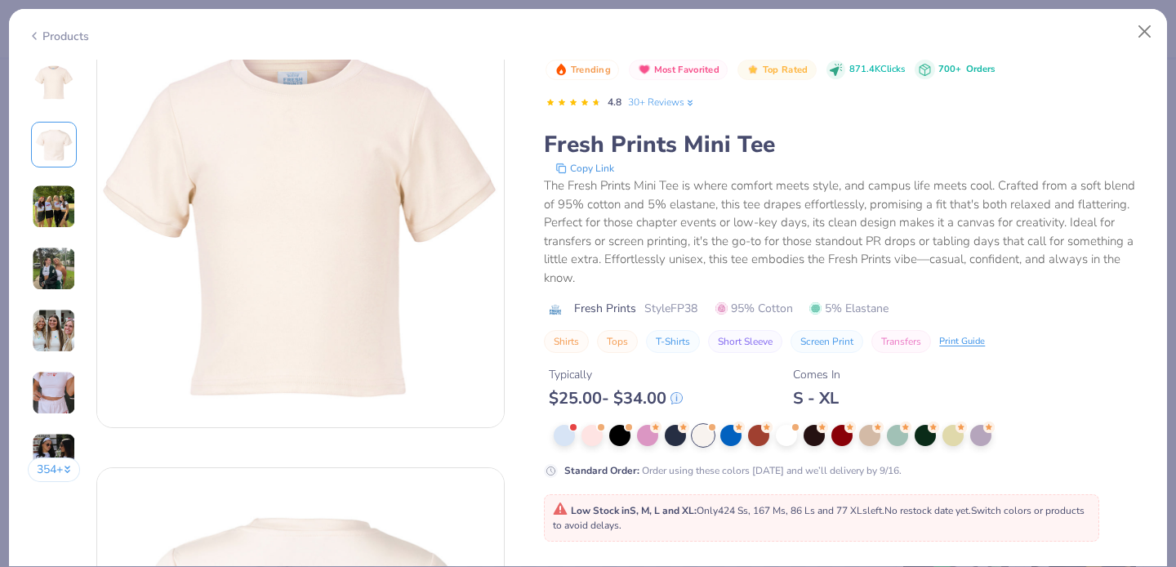
scroll to position [42, 0]
drag, startPoint x: 699, startPoint y: 310, endPoint x: 645, endPoint y: 307, distance: 54.8
click at [645, 307] on span "Style FP38" at bounding box center [671, 308] width 53 height 17
copy span "Style FP38"
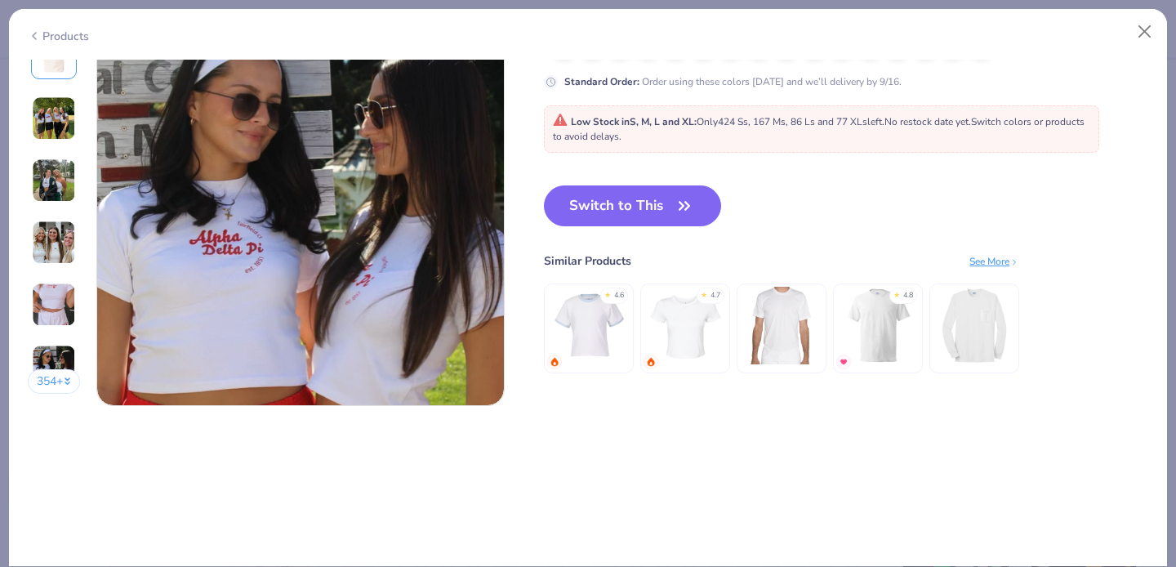
scroll to position [2747, 0]
click at [1147, 30] on button "Close" at bounding box center [1145, 31] width 31 height 31
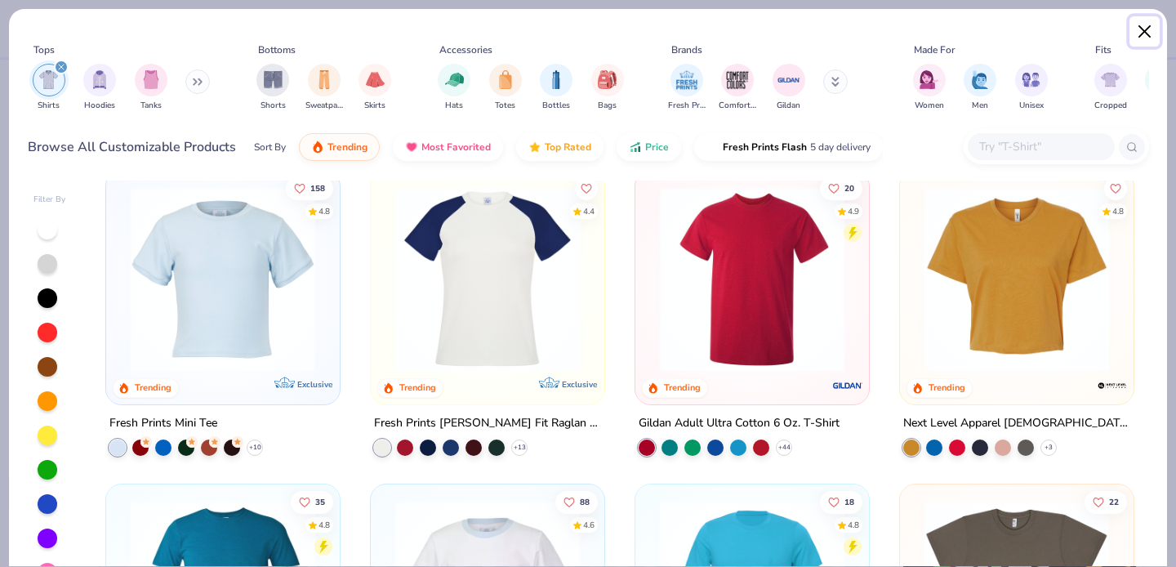
click at [1140, 25] on button "Close" at bounding box center [1145, 31] width 31 height 31
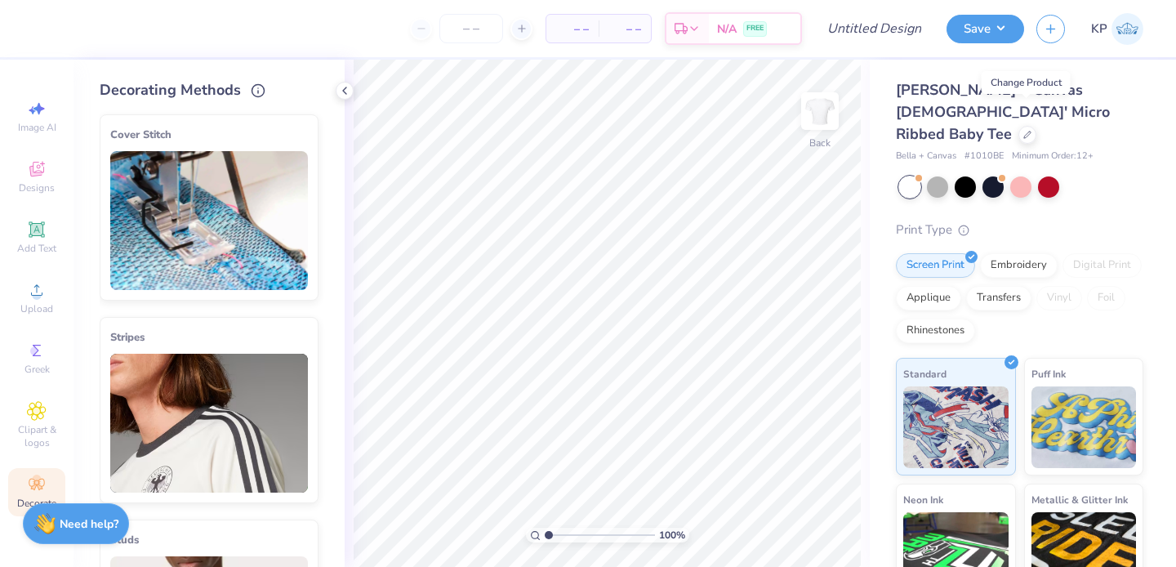
click at [190, 185] on img at bounding box center [209, 220] width 198 height 139
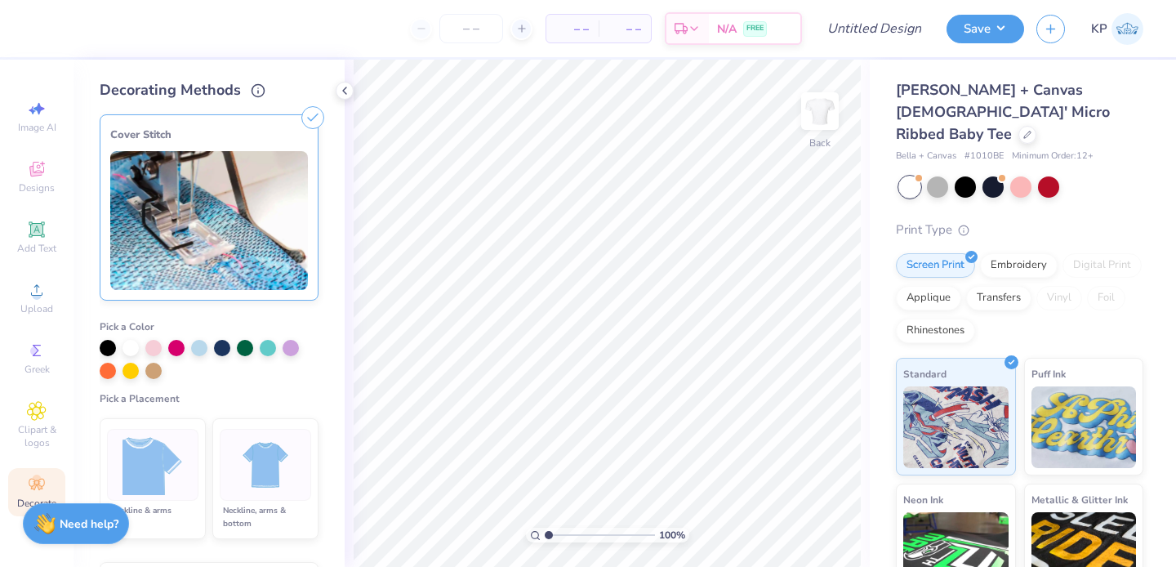
click at [223, 461] on div at bounding box center [266, 465] width 92 height 72
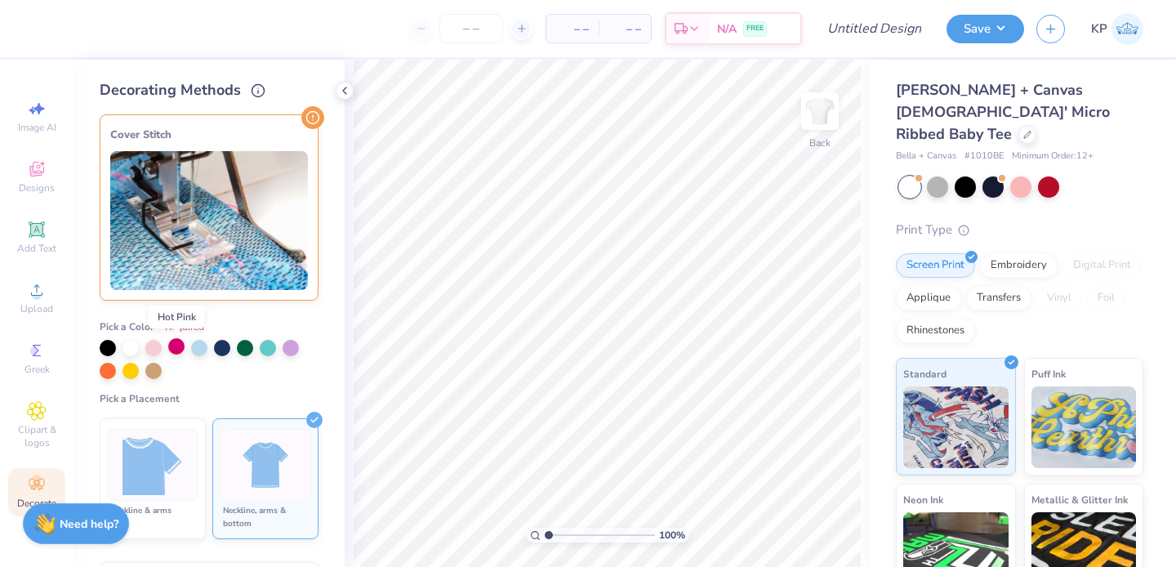
click at [176, 341] on div at bounding box center [176, 346] width 16 height 16
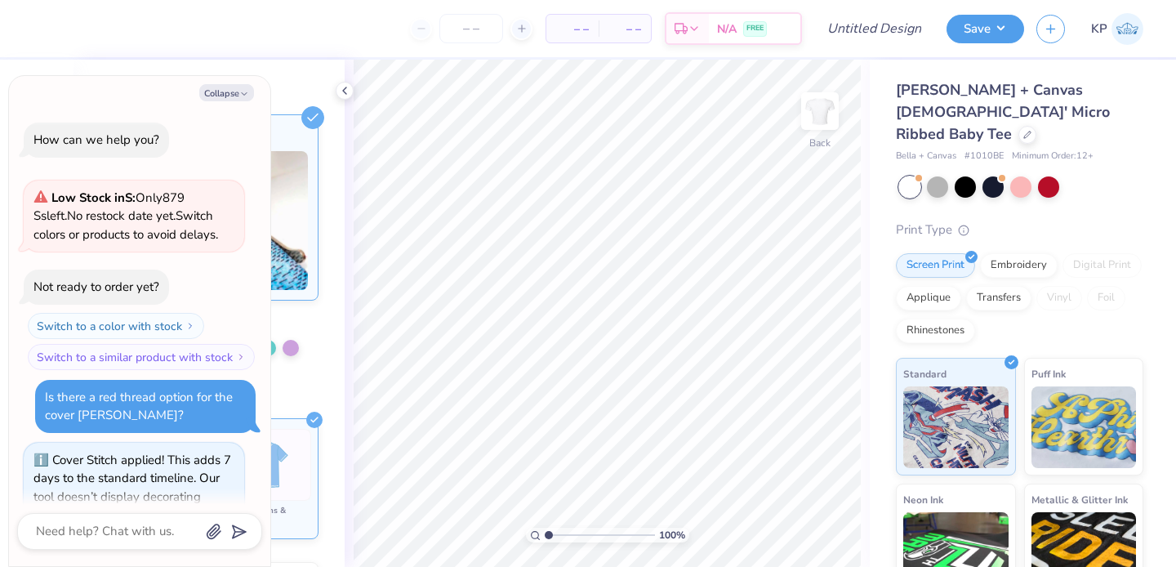
scroll to position [530, 0]
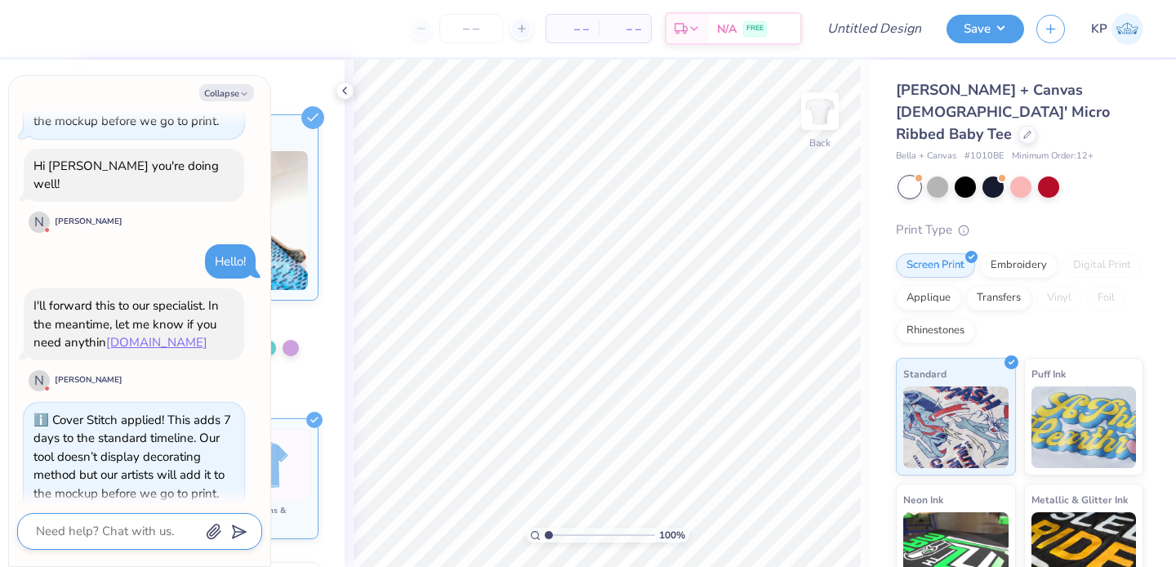
click at [139, 533] on textarea at bounding box center [117, 531] width 166 height 22
type textarea "x"
type textarea "W"
type textarea "x"
type textarea "We"
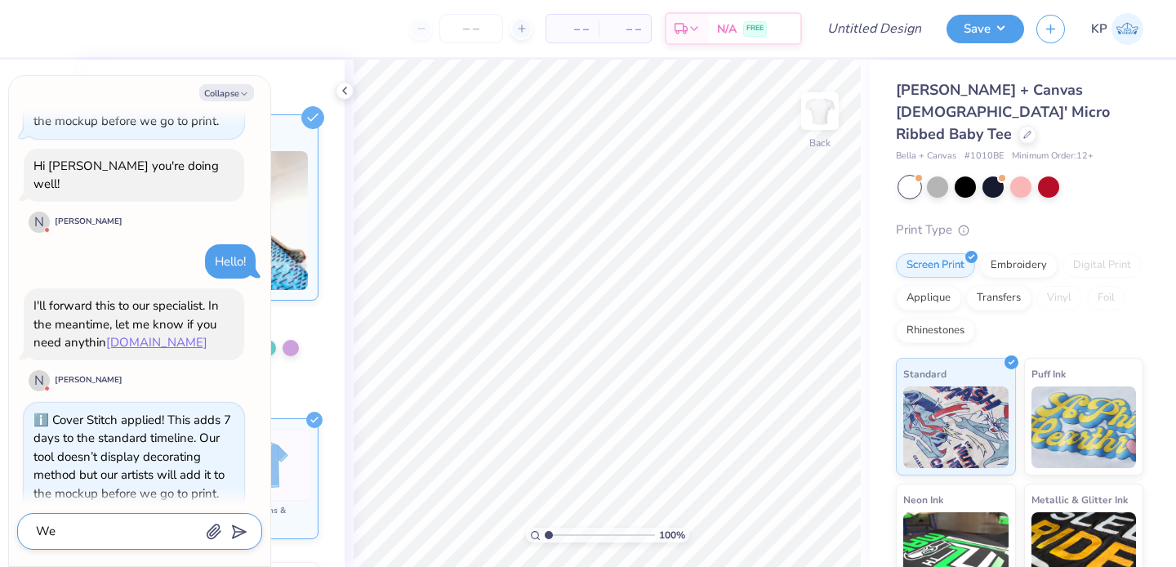
type textarea "x"
type textarea "We"
type textarea "x"
type textarea "We w"
type textarea "x"
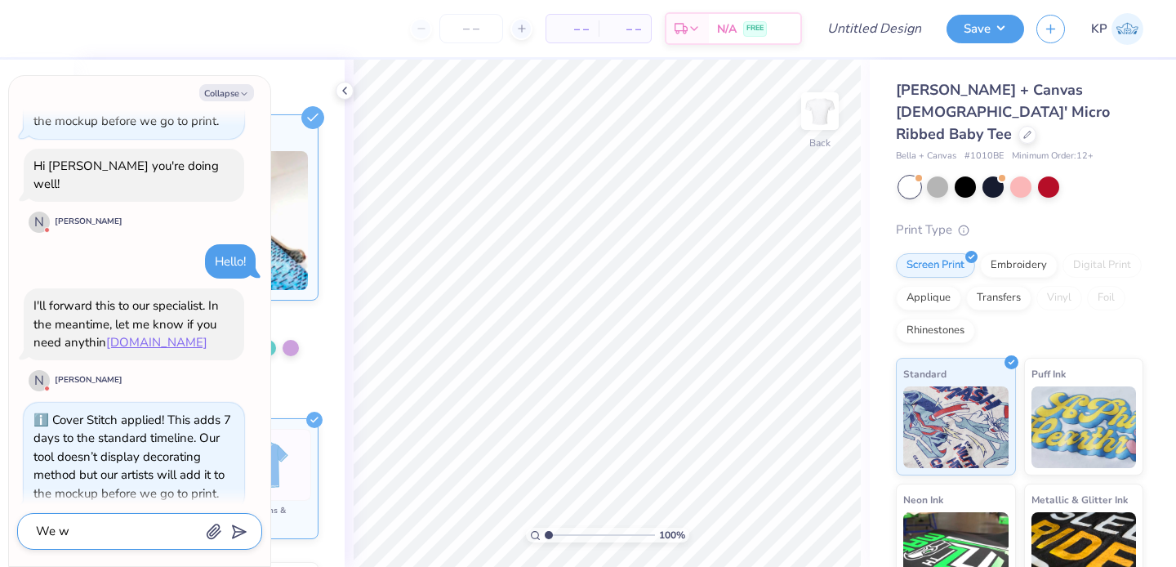
type textarea "We wa"
type textarea "x"
type textarea "We wan"
type textarea "x"
type textarea "We wan"
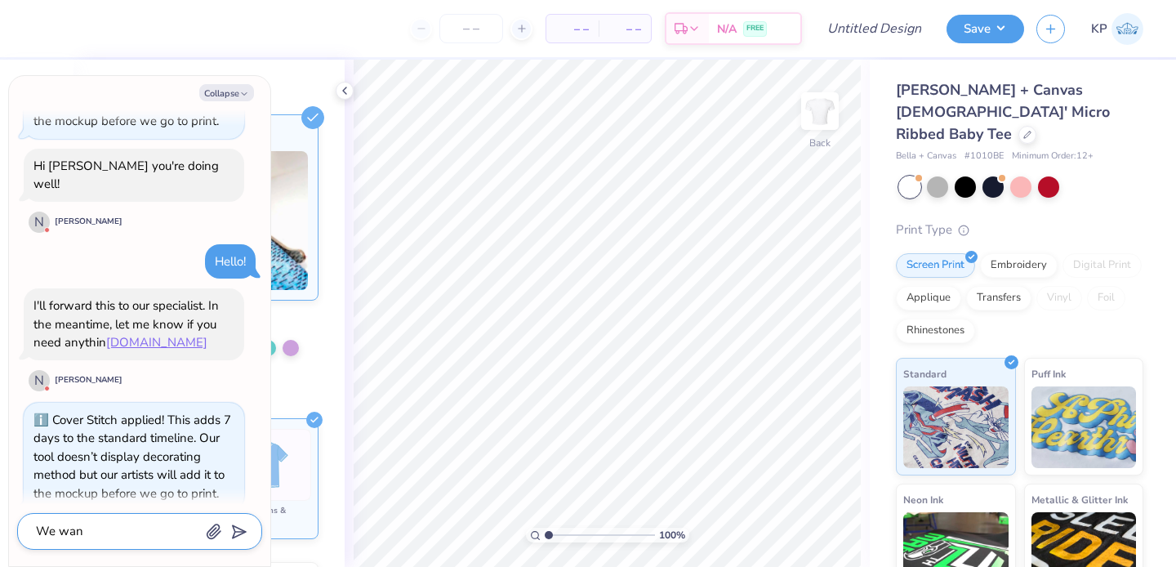
type textarea "x"
type textarea "We want"
type textarea "x"
type textarea "We want t"
type textarea "x"
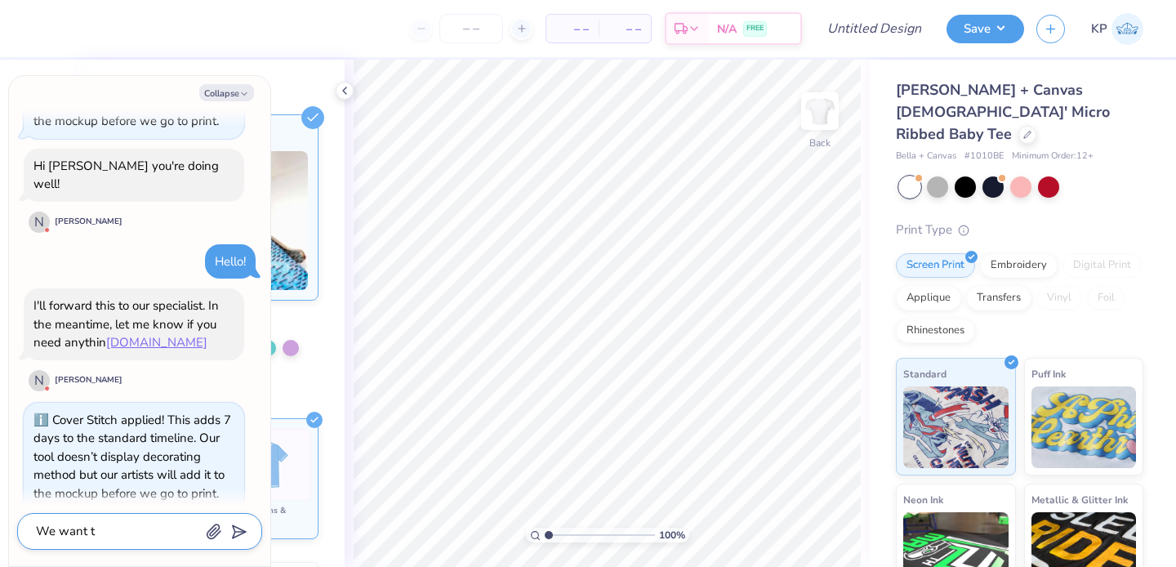
type textarea "We want th"
type textarea "x"
type textarea "We want thi"
type textarea "x"
type textarea "We want this"
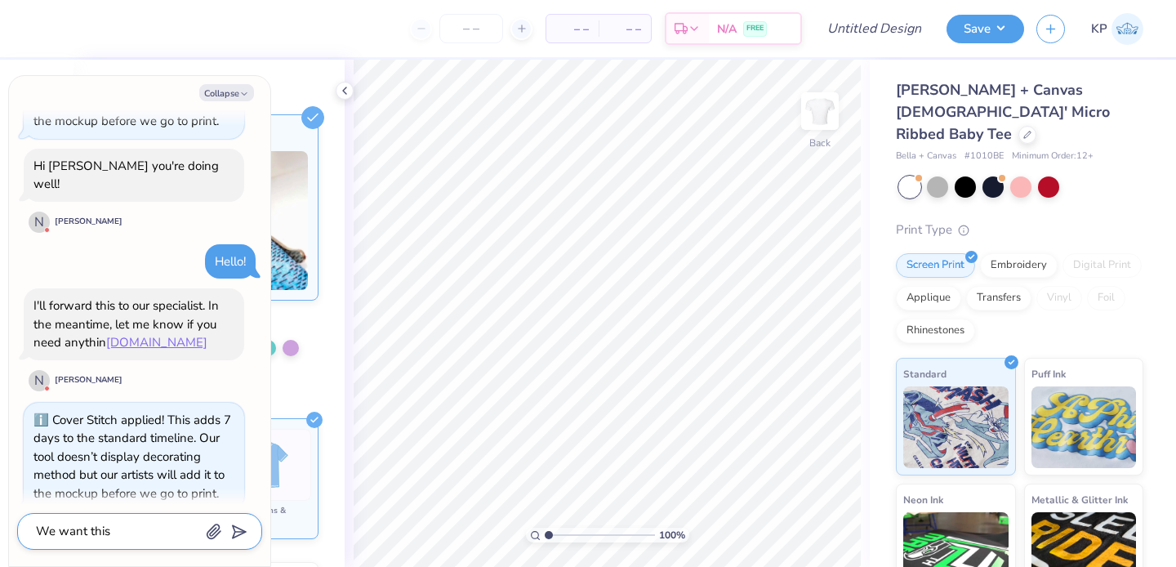
type textarea "x"
type textarea "We want this"
type textarea "x"
type textarea "We want this c"
type textarea "x"
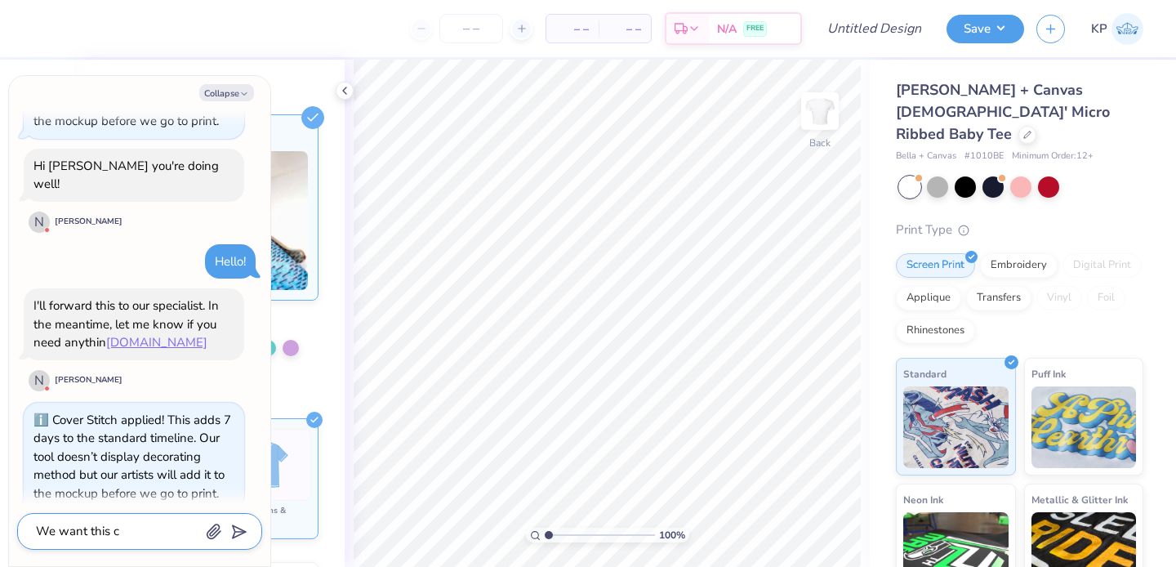
type textarea "We want this co"
type textarea "x"
type textarea "We want this cove"
type textarea "x"
type textarea "We want this cover"
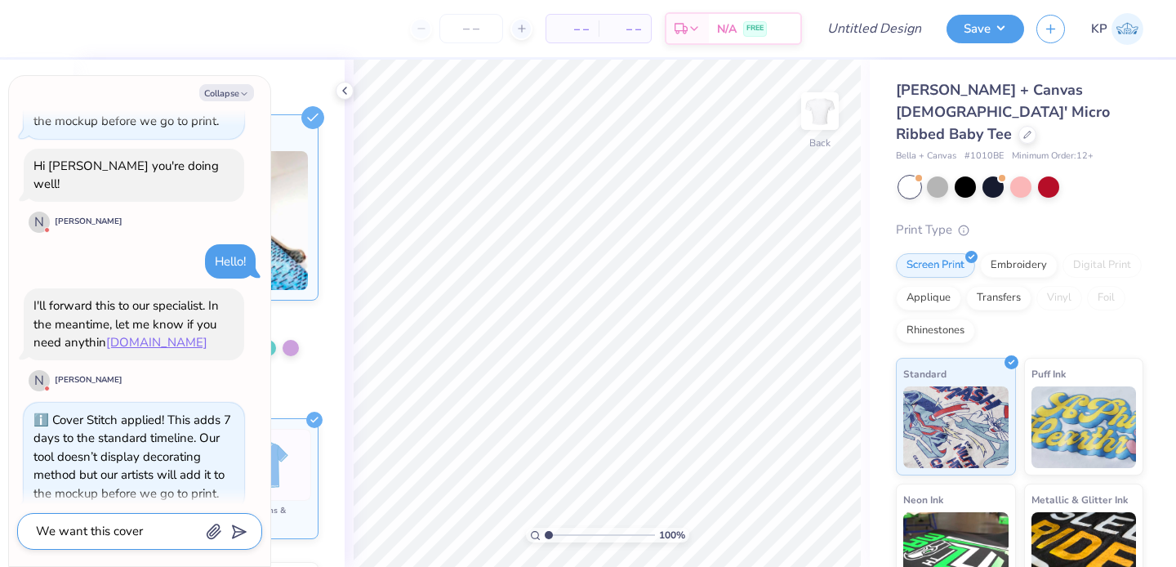
type textarea "x"
type textarea "We want this cover"
type textarea "x"
type textarea "We want this cover s"
type textarea "x"
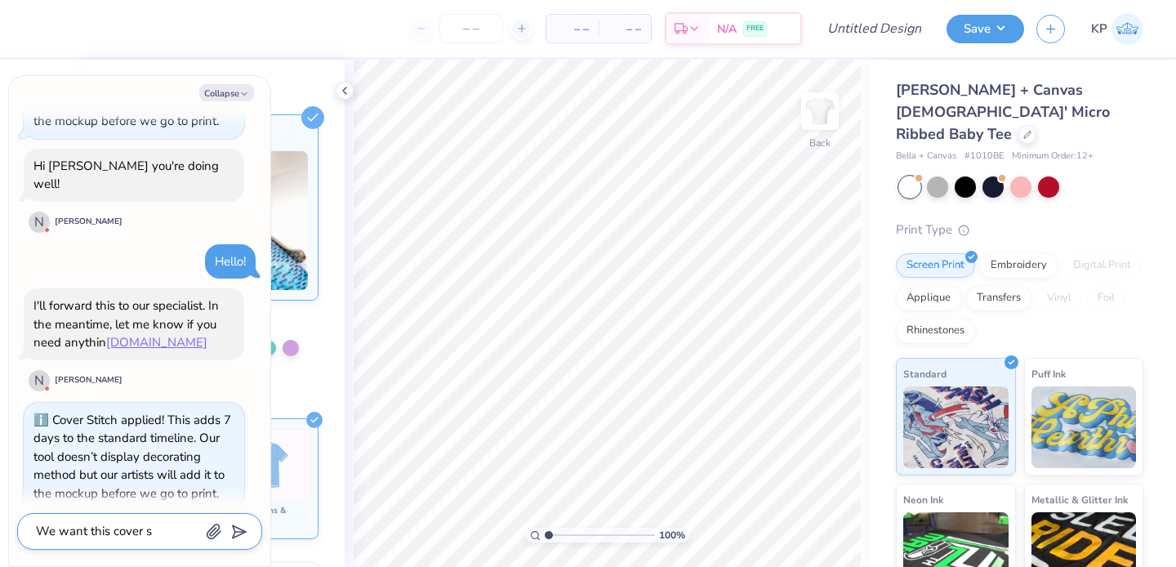
type textarea "We want this cover st"
type textarea "x"
type textarea "We want this cover stic"
type textarea "x"
type textarea "We want this cover stich"
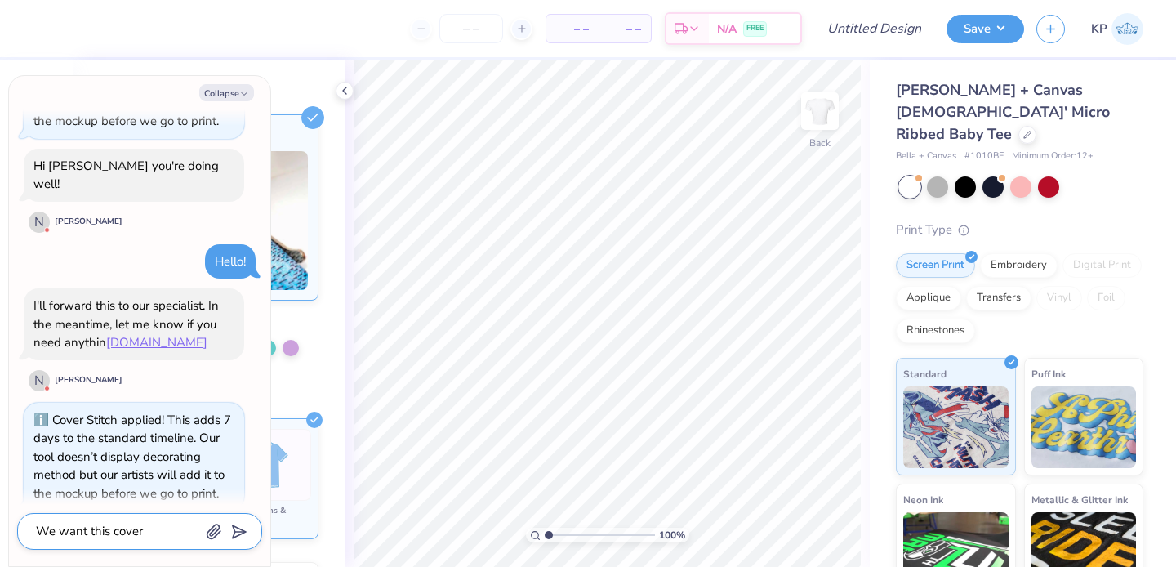
type textarea "x"
type textarea "We want this cover stic"
type textarea "x"
type textarea "We want this cover sti"
type textarea "x"
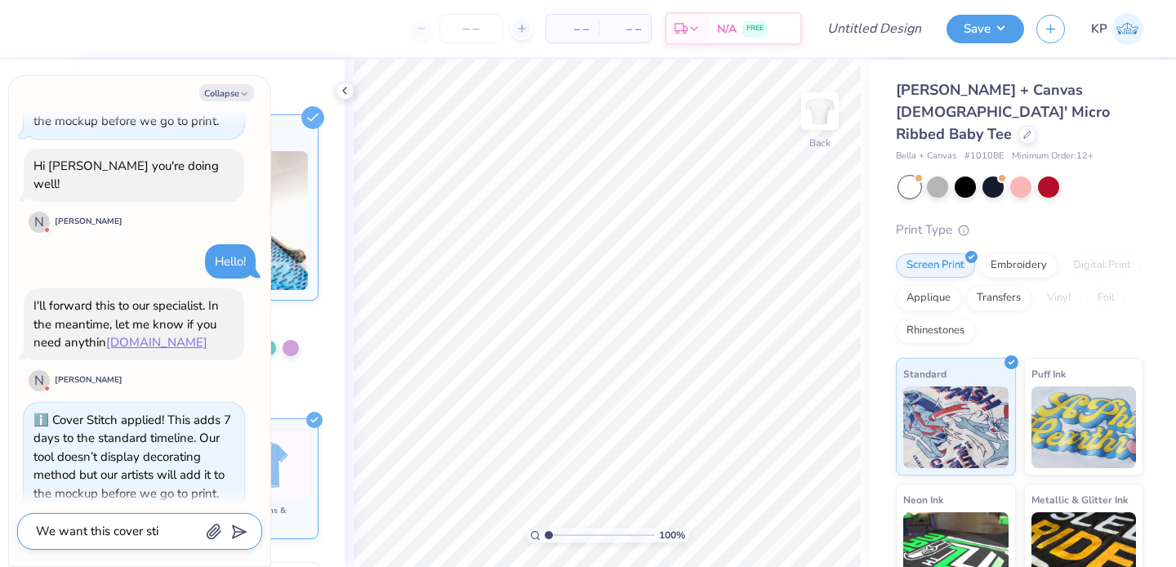
type textarea "We want this cover stit"
type textarea "x"
type textarea "We want this cover stitc"
type textarea "x"
type textarea "We want this cover stitch"
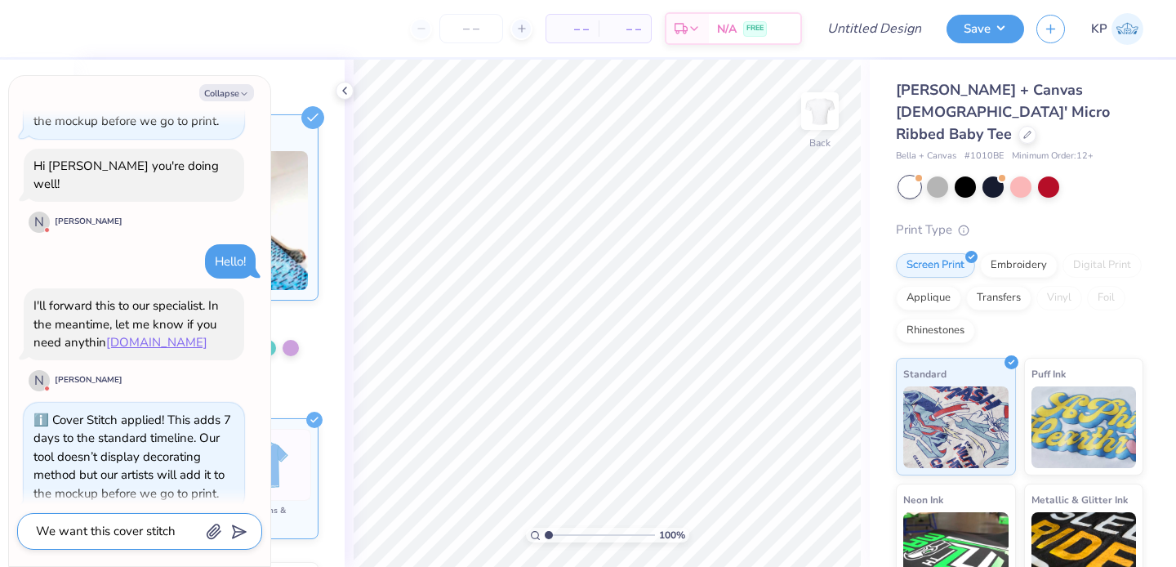
type textarea "x"
type textarea "We want this cover stitch"
type textarea "x"
type textarea "We want this cover stitch to"
type textarea "x"
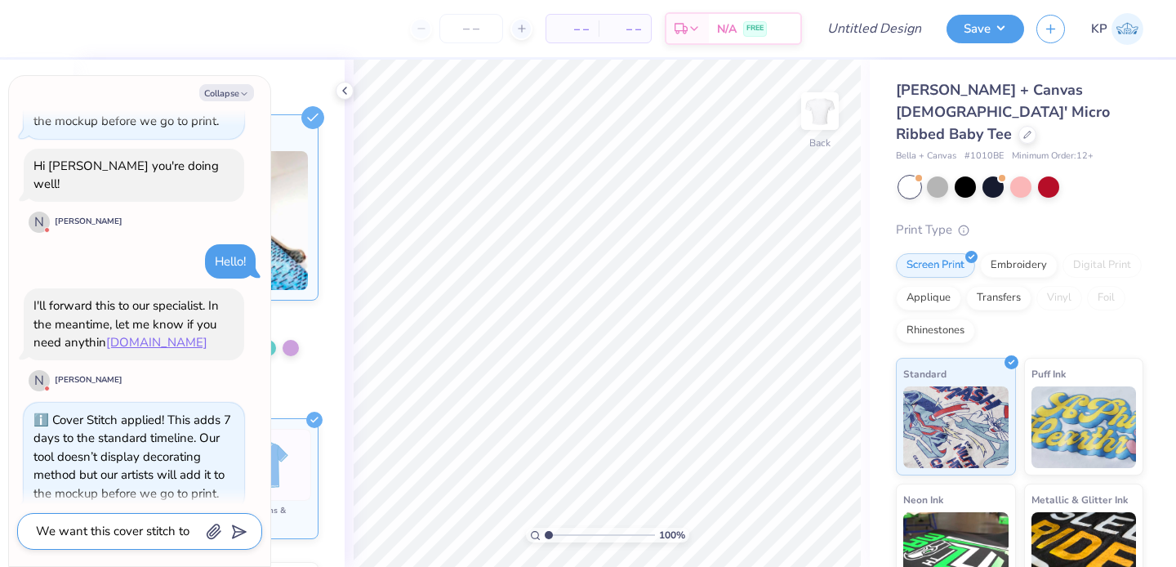
type textarea "We want this cover stitch to"
type textarea "x"
type textarea "We want this cover stitch to b"
type textarea "x"
type textarea "We want this cover stitch to be"
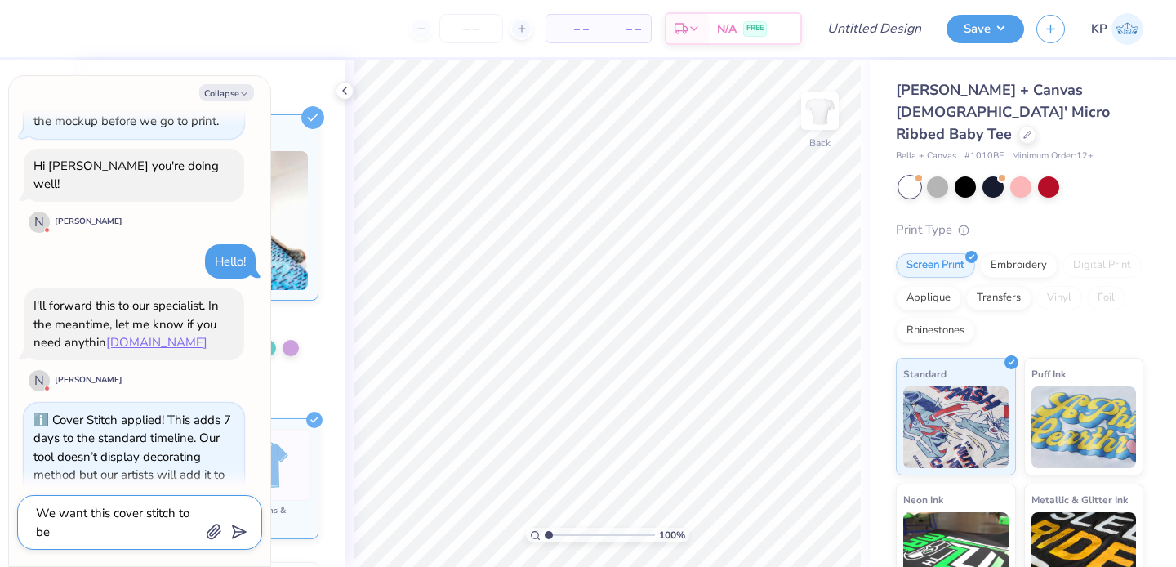
type textarea "x"
type textarea "We want this cover stitch to be"
type textarea "x"
type textarea "We want this cover stitch to be e"
type textarea "x"
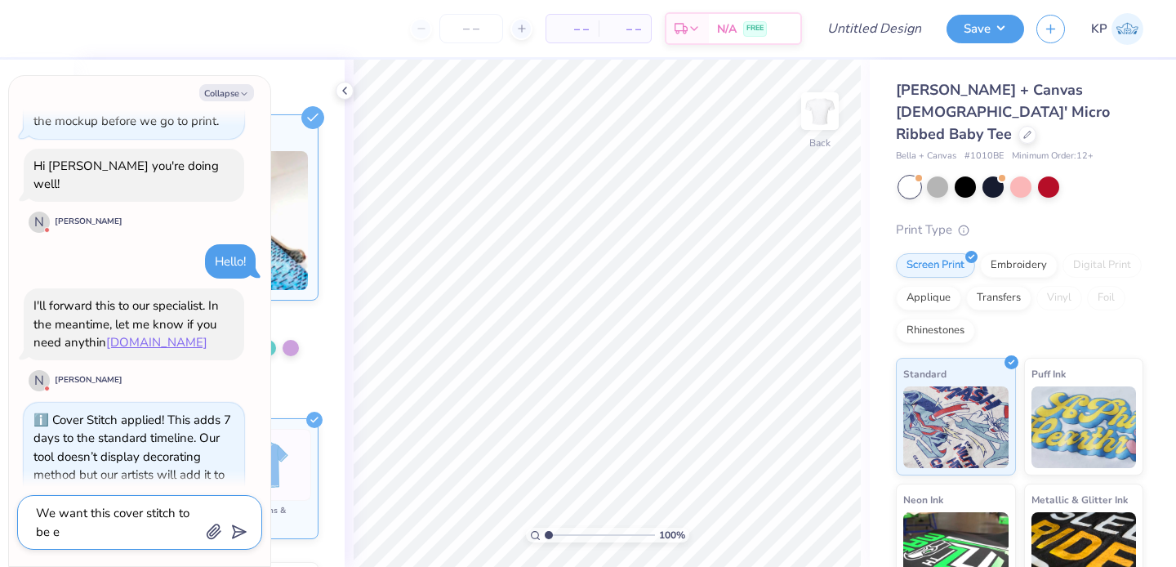
type textarea "We want this cover stitch to be"
type textarea "x"
type textarea "We want this cover stitch to be r"
type textarea "x"
type textarea "We want this cover stitch to be re"
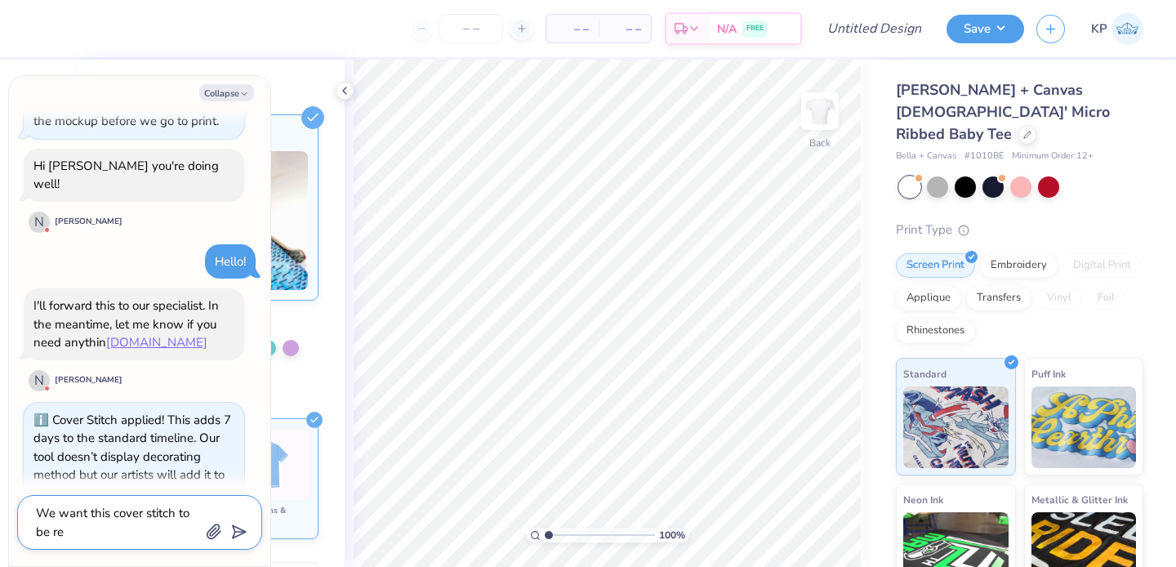
type textarea "x"
type textarea "We want this cover stitch to be red"
type textarea "x"
type textarea "We want this cover stitch to be red."
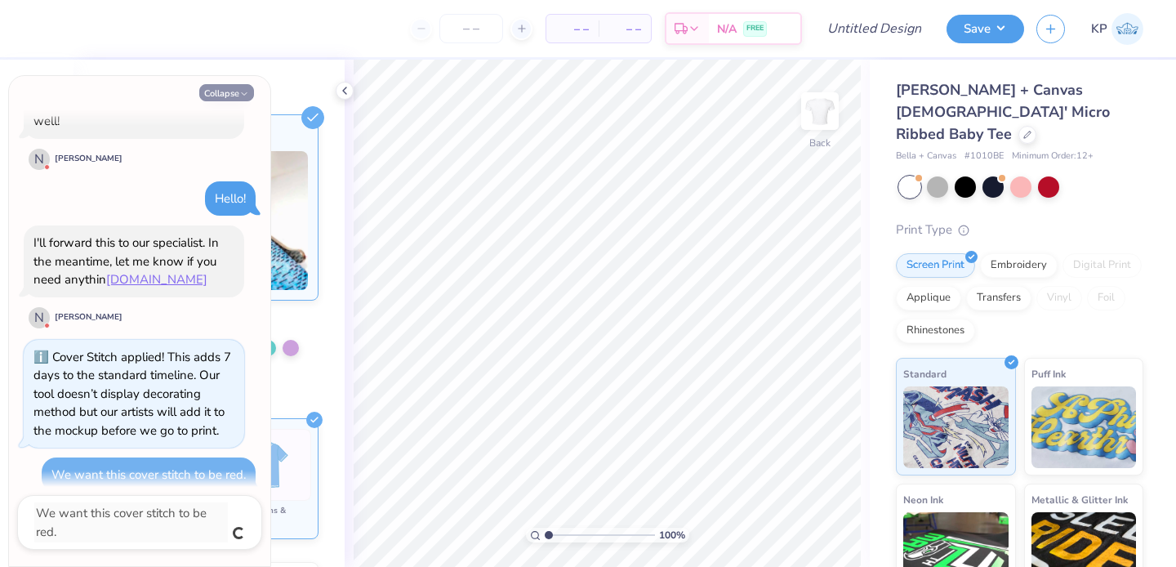
type textarea "x"
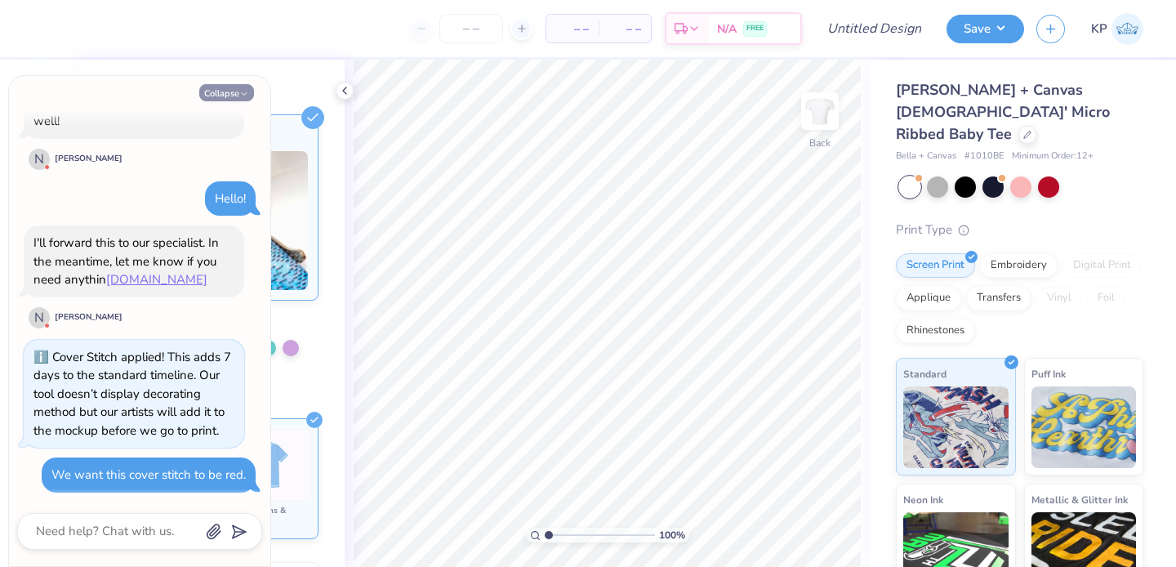
scroll to position [575, 0]
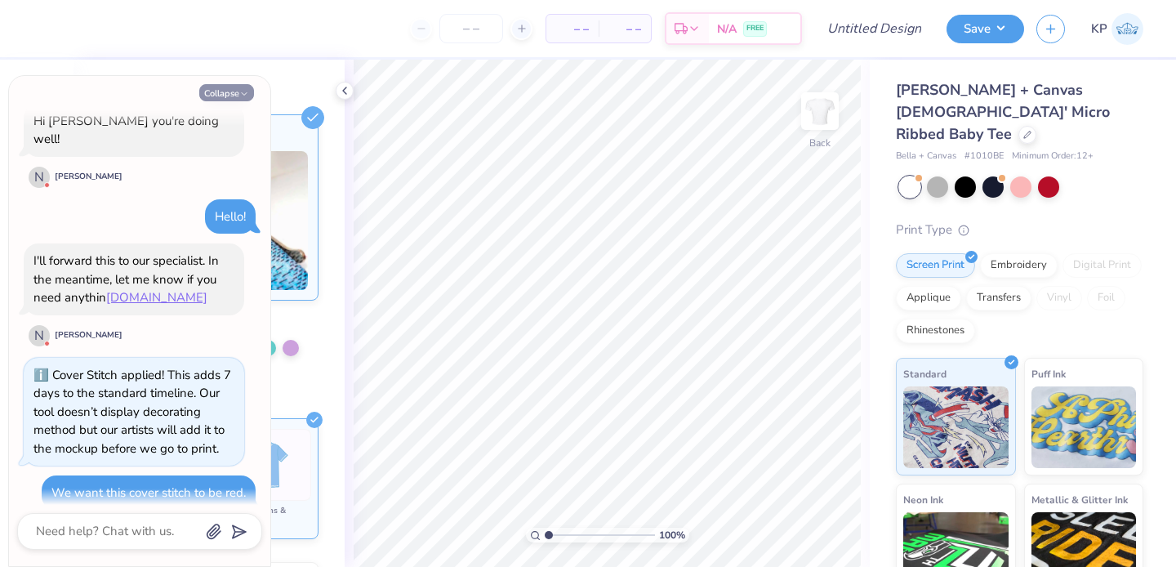
click at [237, 96] on button "Collapse" at bounding box center [226, 92] width 55 height 17
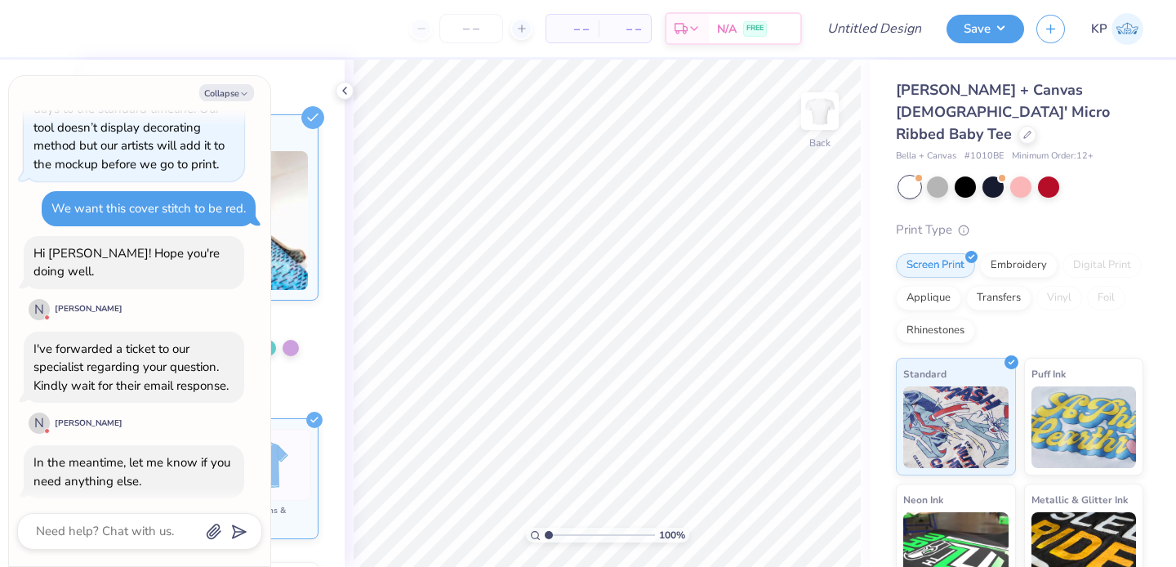
scroll to position [862, 0]
click at [128, 524] on textarea at bounding box center [117, 531] width 166 height 22
type textarea "x"
type textarea "A"
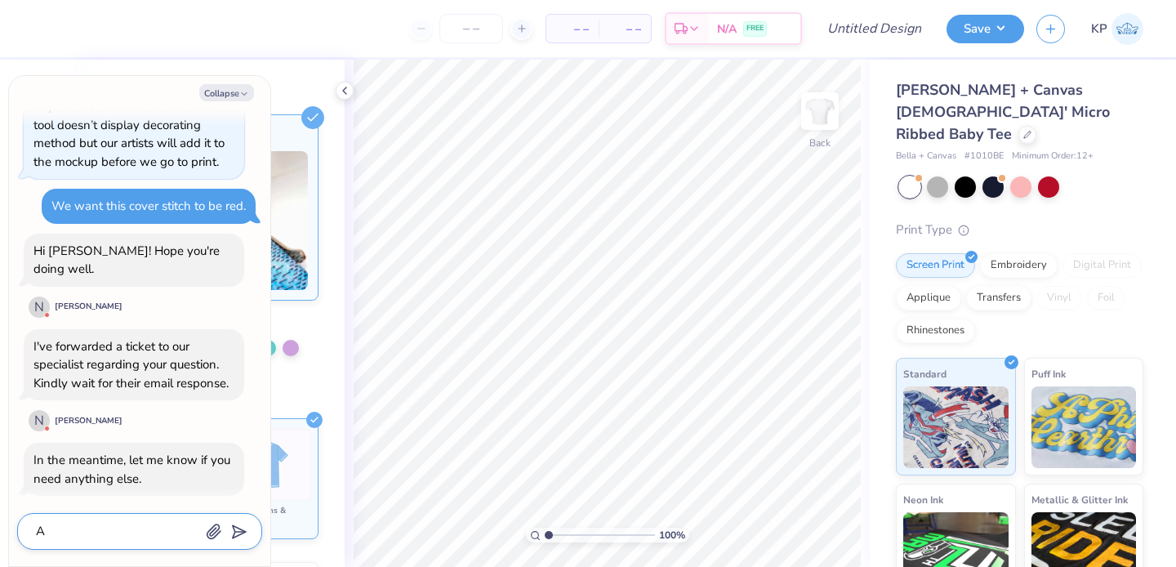
type textarea "x"
type textarea "Al"
type textarea "x"
type textarea "Als"
type textarea "x"
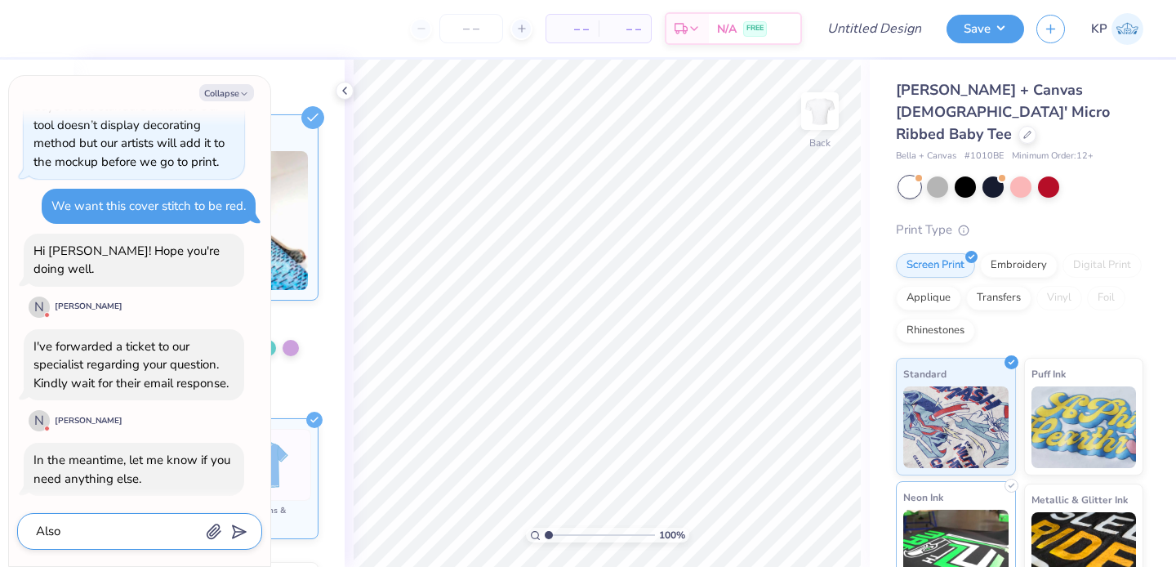
type textarea "Also"
click at [221, 91] on button "Collapse" at bounding box center [226, 92] width 55 height 17
type textarea "x"
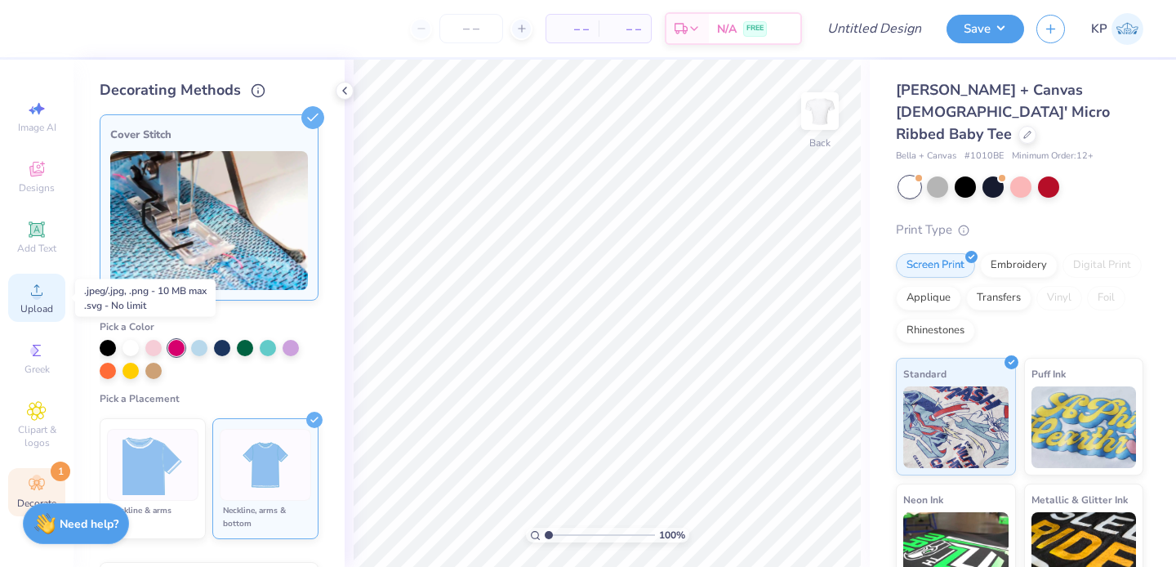
click at [28, 302] on span "Upload" at bounding box center [36, 308] width 33 height 13
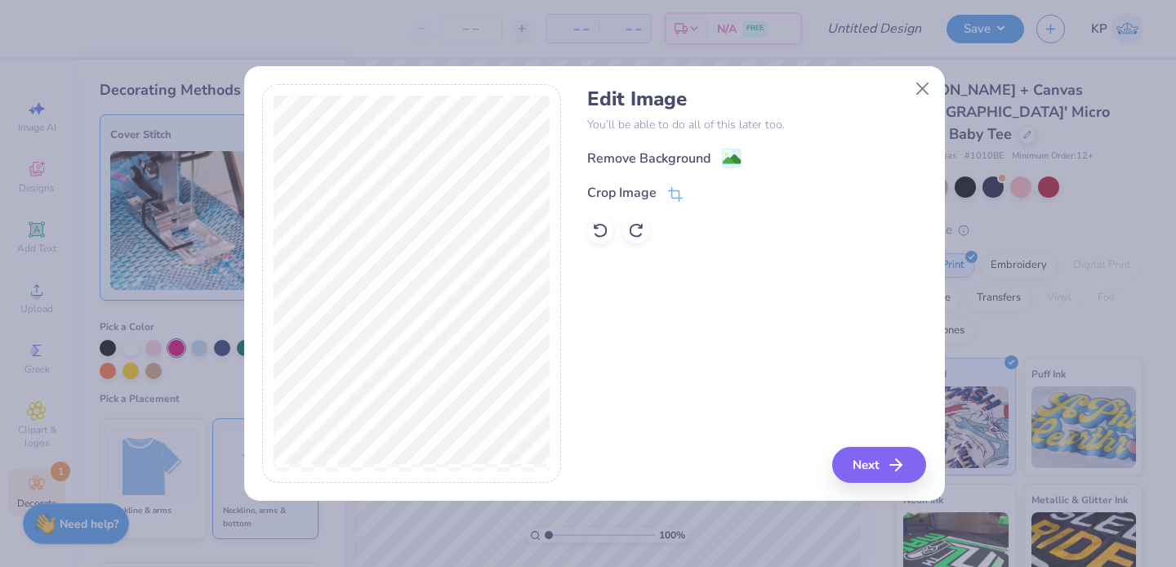
click at [692, 172] on div "Remove Background Crop Image" at bounding box center [756, 196] width 339 height 96
click at [703, 159] on div "Remove Background" at bounding box center [648, 160] width 123 height 20
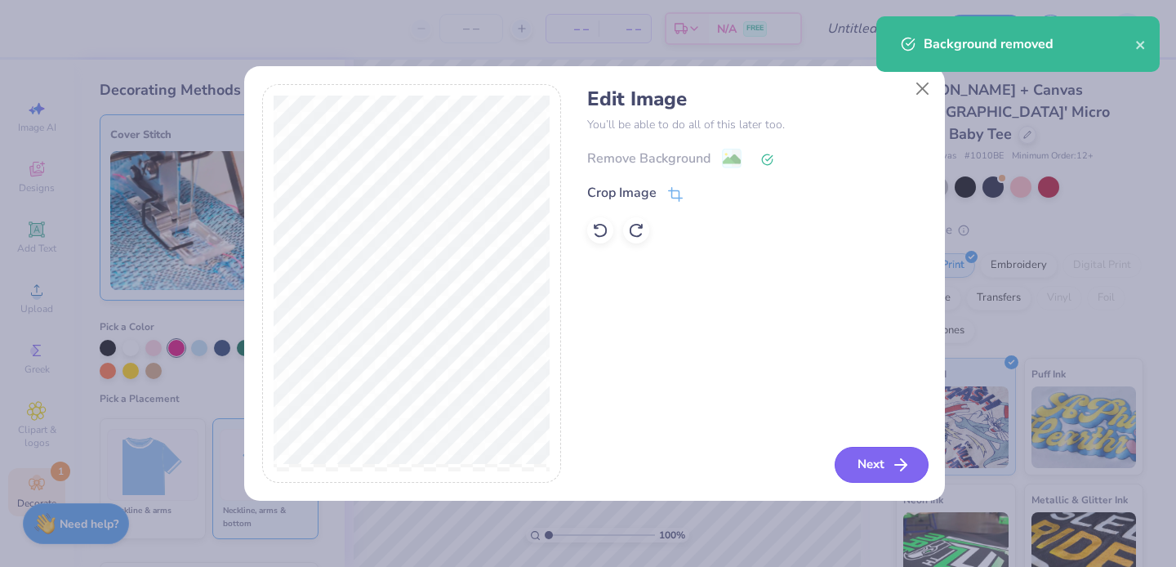
click at [875, 466] on button "Next" at bounding box center [882, 465] width 94 height 36
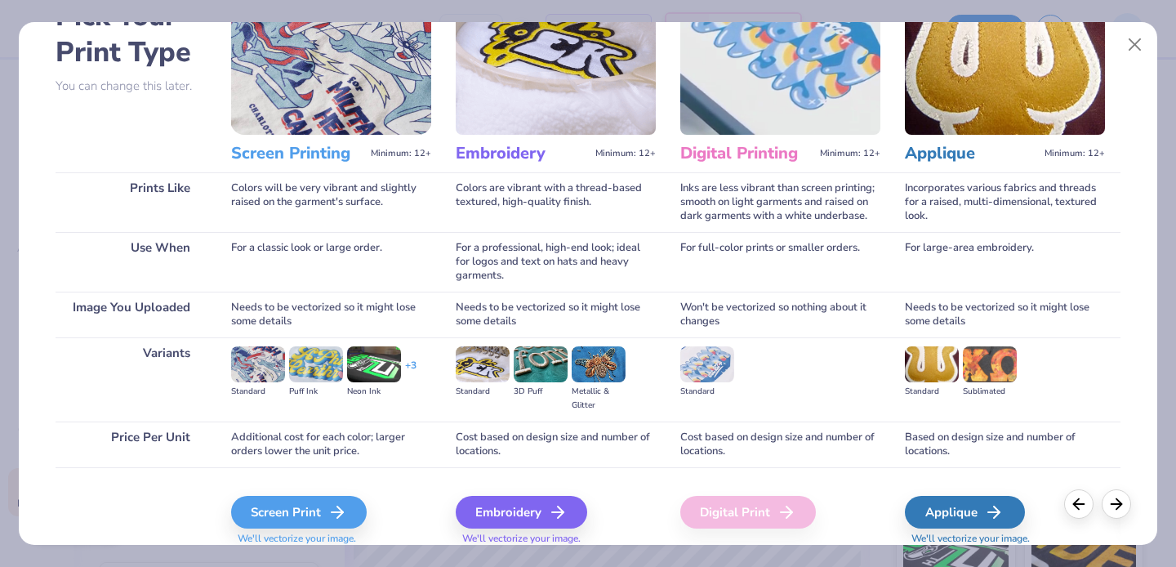
scroll to position [166, 0]
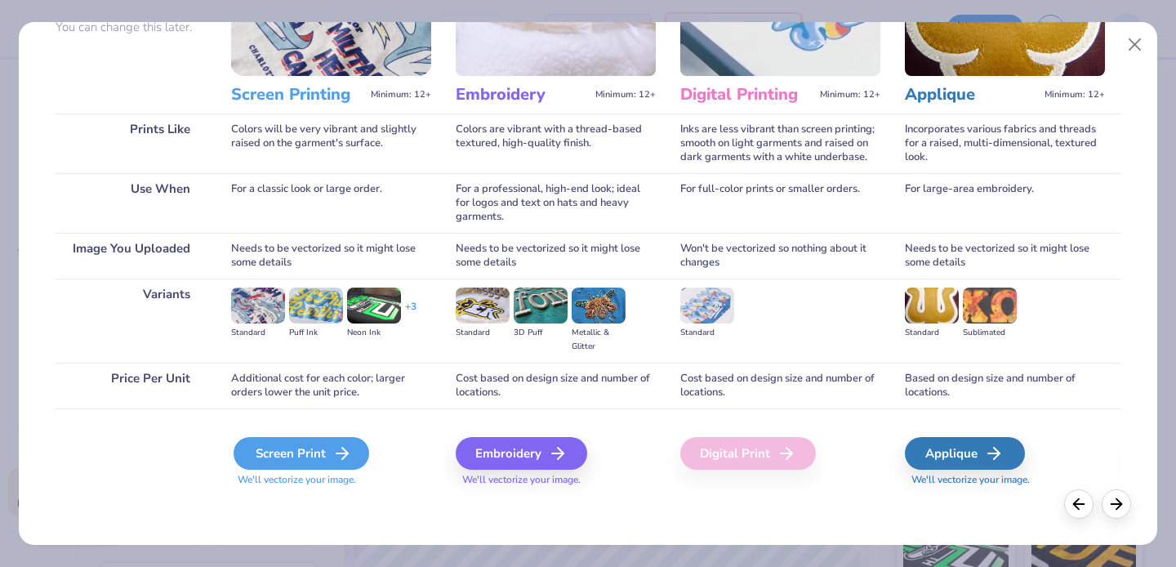
click at [285, 466] on div "Screen Print" at bounding box center [302, 453] width 136 height 33
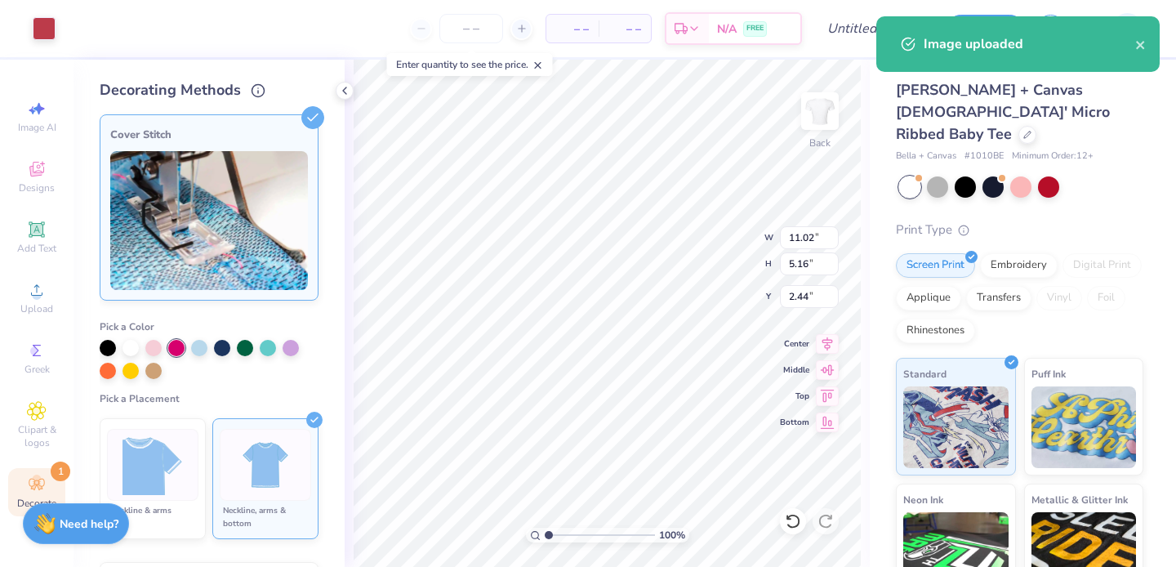
type input "2.44"
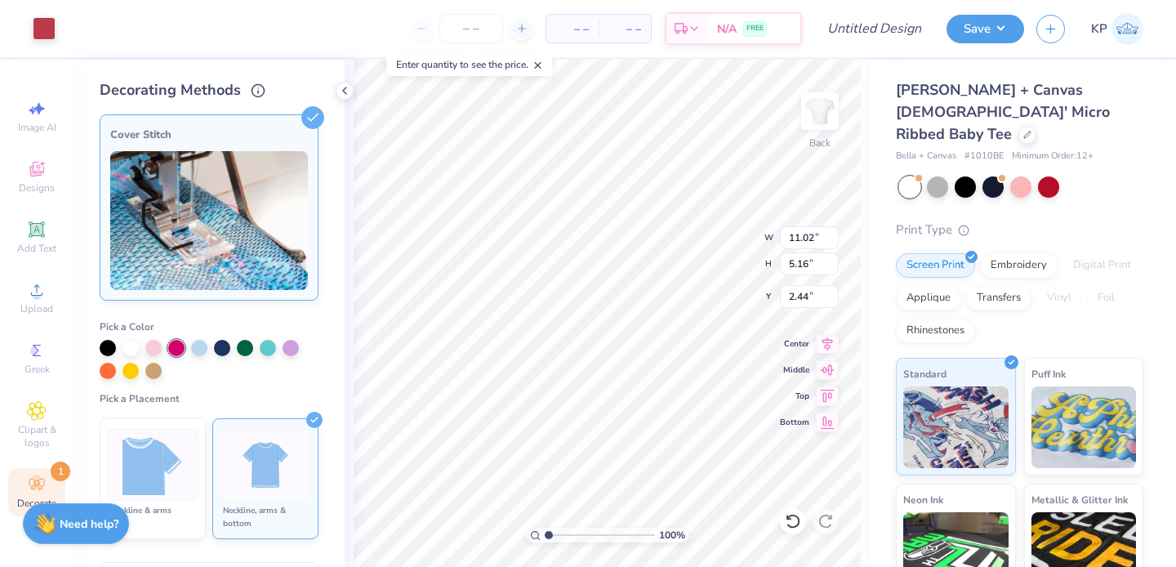
type input "9.82"
type input "4.60"
type input "2.65"
click at [61, 522] on strong "Need help?" at bounding box center [89, 522] width 59 height 16
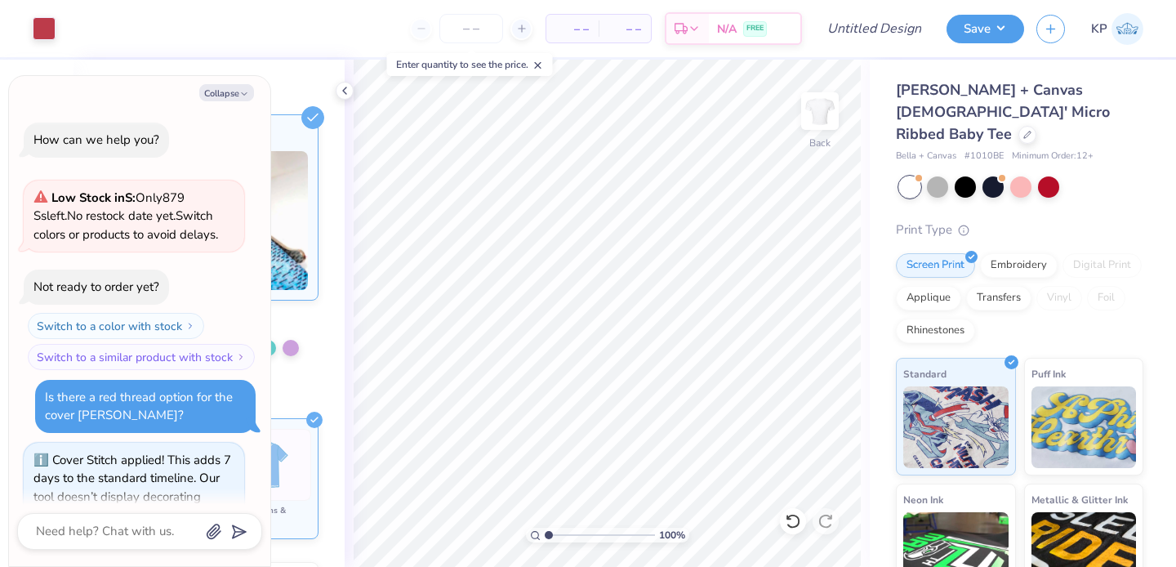
scroll to position [862, 0]
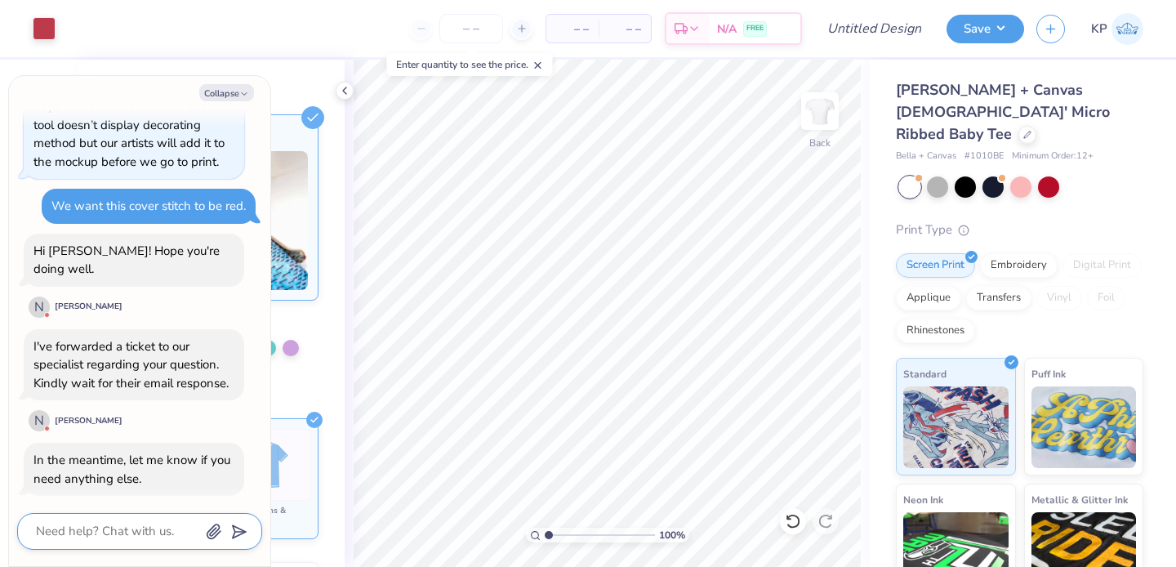
click at [163, 532] on textarea at bounding box center [117, 531] width 166 height 22
type textarea "x"
type textarea "A"
type textarea "x"
type textarea "An"
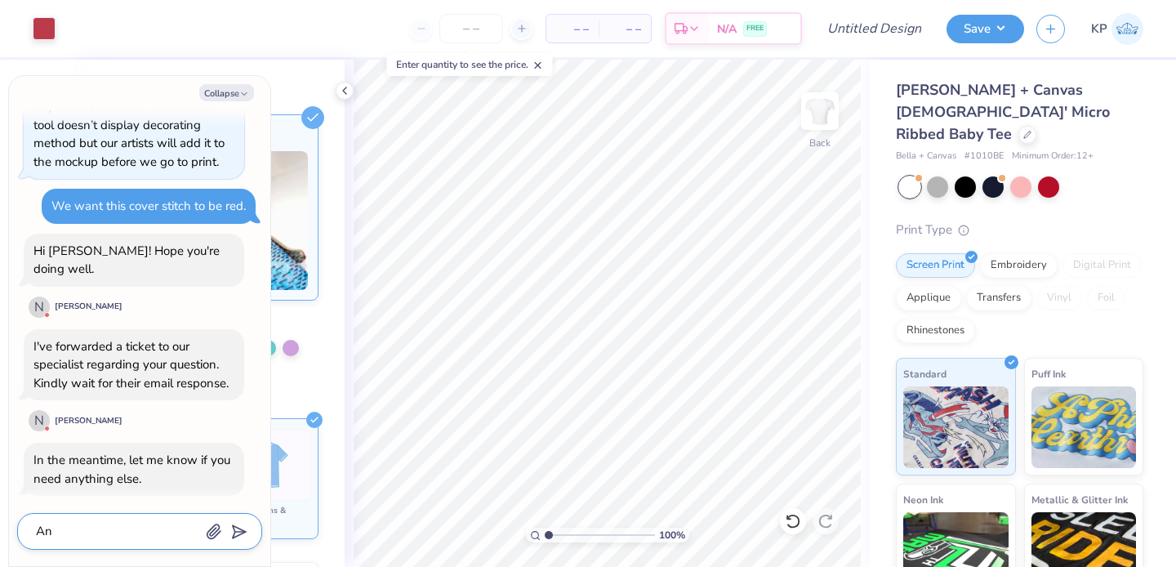
type textarea "x"
type textarea "Anyw"
type textarea "x"
type textarea "Anywa"
type textarea "x"
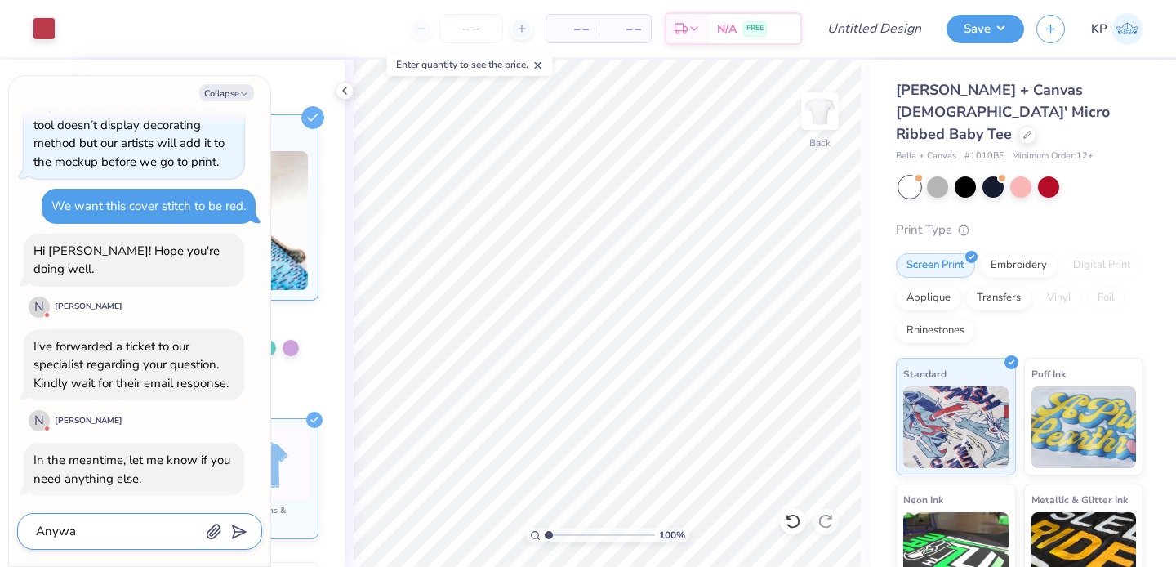
type textarea "Anyway"
type textarea "x"
type textarea "Anyway"
type textarea "x"
type textarea "Anyway t"
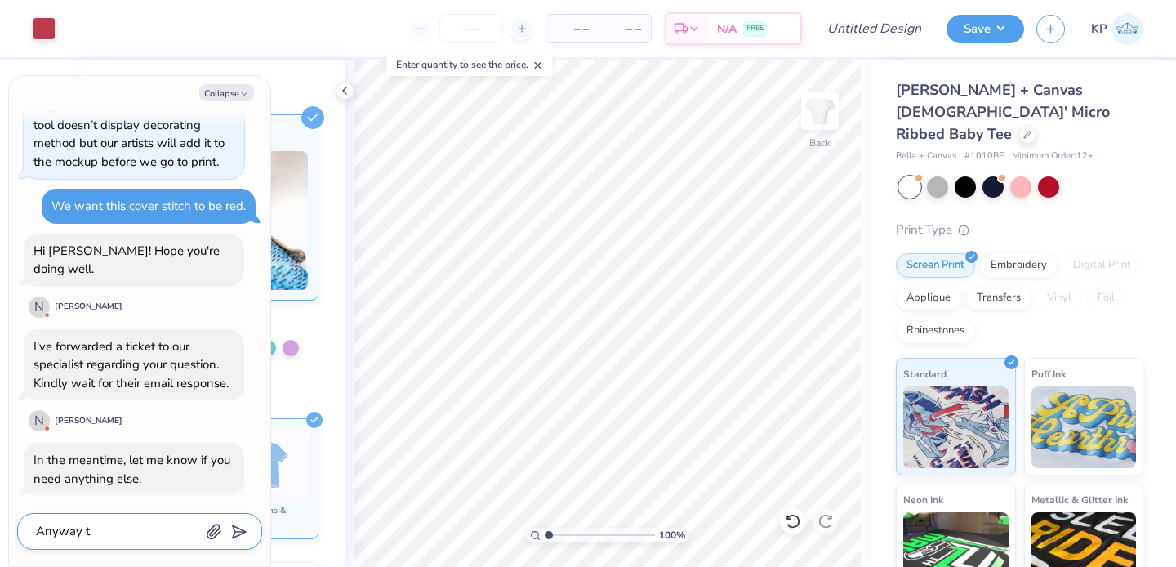
type textarea "x"
type textarea "Anyway th"
type textarea "x"
type textarea "Anyway the"
type textarea "x"
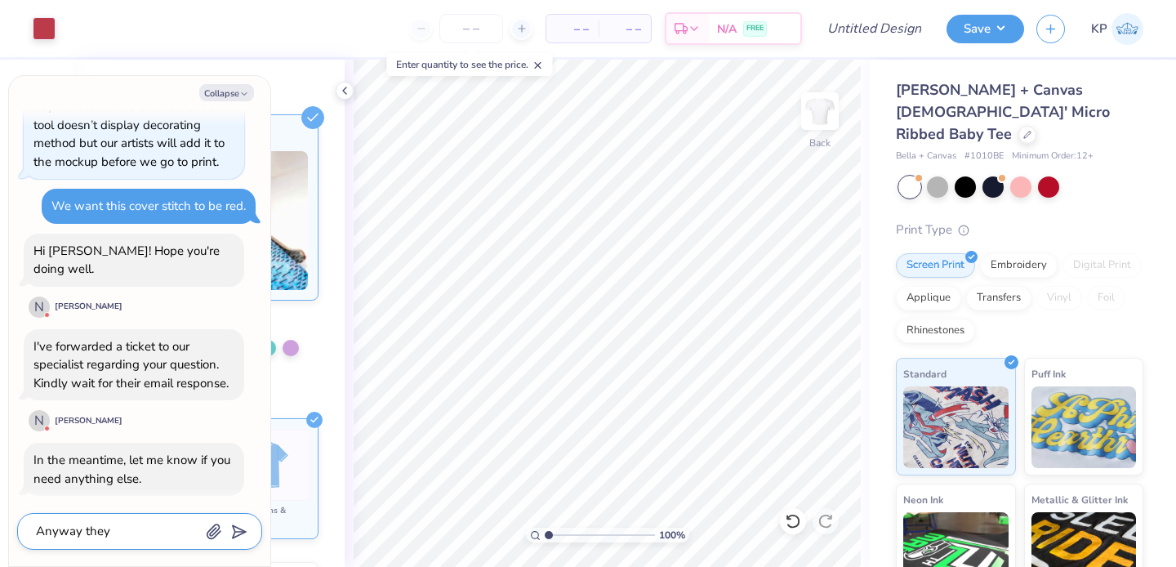
type textarea "Anyway they"
type textarea "x"
type textarea "Anyway they co"
type textarea "x"
type textarea "Anyway they cou"
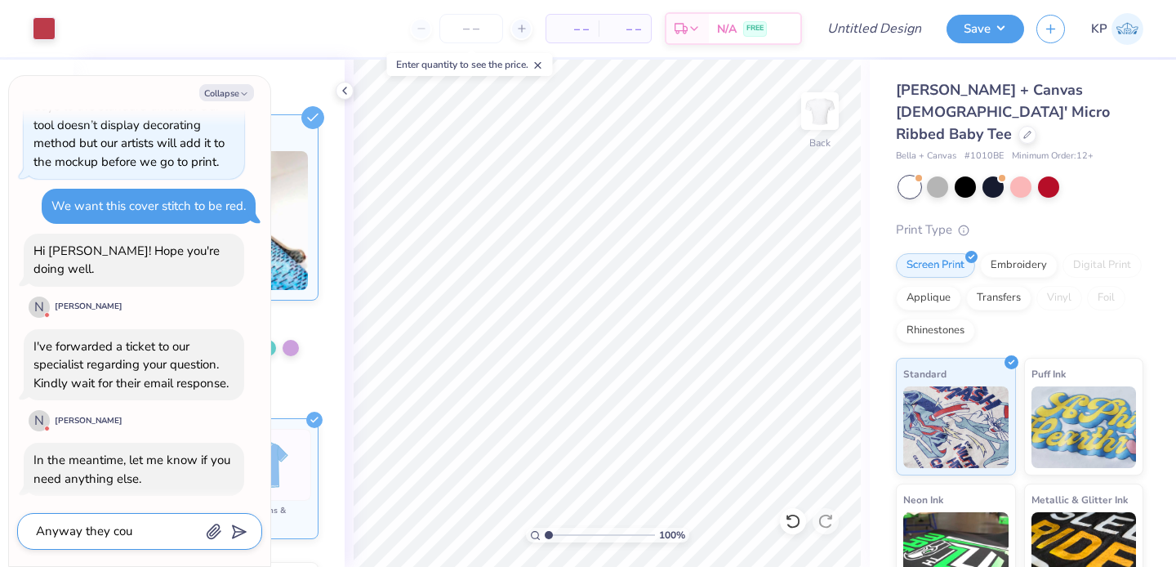
type textarea "x"
type textarea "Anyway they coul"
type textarea "x"
type textarea "Anyway they could"
type textarea "x"
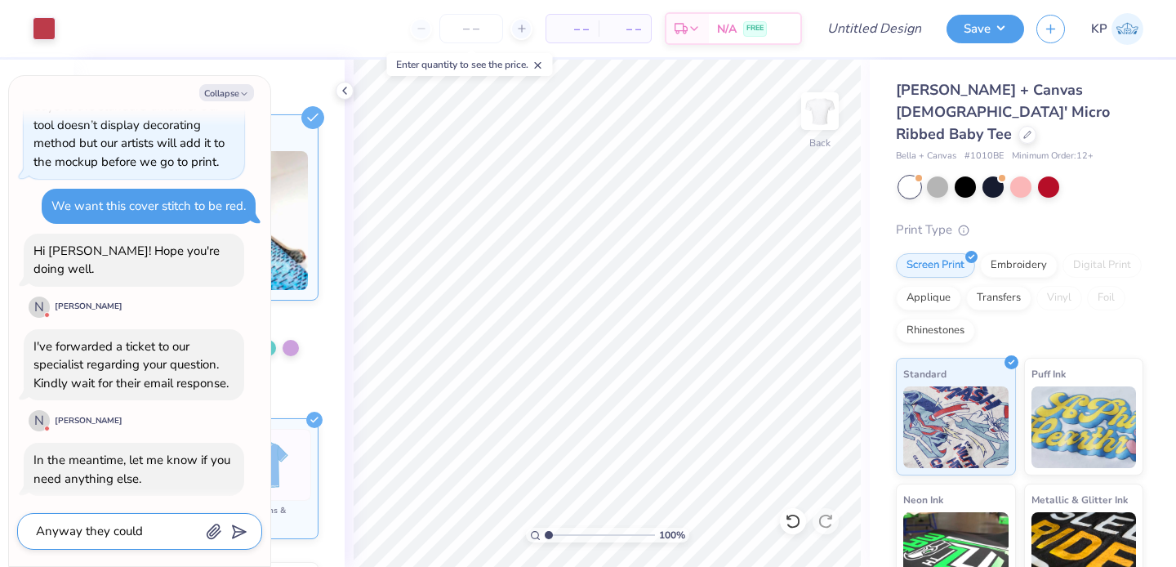
type textarea "Anyway they could"
type textarea "x"
type textarea "Anyway they could a"
type textarea "x"
type textarea "Anyway they could ad"
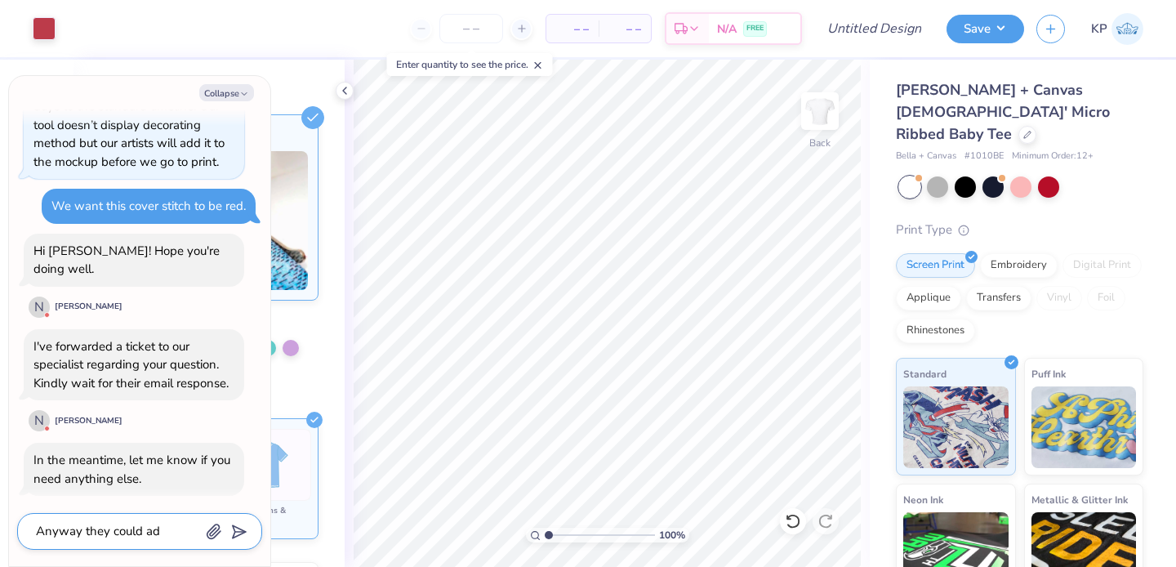
type textarea "x"
type textarea "Anyway they could add"
type textarea "x"
type textarea "Anyway they could add"
type textarea "x"
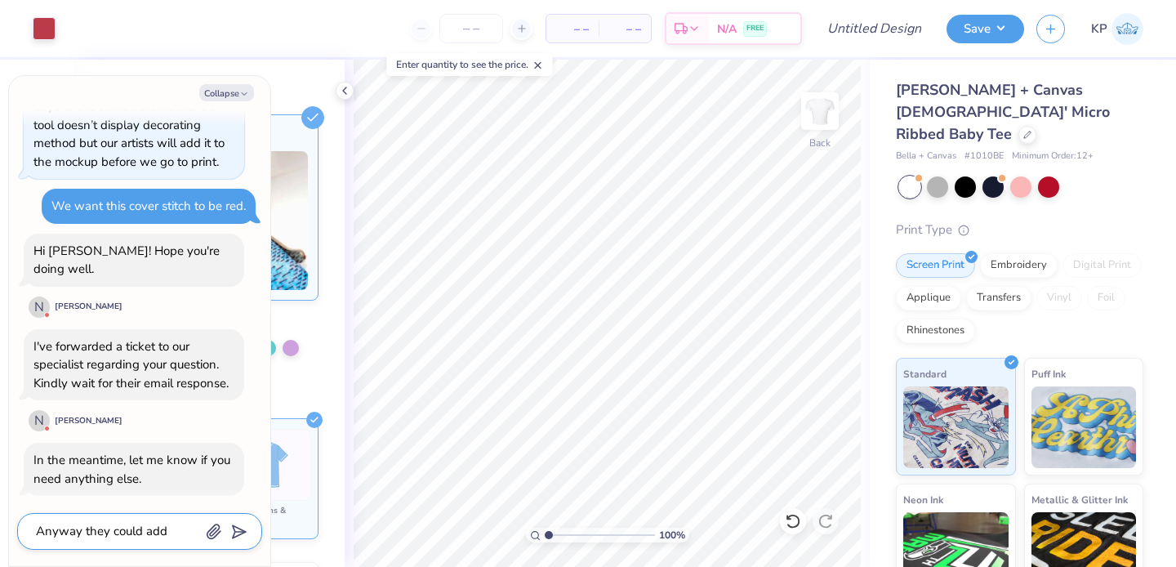
type textarea "Anyway they could add a"
type textarea "x"
type textarea "Anyway they could add a"
type textarea "x"
type textarea "Anyway they could add a f"
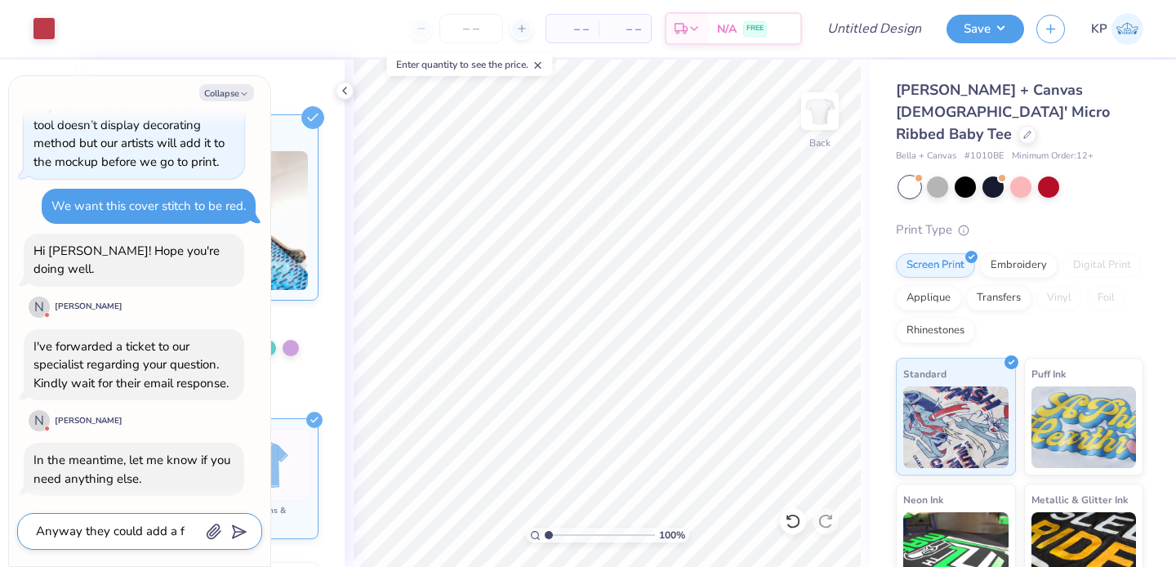
type textarea "x"
type textarea "Anyway they could add a fi"
type textarea "x"
type textarea "Anyway they could add a fil"
type textarea "x"
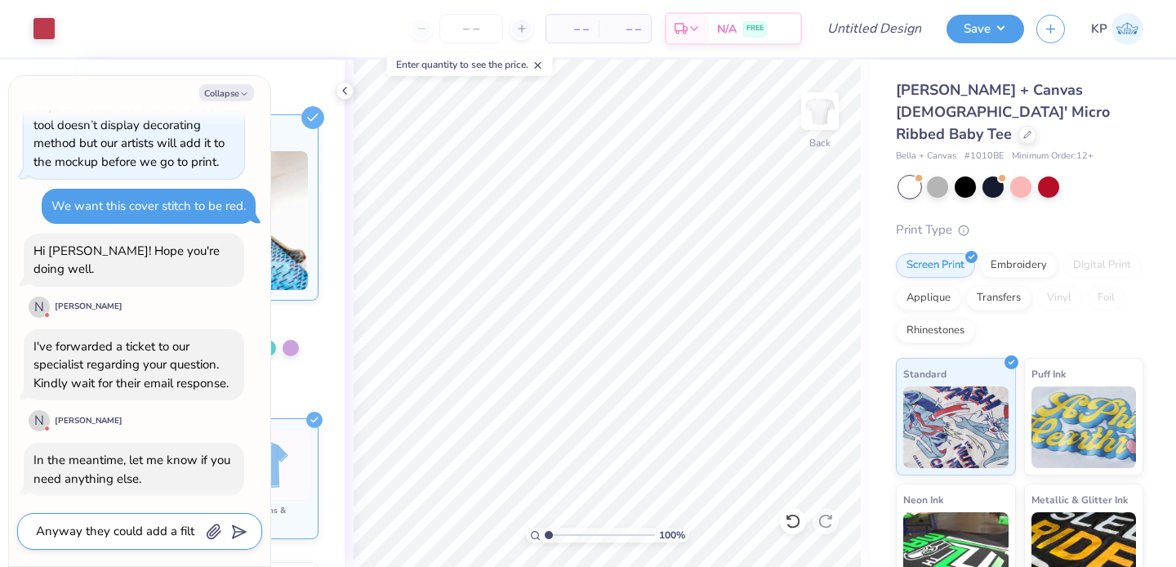
type textarea "Anyway they could add a filte"
type textarea "x"
type textarea "Anyway they could add a filter"
type textarea "x"
type textarea "Anyway they could add a filter"
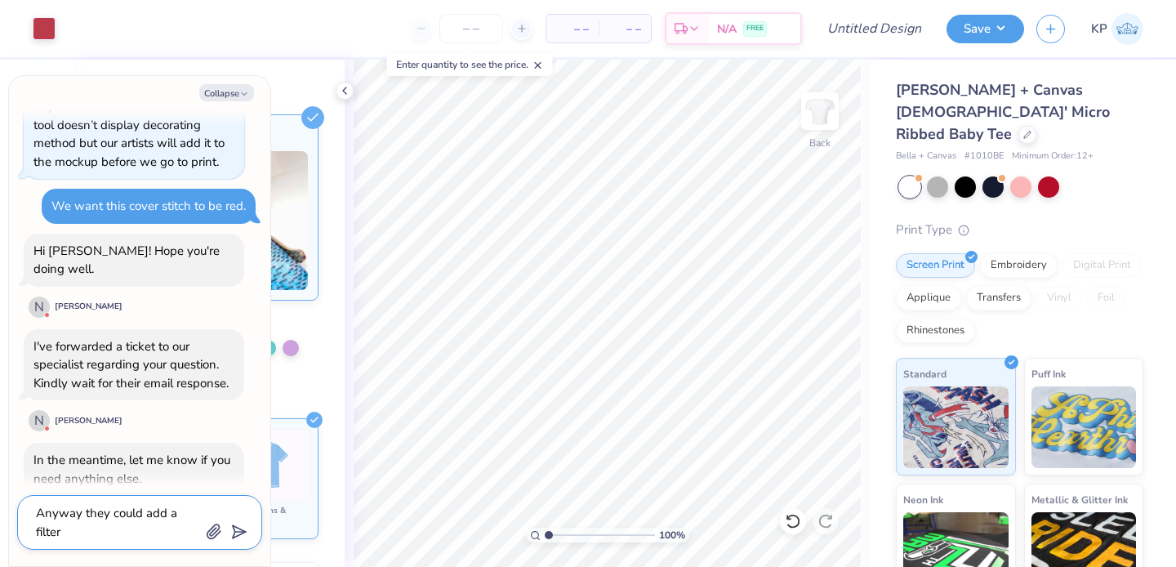
type textarea "x"
type textarea "Anyway they could add a filter o"
type textarea "x"
type textarea "Anyway they could add a filter on"
type textarea "x"
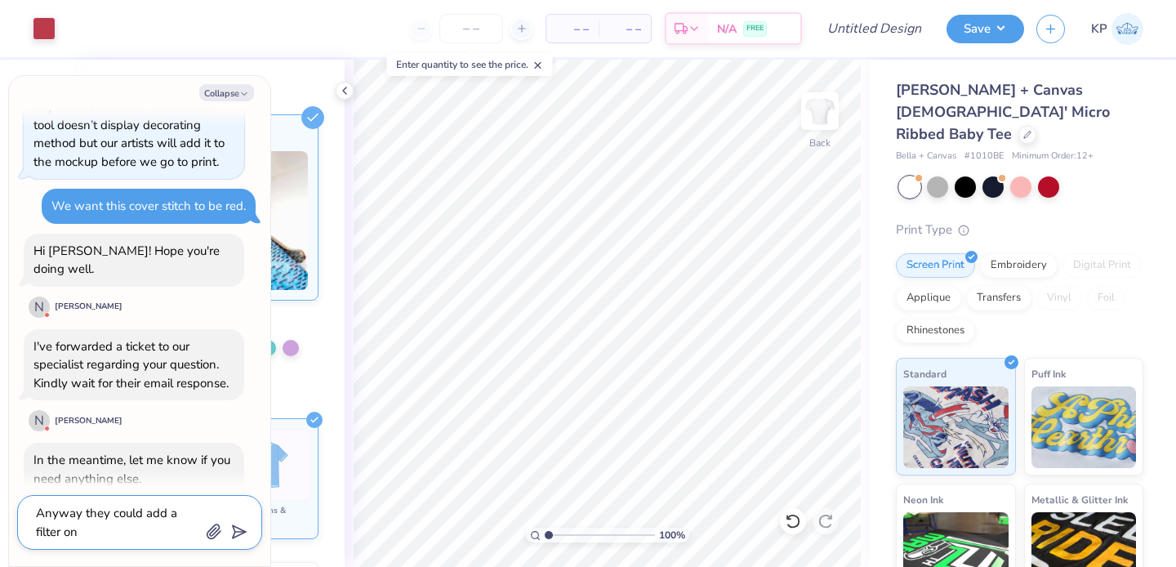
type textarea "Anyway they could add a filter on"
type textarea "x"
type textarea "Anyway they could add a filter on t"
type textarea "x"
type textarea "Anyway they could add a filter on to"
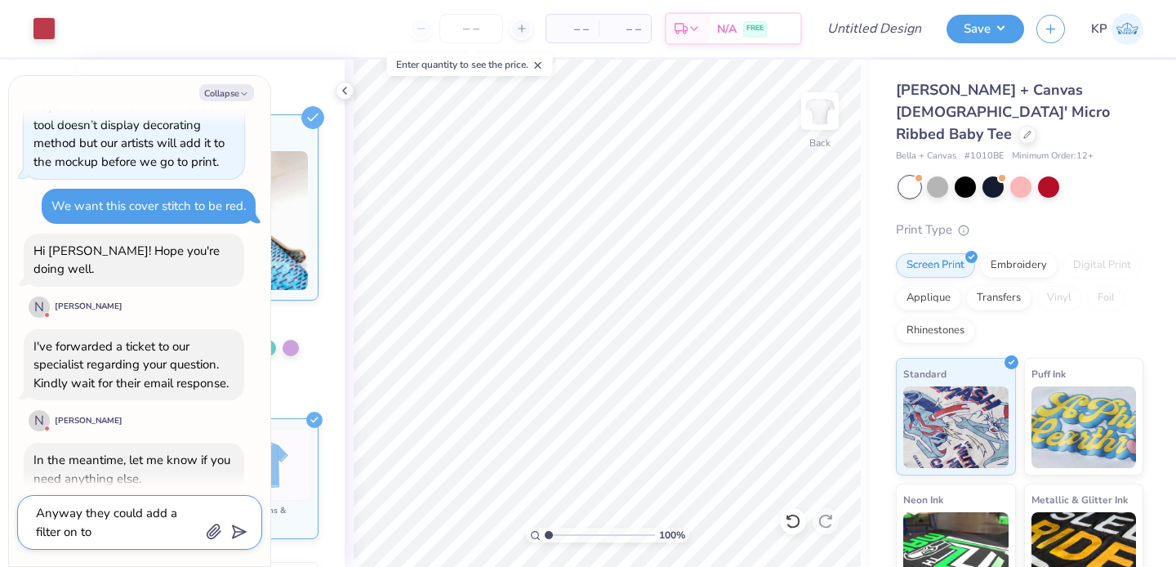
type textarea "x"
type textarea "Anyway they could add a filter on top"
type textarea "x"
type textarea "Anyway they could add a filter on top"
type textarea "x"
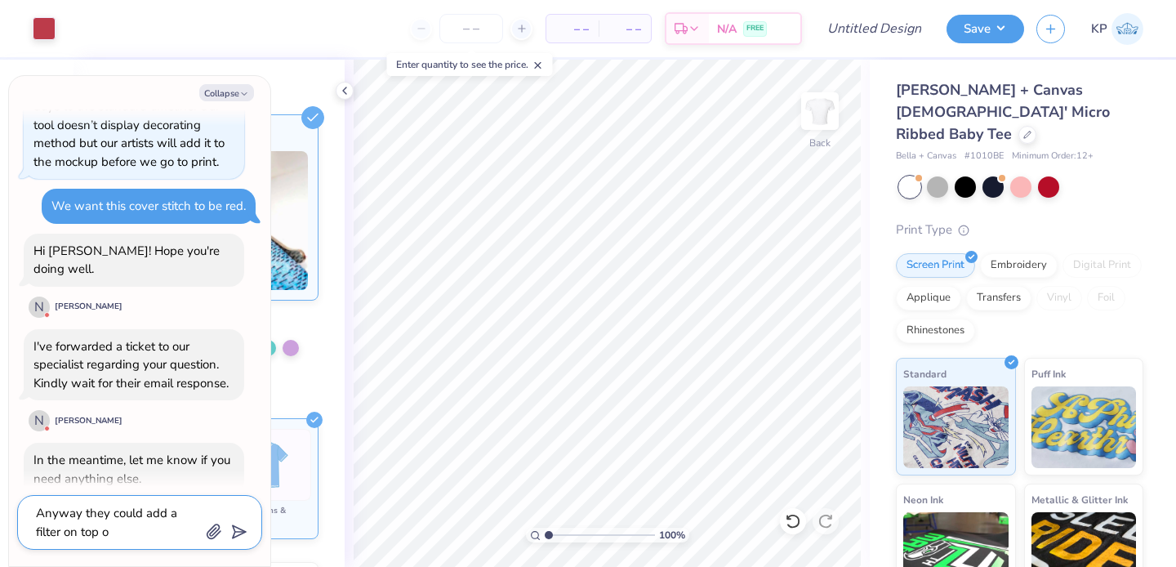
type textarea "Anyway they could add a filter on top of"
type textarea "x"
type textarea "Anyway they could add a filter on top of"
type textarea "x"
type textarea "Anyway they could add a filter on top of t"
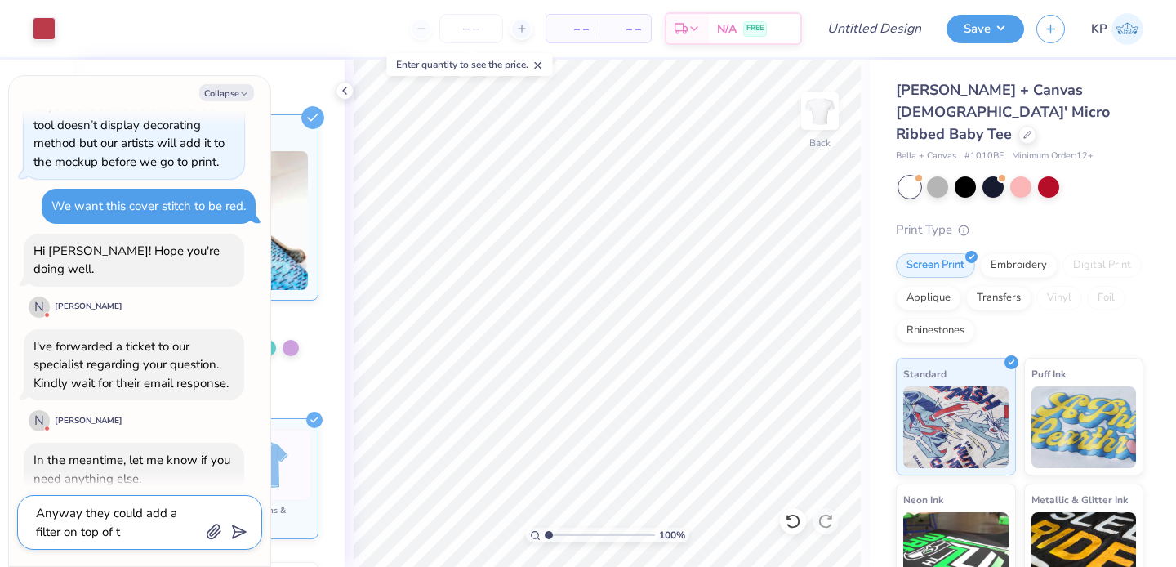
type textarea "x"
type textarea "Anyway they could add a filter on top of th"
type textarea "x"
type textarea "Anyway they could add a filter on top of the"
type textarea "x"
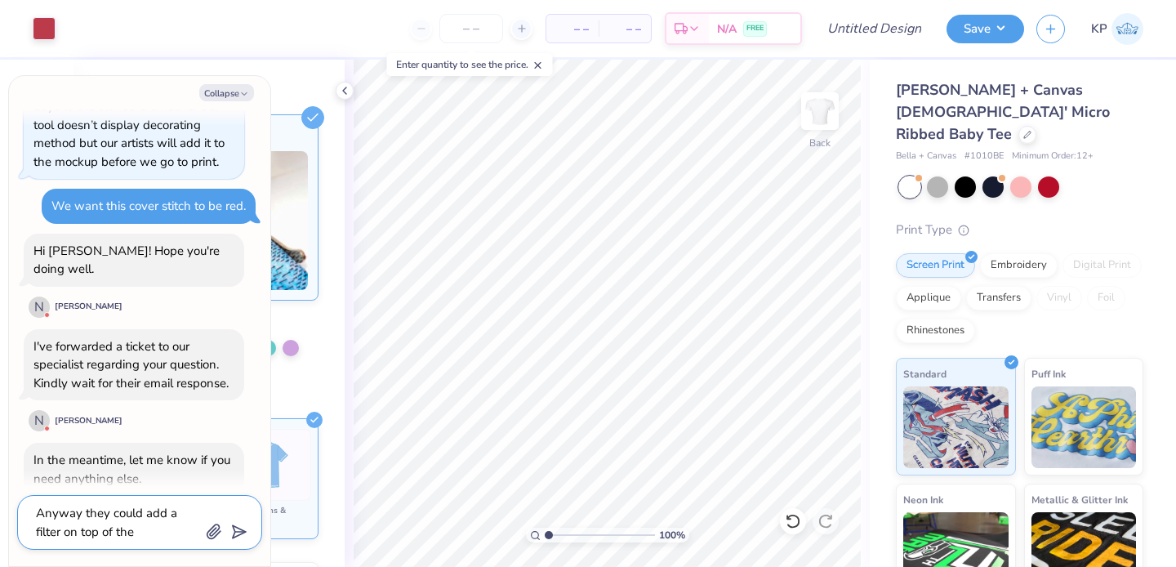
type textarea "Anyway they could add a filter on top of the"
type textarea "x"
type textarea "Anyway they could add a filter on top of the s"
type textarea "x"
type textarea "Anyway they could add a filter on top of the sc"
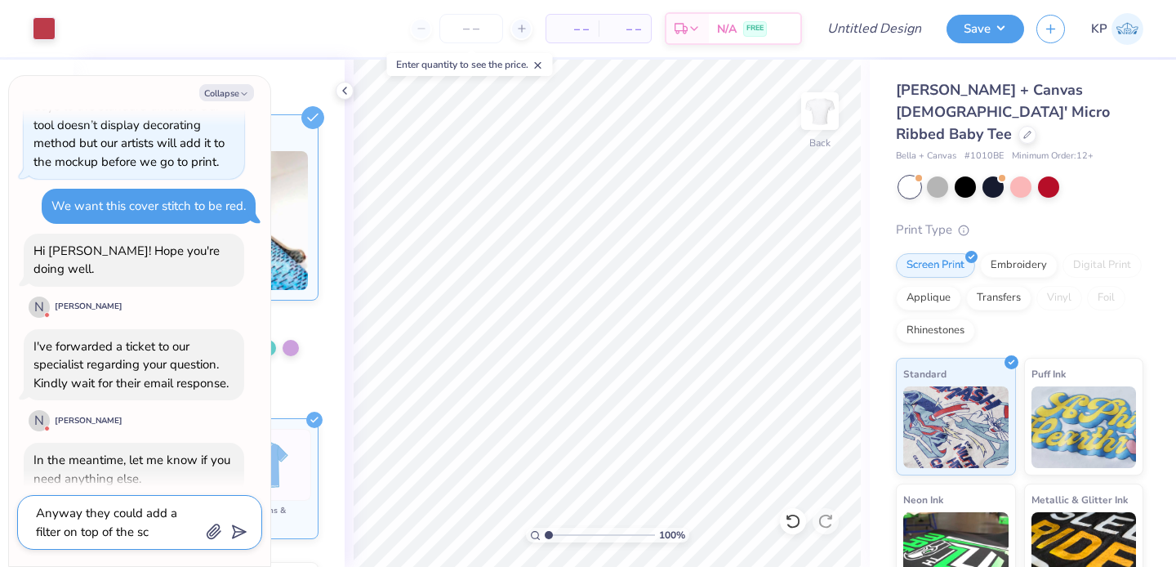
type textarea "x"
type textarea "Anyway they could add a filter on top of the scr"
type textarea "x"
type textarea "Anyway they could add a filter on top of the scre"
type textarea "x"
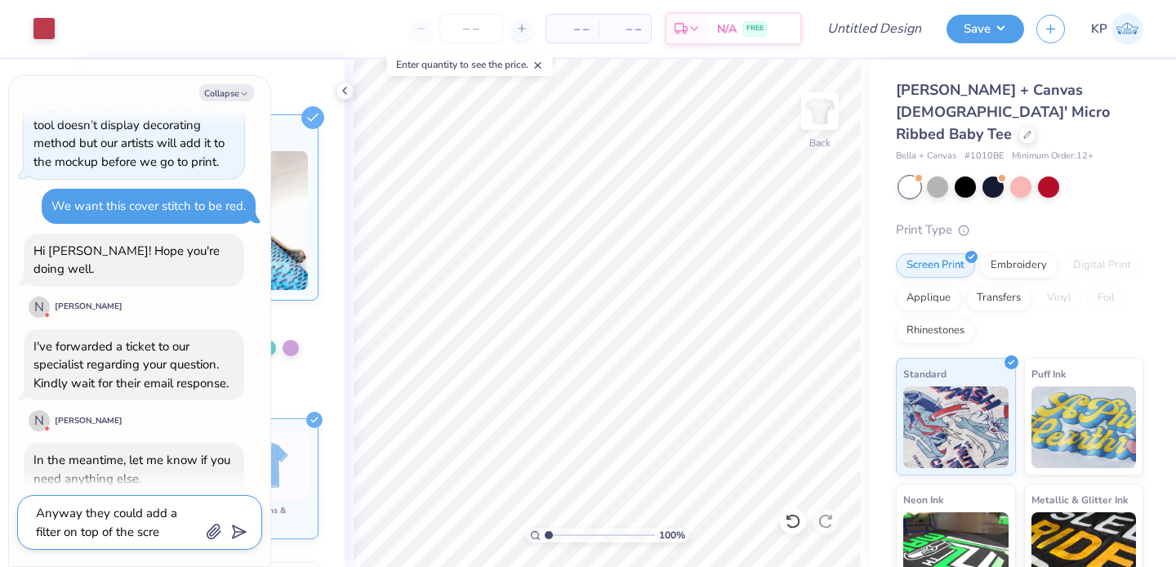
type textarea "Anyway they could add a filter on top of the scree"
type textarea "x"
type textarea "Anyway they could add a filter on top of the screen"
type textarea "x"
type textarea "Anyway they could add a filter on top of the screen"
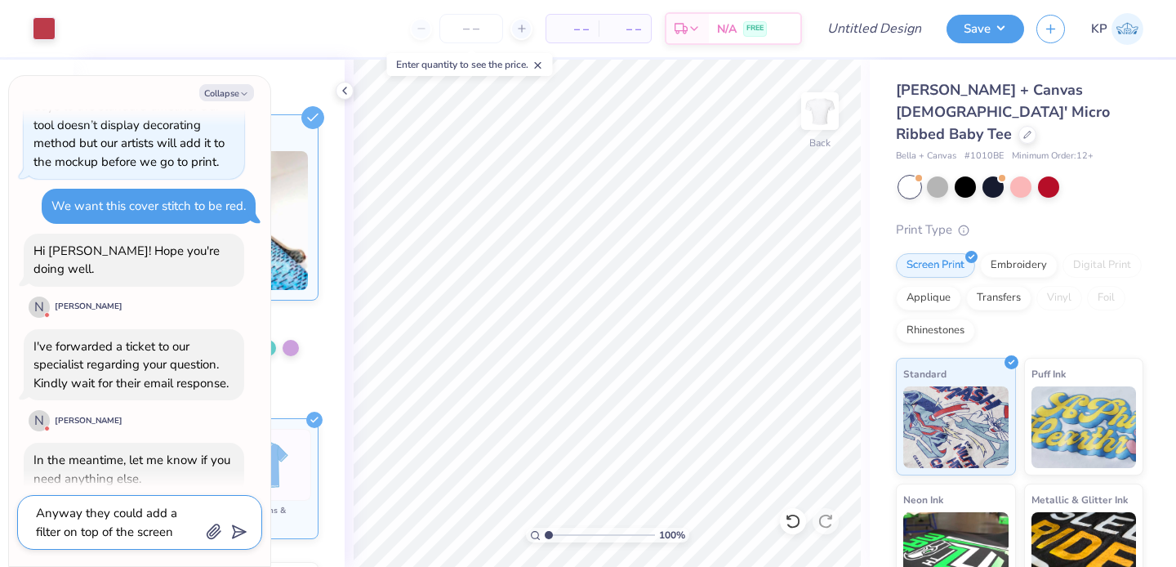
type textarea "x"
type textarea "Anyway they could add a filter on top of the screen pr"
type textarea "x"
type textarea "Anyway they could add a filter on top of the screen pri"
type textarea "x"
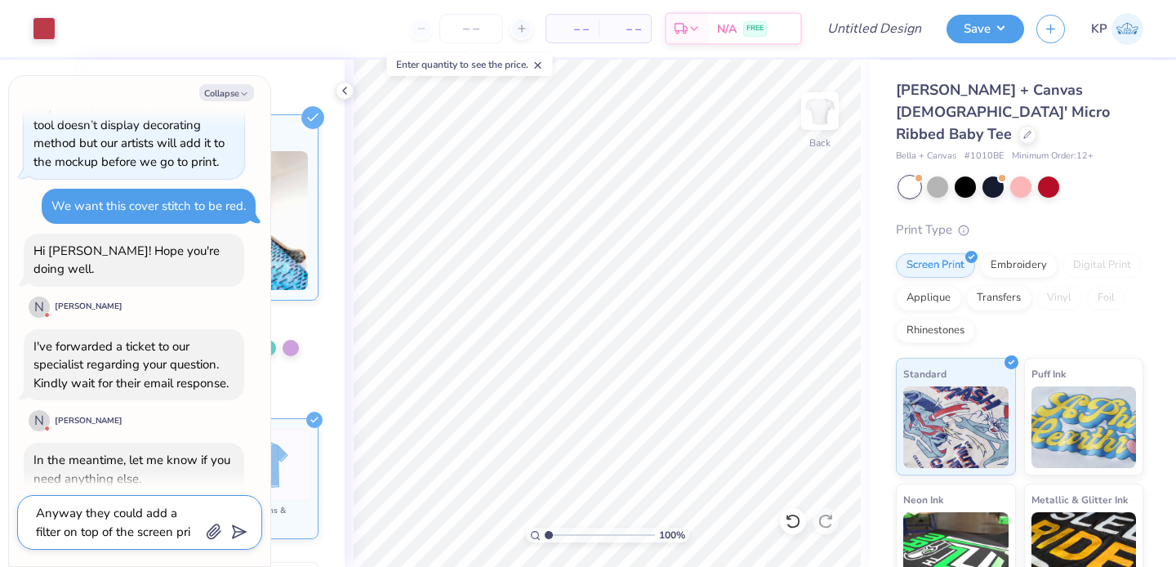
type textarea "Anyway they could add a filter on top of the screen prin"
type textarea "x"
type textarea "Anyway they could add a filter on top of the screen print"
type textarea "x"
type textarea "Anyway they could add a filter on top of the screen printi"
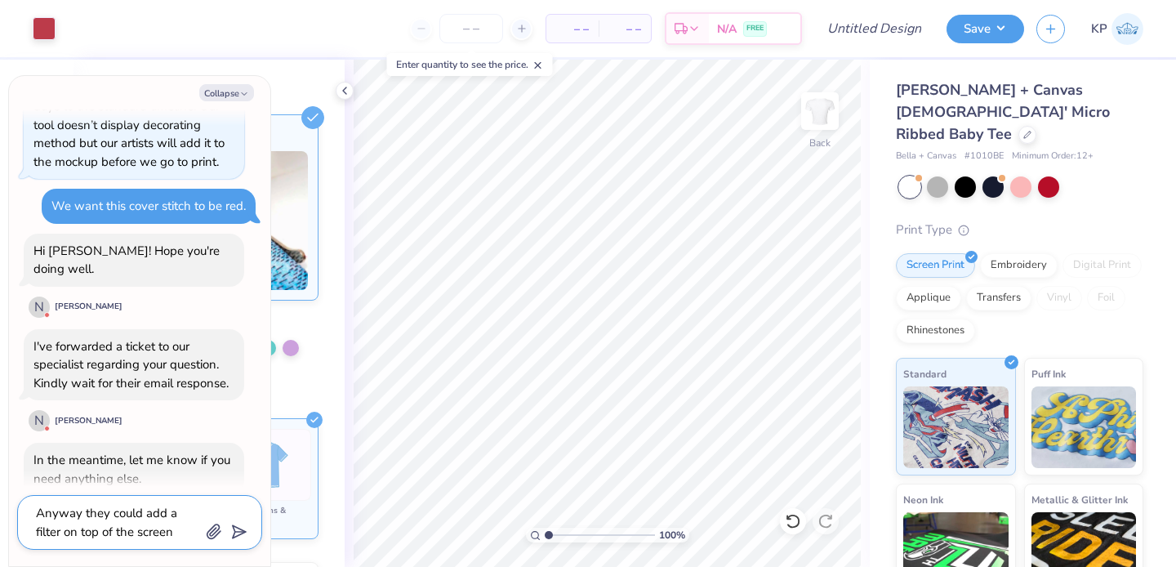
type textarea "x"
type textarea "Anyway they could add a filter on top of the screen printin"
click at [216, 524] on icon "button" at bounding box center [214, 532] width 16 height 16
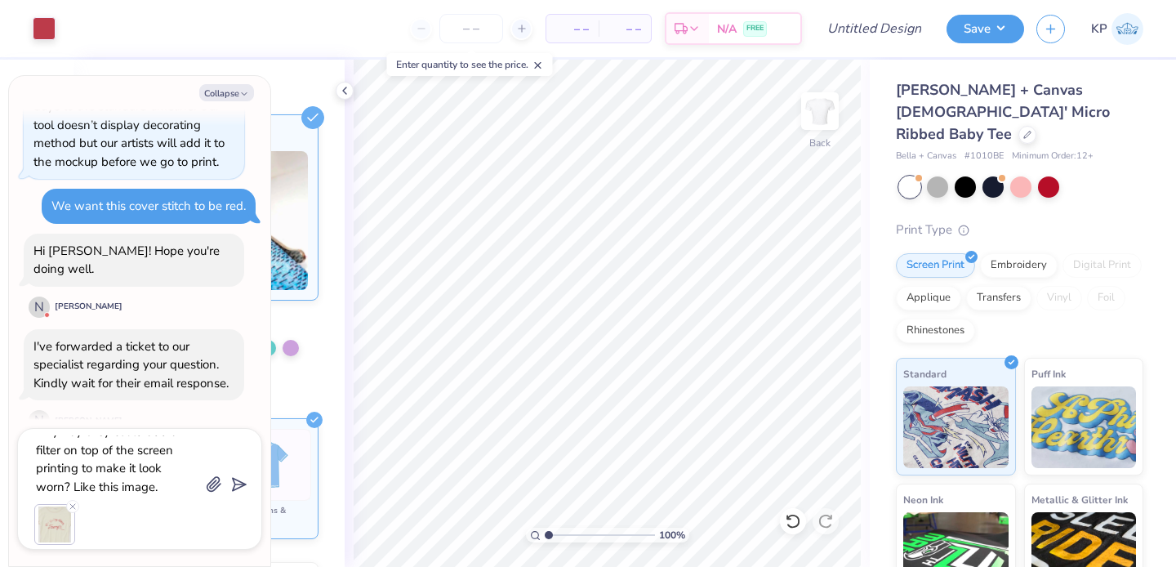
click at [158, 520] on div at bounding box center [139, 524] width 211 height 41
click at [239, 477] on icon "submit" at bounding box center [236, 484] width 23 height 23
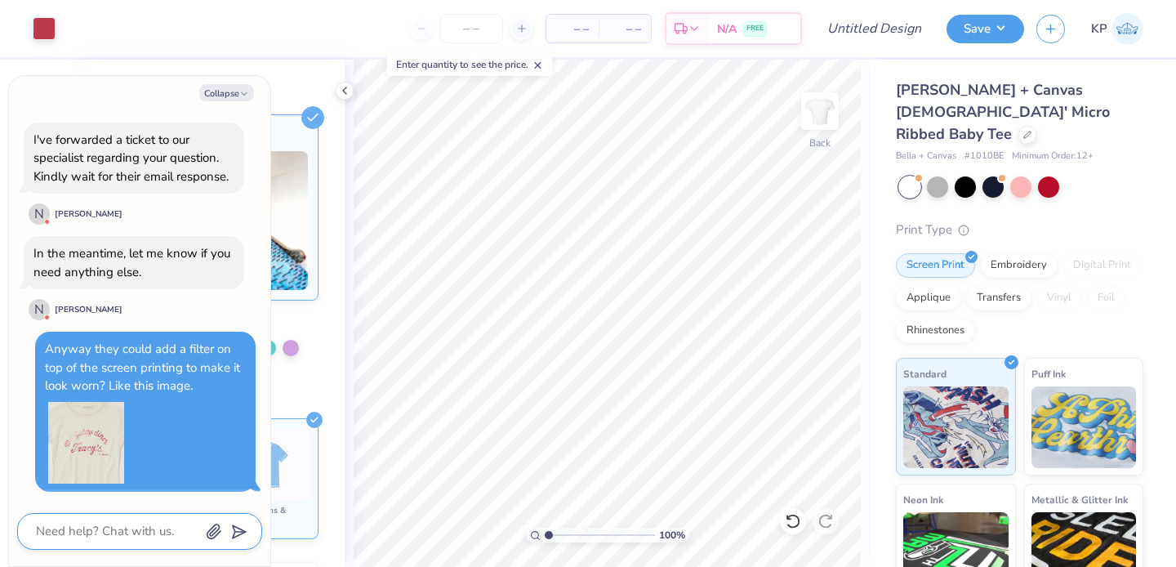
scroll to position [1031, 0]
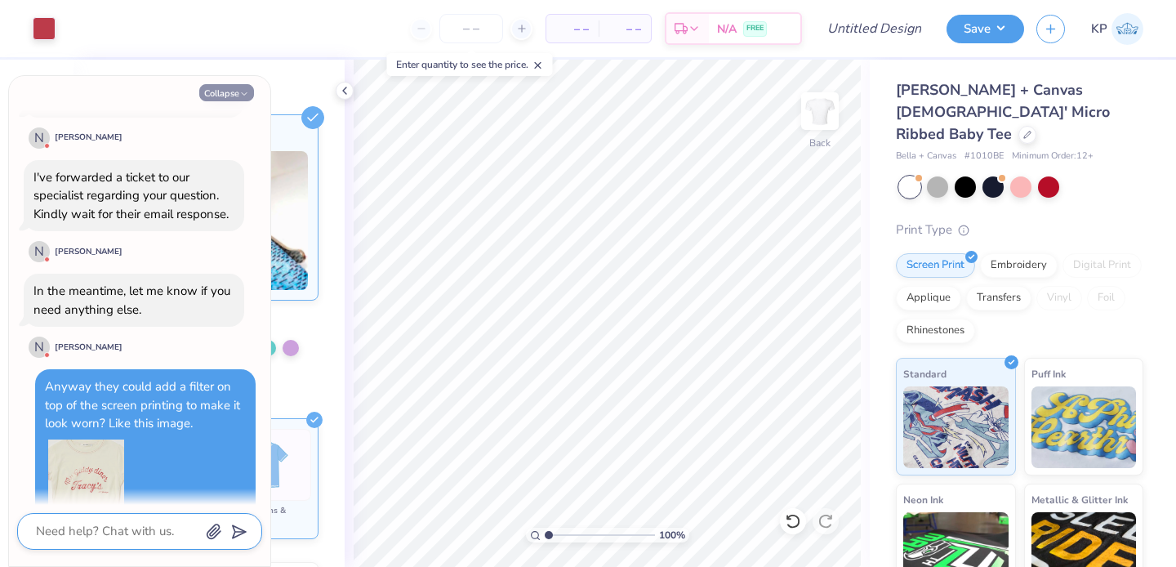
click at [218, 96] on button "Collapse" at bounding box center [226, 92] width 55 height 17
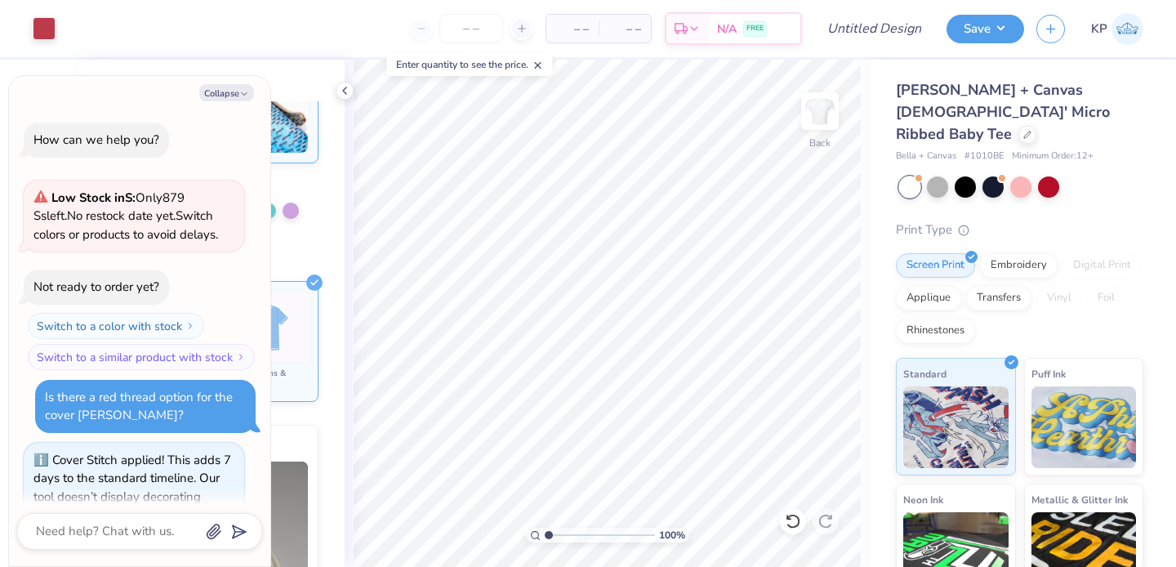
scroll to position [1359, 0]
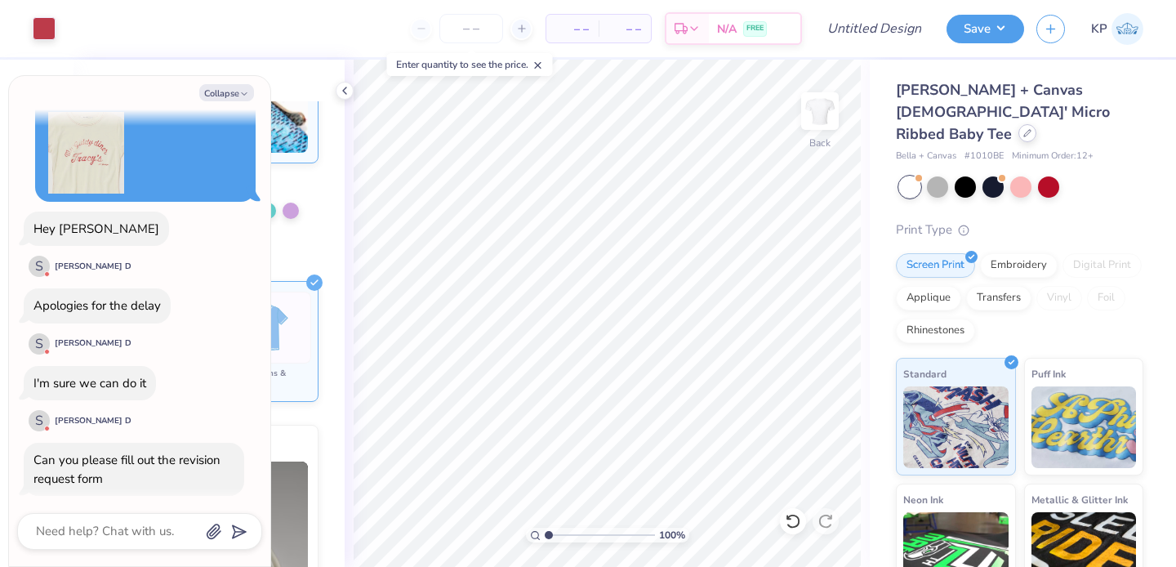
click at [1024, 129] on icon at bounding box center [1028, 133] width 8 height 8
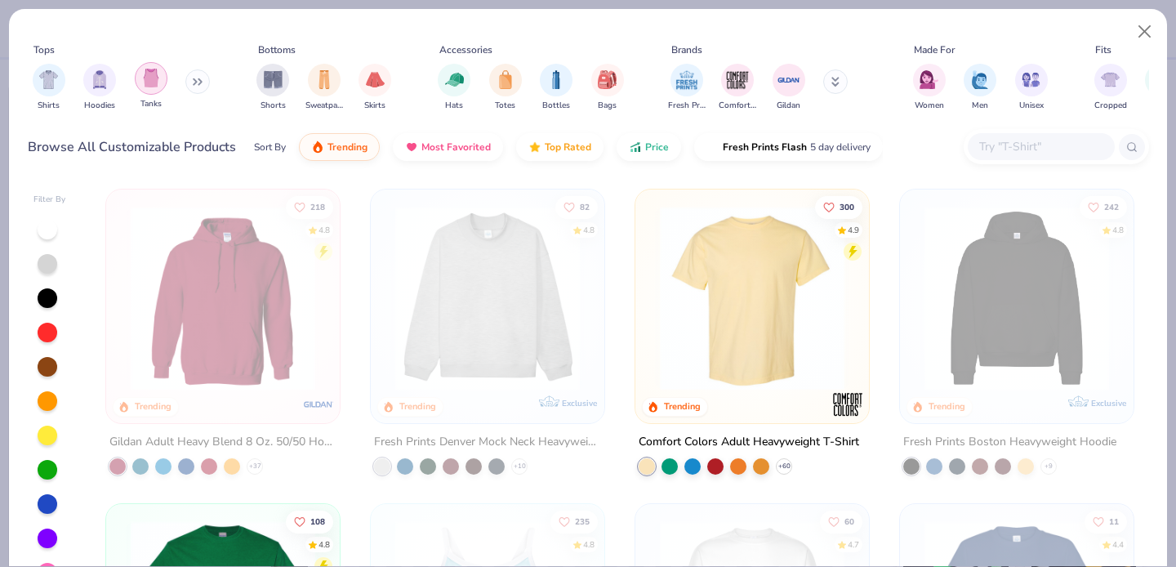
click at [147, 84] on img "filter for Tanks" at bounding box center [151, 78] width 18 height 19
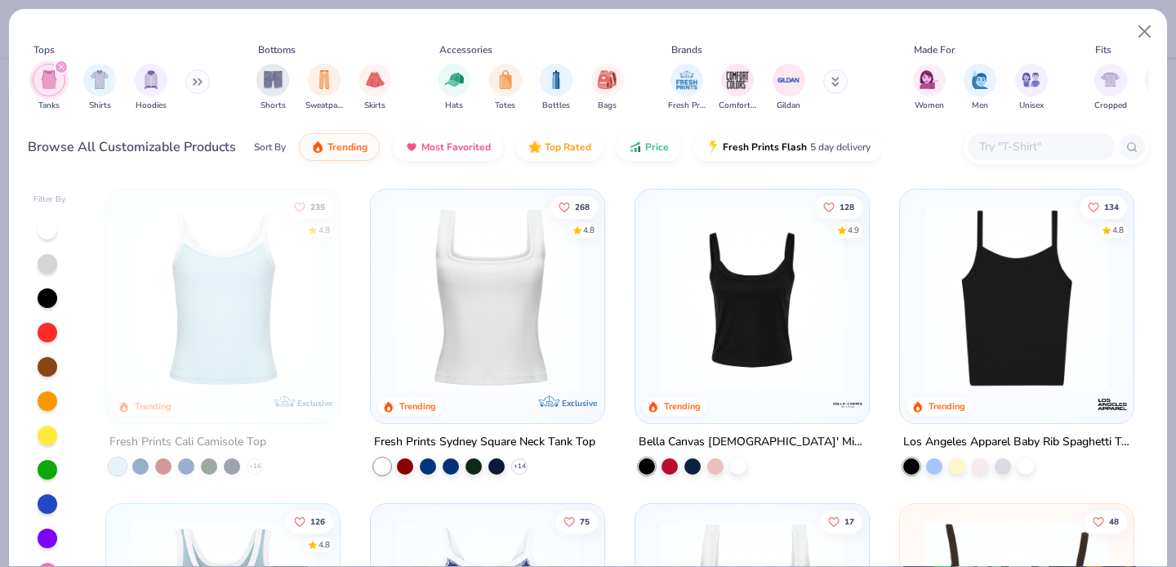
click at [475, 344] on img at bounding box center [487, 298] width 201 height 185
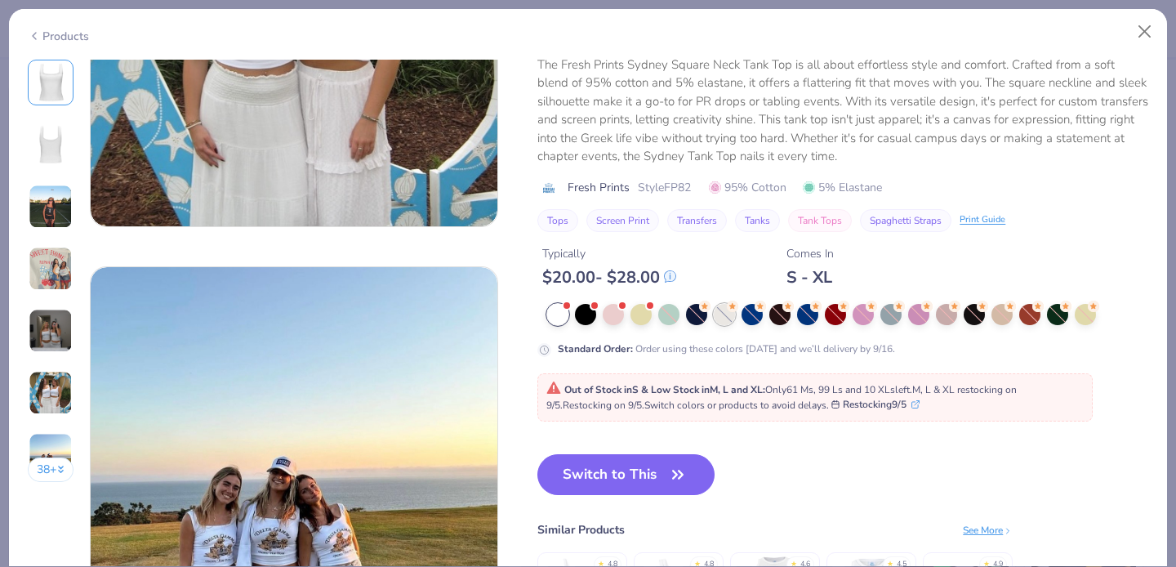
scroll to position [2480, 0]
click at [654, 471] on button "Switch to This" at bounding box center [626, 473] width 177 height 41
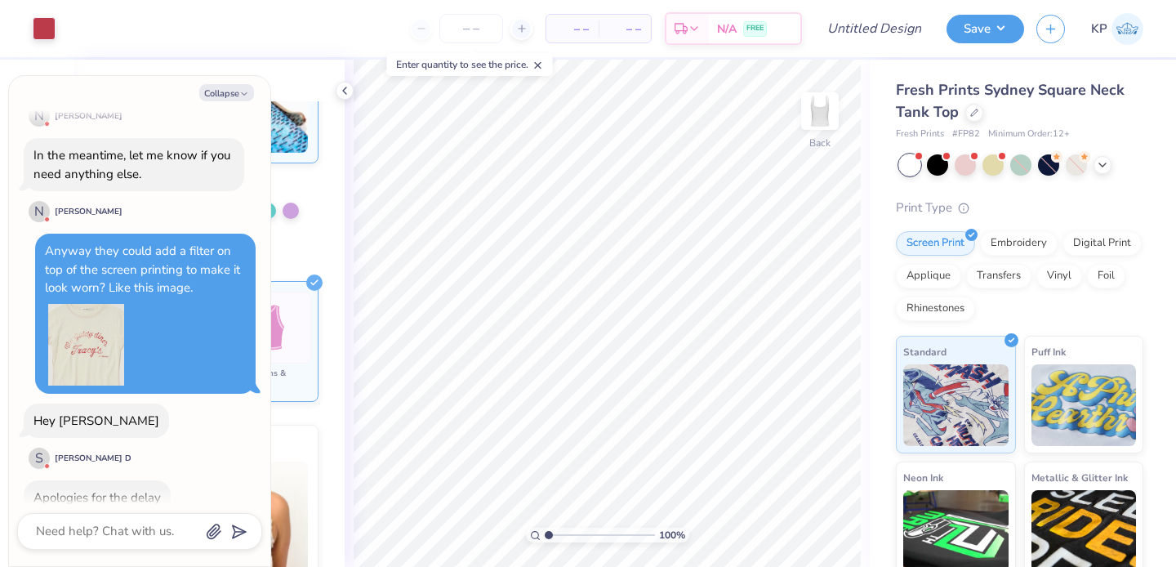
scroll to position [1359, 0]
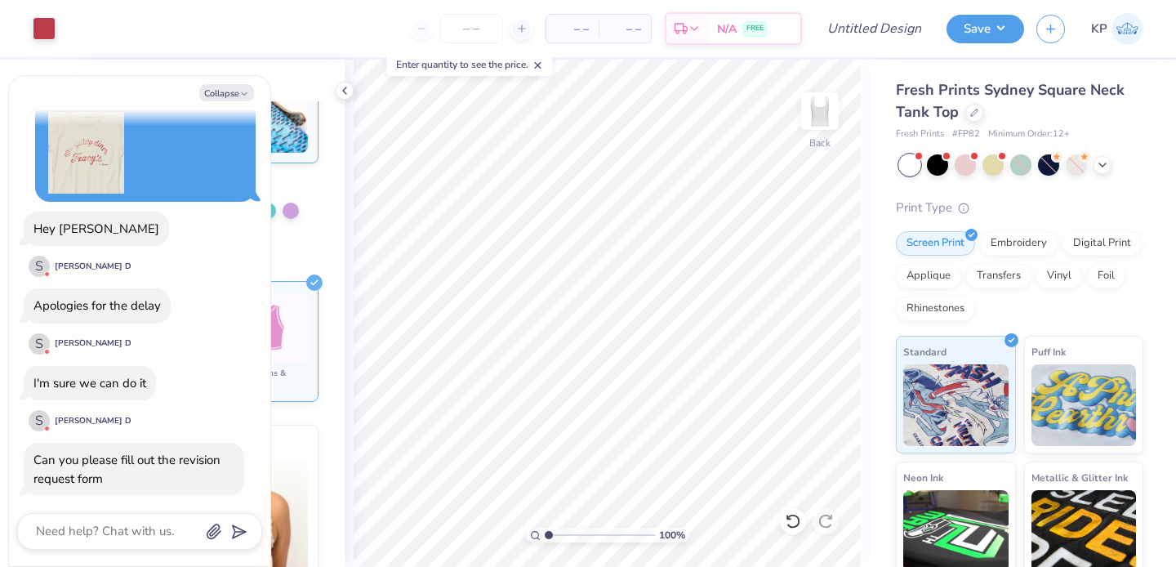
click at [230, 83] on div "Collapse How can we help you? Low Stock in S : Only 879 Ss left. No restock dat…" at bounding box center [139, 321] width 261 height 490
click at [229, 96] on button "Collapse" at bounding box center [226, 92] width 55 height 17
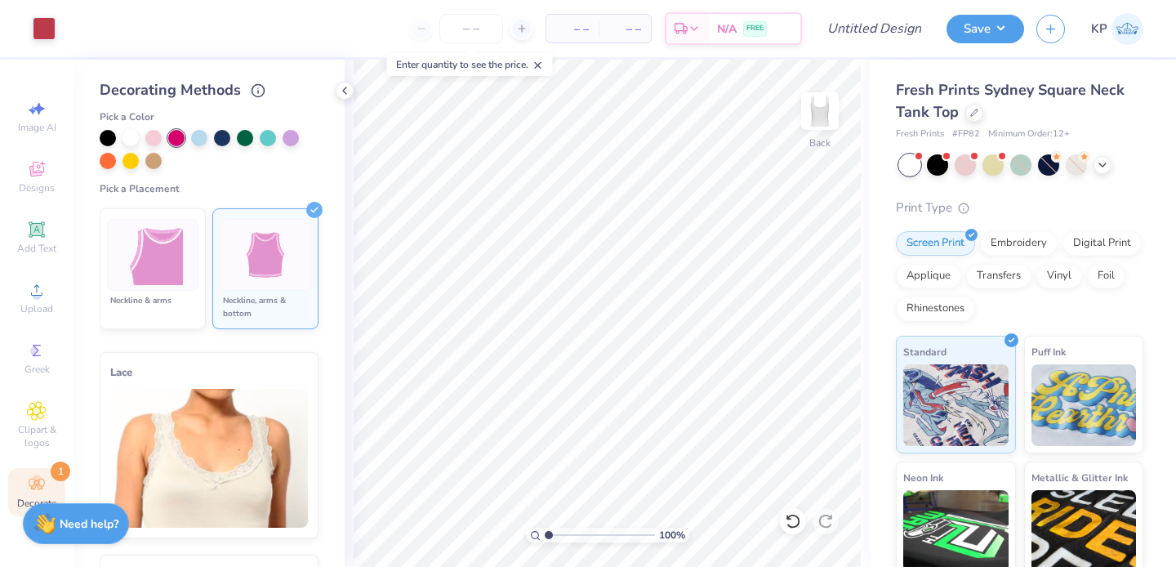
scroll to position [212, 0]
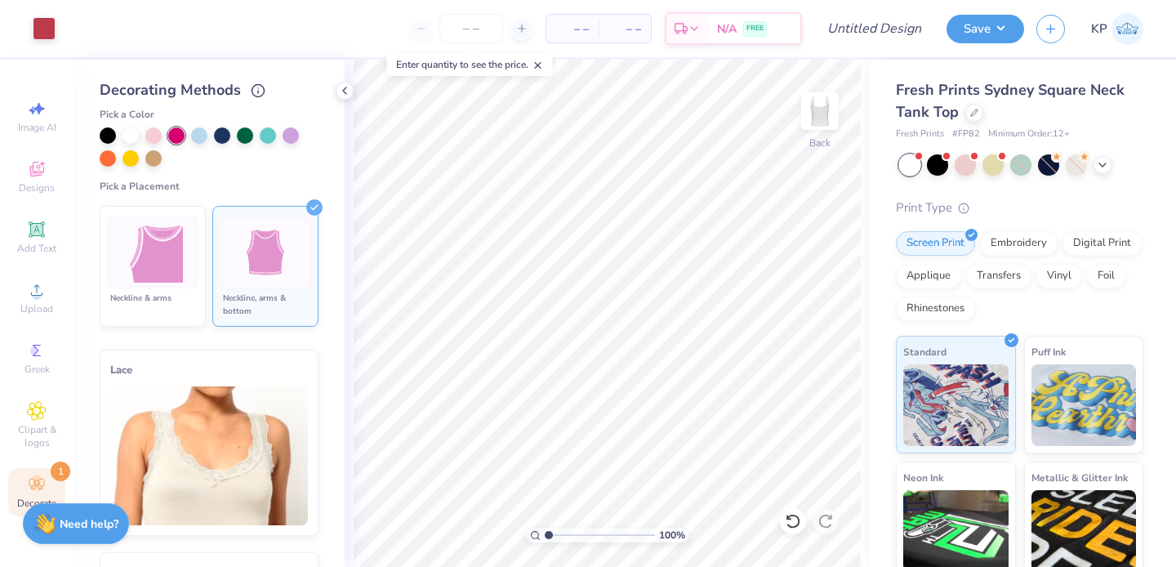
click at [230, 288] on li "Neckline, arms & bottom" at bounding box center [265, 266] width 106 height 121
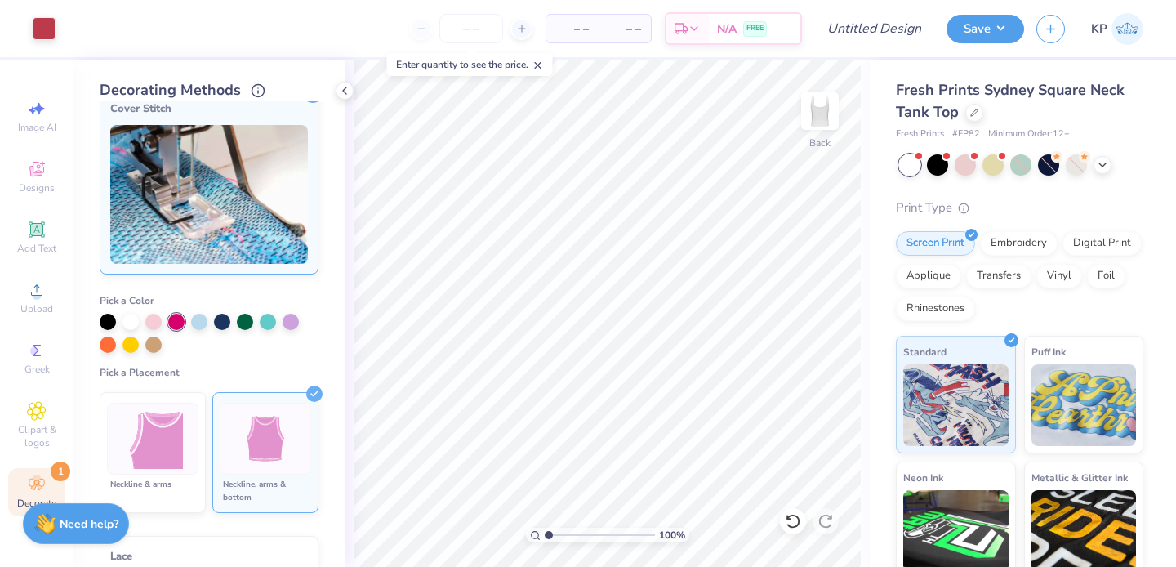
scroll to position [0, 0]
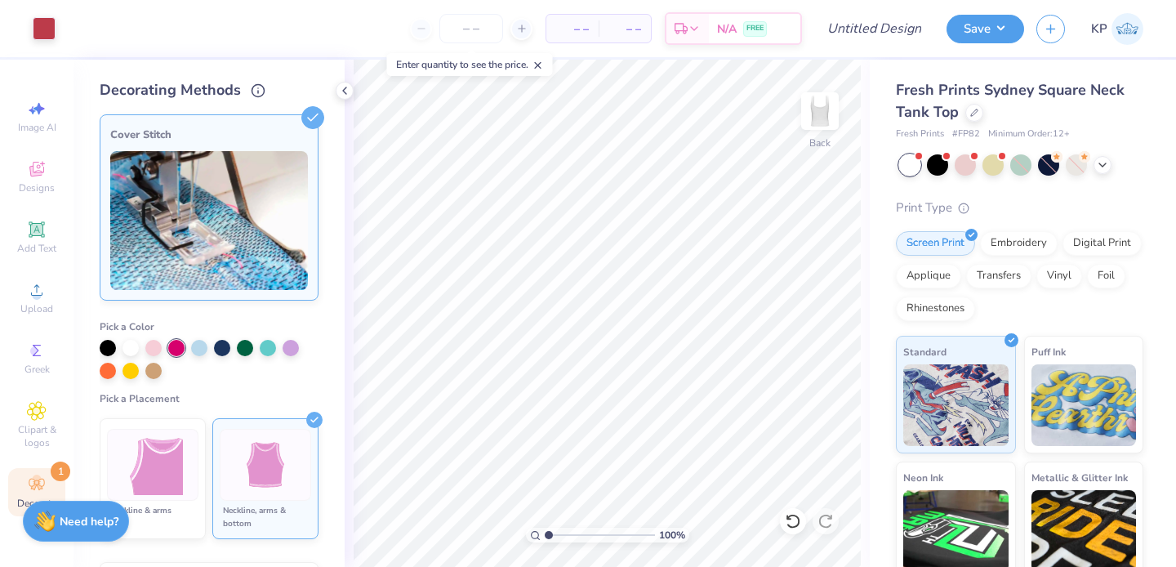
click at [65, 512] on div "Need help? Chat with us." at bounding box center [76, 521] width 106 height 41
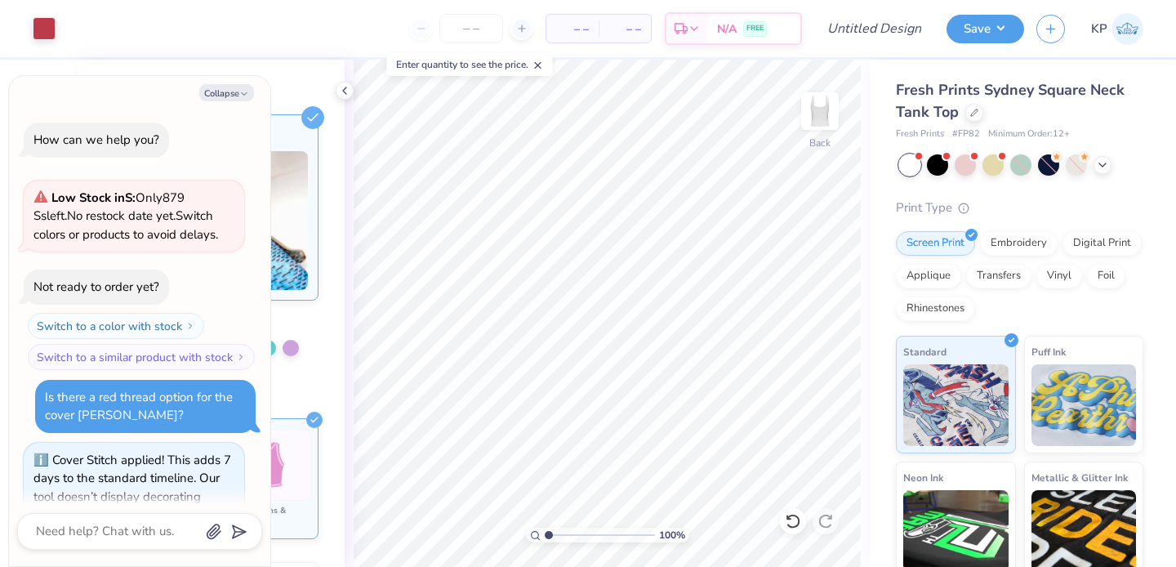
scroll to position [1359, 0]
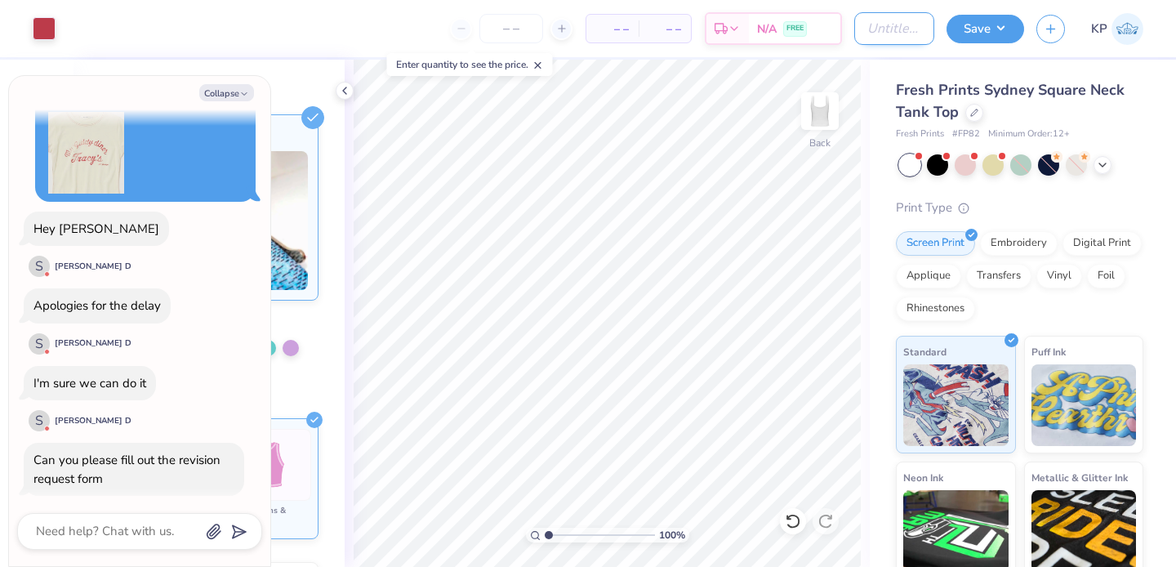
click at [894, 30] on input "Design Title" at bounding box center [895, 28] width 80 height 33
click at [912, 33] on input "Phi Hop baby tee #1" at bounding box center [895, 28] width 80 height 33
click at [994, 29] on button "Save" at bounding box center [986, 26] width 78 height 29
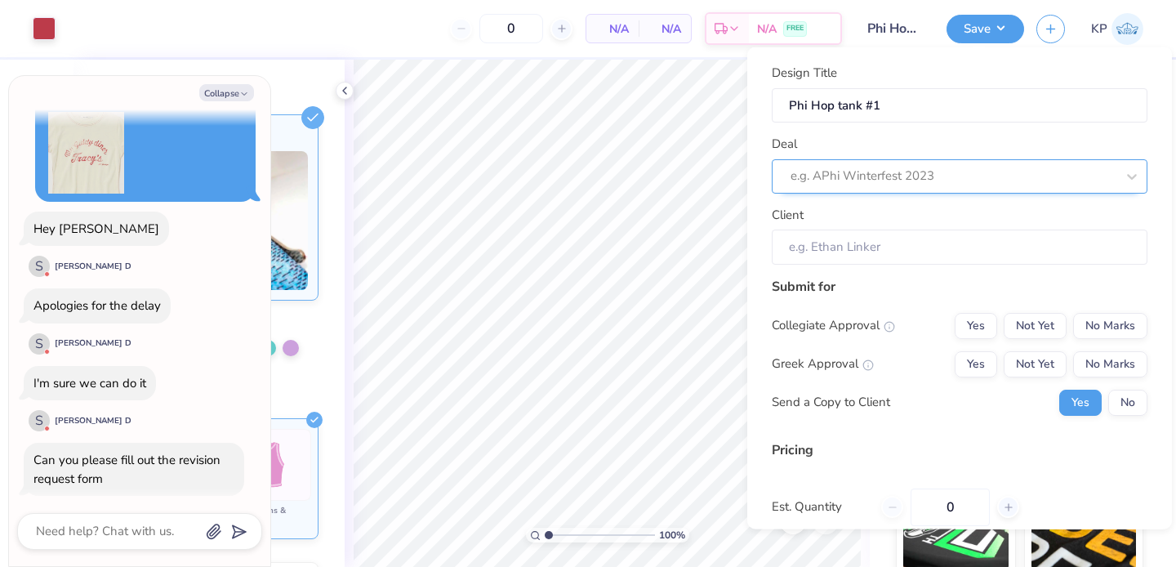
click at [999, 167] on div at bounding box center [953, 176] width 325 height 22
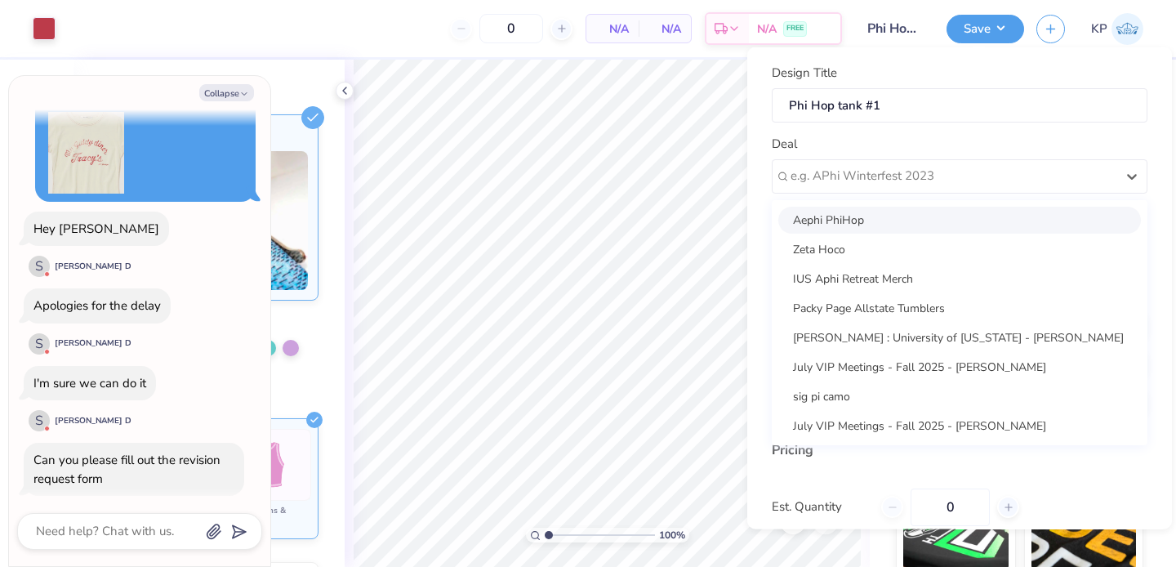
click at [949, 224] on div "Aephi PhiHop" at bounding box center [960, 219] width 363 height 27
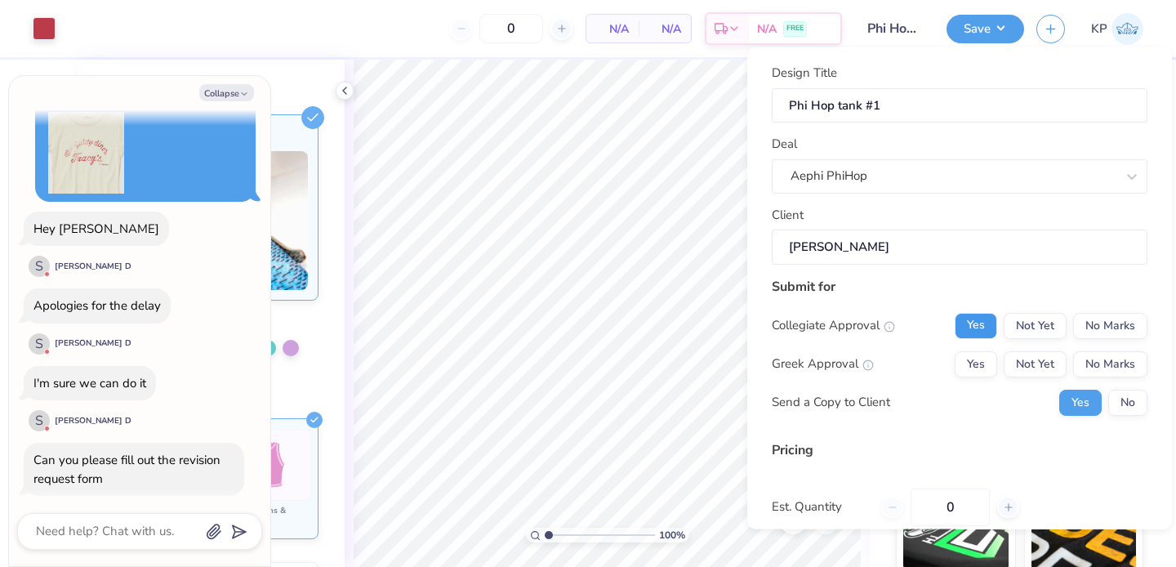
click at [971, 329] on button "Yes" at bounding box center [976, 325] width 42 height 26
click at [1016, 371] on button "Not Yet" at bounding box center [1035, 363] width 63 height 26
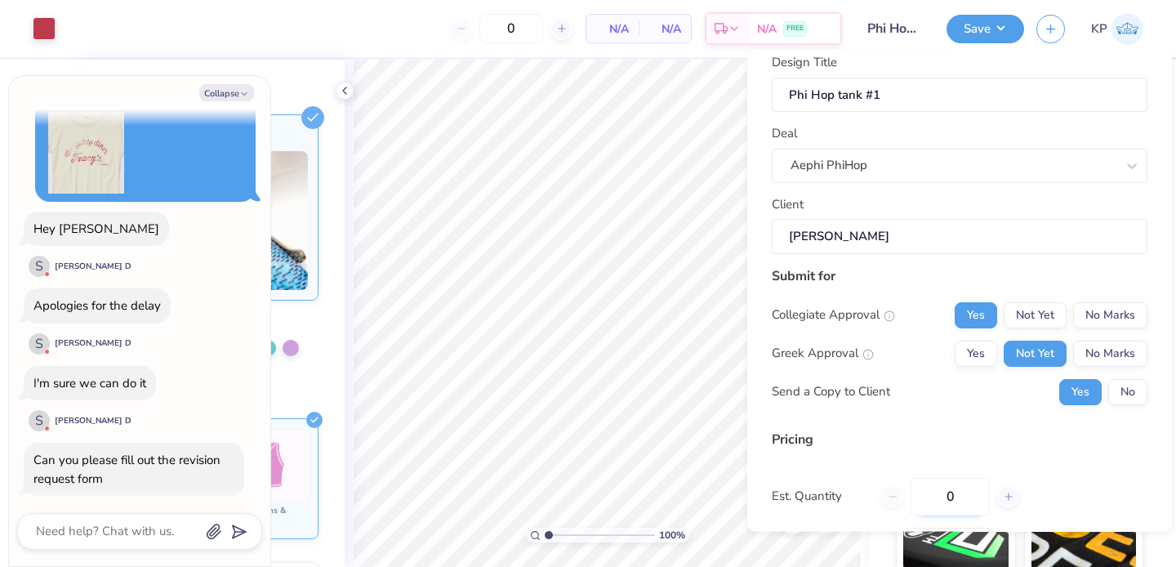
click at [962, 493] on input "0" at bounding box center [950, 496] width 79 height 38
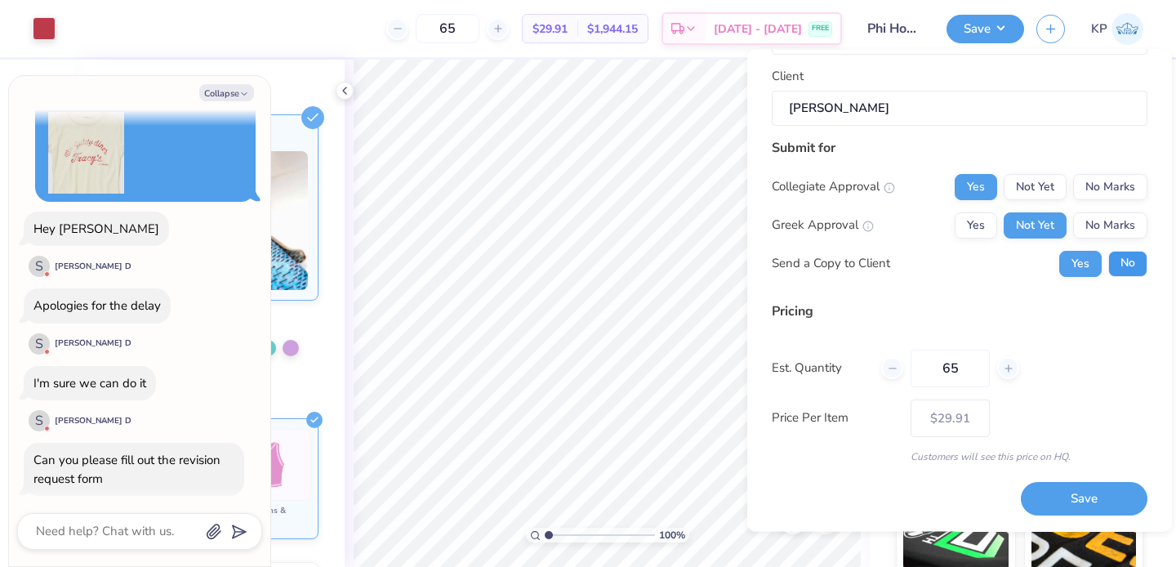
click at [1109, 261] on button "No" at bounding box center [1128, 264] width 39 height 26
click at [1074, 495] on button "Save" at bounding box center [1084, 499] width 127 height 33
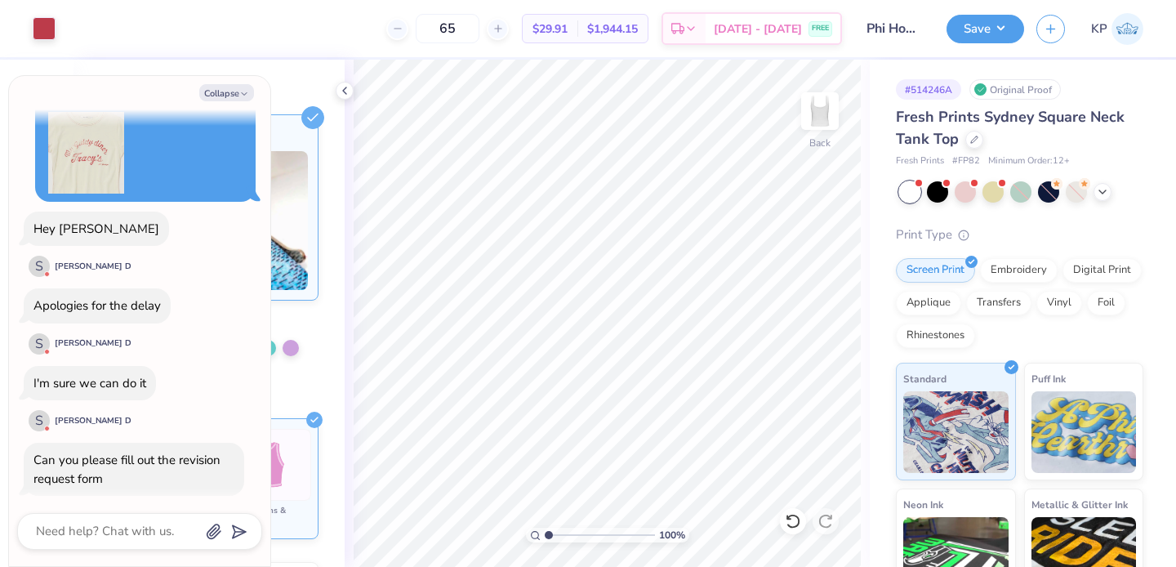
click at [1145, 72] on div "Design Saved" at bounding box center [1018, 100] width 283 height 56
click at [100, 537] on textarea at bounding box center [117, 531] width 166 height 22
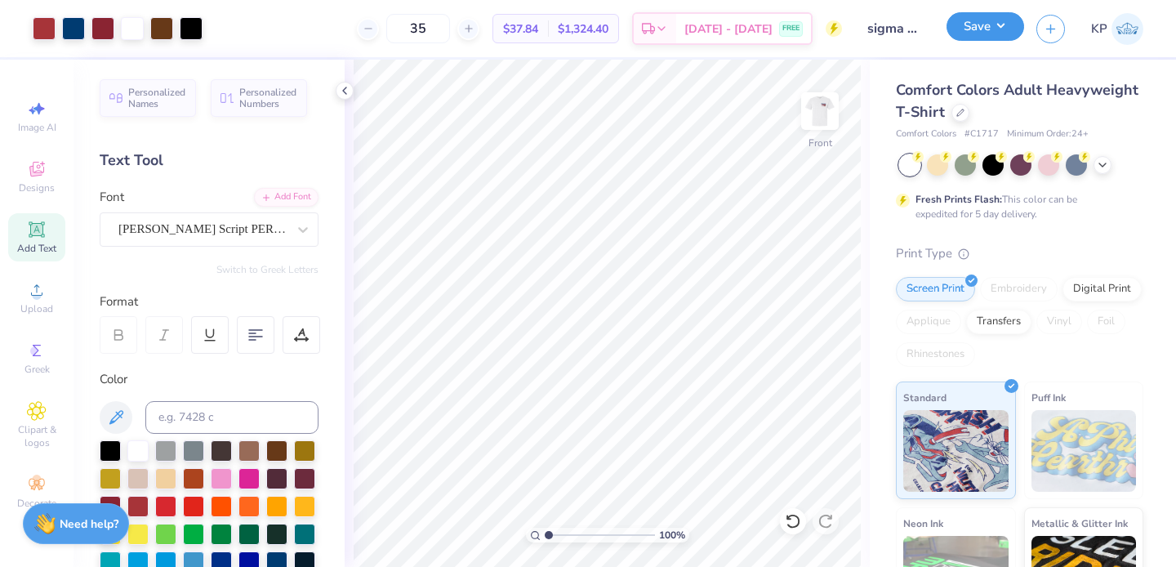
click at [981, 33] on button "Save" at bounding box center [986, 26] width 78 height 29
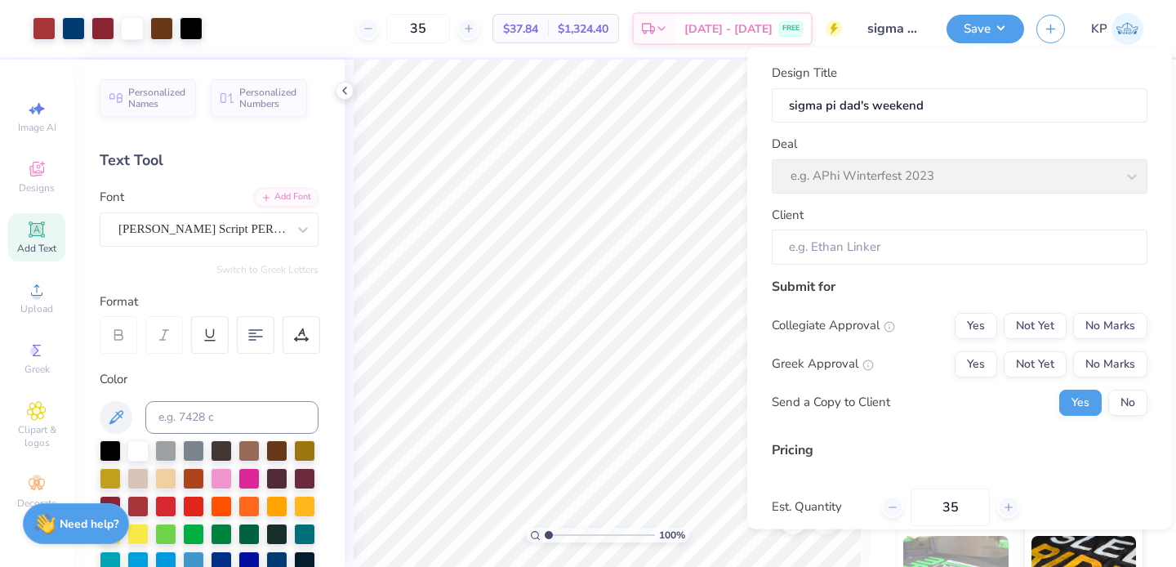
click at [868, 223] on div "Client" at bounding box center [960, 234] width 376 height 59
click at [890, 184] on div "Deal e.g. APhi Winterfest 2023" at bounding box center [960, 164] width 376 height 59
click at [963, 108] on input "sigma pi dad's weekend" at bounding box center [960, 104] width 376 height 35
click at [89, 516] on strong "Need help?" at bounding box center [89, 522] width 59 height 16
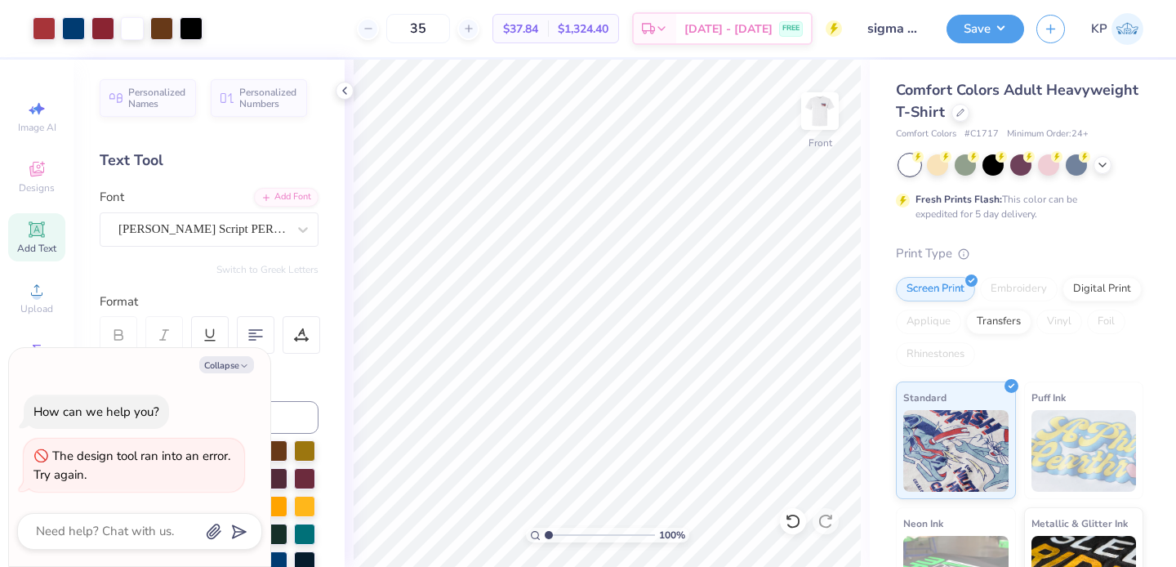
click at [105, 517] on div at bounding box center [139, 531] width 245 height 37
click at [105, 527] on textarea at bounding box center [117, 531] width 166 height 22
type textarea "x"
type textarea "C"
type textarea "x"
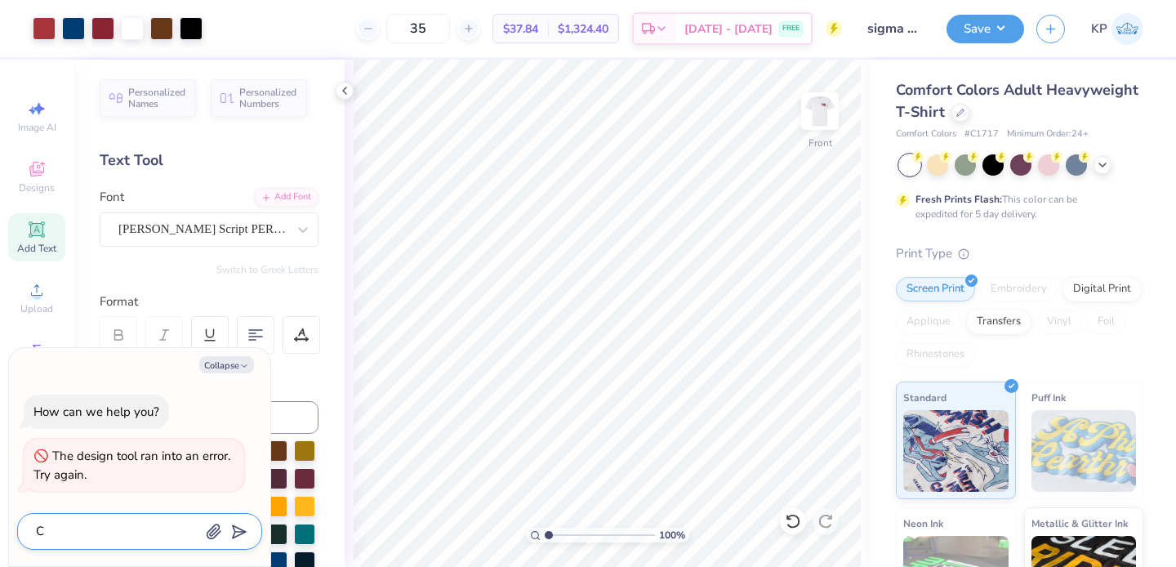
type textarea "Ca"
type textarea "x"
type textarea "Can"
type textarea "x"
type textarea "Can"
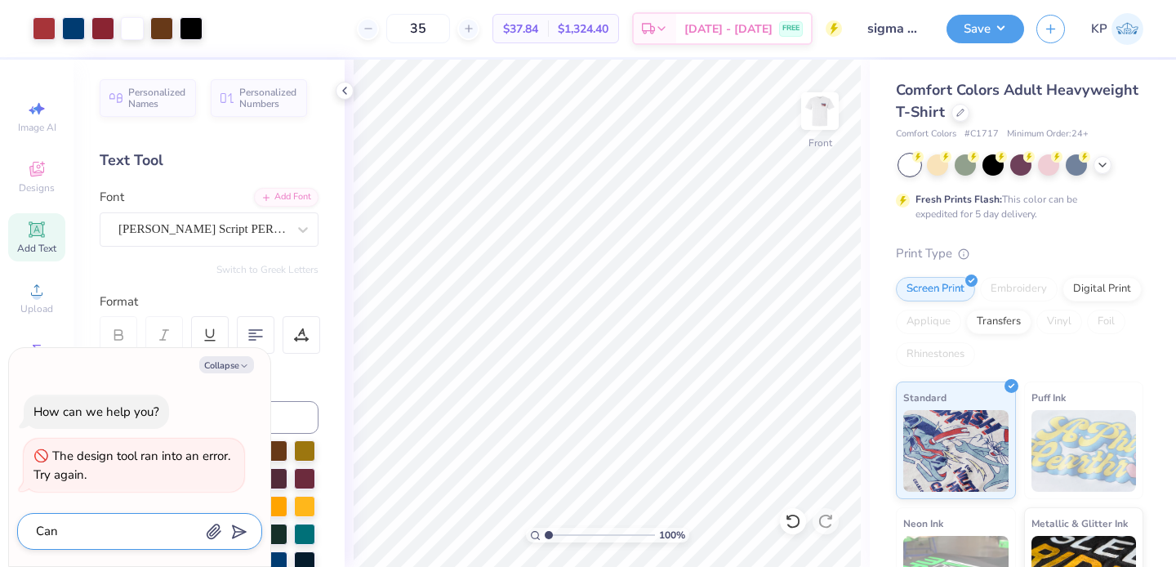
type textarea "x"
type textarea "Can y"
type textarea "x"
type textarea "Can yo"
type textarea "x"
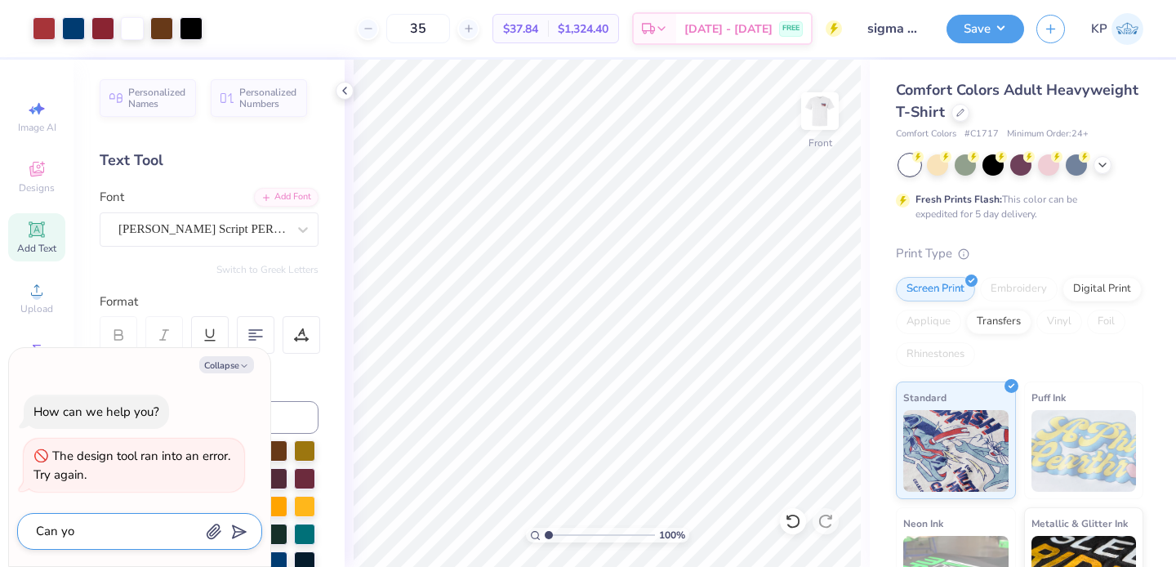
type textarea "Can you"
type textarea "x"
type textarea "Can you"
type textarea "x"
type textarea "Can you h"
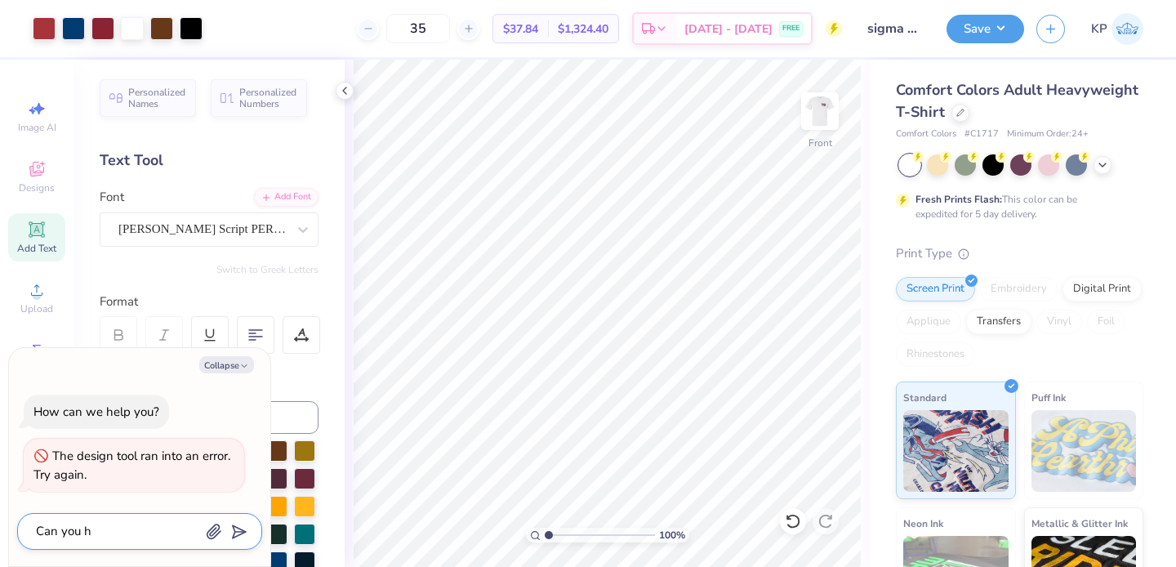
type textarea "x"
type textarea "Can you he"
type textarea "x"
type textarea "Can you hel"
type textarea "x"
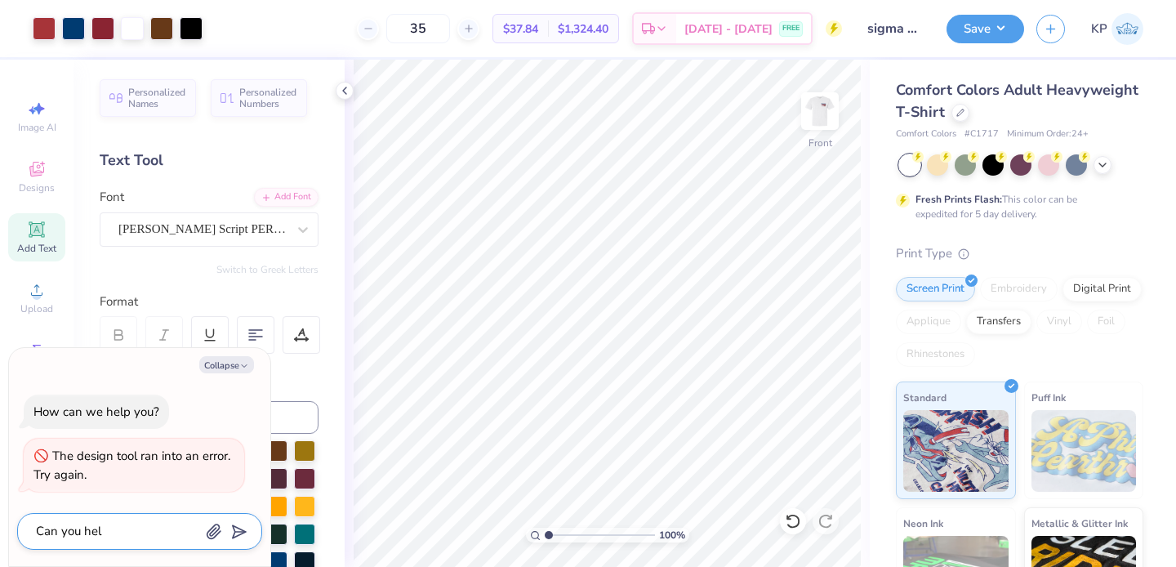
type textarea "Can you help"
type textarea "x"
type textarea "Can you help"
type textarea "x"
type textarea "Can you help me"
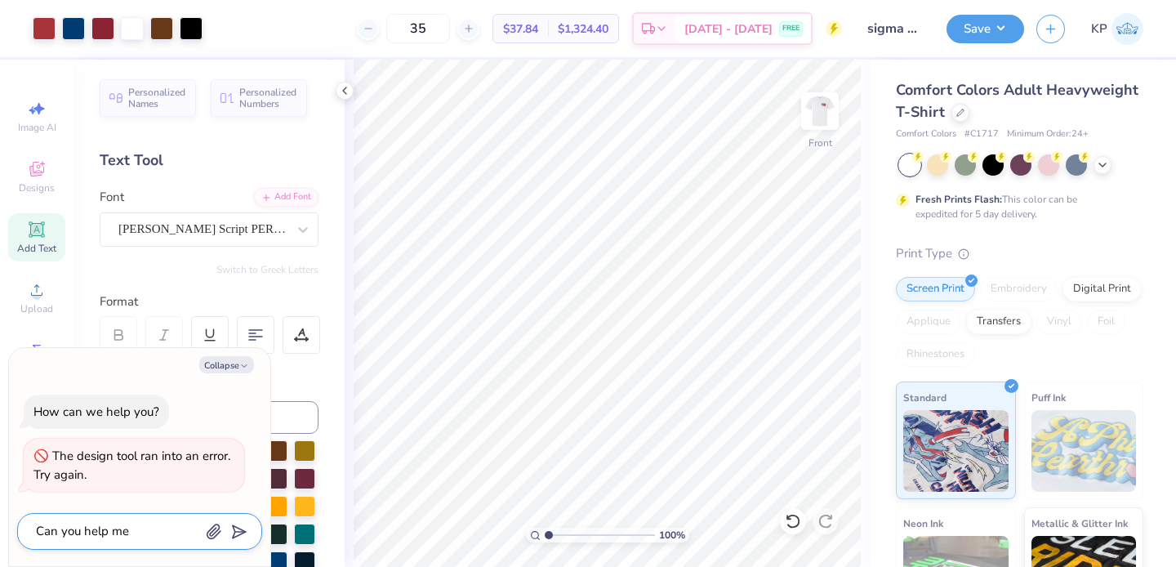
type textarea "x"
type textarea "Can you help me"
type textarea "x"
type textarea "Can you help me s"
type textarea "x"
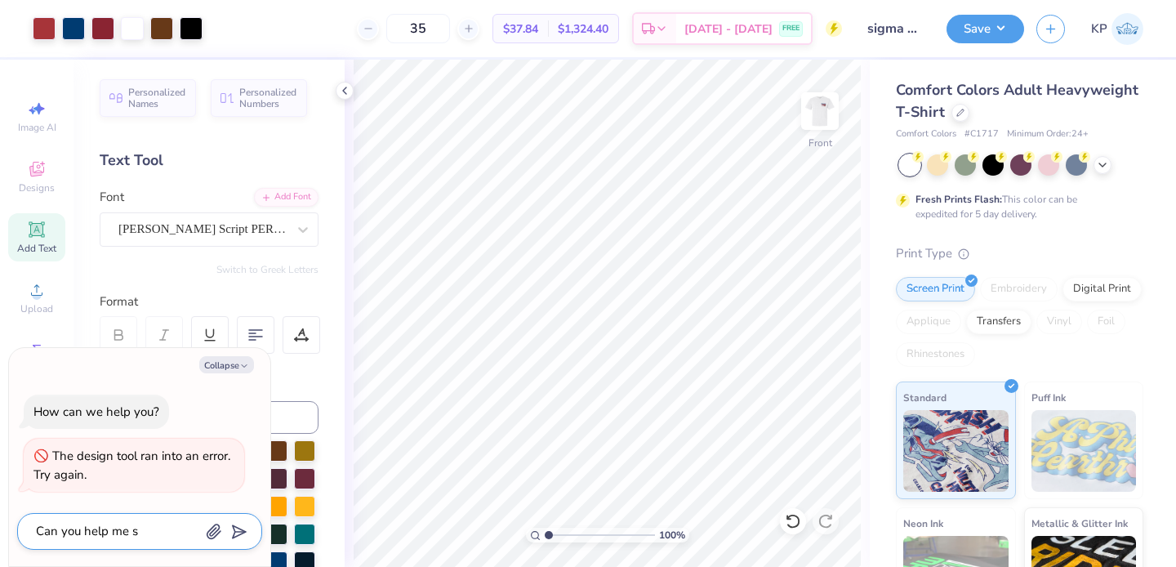
type textarea "Can you help me sa"
type textarea "x"
type textarea "Can you help me sav"
type textarea "x"
type textarea "Can you help me save"
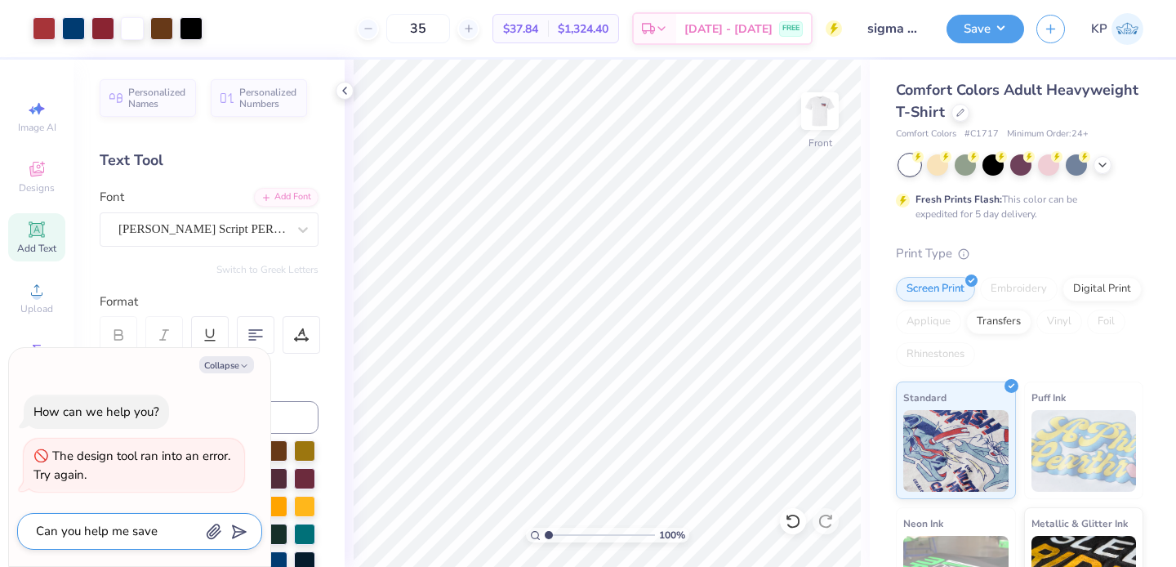
type textarea "x"
type textarea "Can you help me save"
type textarea "x"
type textarea "Can you help me save th"
type textarea "x"
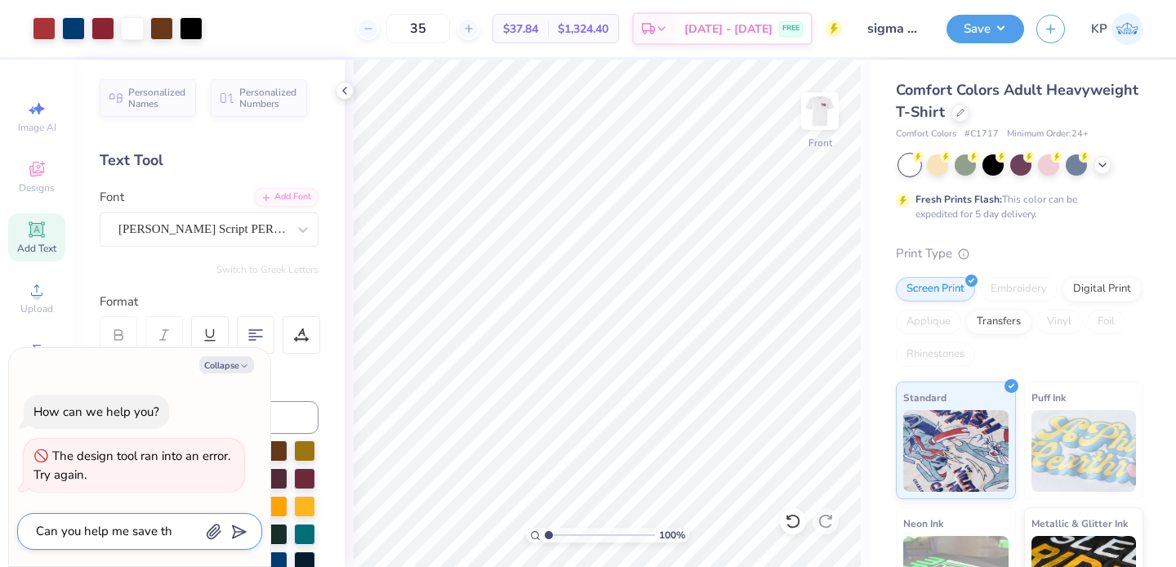
type textarea "Can you help me save thi"
type textarea "x"
type textarea "Can you help me save this"
type textarea "x"
type textarea "Can you help me save this d"
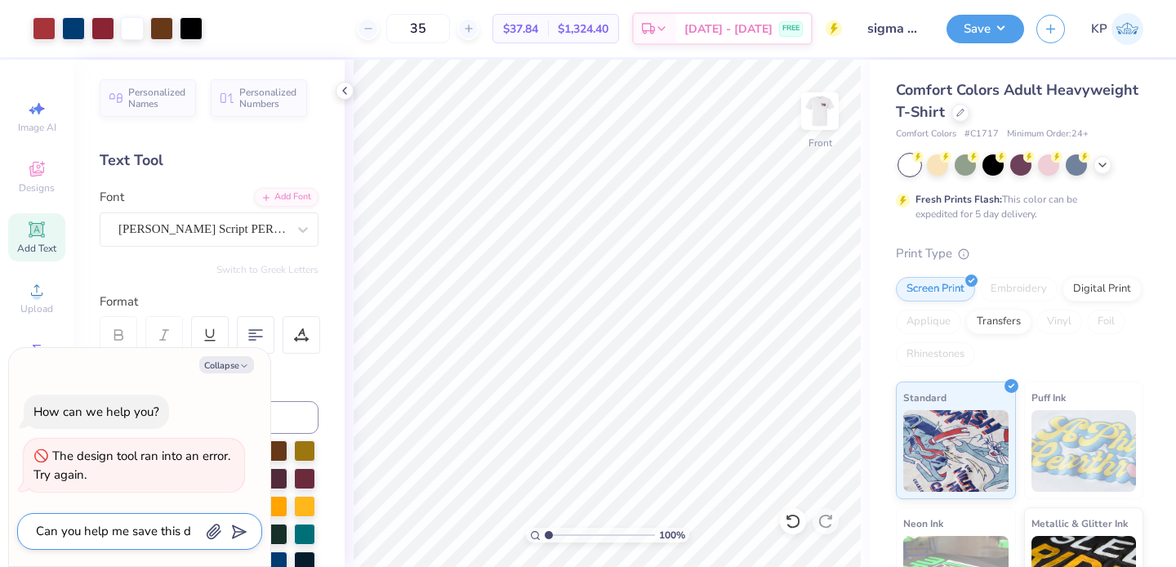
type textarea "x"
type textarea "Can you help me save this de"
type textarea "x"
type textarea "Can you help me save this des"
type textarea "x"
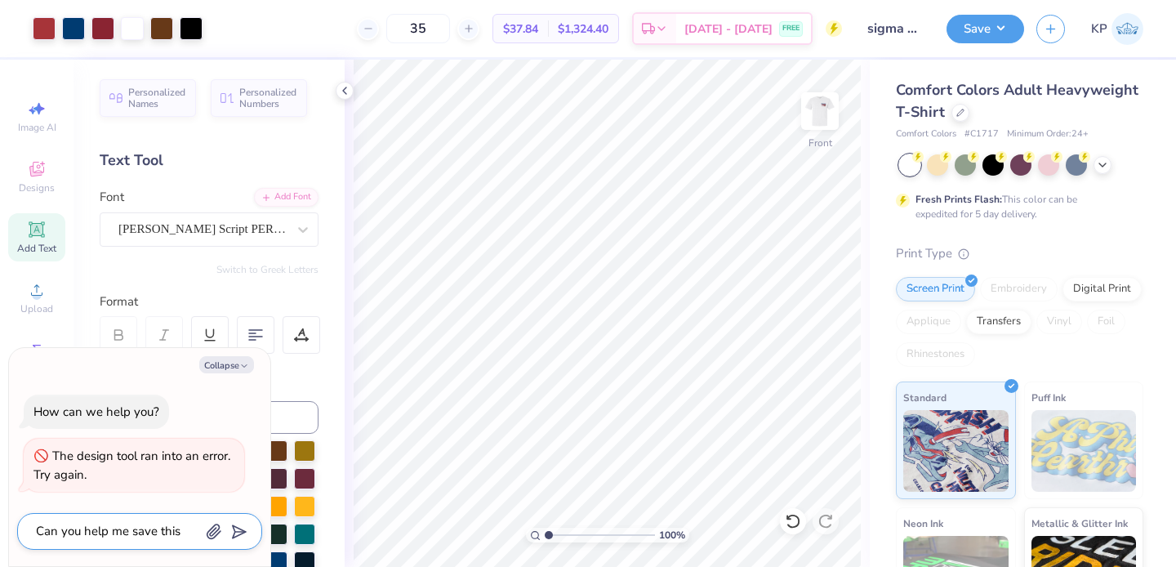
type textarea "Can you help me save this desi"
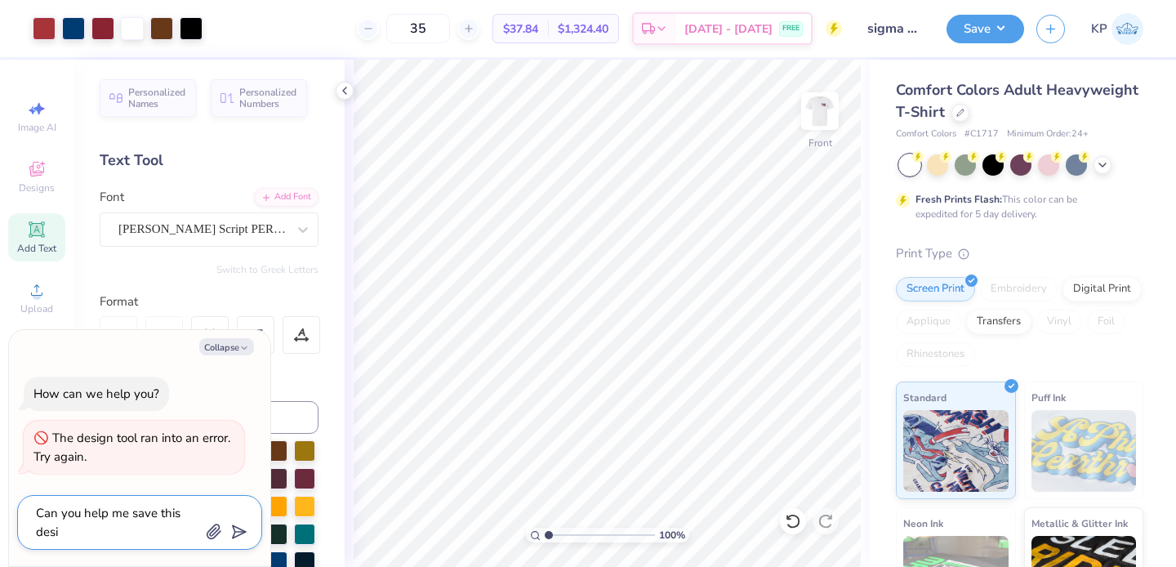
type textarea "x"
type textarea "Can you help me save this desig"
type textarea "x"
type textarea "Can you help me save this design"
type textarea "x"
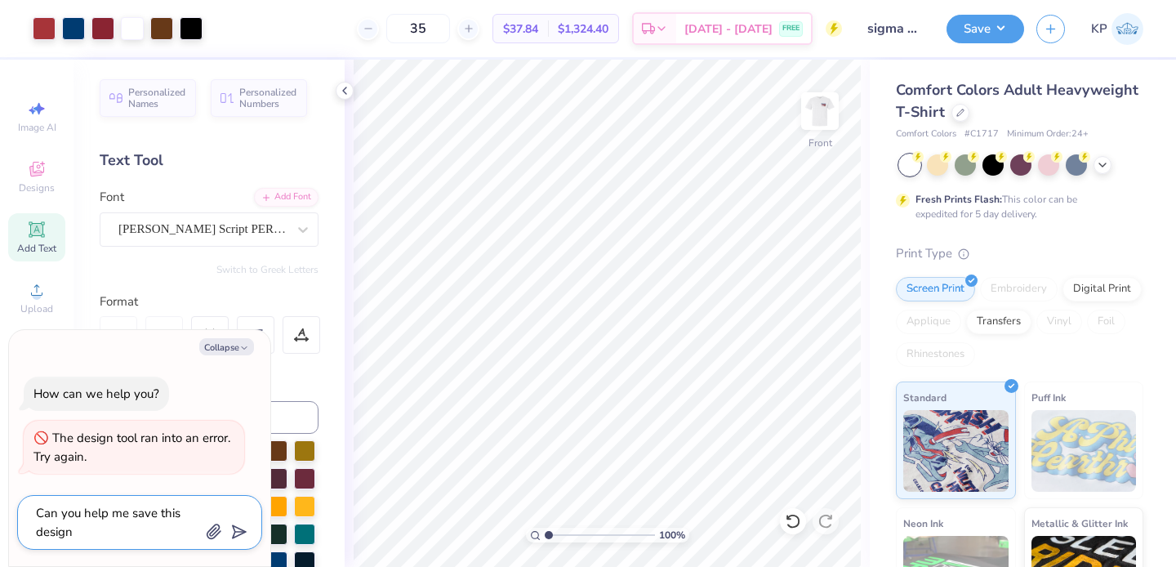
type textarea "Can you help me save this design"
type textarea "x"
type textarea "Can you help me save this design s"
type textarea "x"
type textarea "Can you help me save this design so"
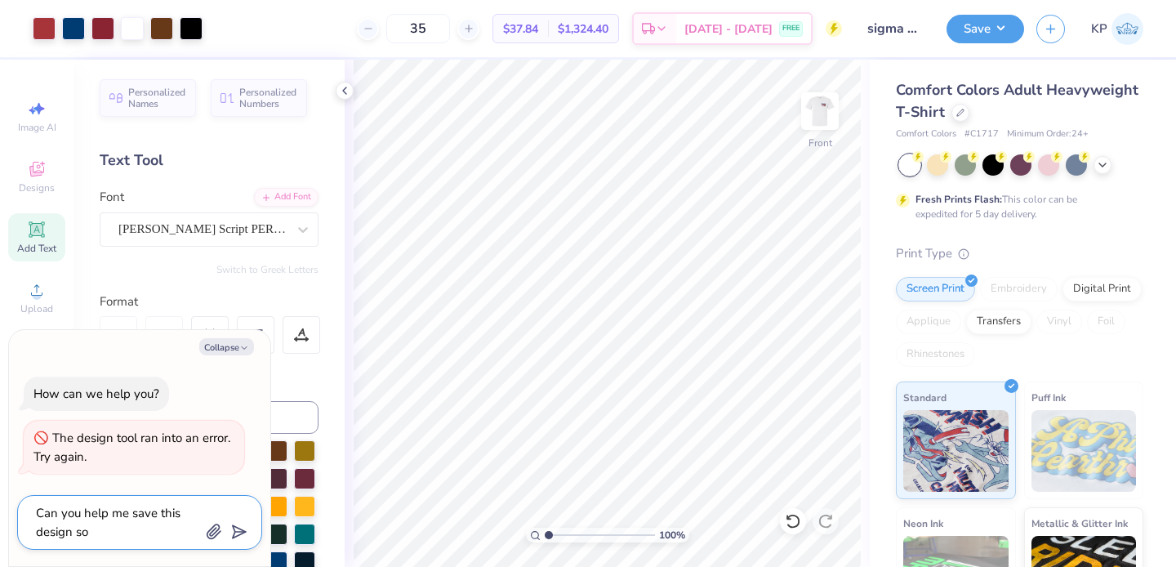
type textarea "x"
type textarea "Can you help me save this design so"
type textarea "x"
type textarea "Can you help me save this design so I"
type textarea "x"
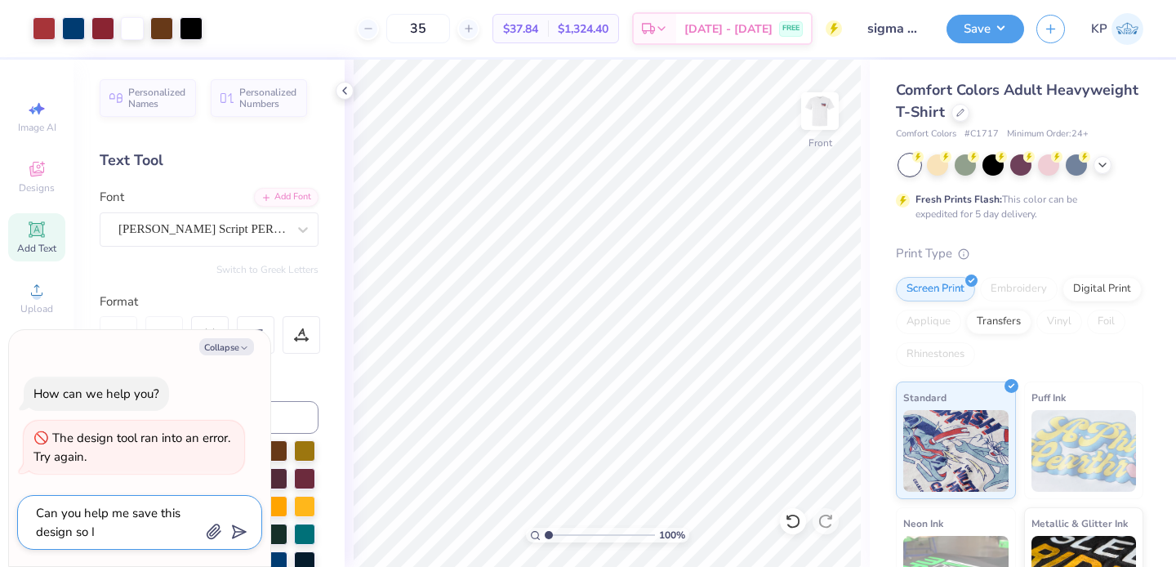
type textarea "Can you help me save this design so I"
type textarea "x"
type textarea "Can you help me save this design so I d"
type textarea "x"
type textarea "Can you help me save this design so I do"
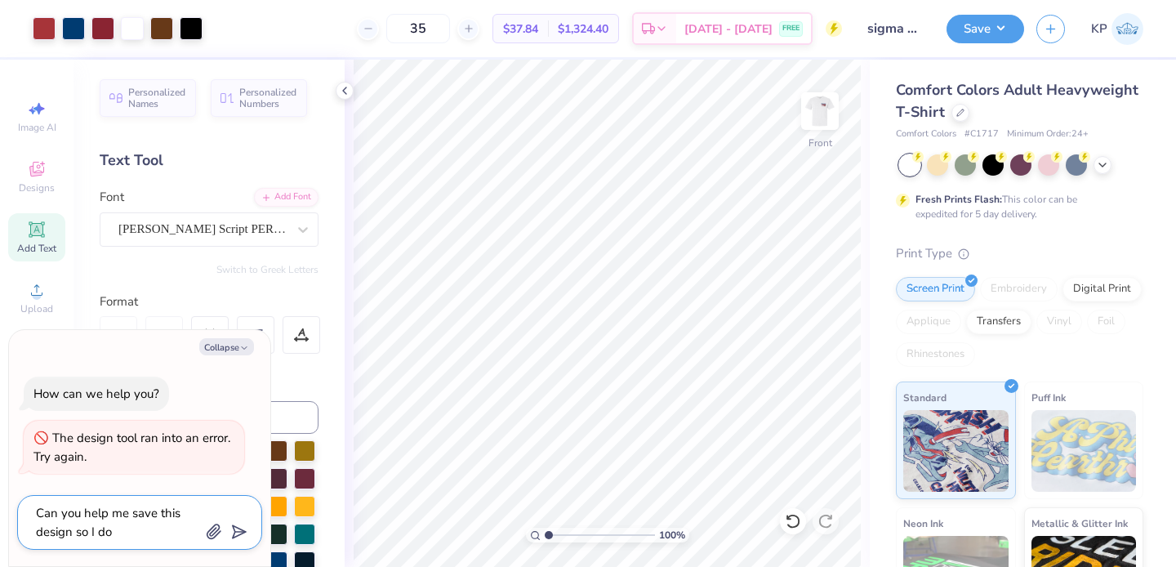
type textarea "x"
type textarea "Can you help me save this design so I don"
type textarea "x"
type textarea "Can you help me save this design so I don'"
type textarea "x"
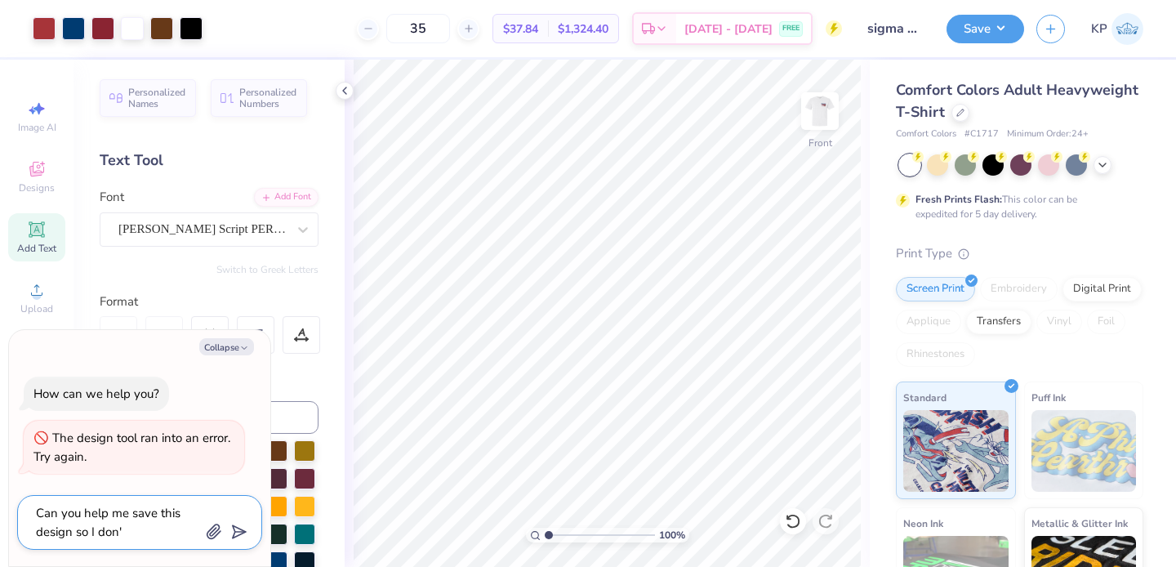
type textarea "Can you help me save this design so I don't"
type textarea "x"
type textarea "Can you help me save this design so I don't"
type textarea "x"
type textarea "Can you help me save this design so I don't l"
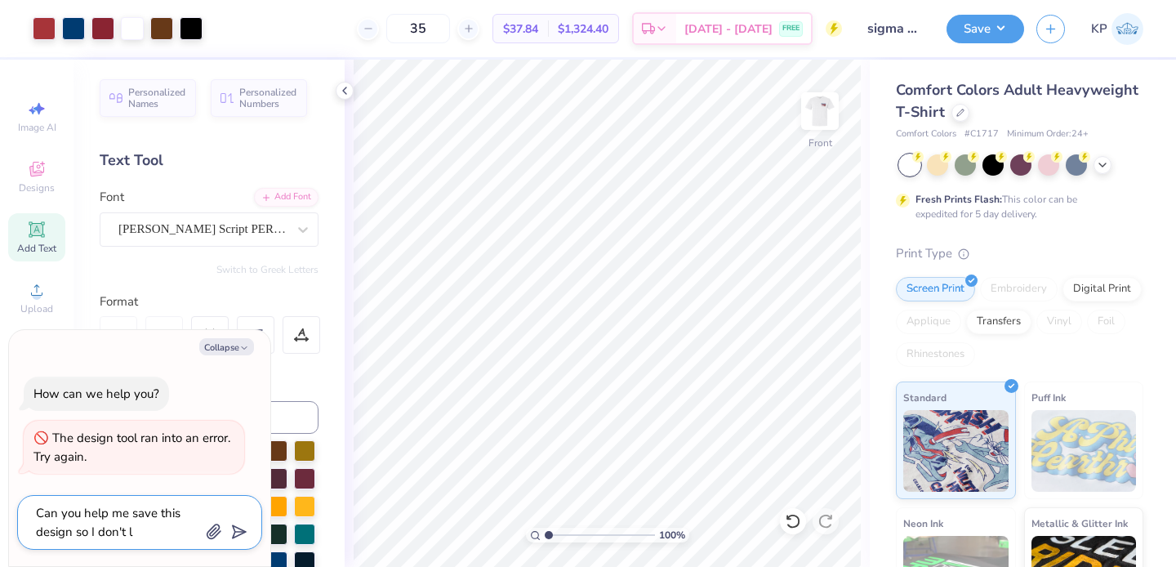
type textarea "x"
type textarea "Can you help me save this design so I don't lo"
type textarea "x"
type textarea "Can you help me save this design so I don't los"
type textarea "x"
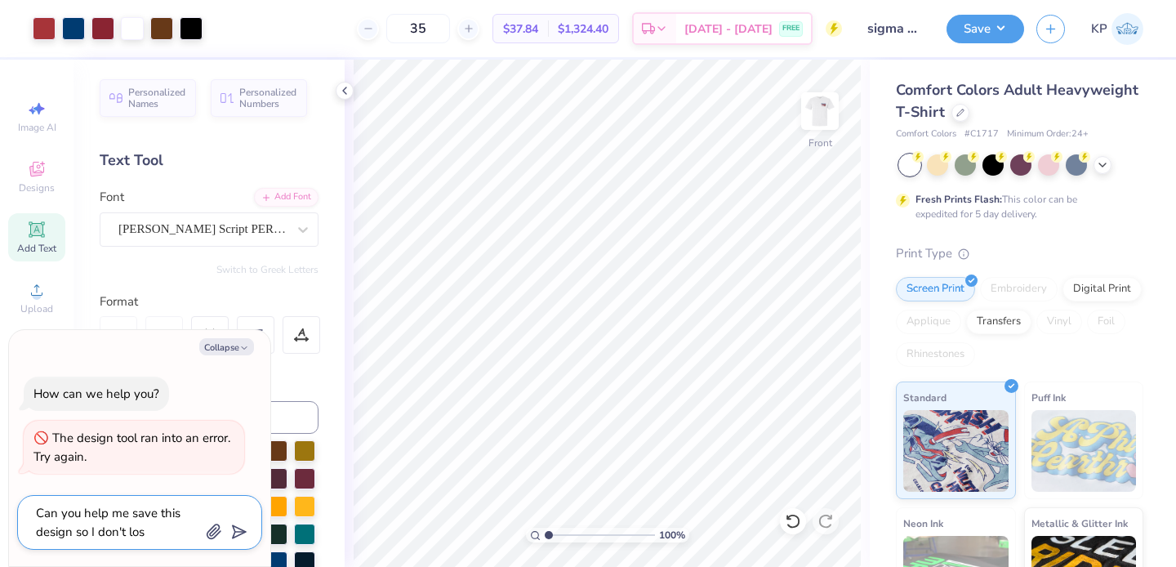
type textarea "Can you help me save this design so I don't lose"
type textarea "x"
type textarea "Can you help me save this design so I don't losei"
type textarea "x"
type textarea "Can you help me save this design so I don't lose"
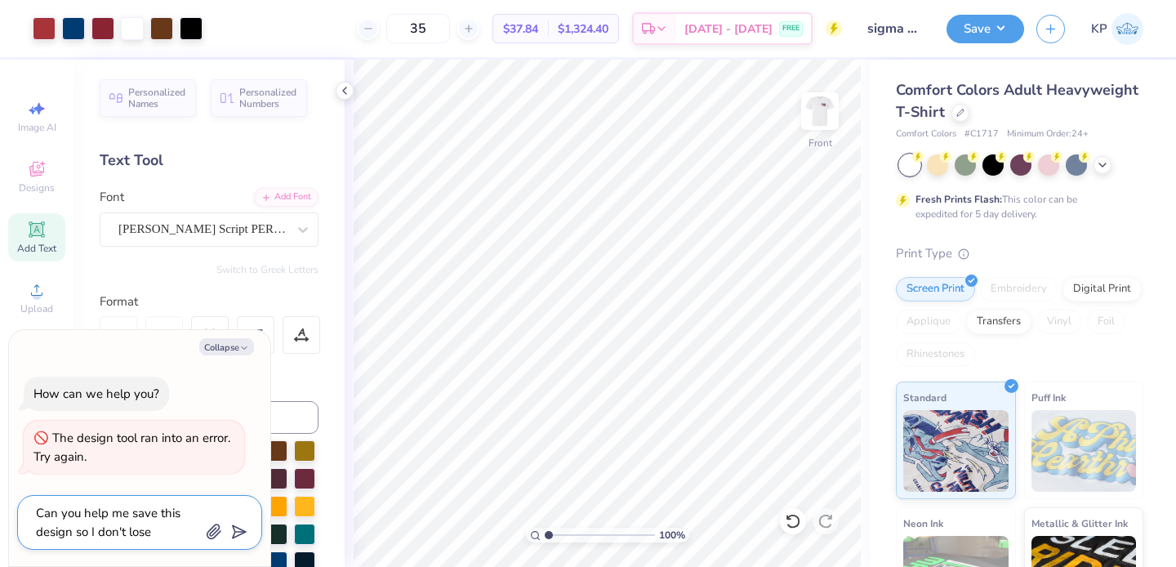
type textarea "x"
type textarea "Can you help me save this design so I don't lose"
type textarea "x"
type textarea "Can you help me save this design so I don't lose i"
type textarea "x"
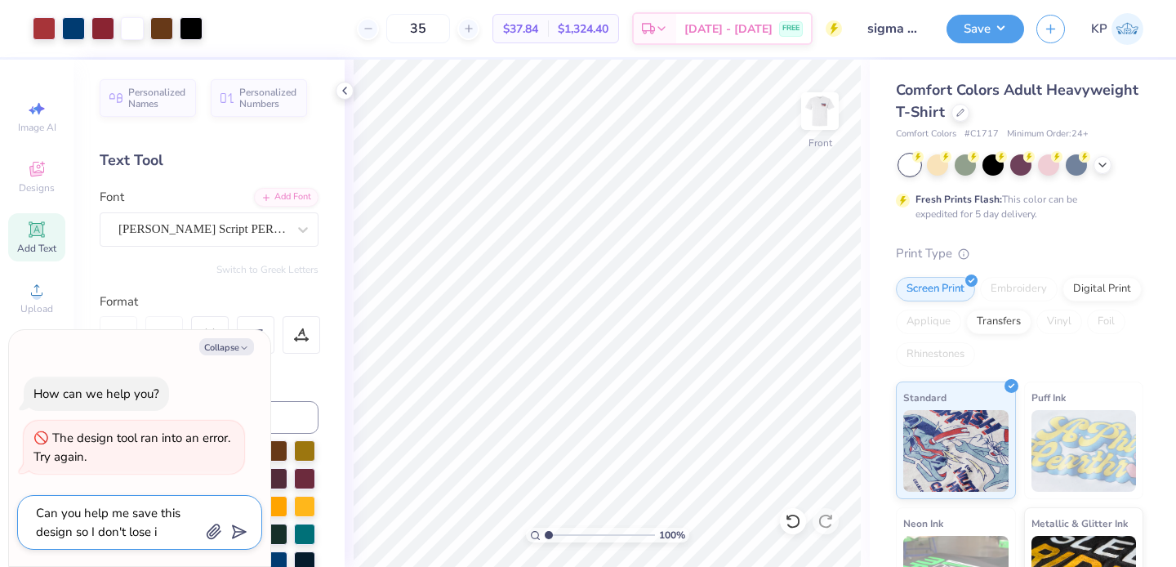
type textarea "Can you help me save this design so I don't lose it"
type textarea "x"
type textarea "Can you help me save this design so I don't lose it?"
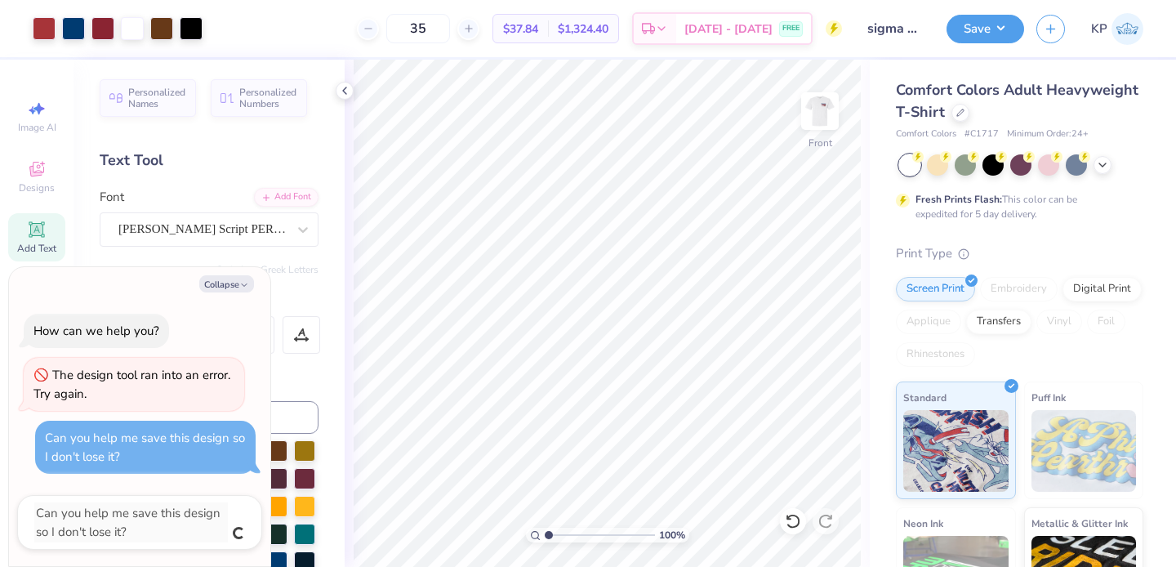
type textarea "x"
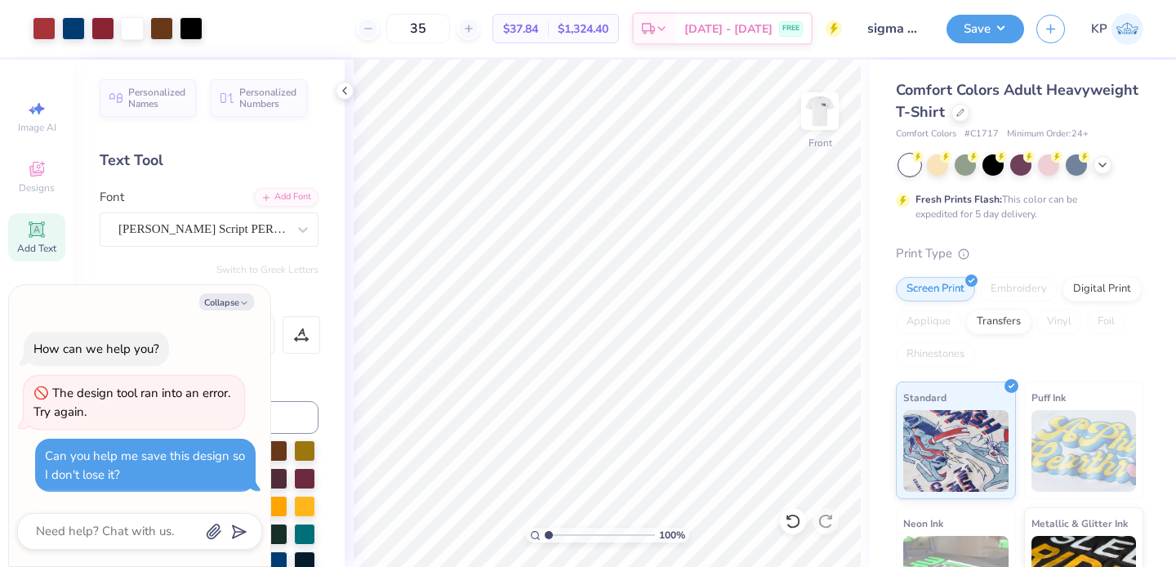
scroll to position [41, 0]
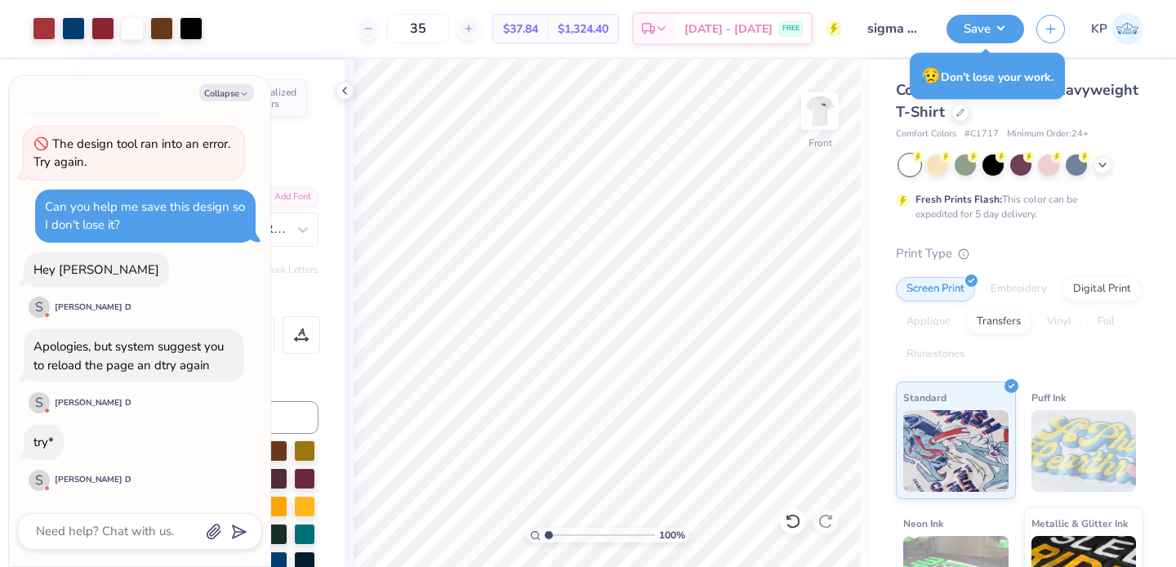
type textarea "x"
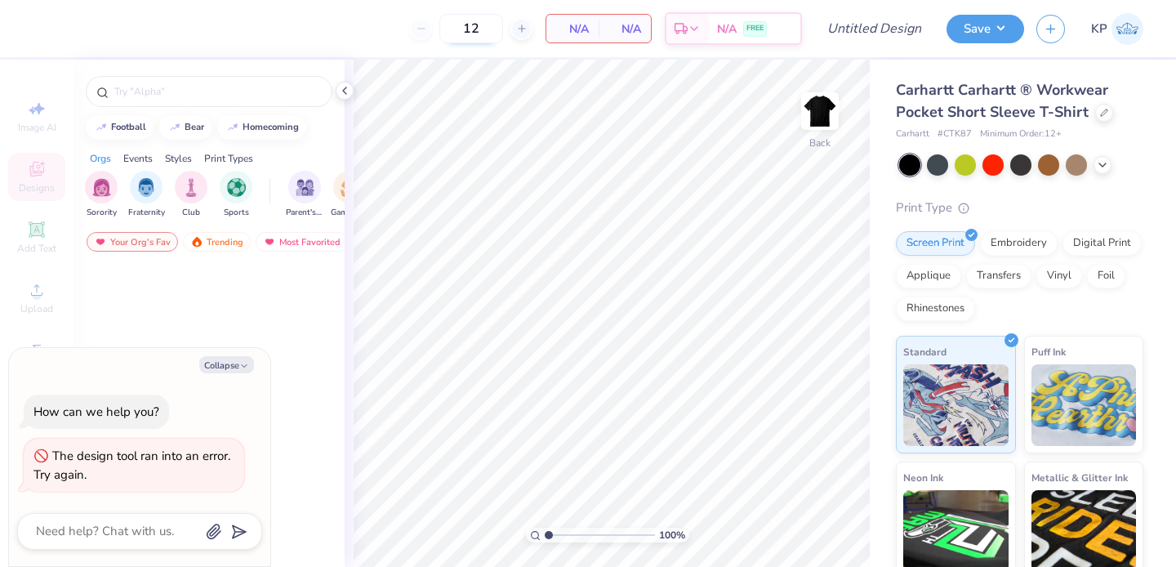
type textarea "x"
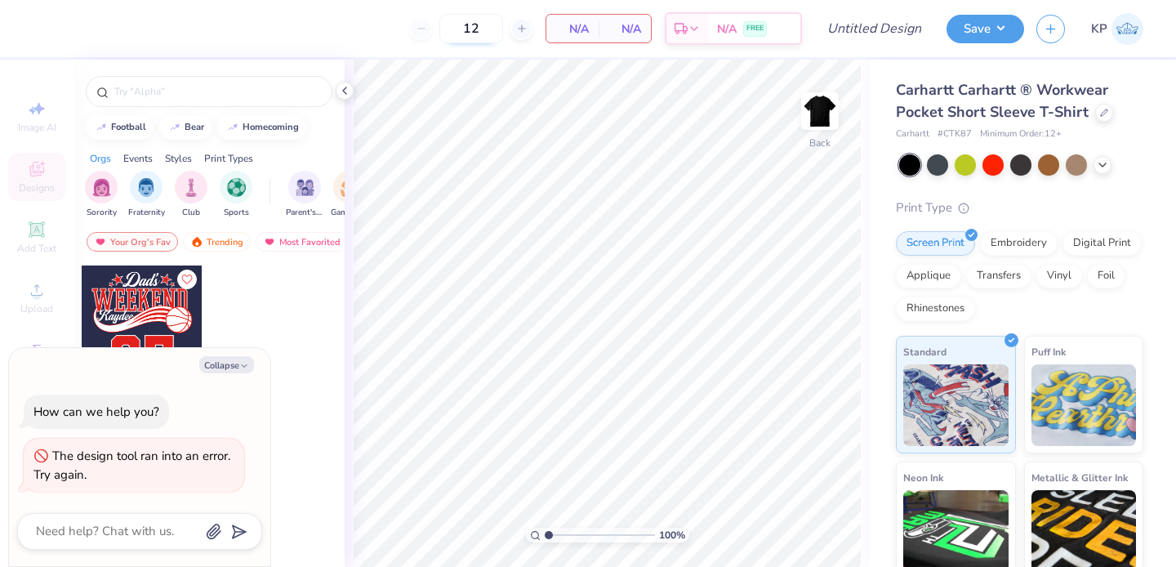
click at [479, 34] on input "12" at bounding box center [472, 28] width 64 height 29
type input "1"
click at [578, 29] on span "N/A" at bounding box center [572, 28] width 33 height 17
click at [447, 29] on input "80" at bounding box center [472, 28] width 64 height 29
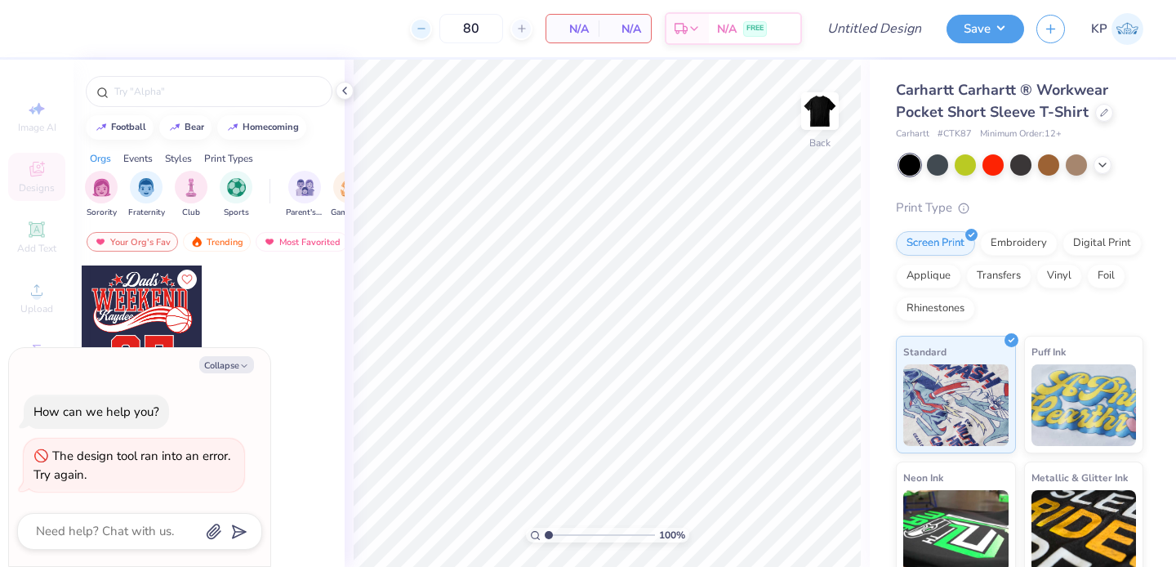
click at [424, 29] on icon at bounding box center [421, 28] width 11 height 11
click at [536, 27] on div "79 N/A Per Item N/A Total Est. Delivery N/A FREE" at bounding box center [423, 28] width 757 height 57
click at [530, 27] on div at bounding box center [522, 29] width 22 height 22
type input "80"
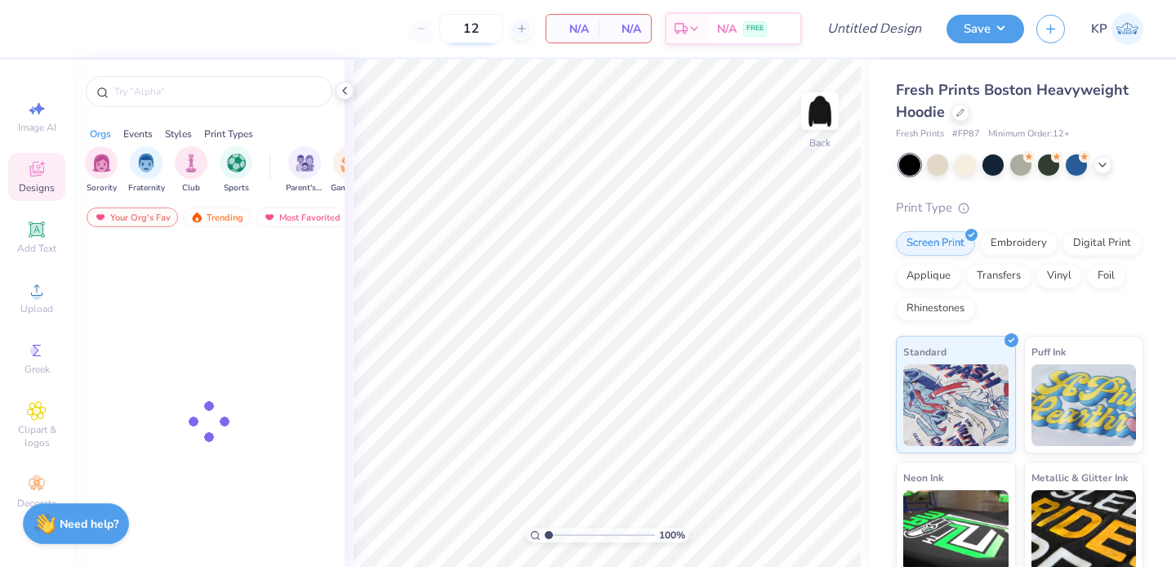
click at [481, 33] on input "12" at bounding box center [472, 28] width 64 height 29
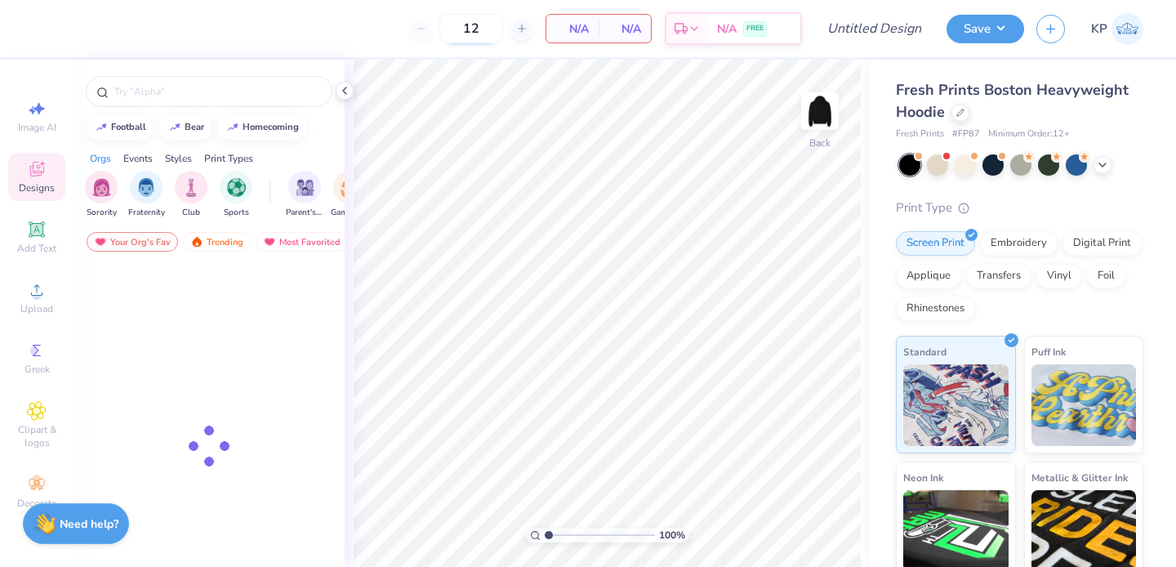
click at [481, 33] on input "12" at bounding box center [472, 28] width 64 height 29
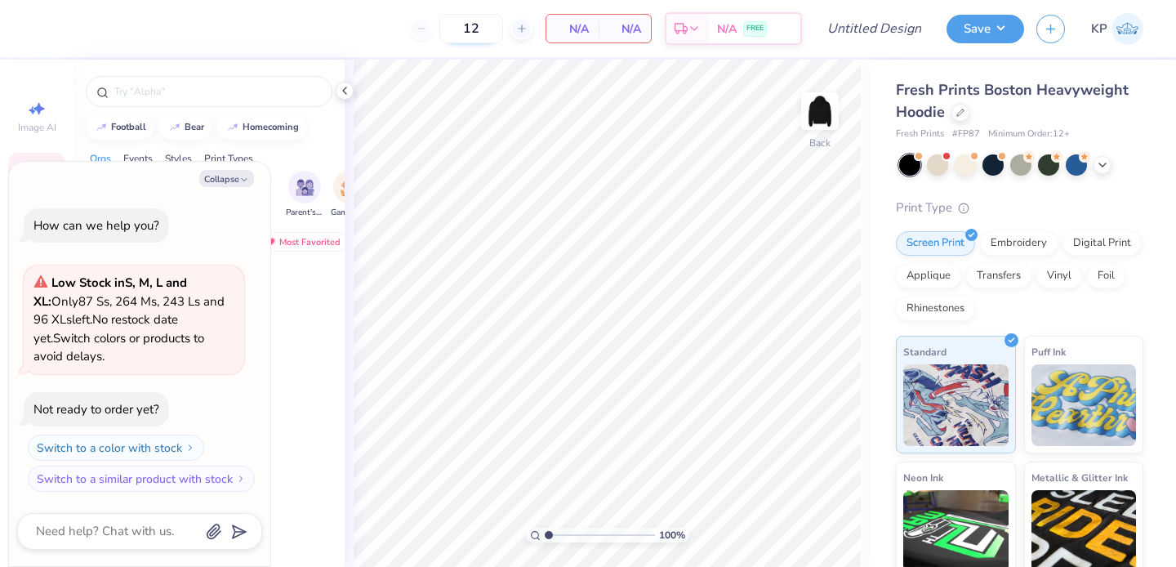
type input "1"
type input "80"
click at [275, 306] on div at bounding box center [277, 339] width 123 height 148
click at [297, 195] on div "filter for Parent's Weekend" at bounding box center [304, 185] width 33 height 33
click at [239, 180] on button "Collapse" at bounding box center [226, 178] width 55 height 17
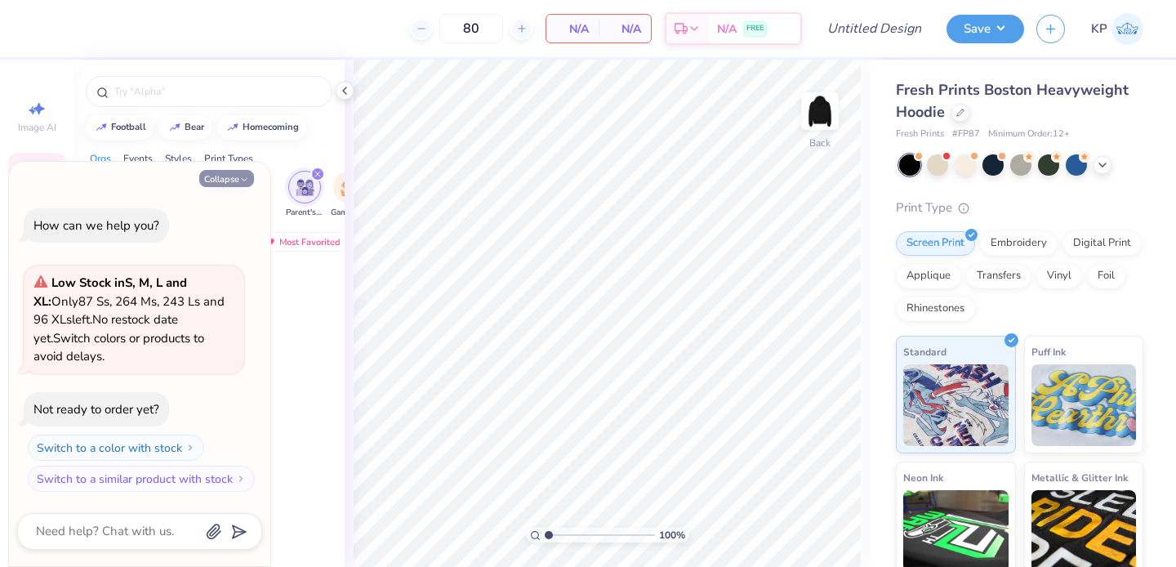
type textarea "x"
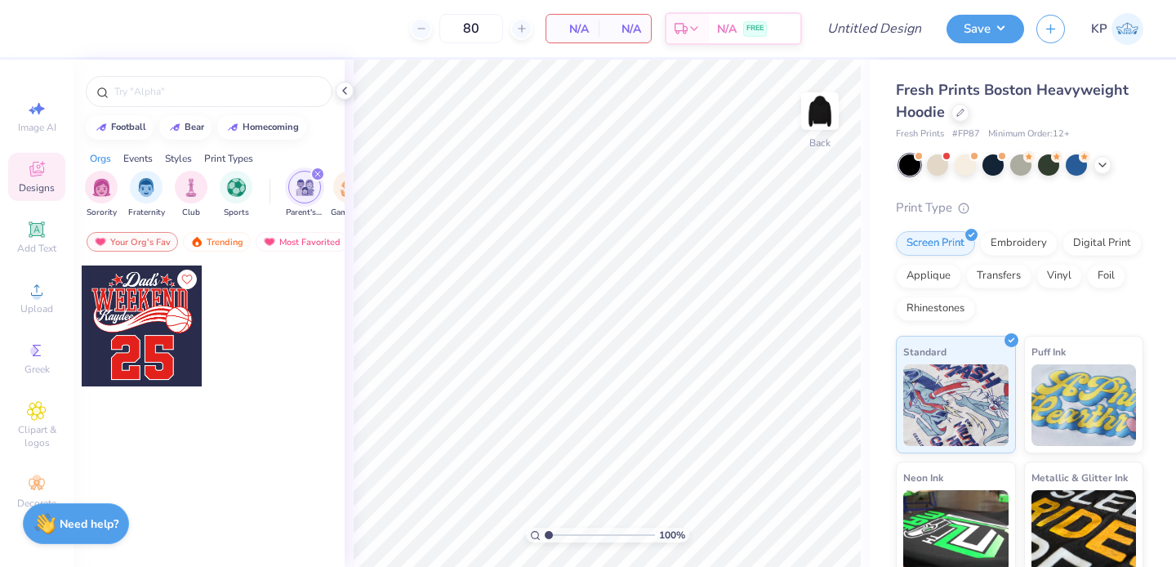
click at [159, 301] on div at bounding box center [142, 326] width 121 height 121
